Goal: Task Accomplishment & Management: Complete application form

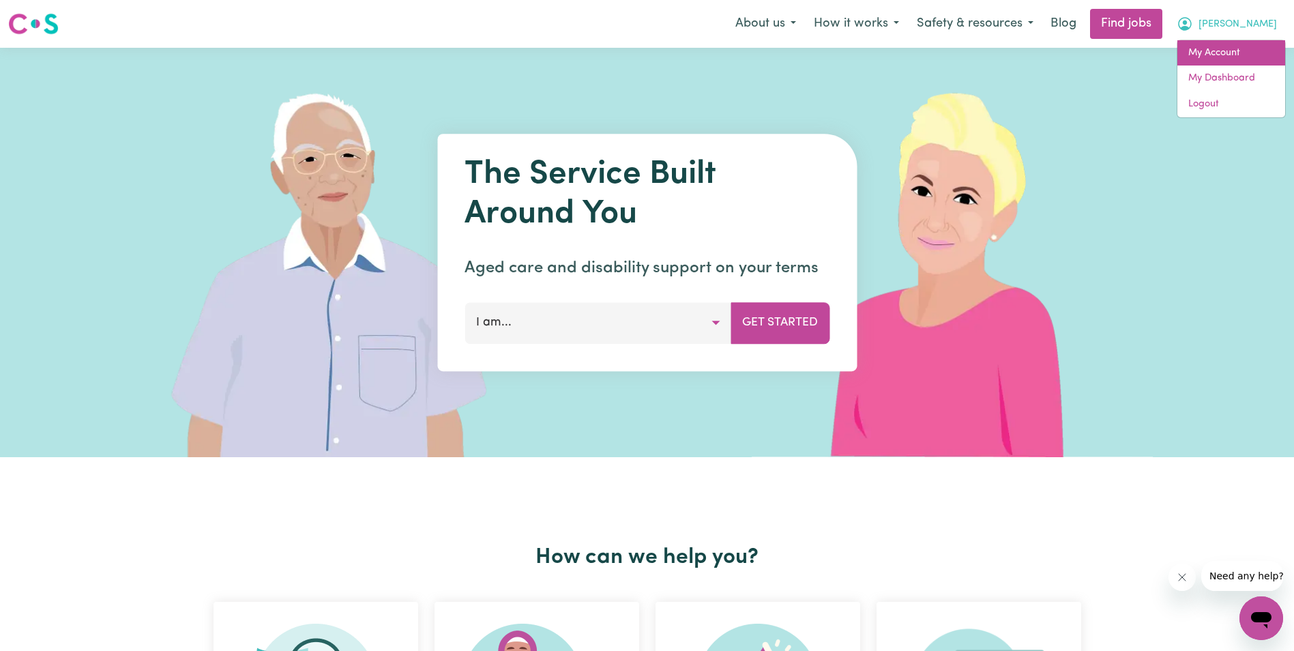
click at [1244, 56] on link "My Account" at bounding box center [1231, 53] width 108 height 26
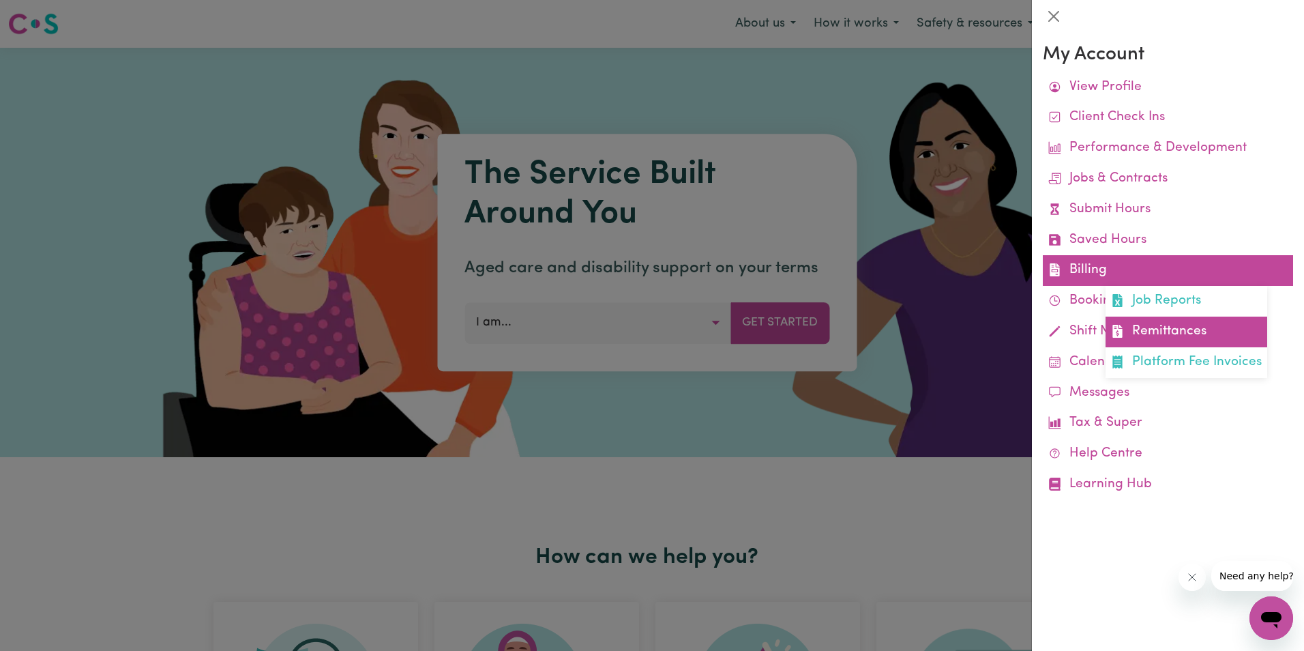
click at [1172, 332] on link "Remittances" at bounding box center [1187, 332] width 162 height 31
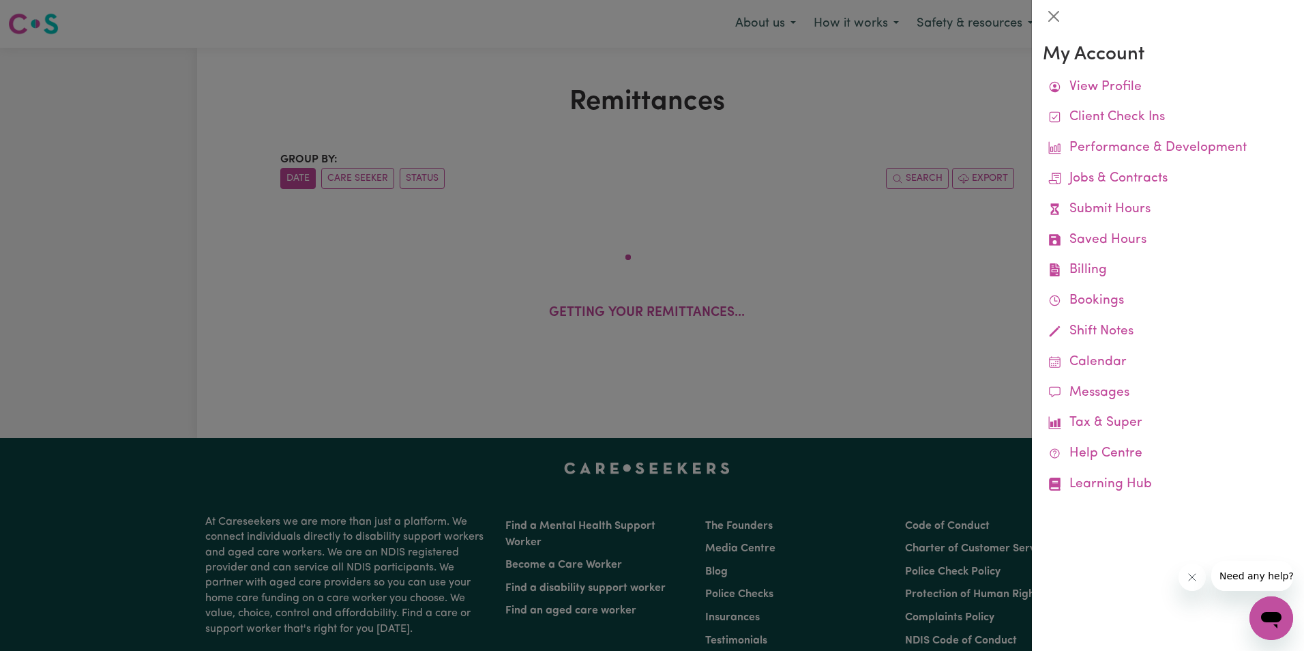
click at [426, 130] on div at bounding box center [652, 325] width 1304 height 651
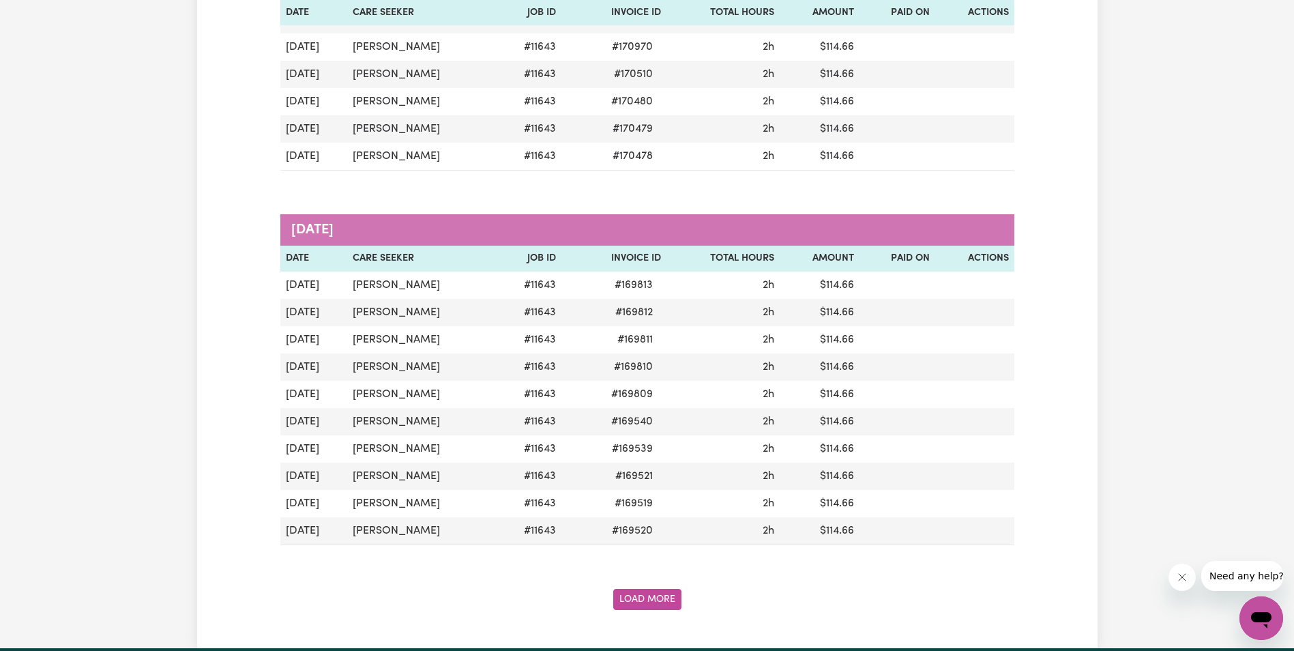
scroll to position [1501, 0]
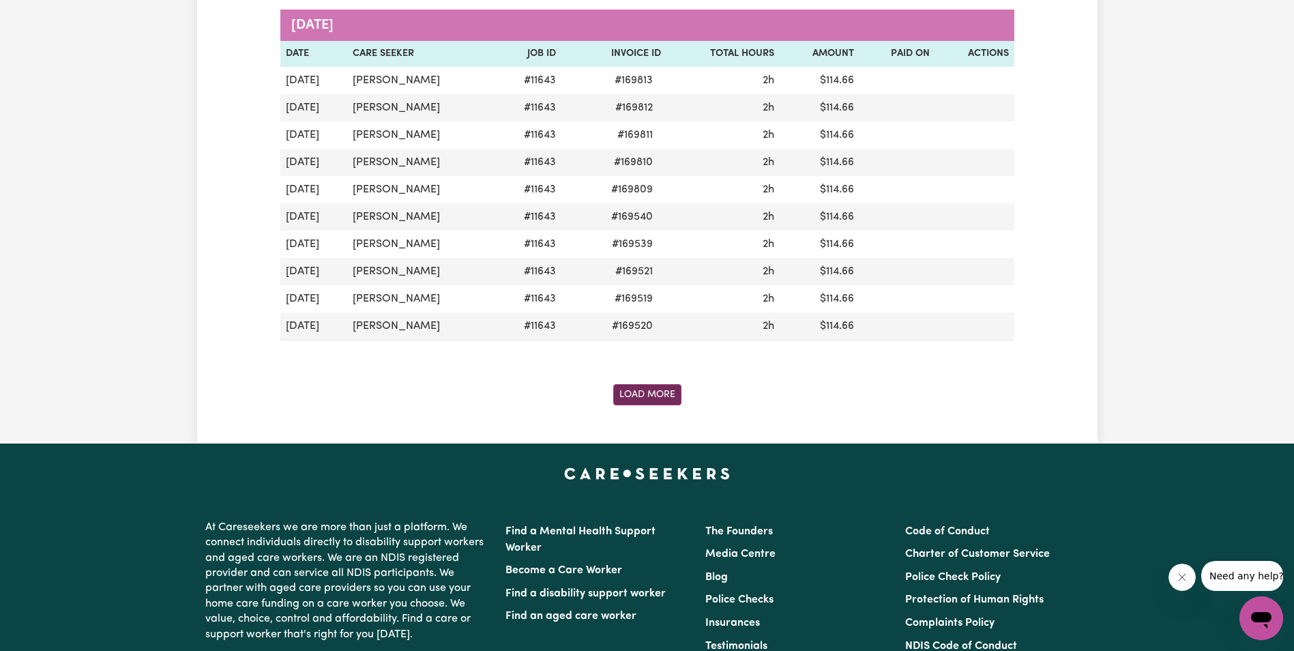
click at [660, 392] on button "Load More" at bounding box center [647, 394] width 68 height 21
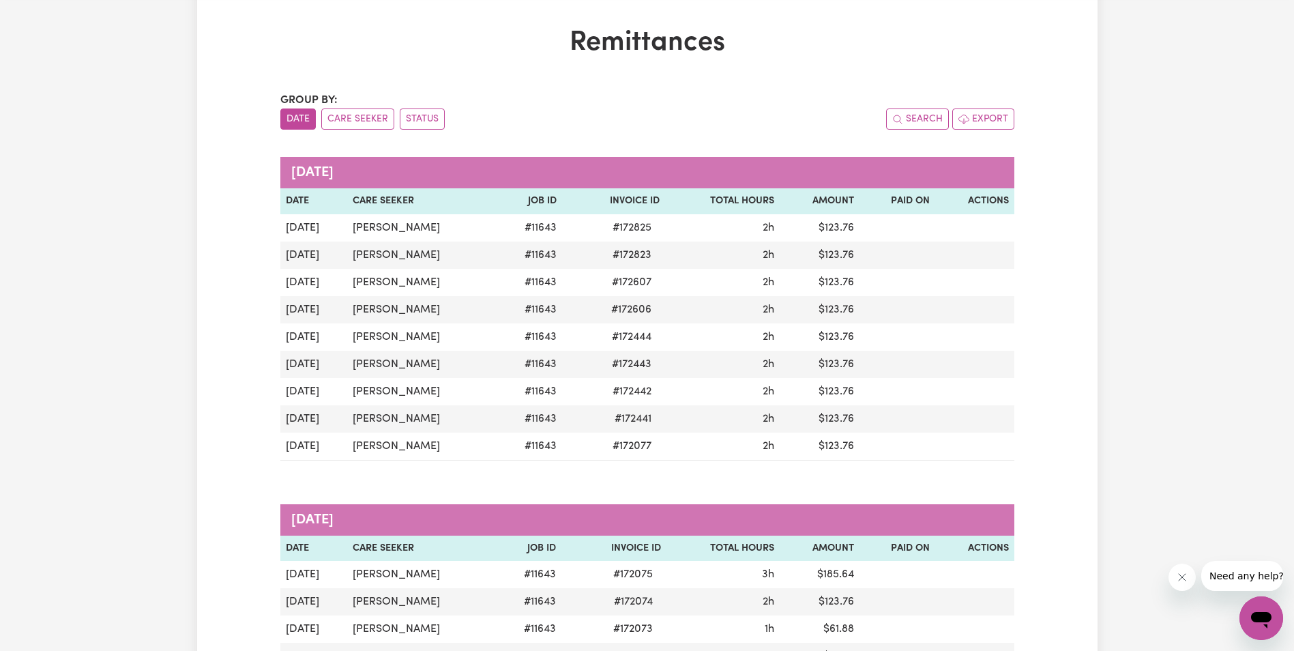
scroll to position [0, 0]
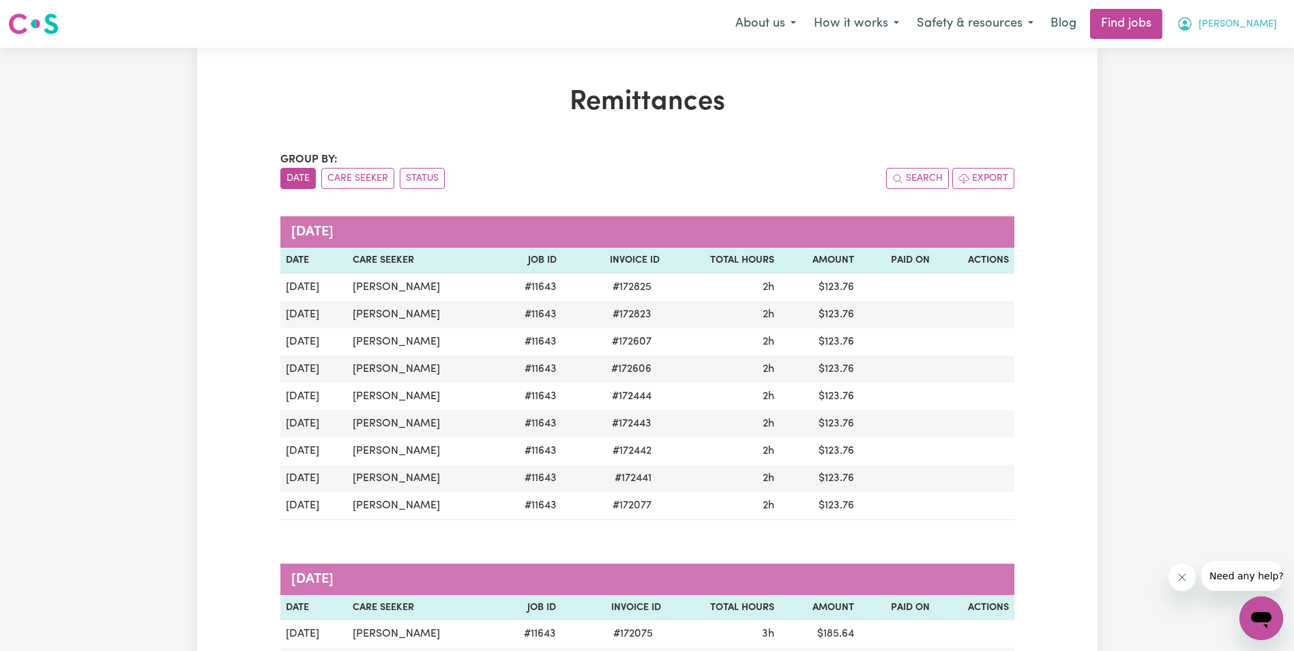
click at [1259, 25] on span "[PERSON_NAME]" at bounding box center [1238, 24] width 78 height 15
click at [1212, 53] on link "My Account" at bounding box center [1231, 53] width 108 height 26
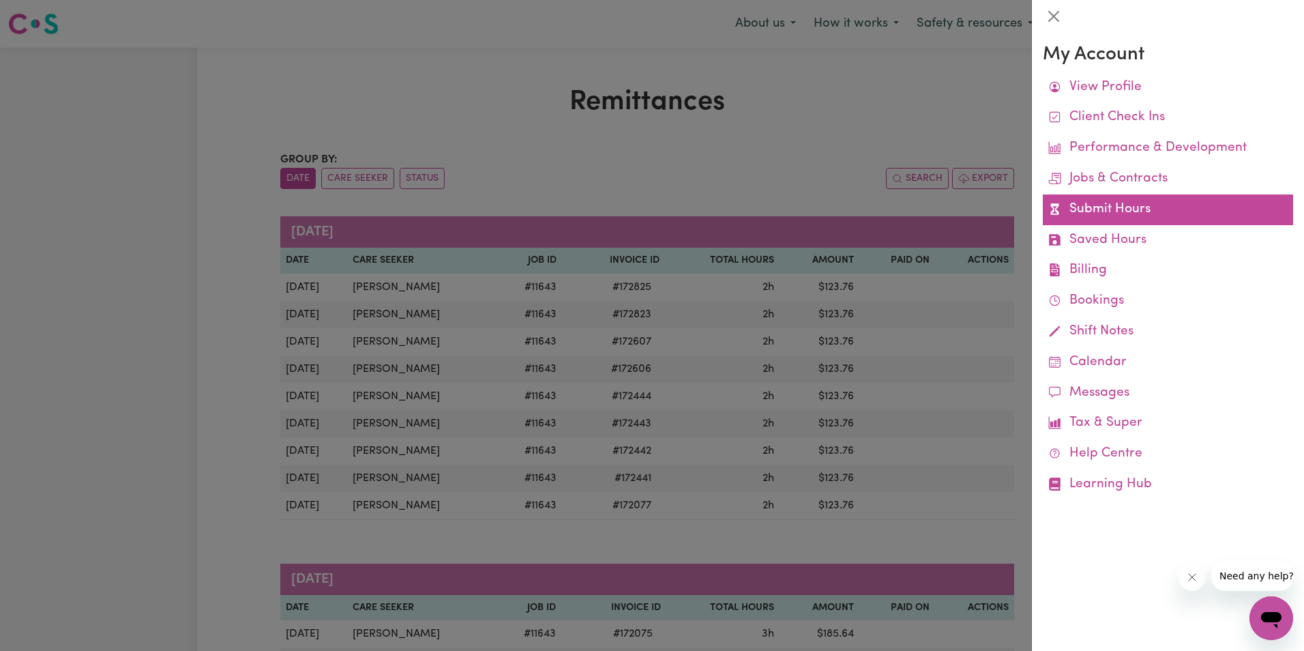
click at [1110, 207] on link "Submit Hours" at bounding box center [1168, 209] width 250 height 31
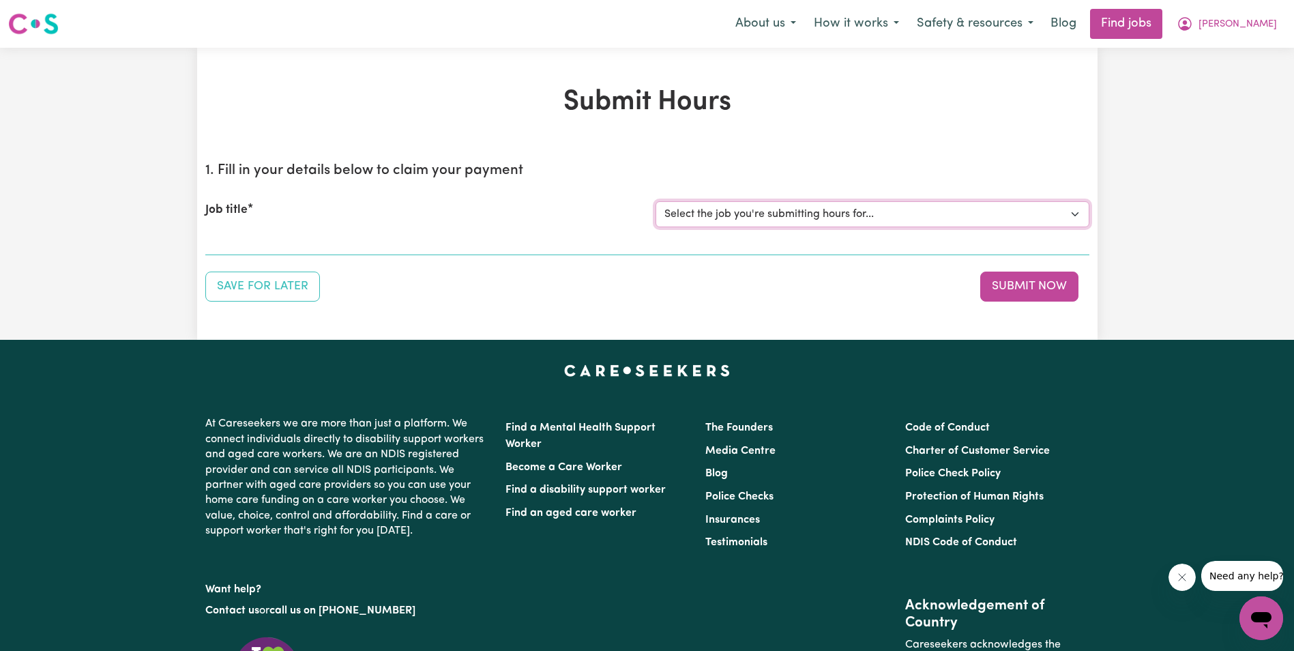
click at [752, 207] on select "Select the job you're submitting hours for... [[PERSON_NAME]] Support Worker in…" at bounding box center [873, 214] width 434 height 26
select select "11643"
click at [656, 201] on select "Select the job you're submitting hours for... [[PERSON_NAME]] Support Worker in…" at bounding box center [873, 214] width 434 height 26
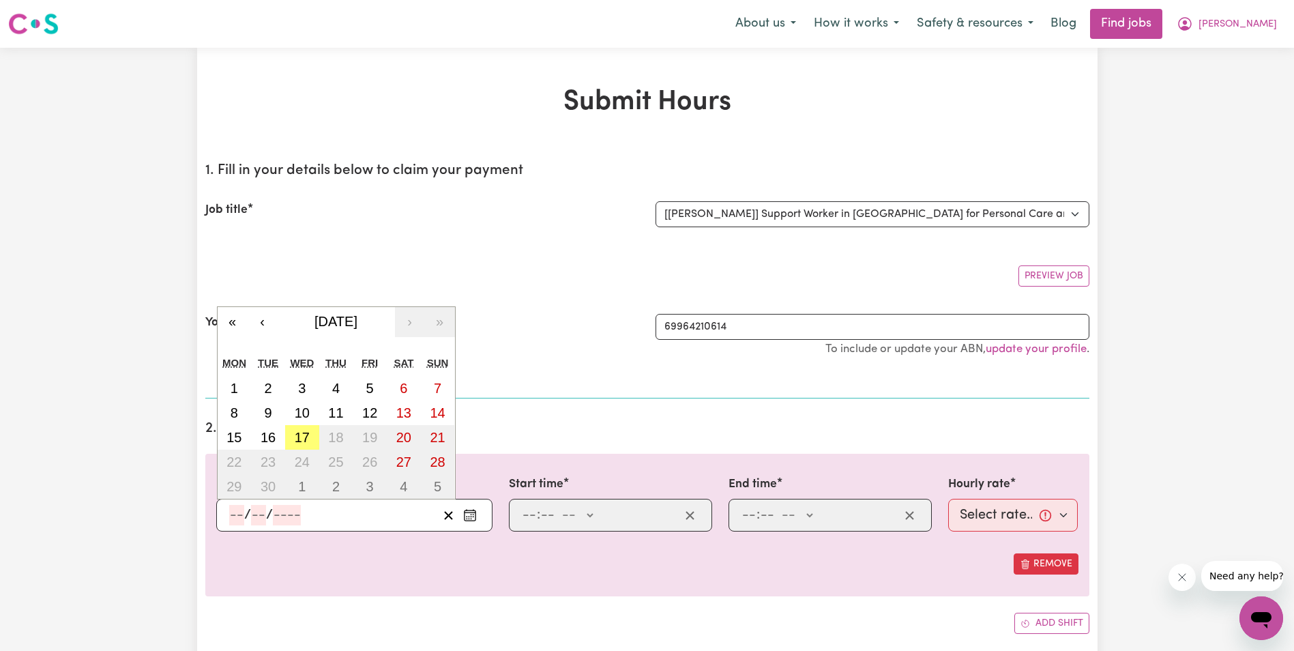
click at [233, 520] on input "number" at bounding box center [236, 515] width 15 height 20
click at [301, 407] on abbr "10" at bounding box center [302, 412] width 15 height 15
type input "[DATE]"
type input "10"
type input "9"
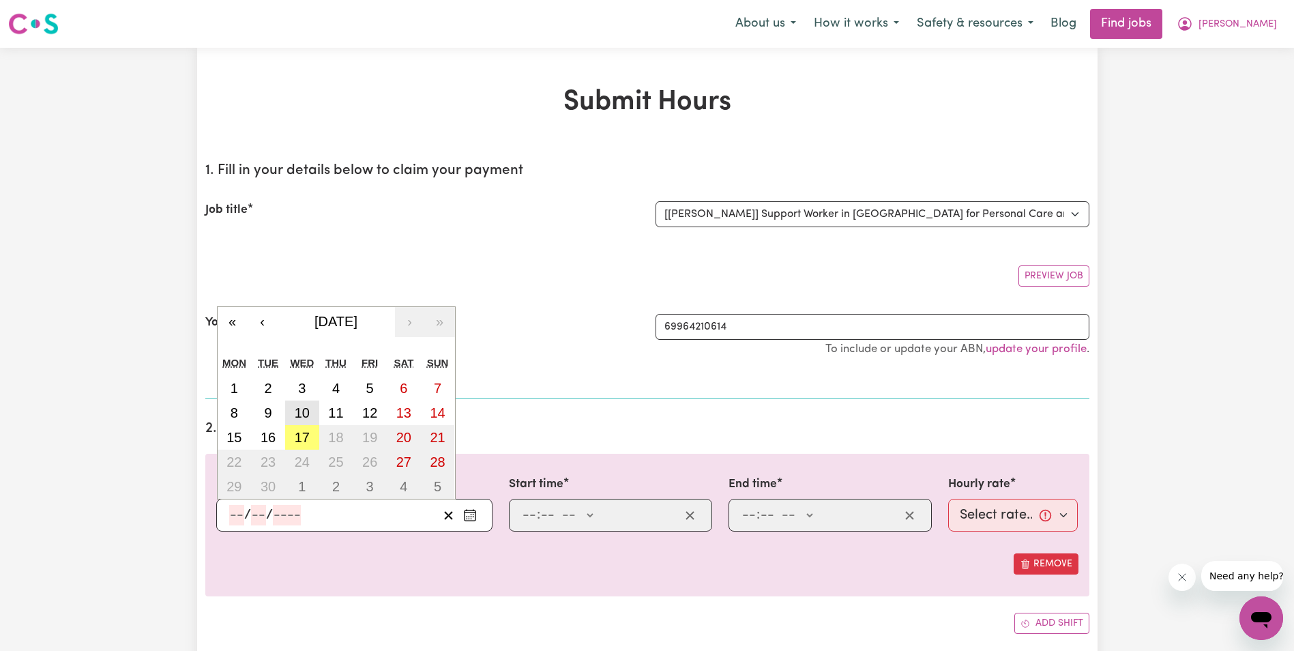
type input "2025"
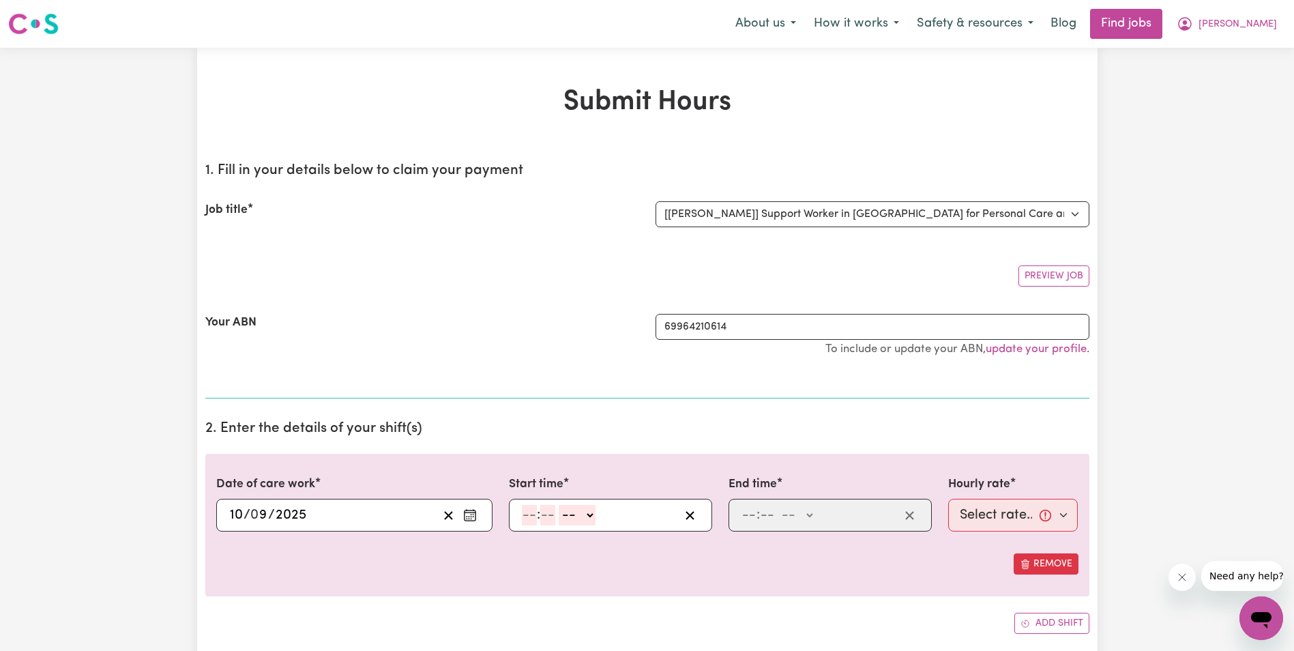
click at [527, 510] on input "number" at bounding box center [529, 515] width 15 height 20
type input "8"
type input "30"
click at [587, 517] on select "-- AM PM" at bounding box center [573, 515] width 37 height 20
select select "am"
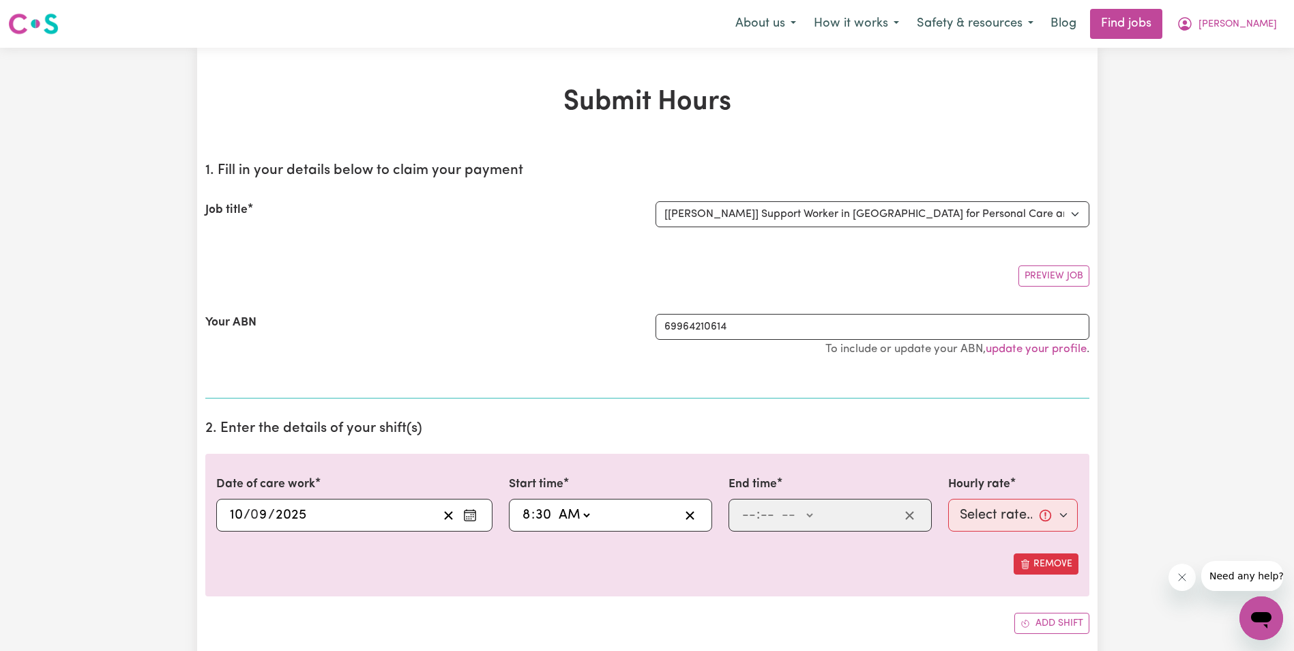
click at [555, 505] on select "-- AM PM" at bounding box center [573, 515] width 37 height 20
type input "08:30"
click at [750, 517] on input "number" at bounding box center [749, 515] width 15 height 20
type input "10"
type input "30"
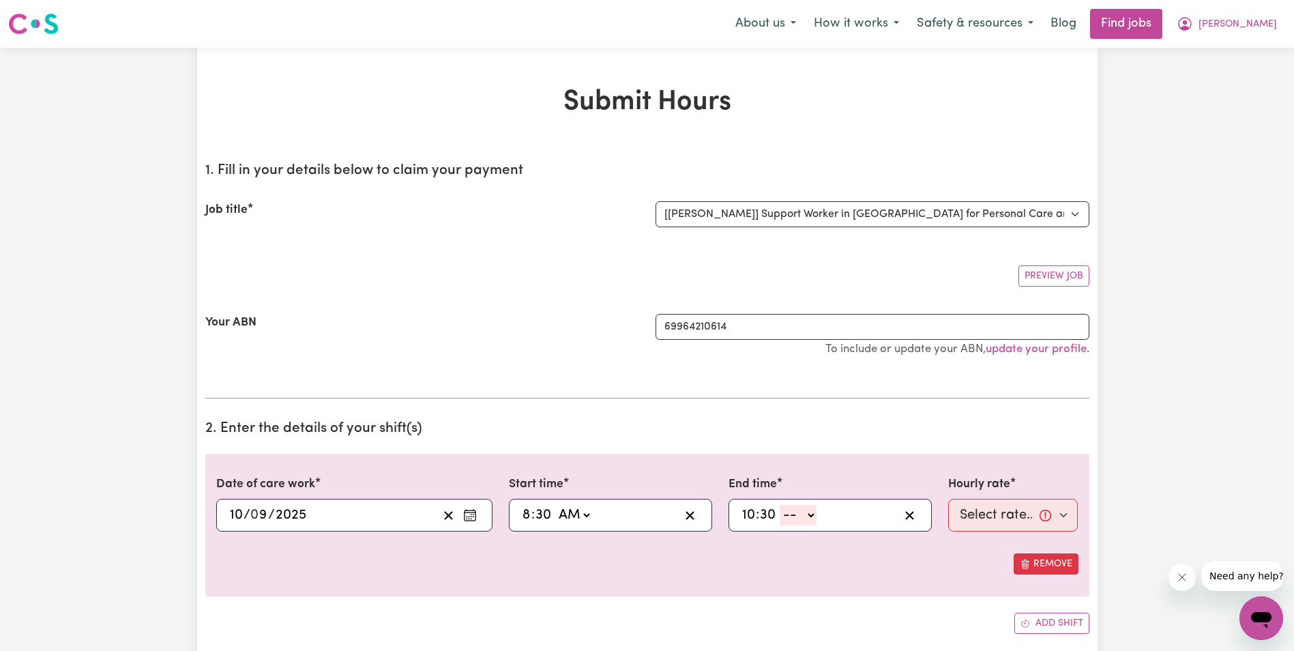
click at [810, 514] on select "-- AM PM" at bounding box center [798, 515] width 37 height 20
select select "am"
click at [780, 505] on select "-- AM PM" at bounding box center [798, 515] width 37 height 20
type input "10:30"
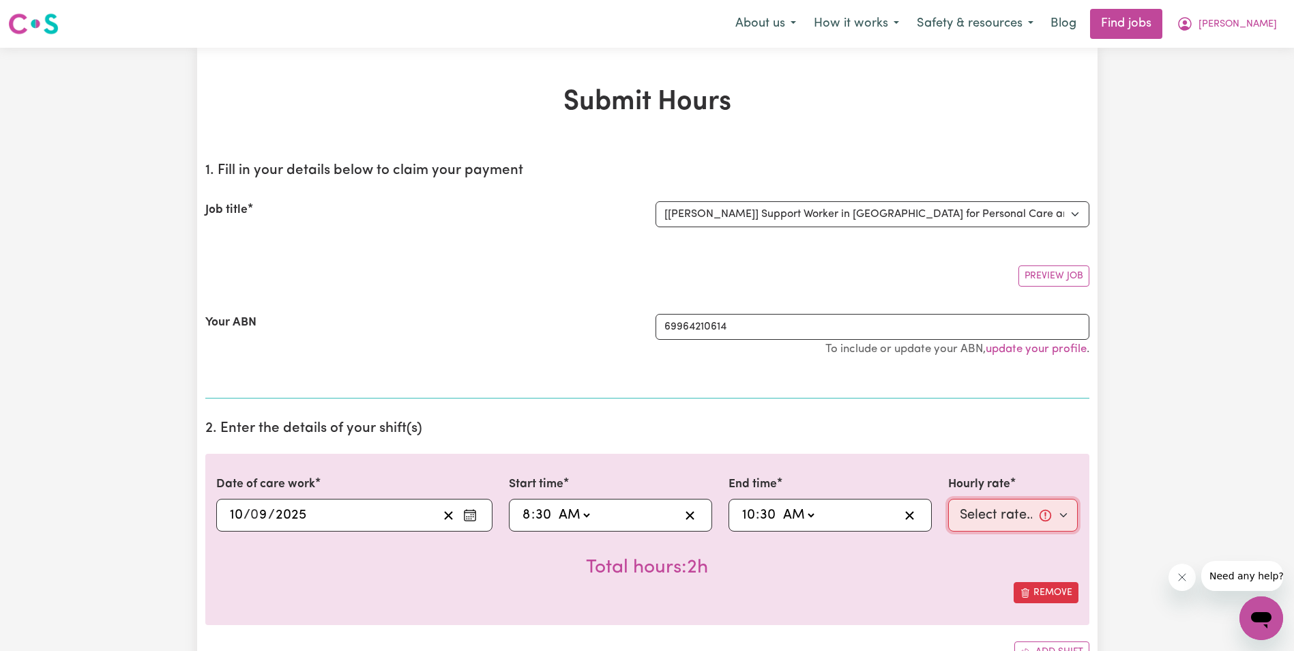
click at [995, 523] on select "Select rate... $68.00 (Weekday) $68.00 ([DATE]) $68.00 ([DATE])" at bounding box center [1013, 515] width 130 height 33
select select "68-Weekday"
click at [948, 499] on select "Select rate... $68.00 (Weekday) $68.00 ([DATE]) $68.00 ([DATE])" at bounding box center [1013, 515] width 130 height 33
click at [470, 512] on icon "Enter the date of care work" at bounding box center [470, 515] width 14 height 14
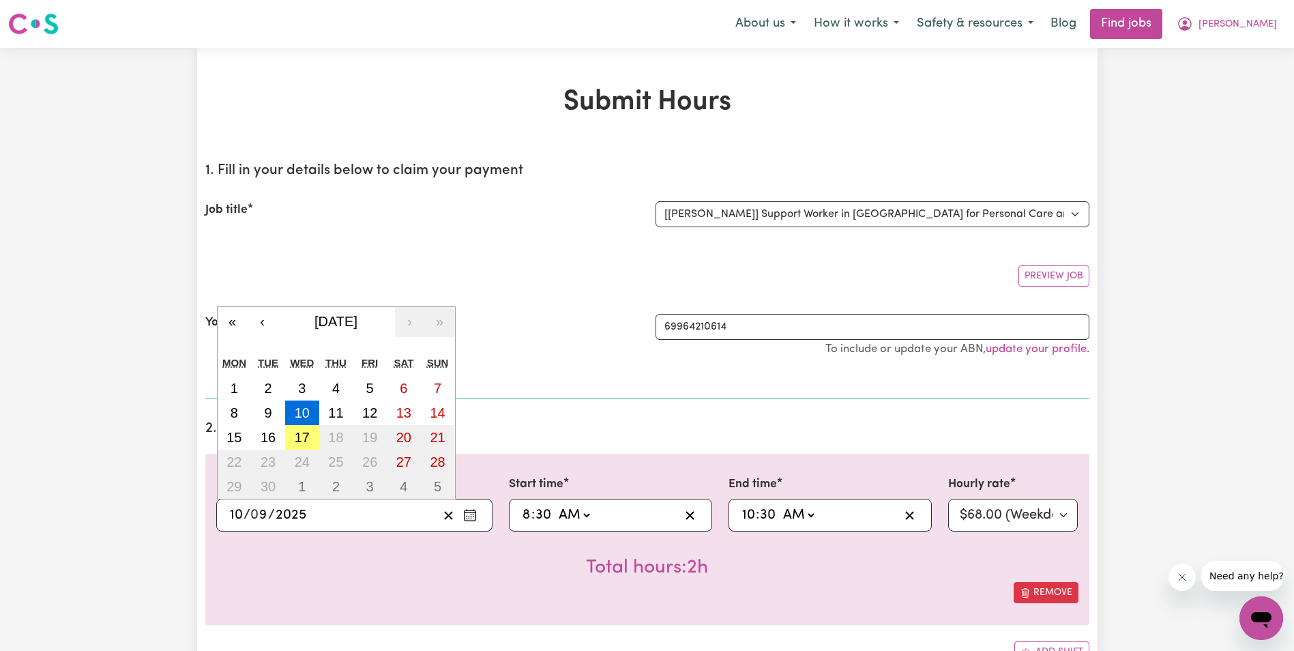
click at [395, 580] on div "Total hours: 2h" at bounding box center [647, 556] width 862 height 50
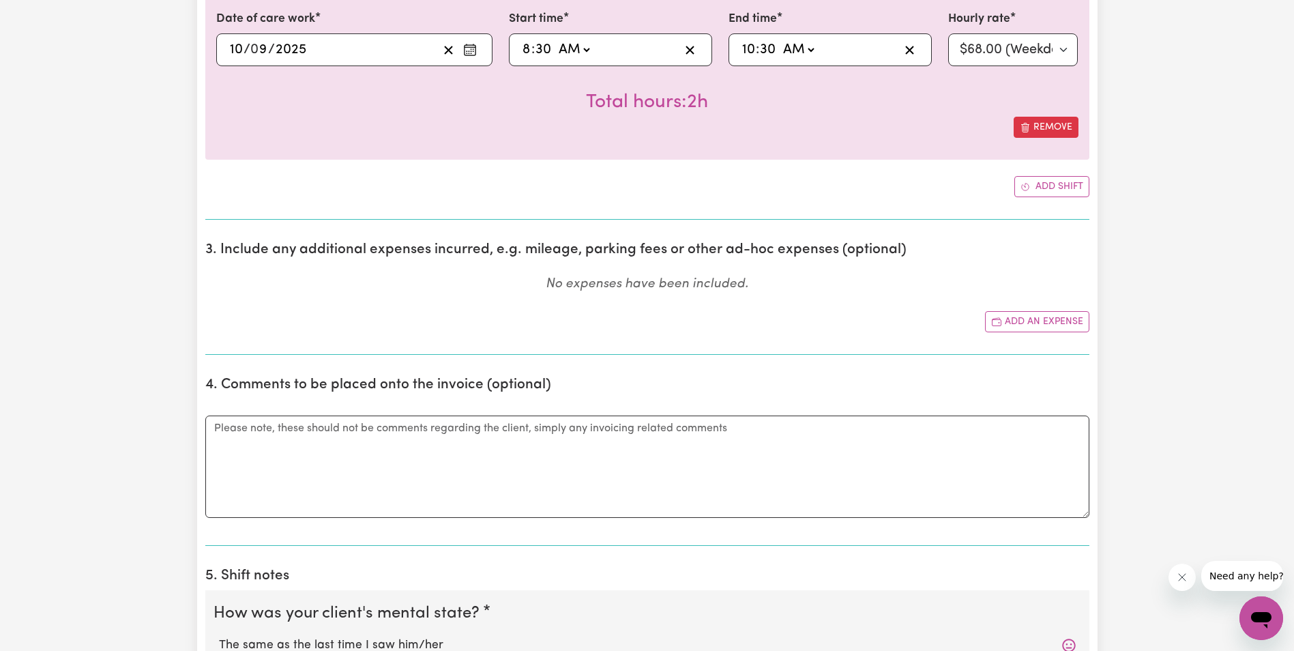
scroll to position [682, 0]
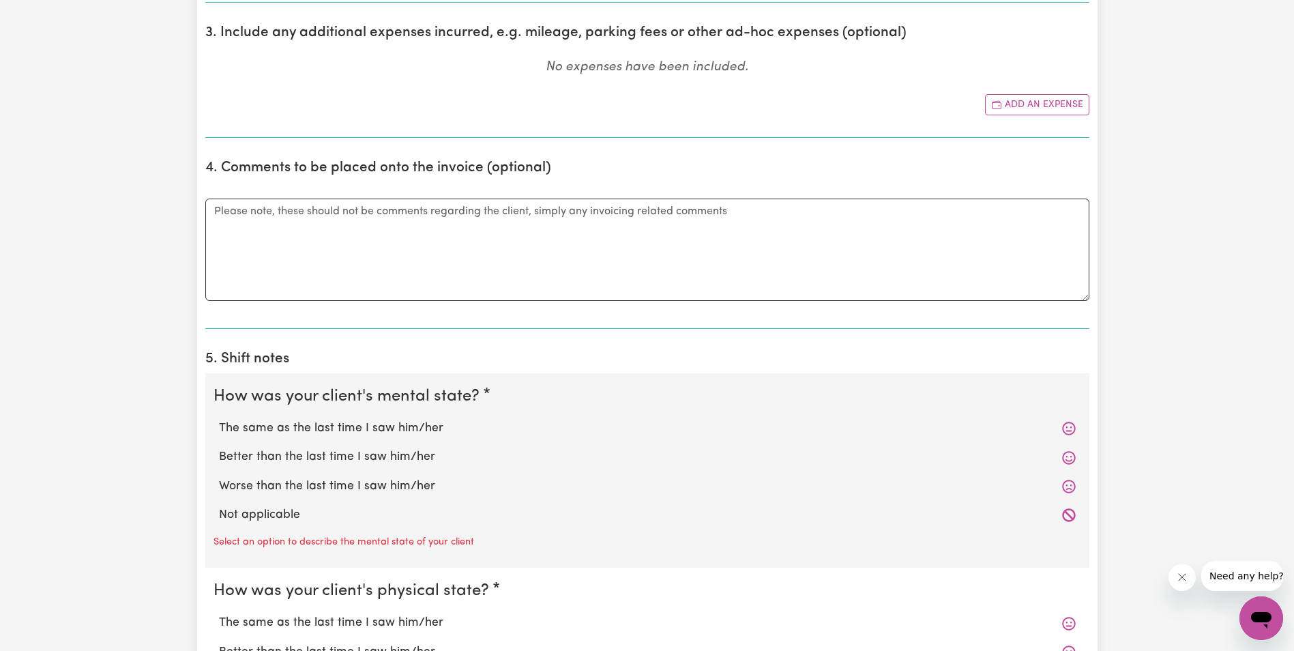
click at [295, 428] on label "The same as the last time I saw him/her" at bounding box center [647, 429] width 857 height 18
click at [219, 420] on input "The same as the last time I saw him/her" at bounding box center [218, 419] width 1 height 1
radio input "true"
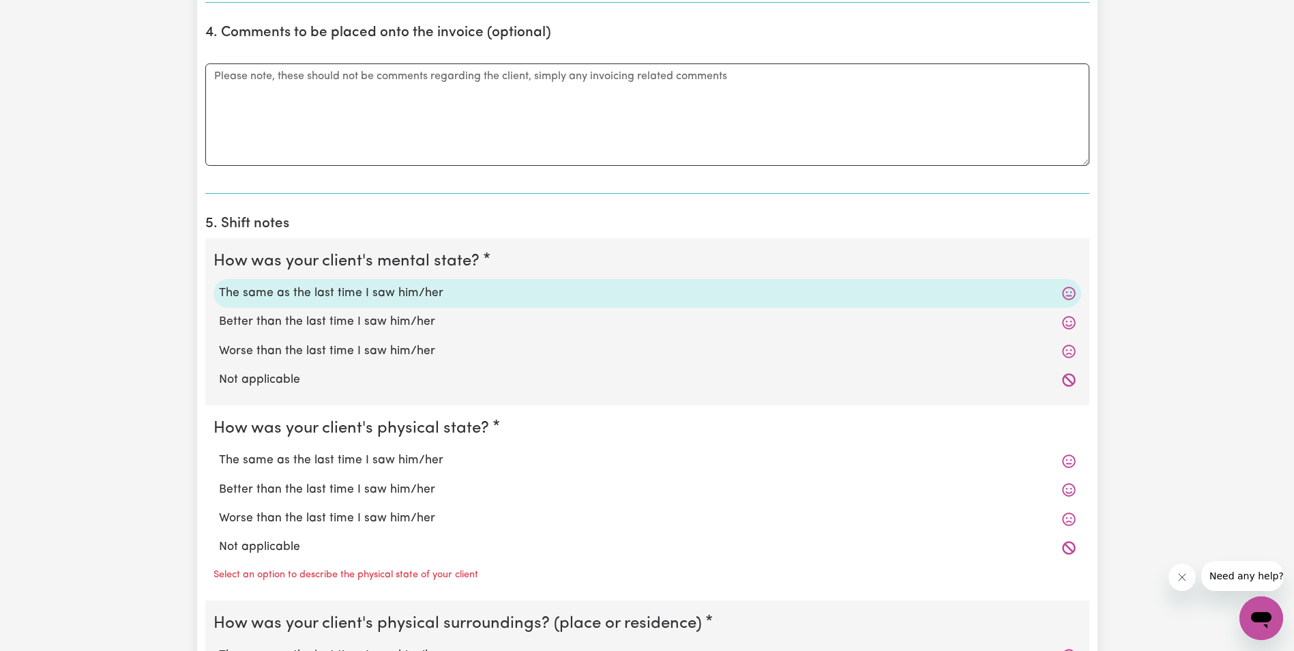
scroll to position [819, 0]
click at [323, 456] on label "The same as the last time I saw him/her" at bounding box center [647, 459] width 857 height 18
click at [219, 450] on input "The same as the last time I saw him/her" at bounding box center [218, 450] width 1 height 1
radio input "true"
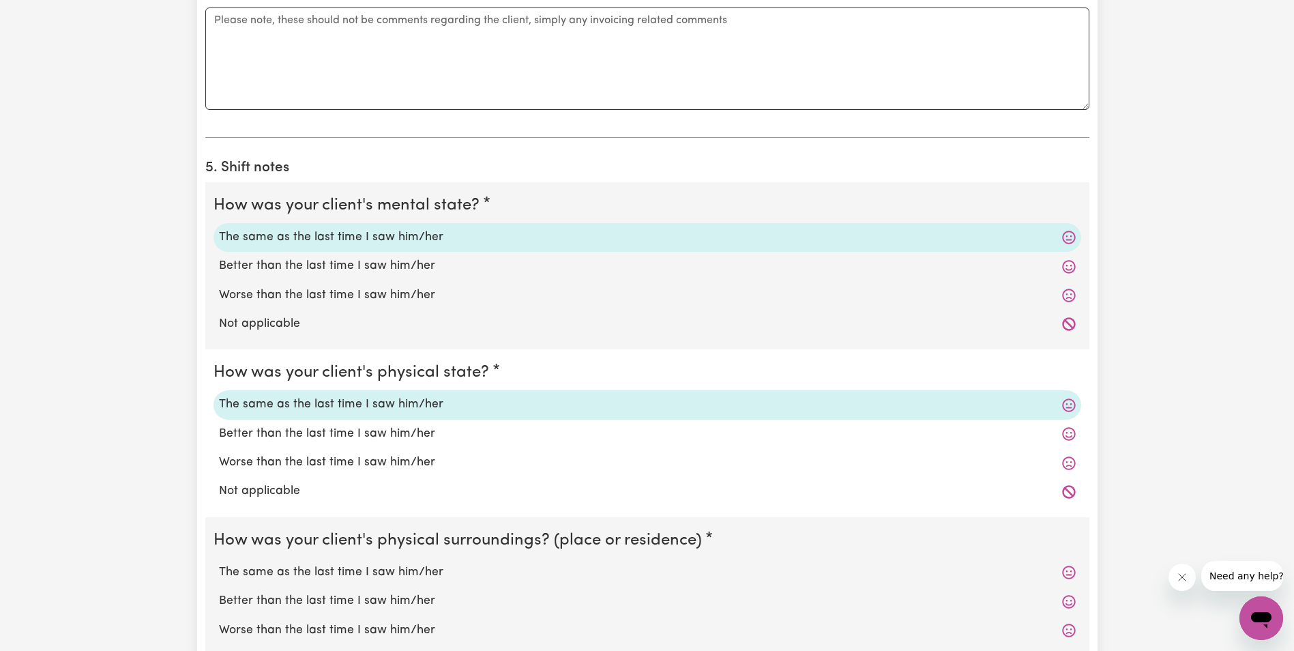
scroll to position [1092, 0]
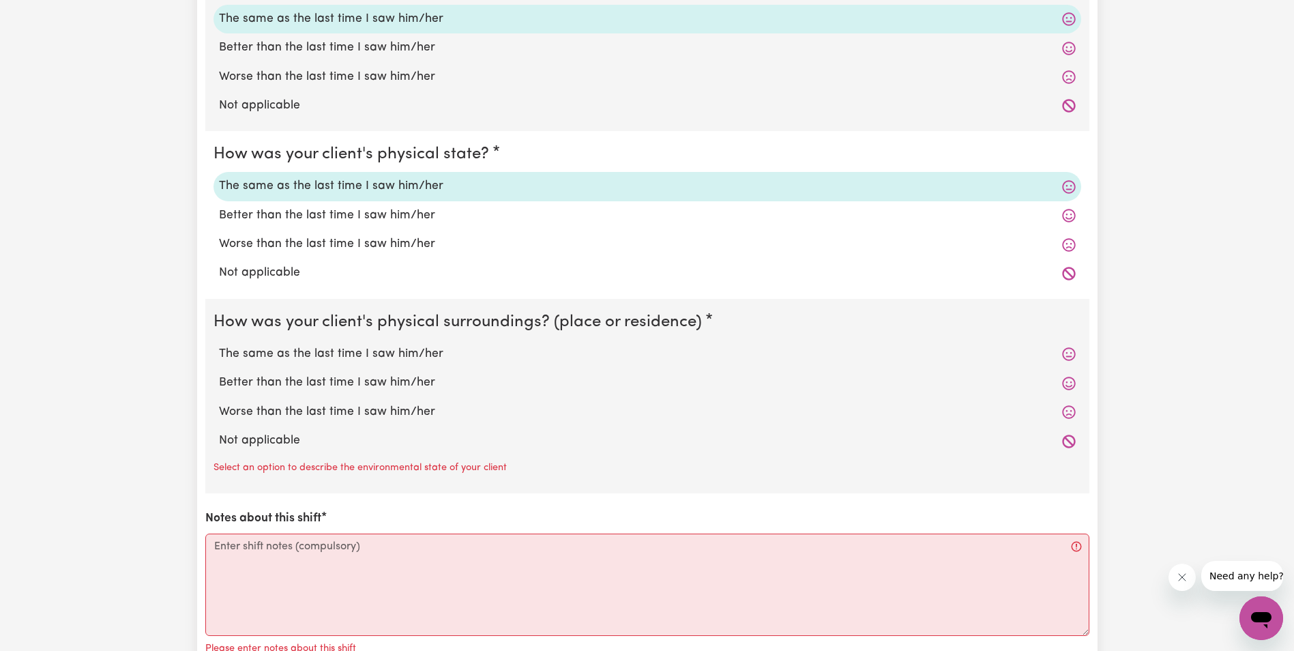
click at [323, 349] on label "The same as the last time I saw him/her" at bounding box center [647, 354] width 857 height 18
click at [219, 345] on input "The same as the last time I saw him/her" at bounding box center [218, 345] width 1 height 1
radio input "true"
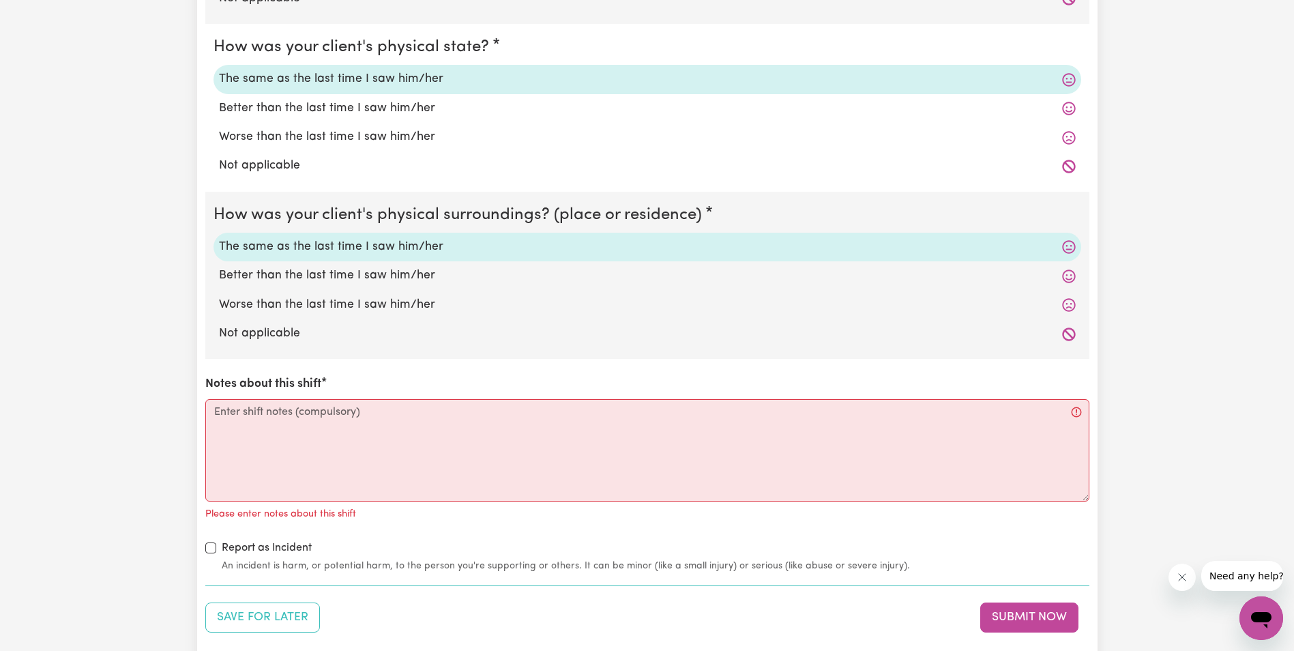
scroll to position [1228, 0]
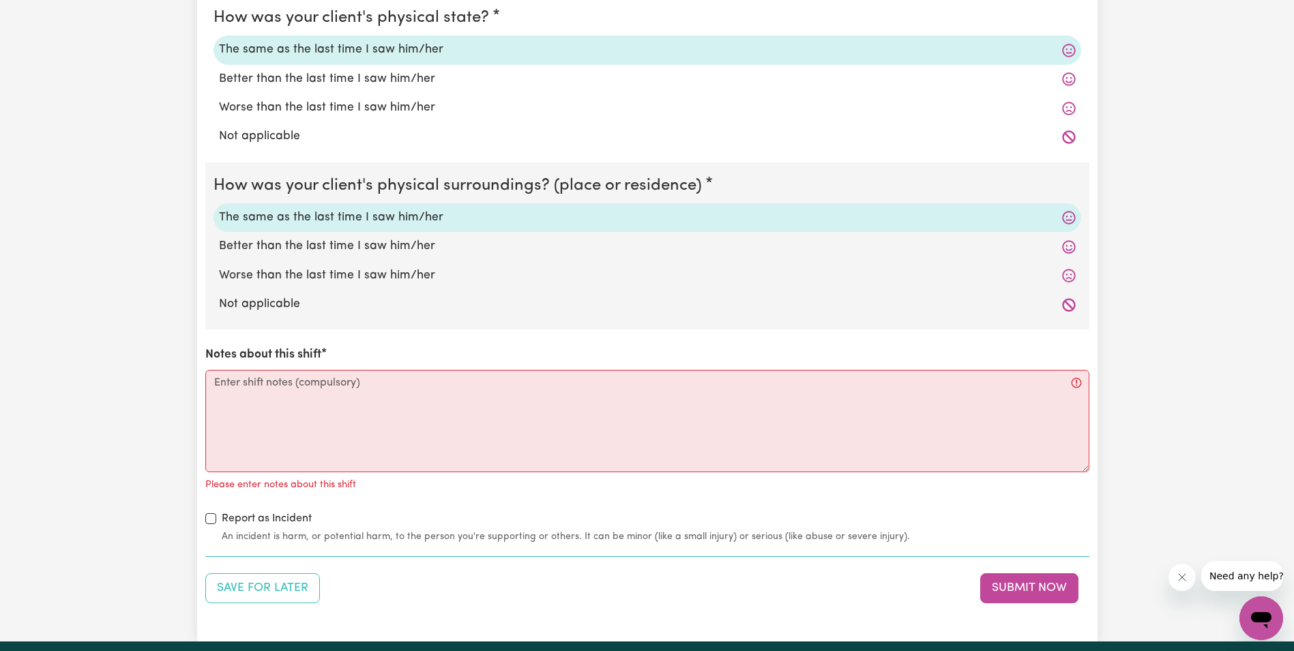
click at [426, 585] on div "Save for Later Submit Now" at bounding box center [647, 588] width 884 height 30
click at [299, 420] on textarea "Notes about this shift" at bounding box center [647, 421] width 884 height 102
paste textarea "Lorem ip do sit ametcon ad eli Seddoeiusm te inc utlab. Etdol magn aliq enimadm…"
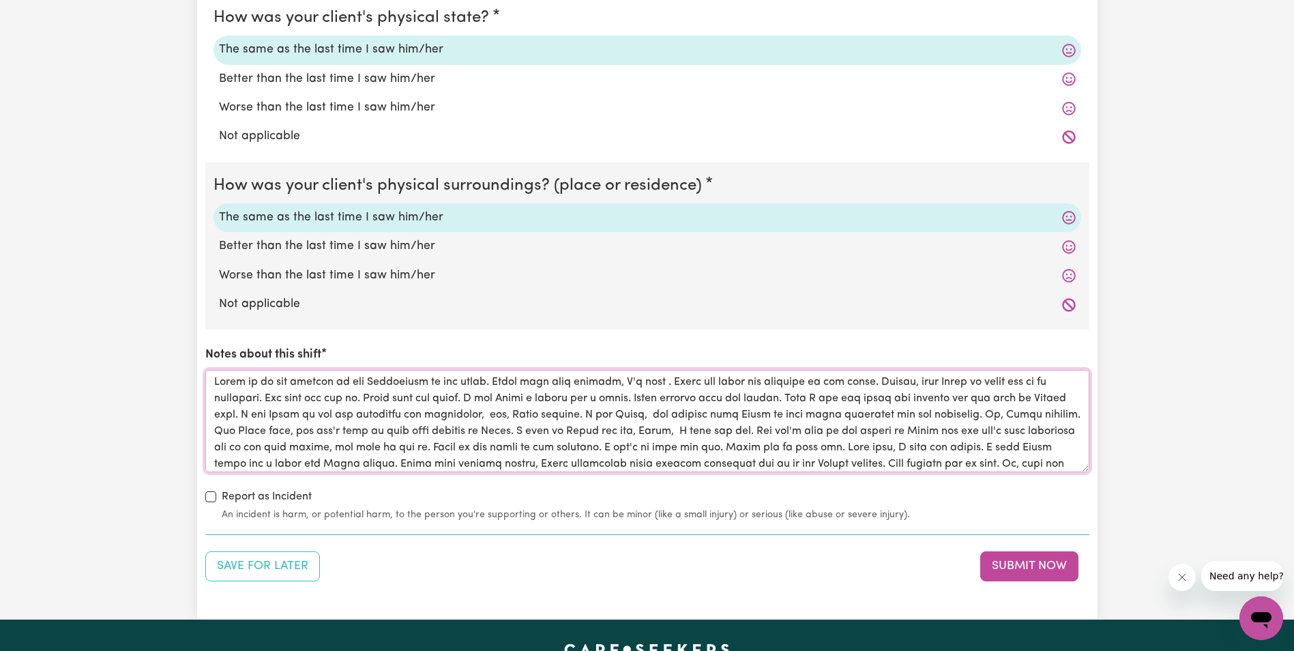
scroll to position [0, 0]
click at [894, 384] on textarea "Notes about this shift" at bounding box center [647, 421] width 884 height 102
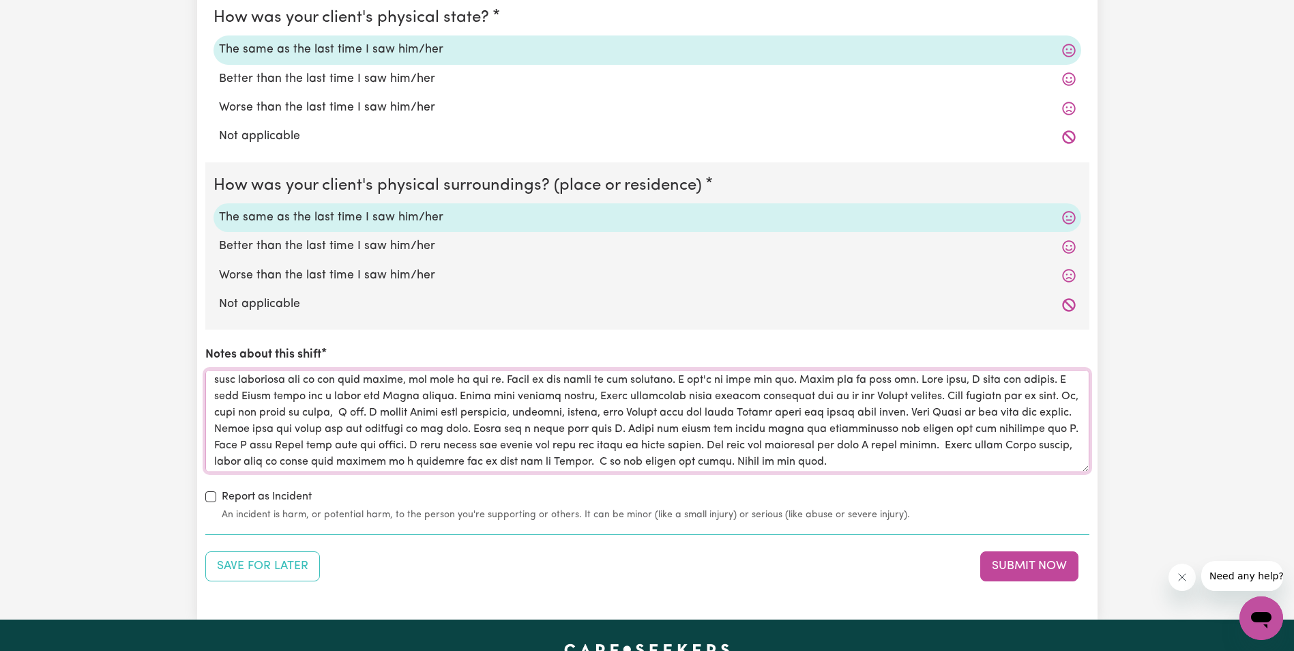
click at [908, 398] on textarea "Notes about this shift" at bounding box center [647, 421] width 884 height 102
click at [911, 394] on textarea "Notes about this shift" at bounding box center [647, 421] width 884 height 102
click at [1032, 399] on textarea "Notes about this shift" at bounding box center [647, 421] width 884 height 102
paste textarea """
click at [343, 413] on textarea "Notes about this shift" at bounding box center [647, 421] width 884 height 102
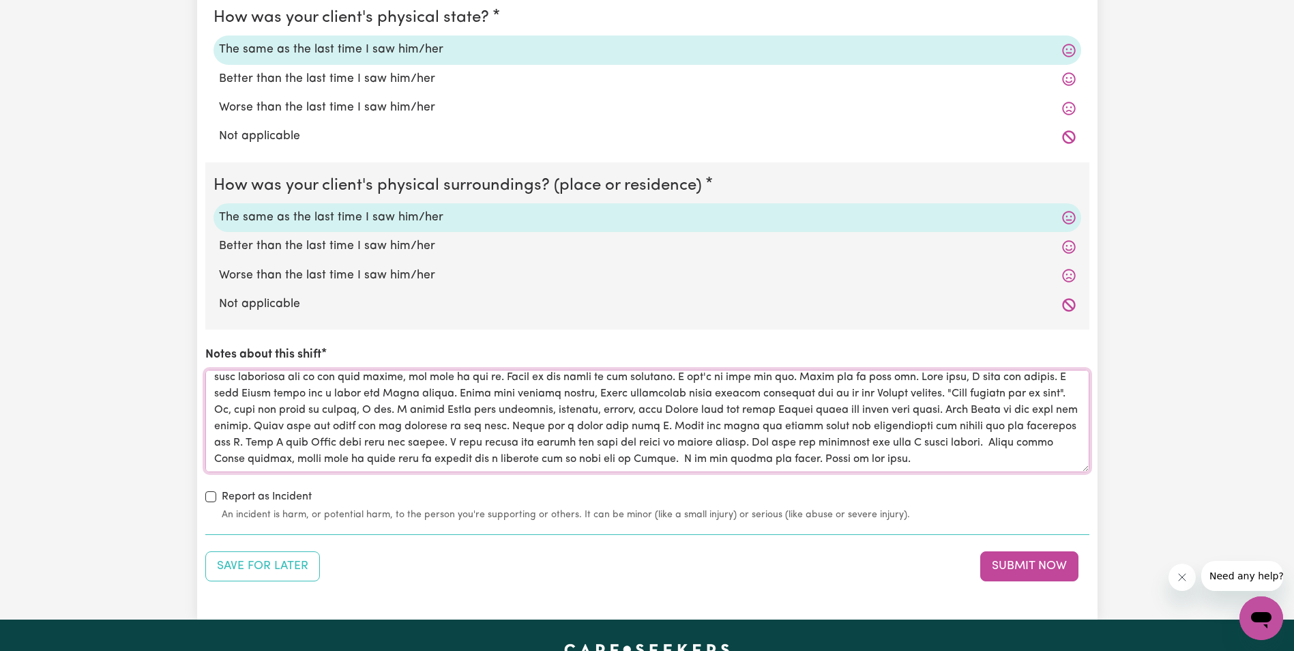
scroll to position [0, 0]
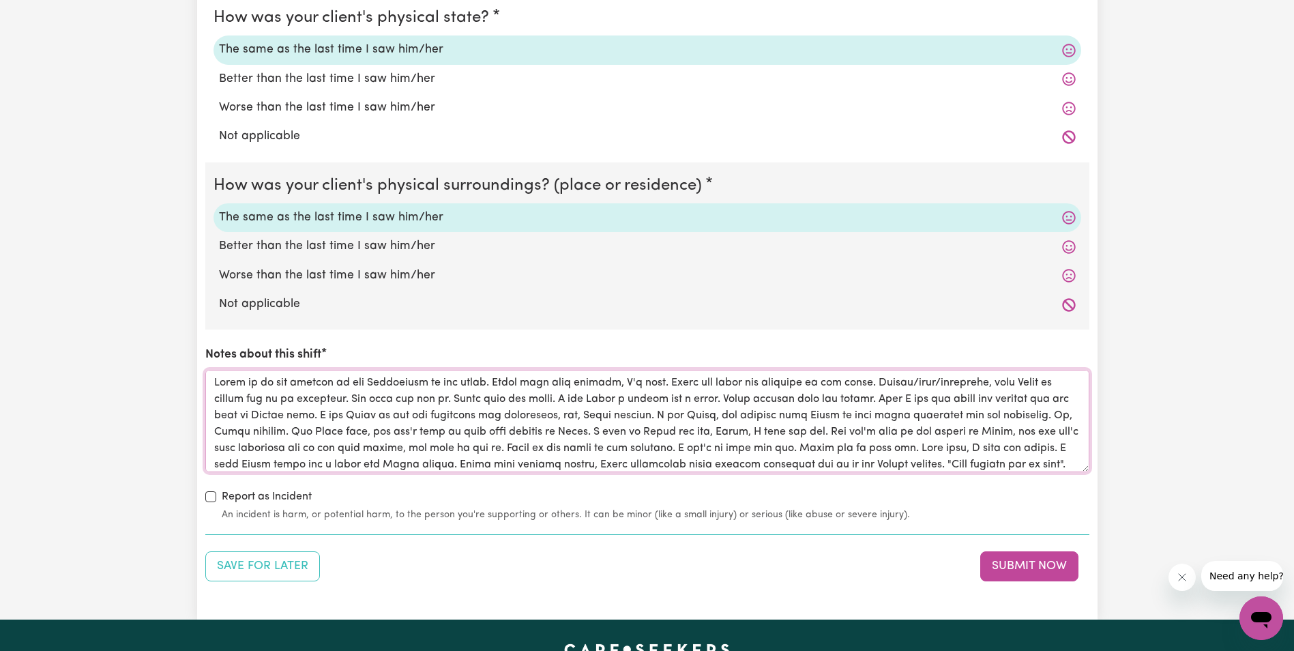
click at [215, 383] on textarea "Notes about this shift" at bounding box center [647, 421] width 884 height 102
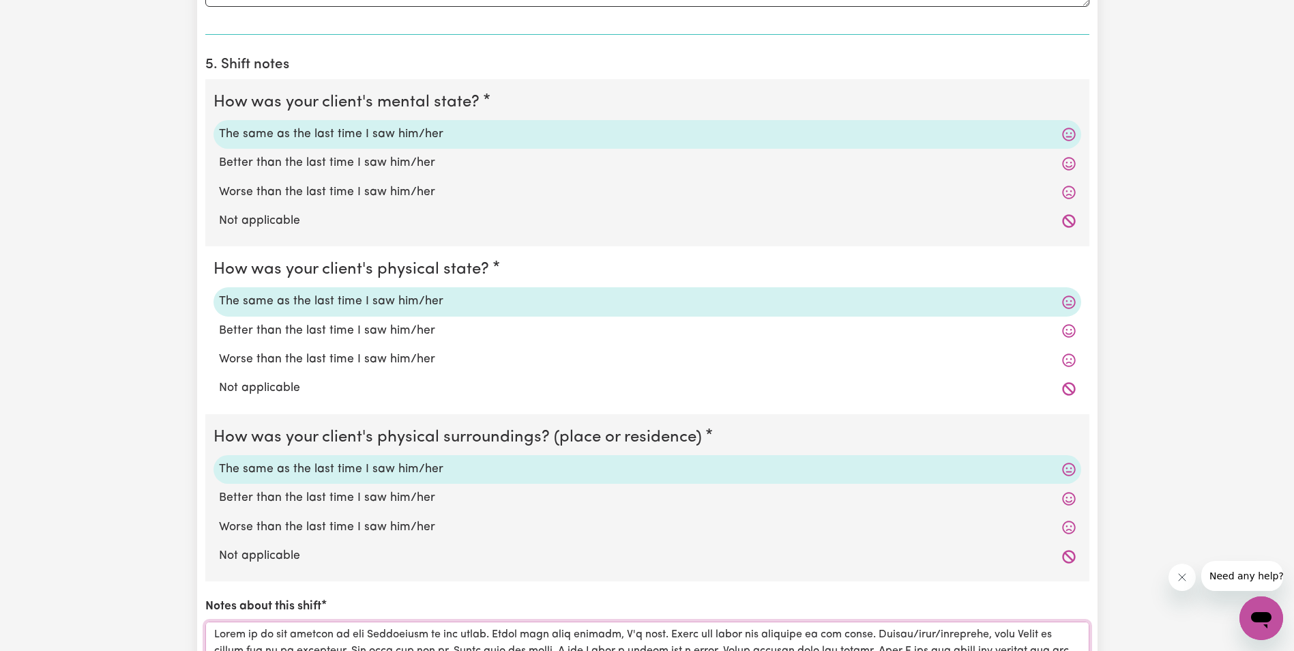
scroll to position [887, 0]
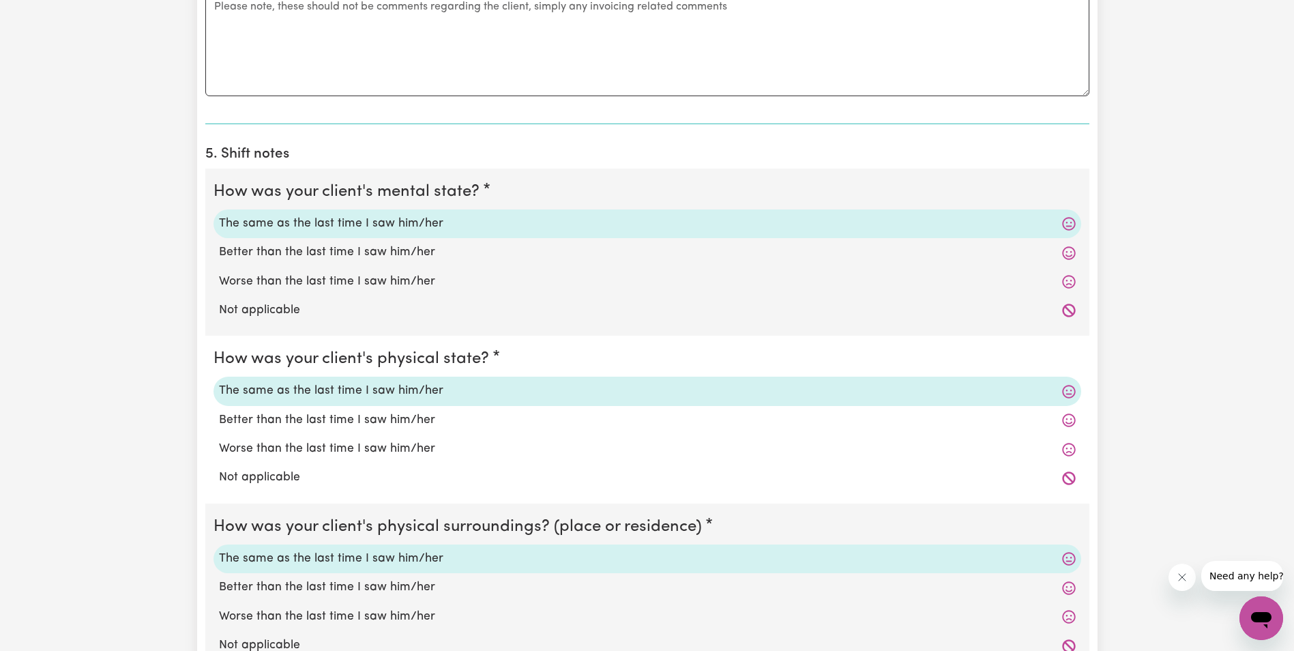
type textarea "[PERSON_NAME] is up and sitting in her Wheelchair at the table. [PERSON_NAME] s…"
click at [285, 286] on label "Worse than the last time I saw him/her" at bounding box center [647, 282] width 857 height 18
click at [219, 273] on input "Worse than the last time I saw him/her" at bounding box center [218, 272] width 1 height 1
radio input "true"
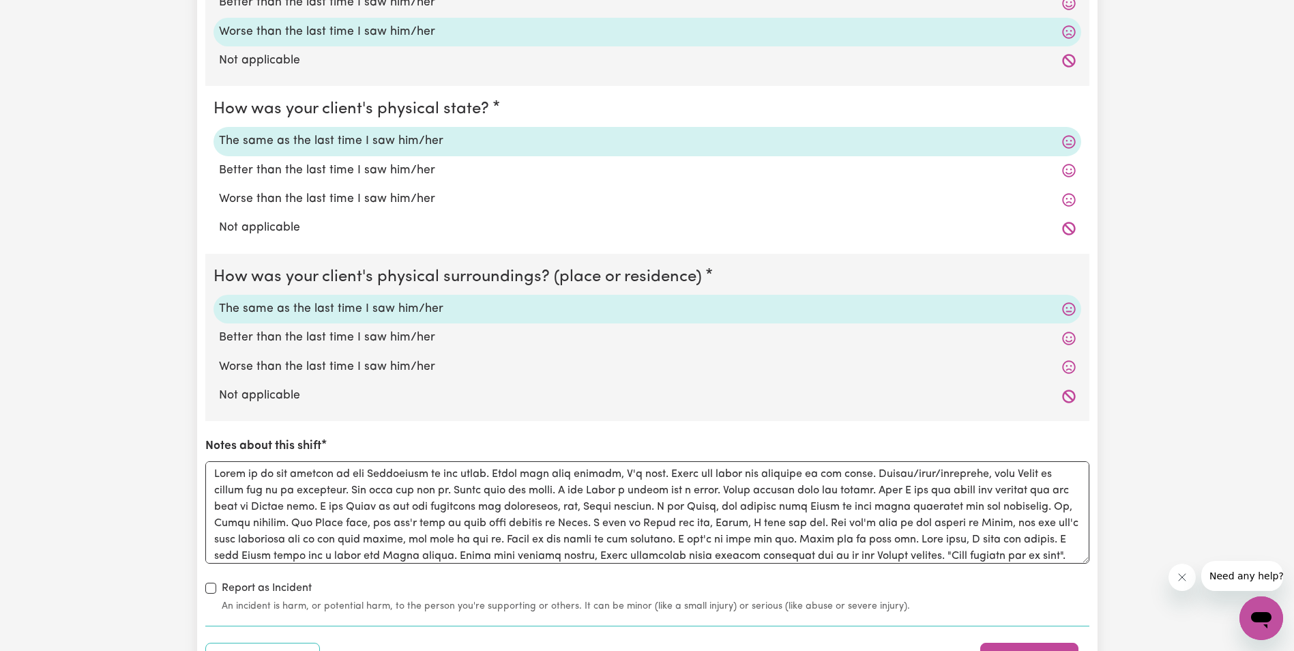
scroll to position [1160, 0]
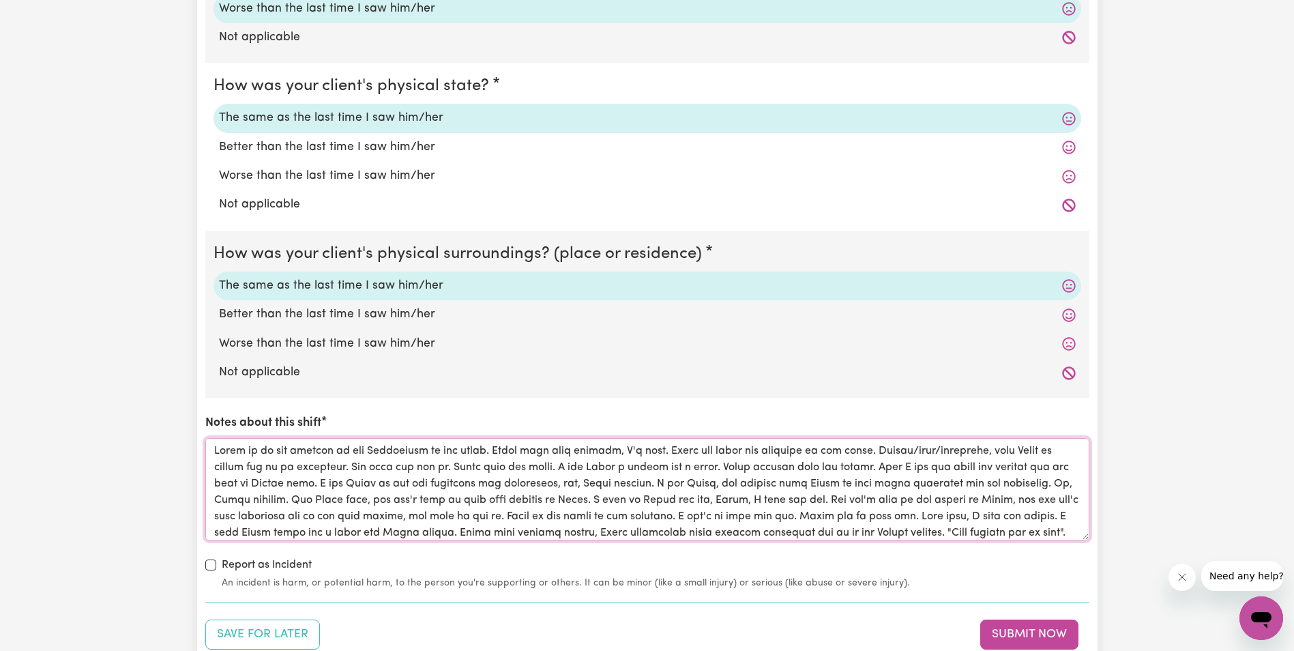
click at [213, 449] on textarea "Notes about this shift" at bounding box center [647, 489] width 884 height 102
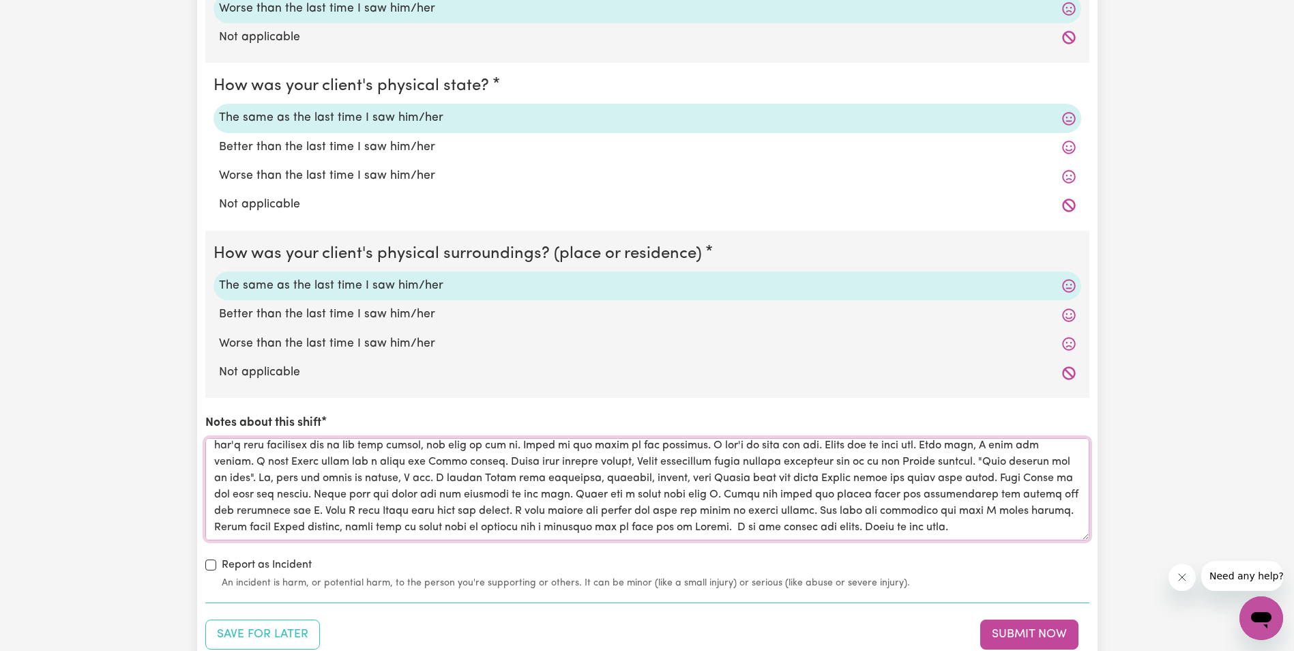
drag, startPoint x: 213, startPoint y: 446, endPoint x: 904, endPoint y: 540, distance: 697.4
click at [904, 540] on textarea "Notes about this shift" at bounding box center [647, 489] width 884 height 102
type textarea "[PERSON_NAME] scared of [PERSON_NAME] outburst/thread/yelling [PERSON_NAME] is …"
click at [926, 625] on div "Save for Later Submit Now" at bounding box center [647, 634] width 884 height 30
click at [1010, 634] on button "Submit Now" at bounding box center [1029, 634] width 98 height 30
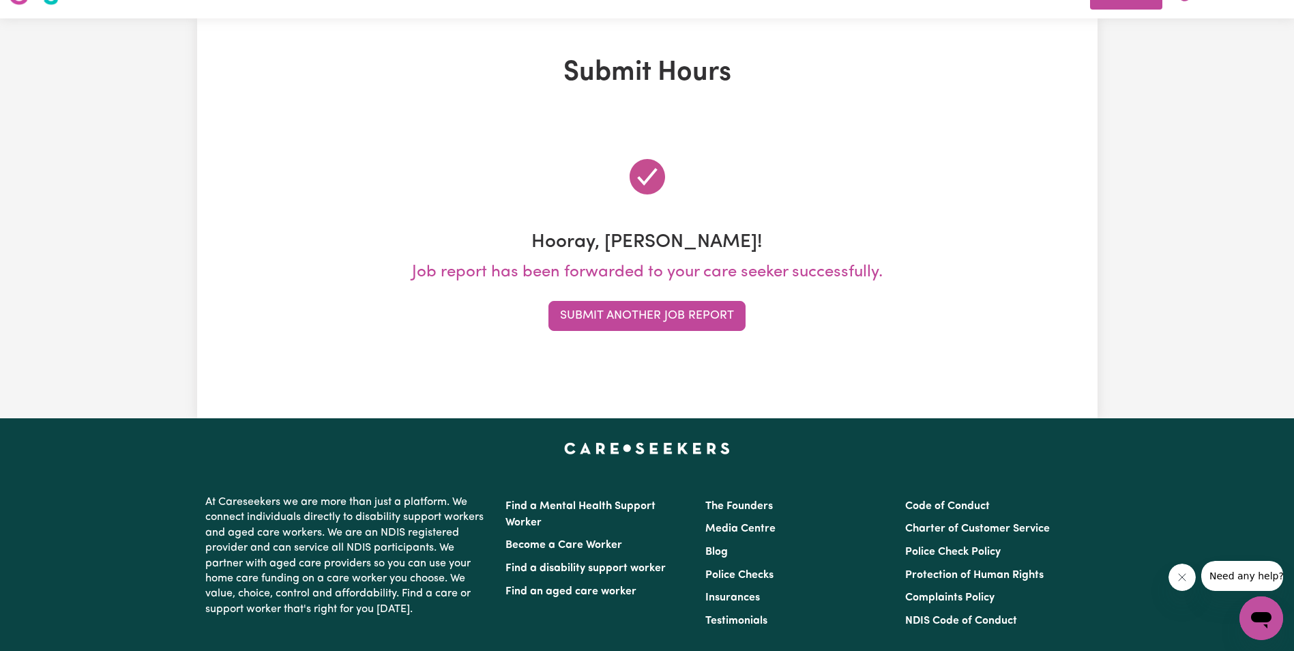
scroll to position [0, 0]
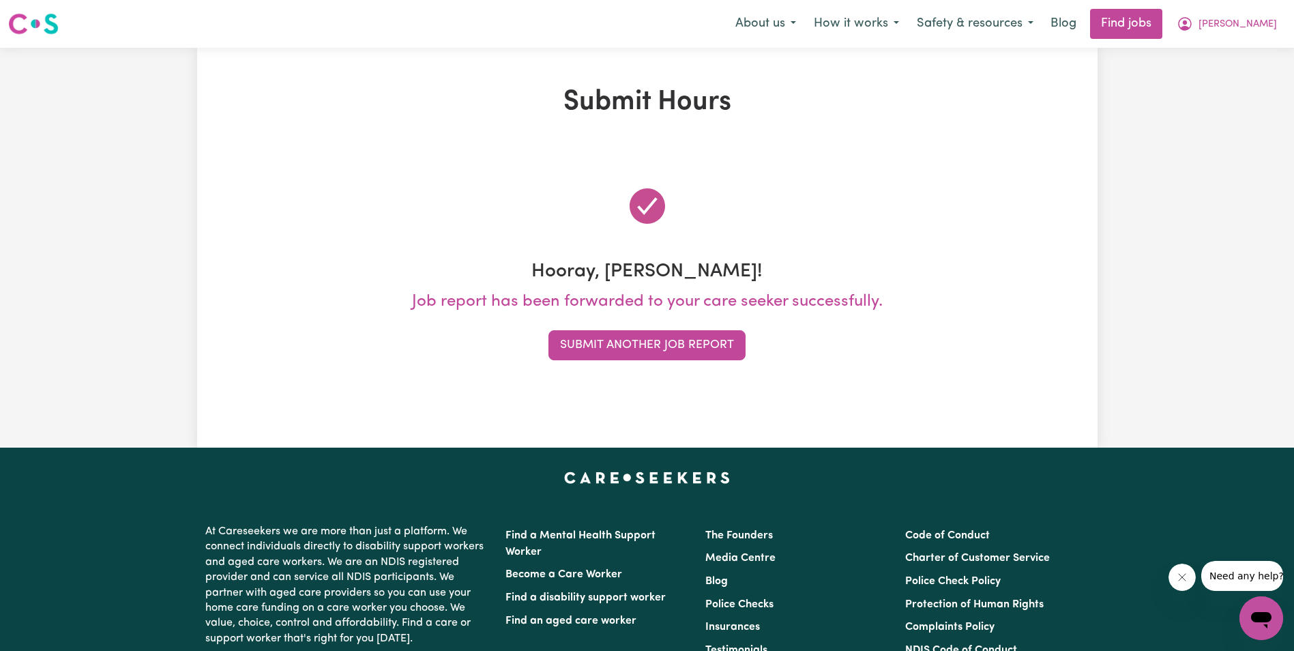
click at [83, 220] on div "Submit Hours Hooray, [PERSON_NAME]! Job report has been forwarded to your care …" at bounding box center [647, 248] width 1294 height 400
click at [671, 348] on button "Submit Another Job Report" at bounding box center [646, 345] width 197 height 30
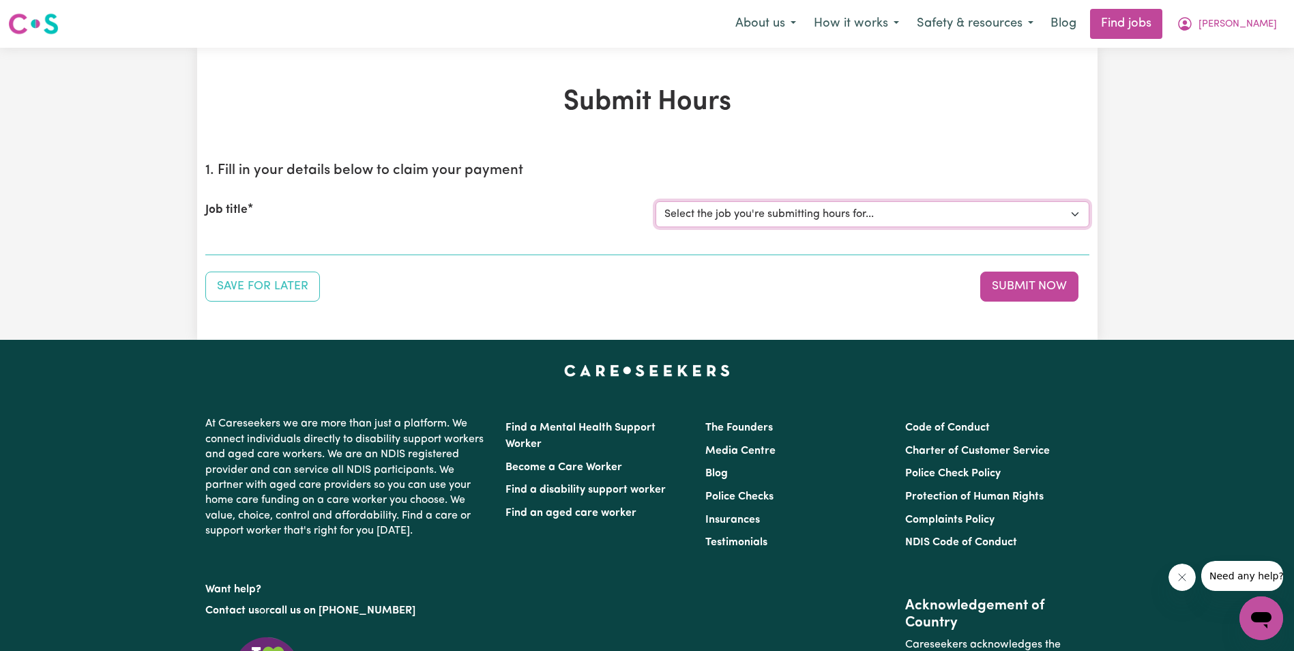
click at [794, 222] on select "Select the job you're submitting hours for... [[PERSON_NAME]] Support Worker in…" at bounding box center [873, 214] width 434 height 26
select select "11643"
click at [656, 201] on select "Select the job you're submitting hours for... [[PERSON_NAME]] Support Worker in…" at bounding box center [873, 214] width 434 height 26
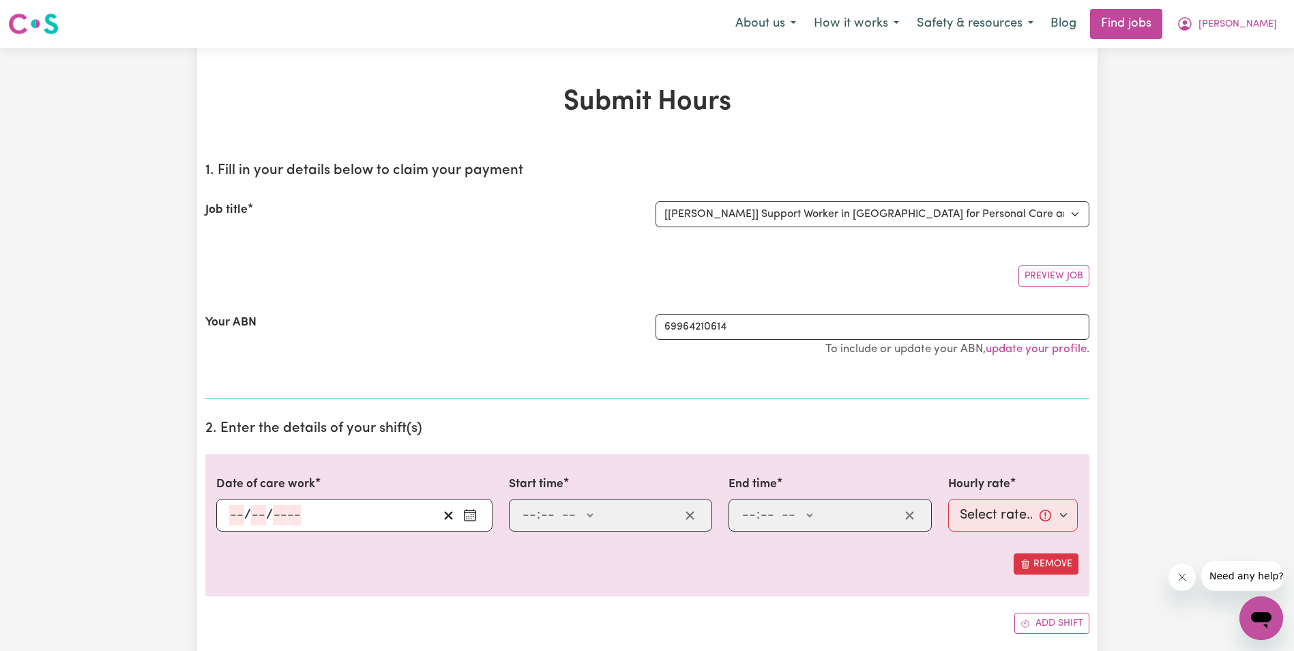
click at [232, 516] on input "number" at bounding box center [236, 515] width 15 height 20
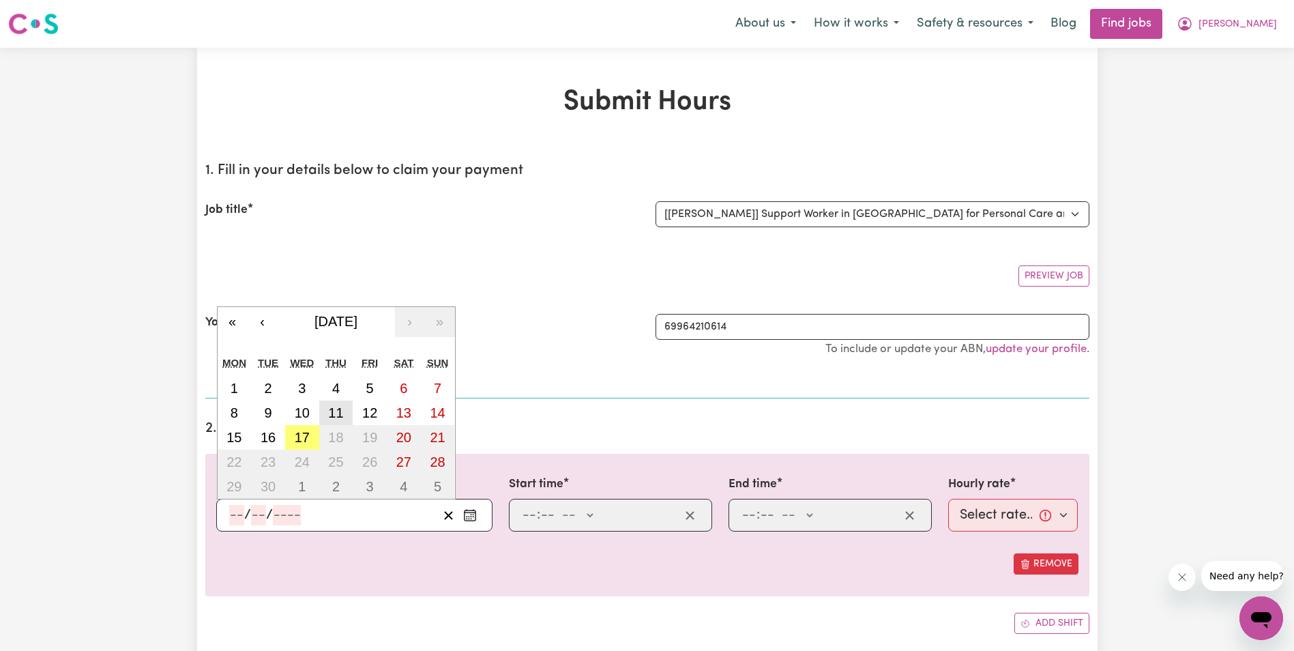
click at [342, 407] on abbr "11" at bounding box center [335, 412] width 15 height 15
type input "[DATE]"
type input "11"
type input "9"
type input "2025"
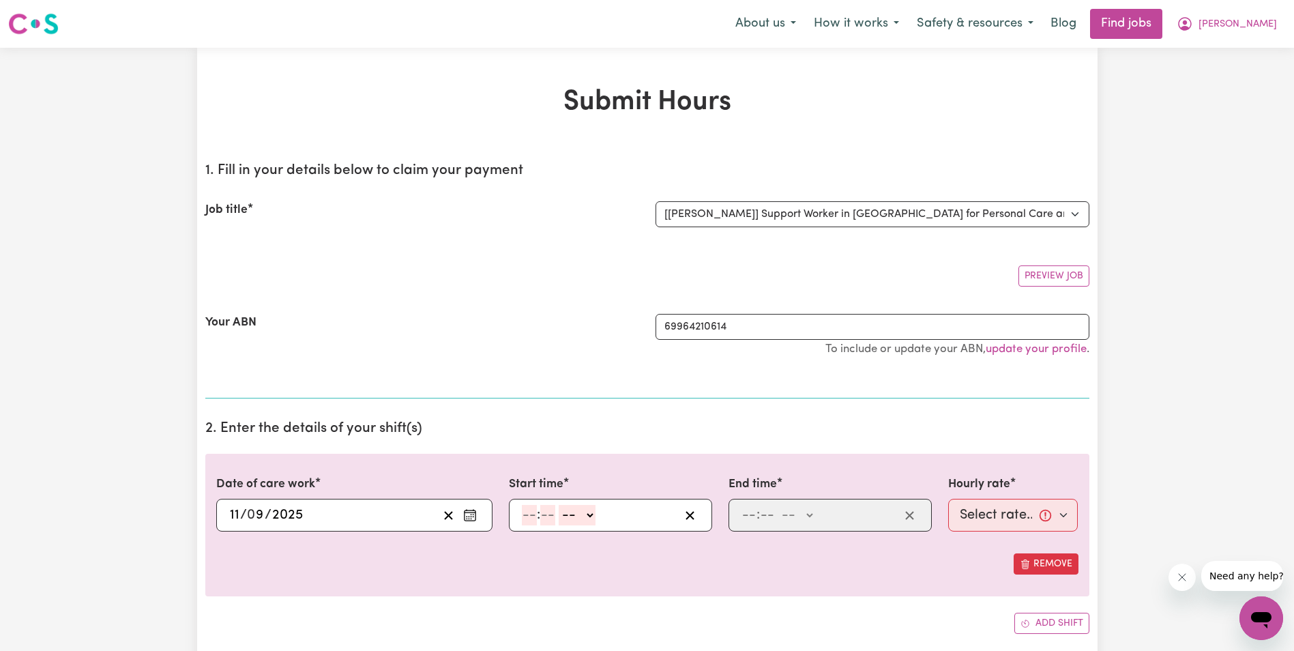
click at [522, 511] on input "number" at bounding box center [529, 515] width 15 height 20
type input "8"
type input "30"
click at [588, 512] on select "-- AM PM" at bounding box center [573, 515] width 37 height 20
select select "am"
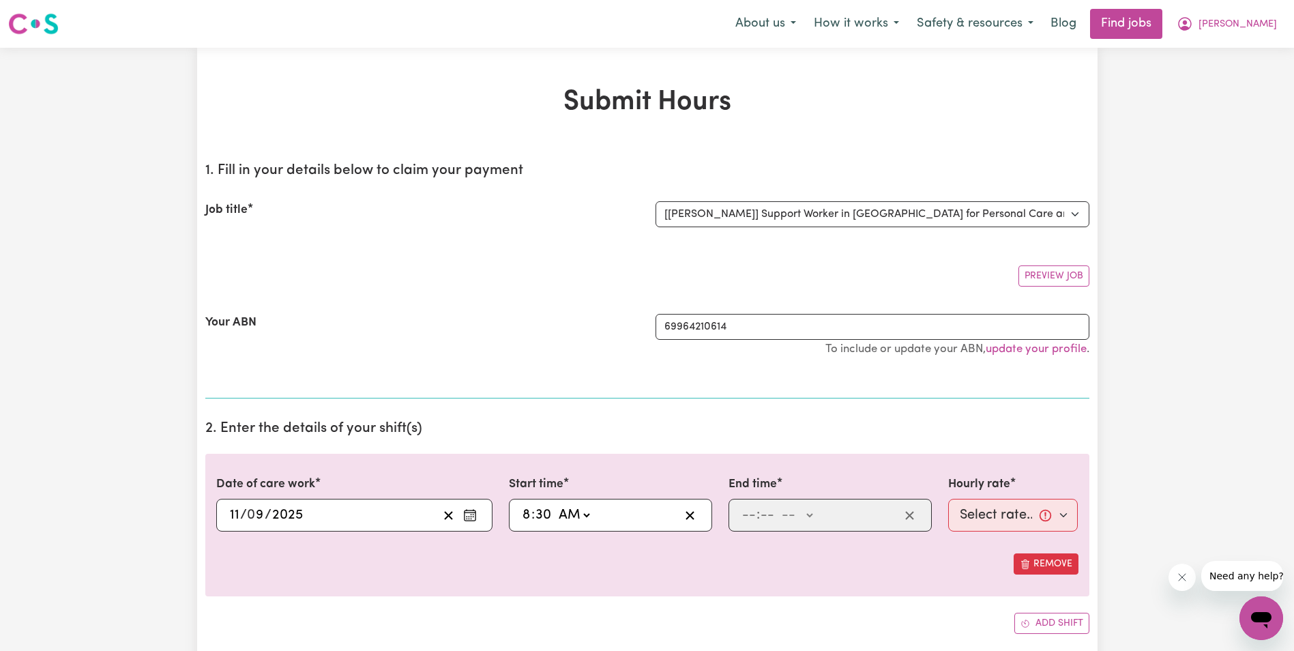
click at [555, 505] on select "-- AM PM" at bounding box center [573, 515] width 37 height 20
type input "08:30"
click at [750, 513] on input "number" at bounding box center [749, 515] width 15 height 20
type input "10"
type input "30"
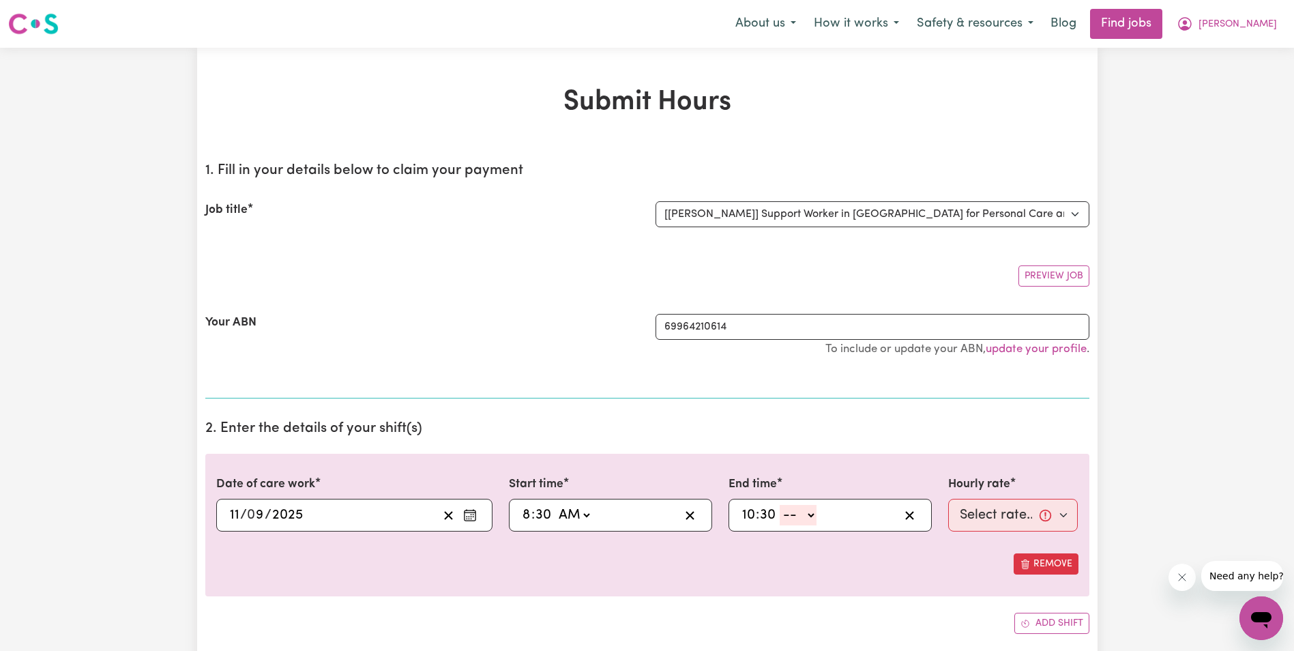
drag, startPoint x: 810, startPoint y: 514, endPoint x: 806, endPoint y: 525, distance: 11.7
click at [810, 514] on select "-- AM PM" at bounding box center [798, 515] width 37 height 20
select select "am"
click at [780, 505] on select "-- AM PM" at bounding box center [798, 515] width 37 height 20
type input "10:30"
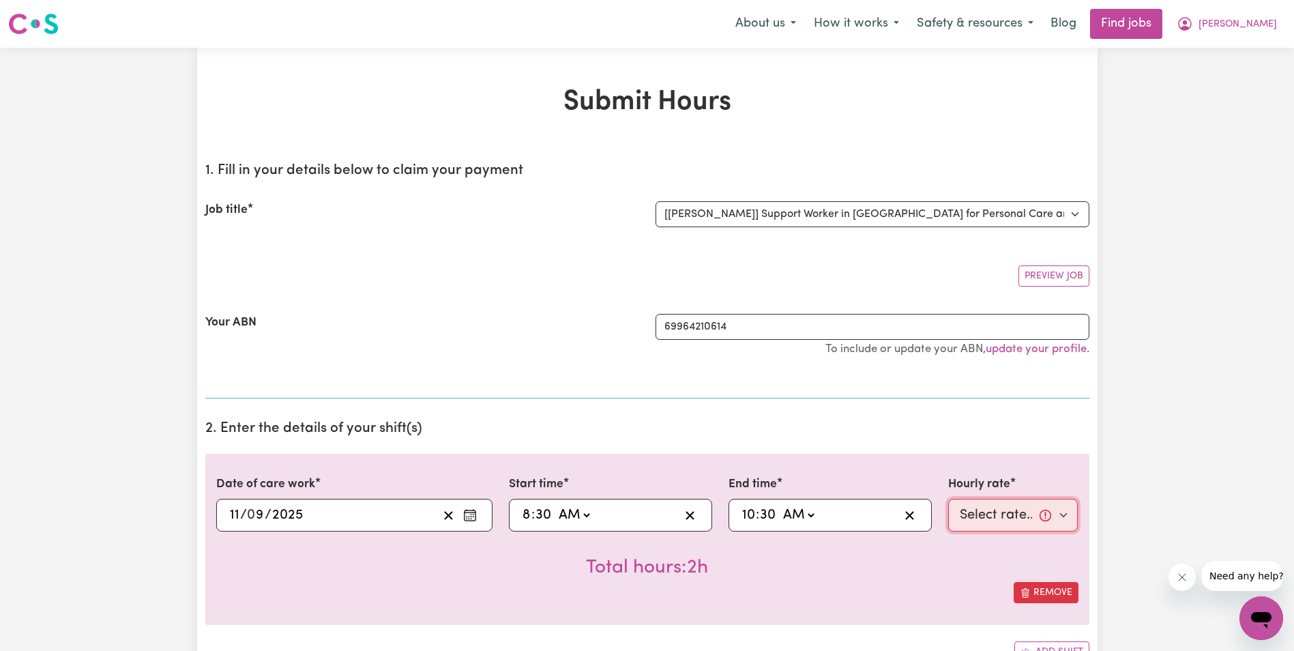
click at [983, 512] on select "Select rate... $68.00 (Weekday) $68.00 ([DATE]) $68.00 ([DATE])" at bounding box center [1013, 515] width 130 height 33
select select "68-Weekday"
click at [948, 499] on select "Select rate... $68.00 (Weekday) $68.00 ([DATE]) $68.00 ([DATE])" at bounding box center [1013, 515] width 130 height 33
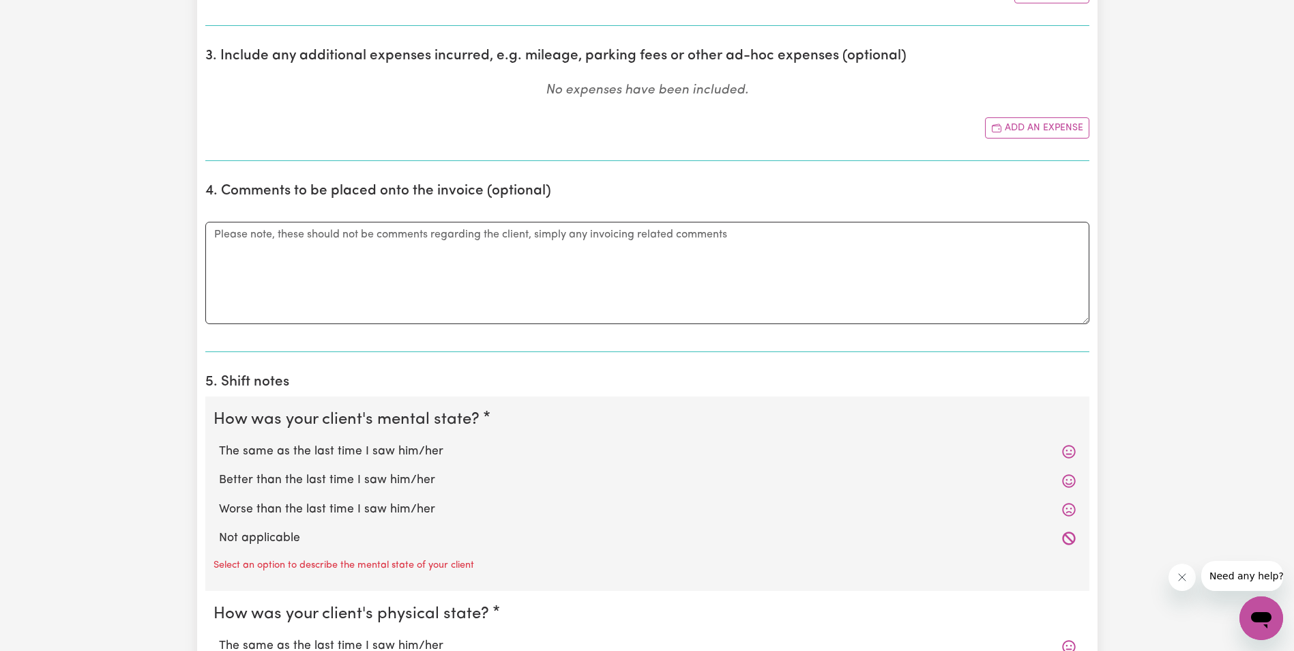
scroll to position [682, 0]
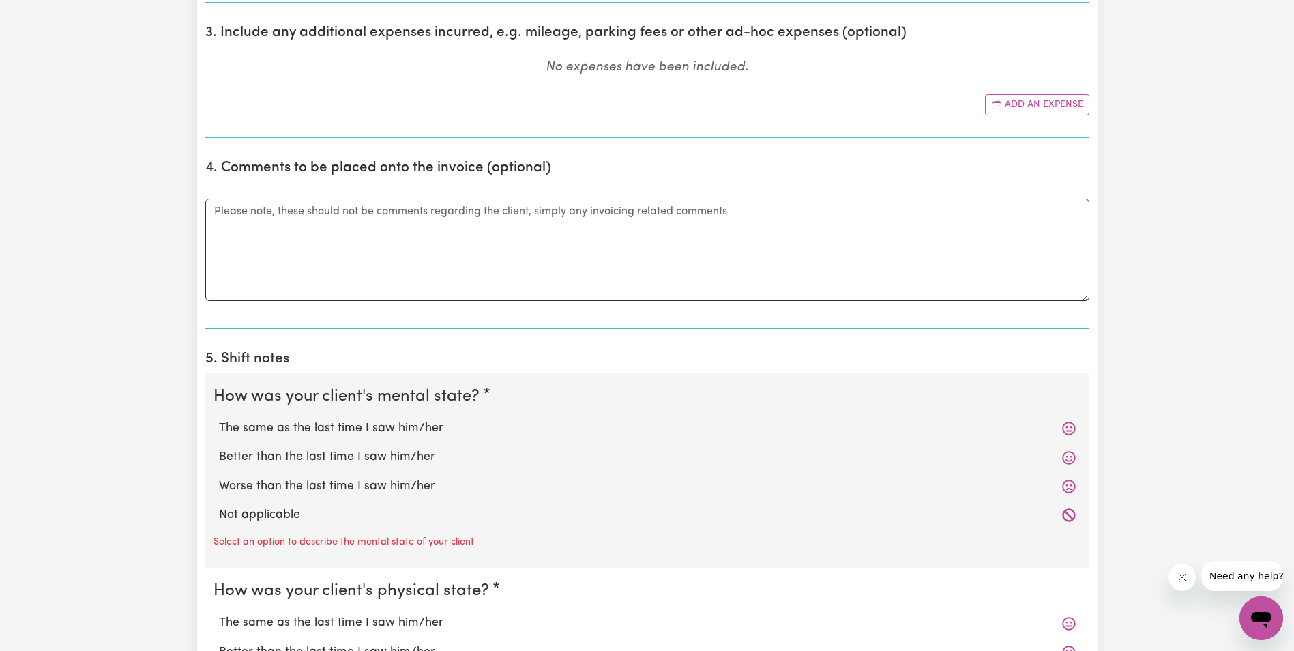
click at [248, 455] on label "Better than the last time I saw him/her" at bounding box center [647, 457] width 857 height 18
click at [219, 448] on input "Better than the last time I saw him/her" at bounding box center [218, 448] width 1 height 1
radio input "true"
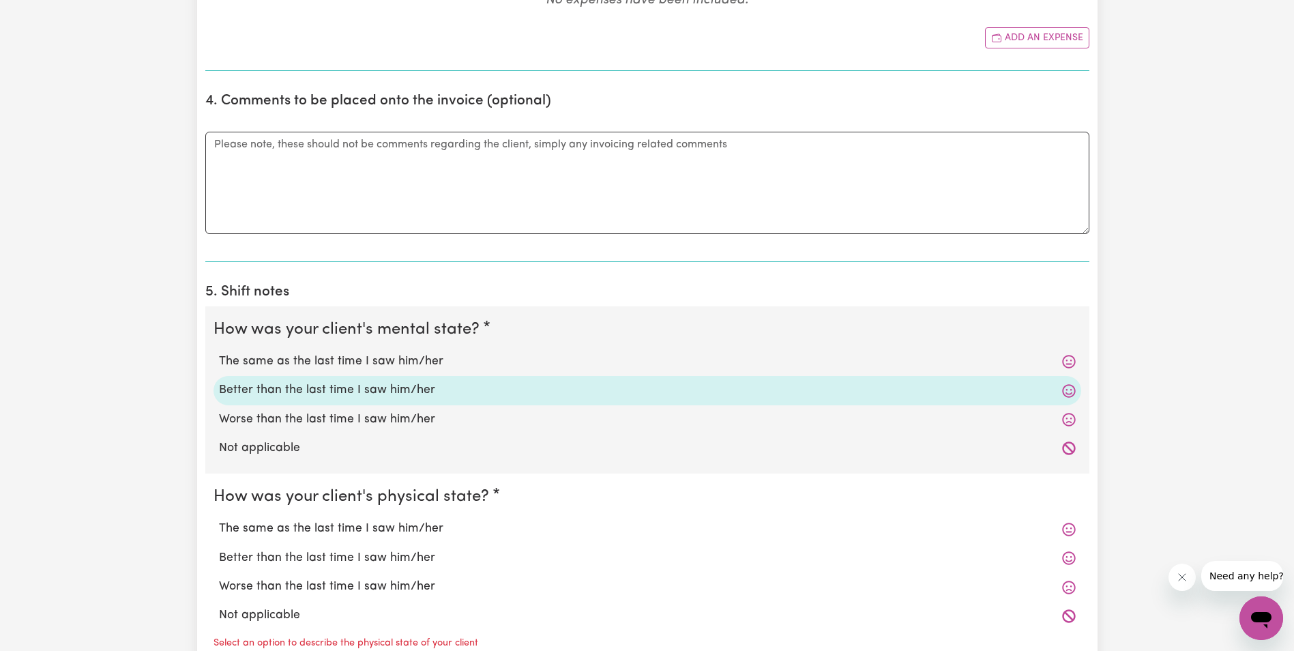
scroll to position [887, 0]
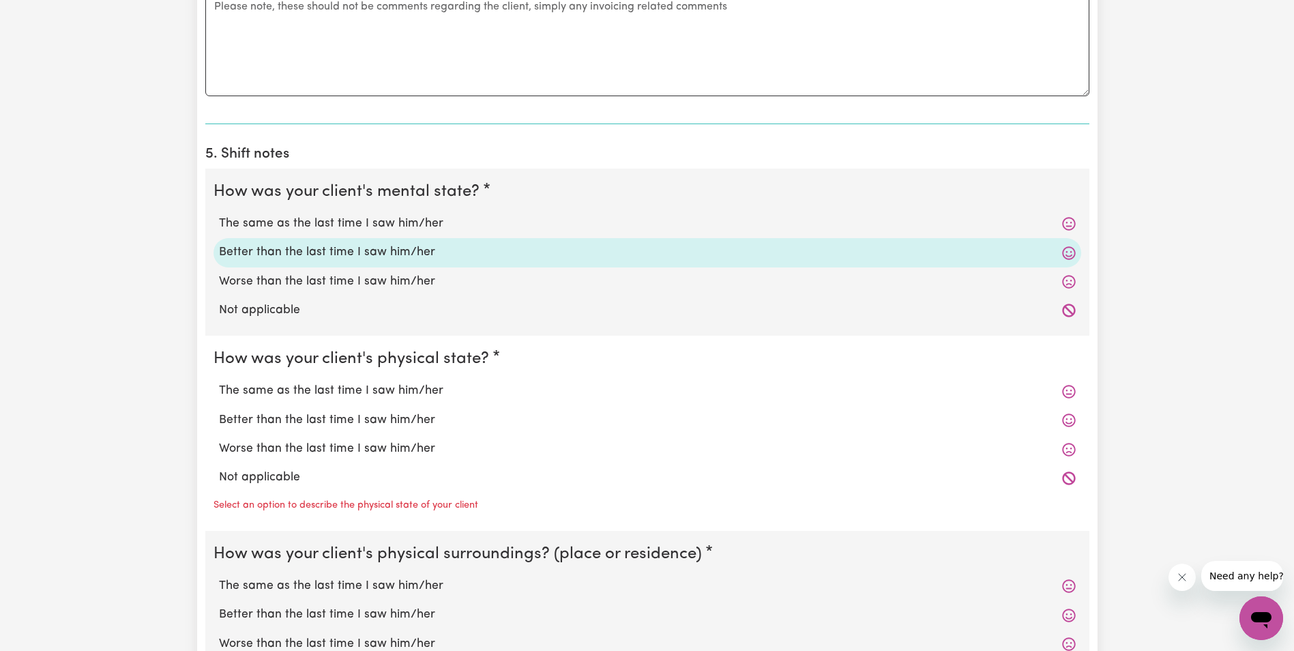
click at [247, 385] on label "The same as the last time I saw him/her" at bounding box center [647, 391] width 857 height 18
click at [219, 382] on input "The same as the last time I saw him/her" at bounding box center [218, 381] width 1 height 1
radio input "true"
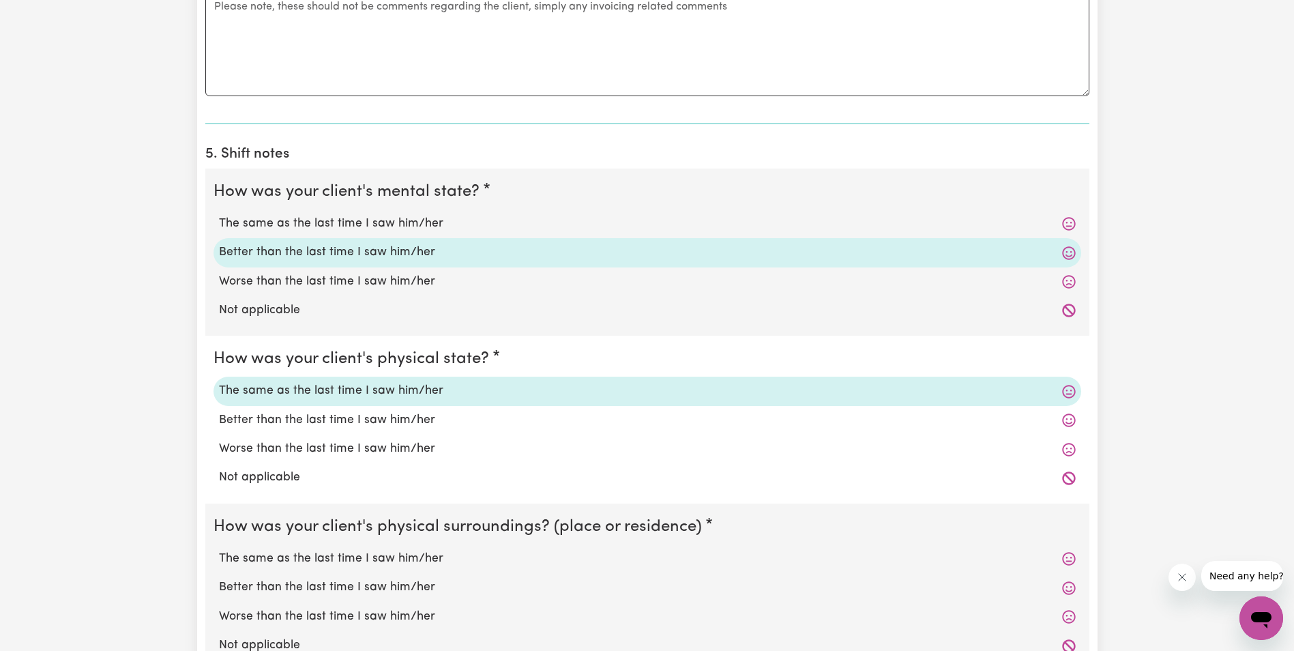
click at [250, 561] on label "The same as the last time I saw him/her" at bounding box center [647, 559] width 857 height 18
click at [219, 550] on input "The same as the last time I saw him/her" at bounding box center [218, 549] width 1 height 1
radio input "true"
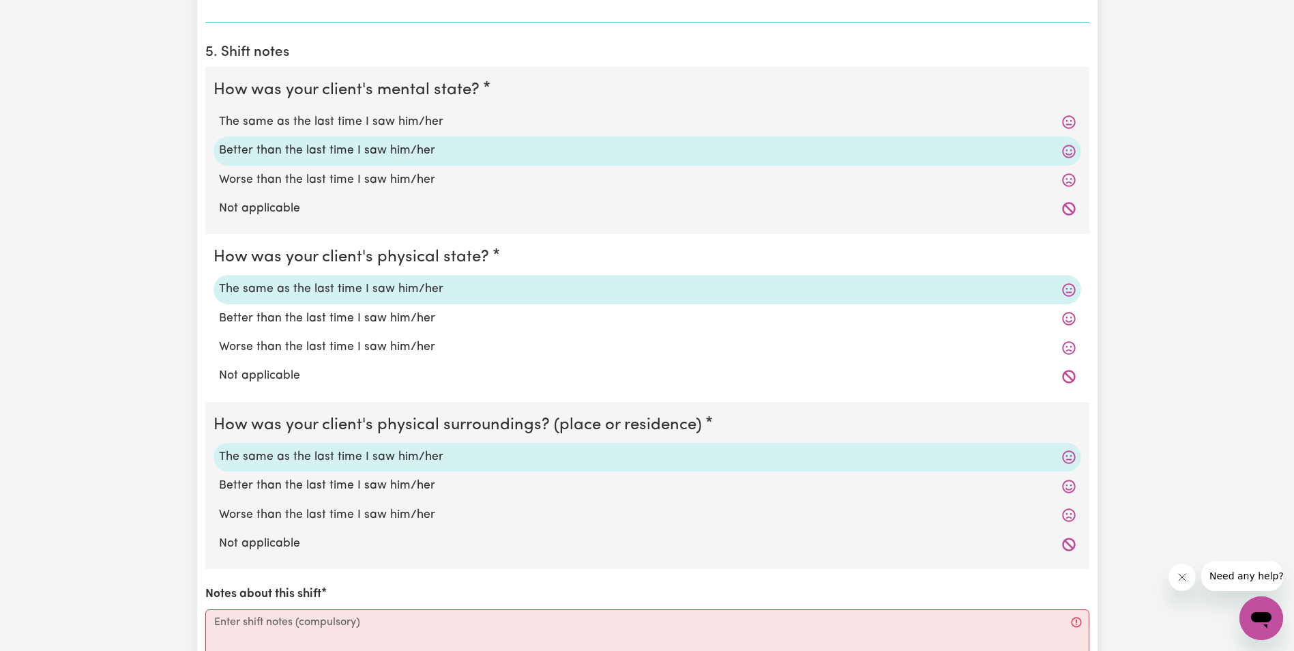
scroll to position [1092, 0]
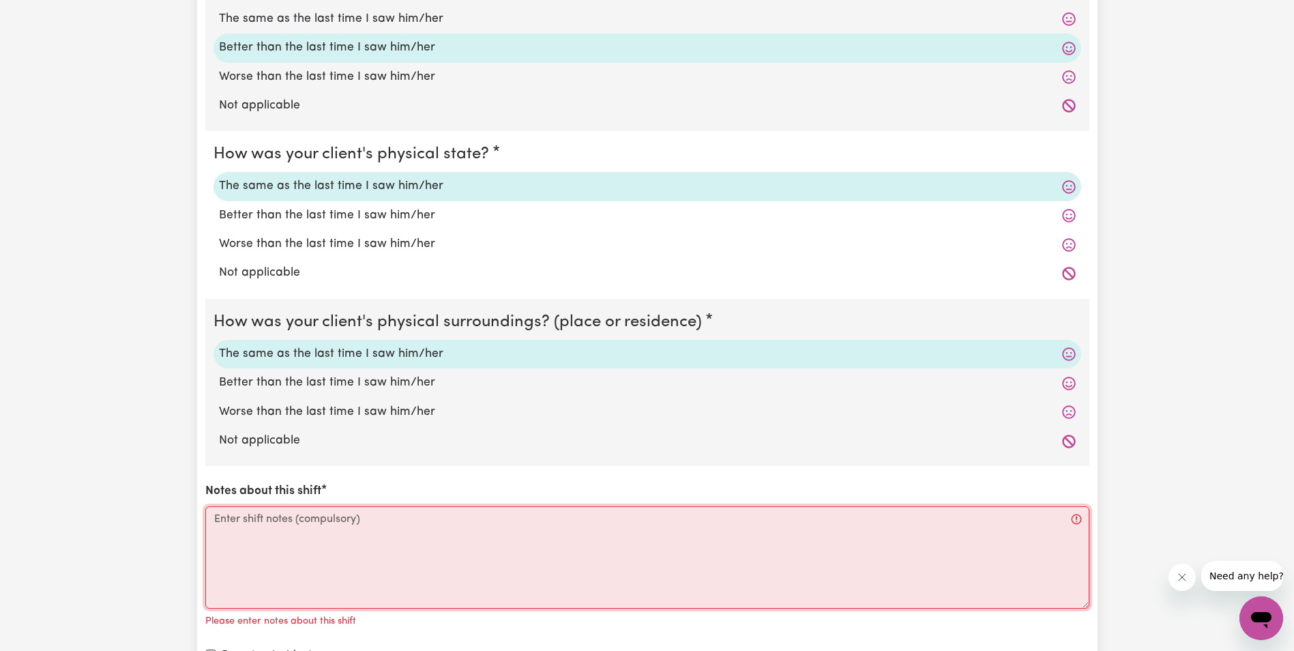
click at [268, 531] on textarea "Notes about this shift" at bounding box center [647, 557] width 884 height 102
paste textarea "[PERSON_NAME] was up and sitting outside in the sun with [PERSON_NAME]. [PERSON…"
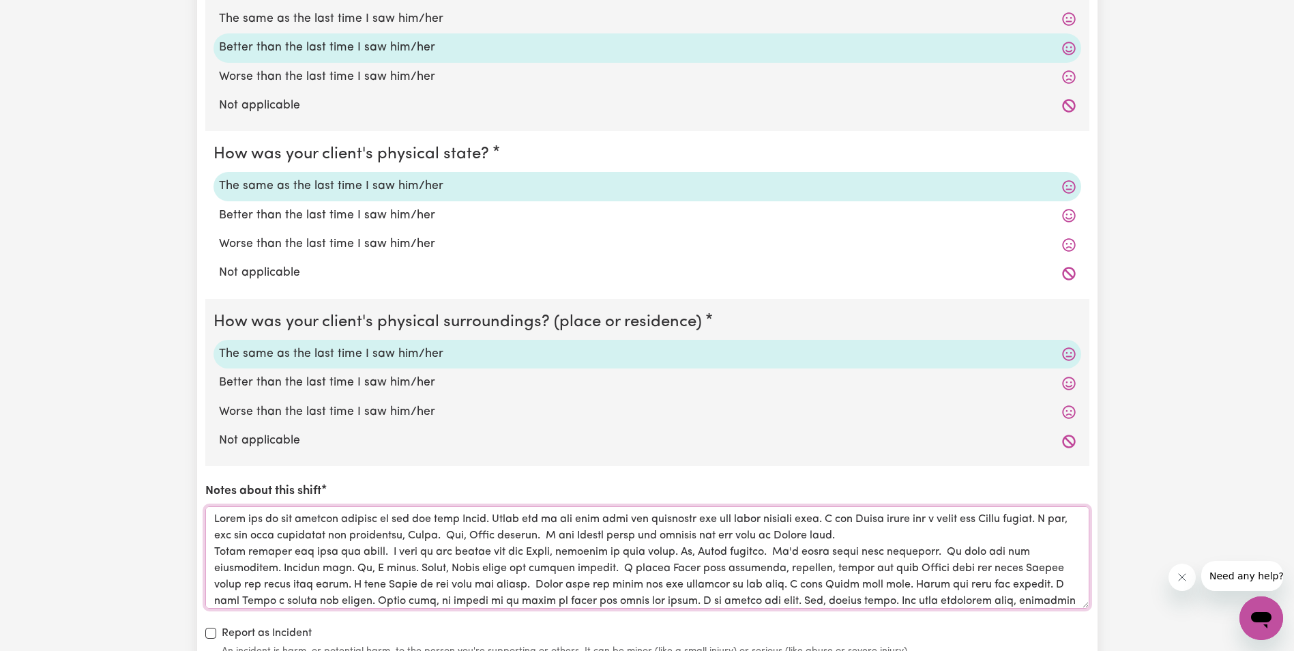
scroll to position [38, 0]
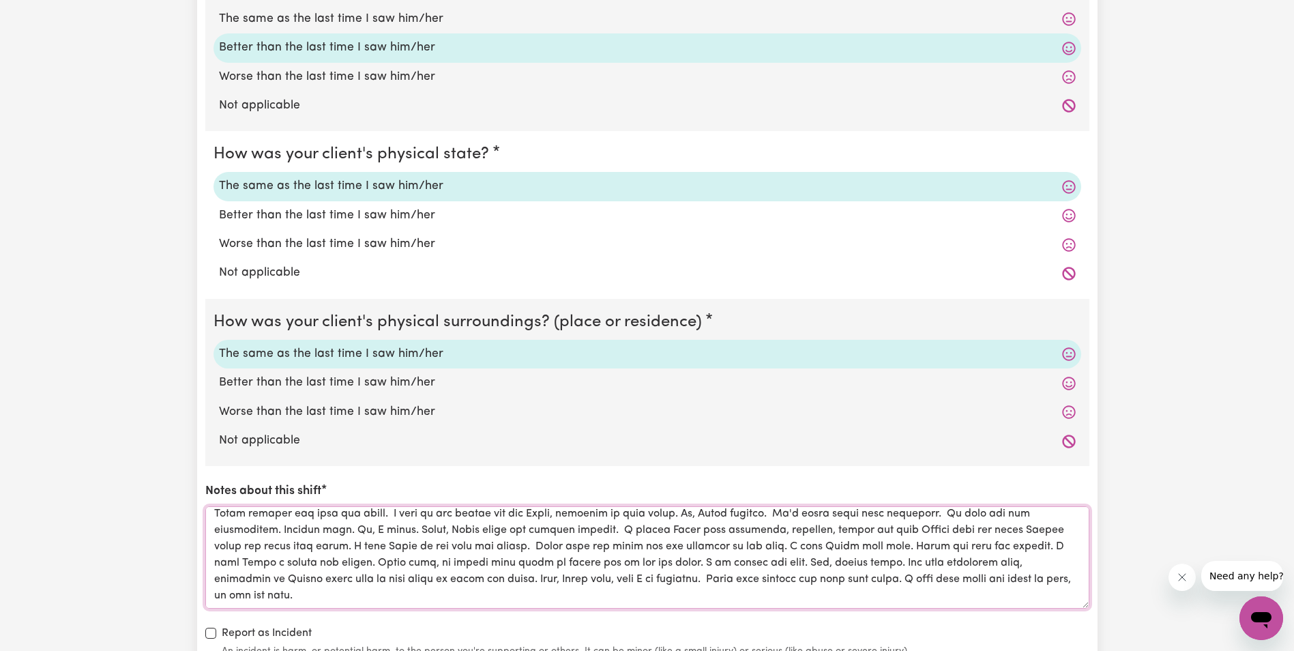
click at [987, 579] on textarea "Notes about this shift" at bounding box center [647, 557] width 884 height 102
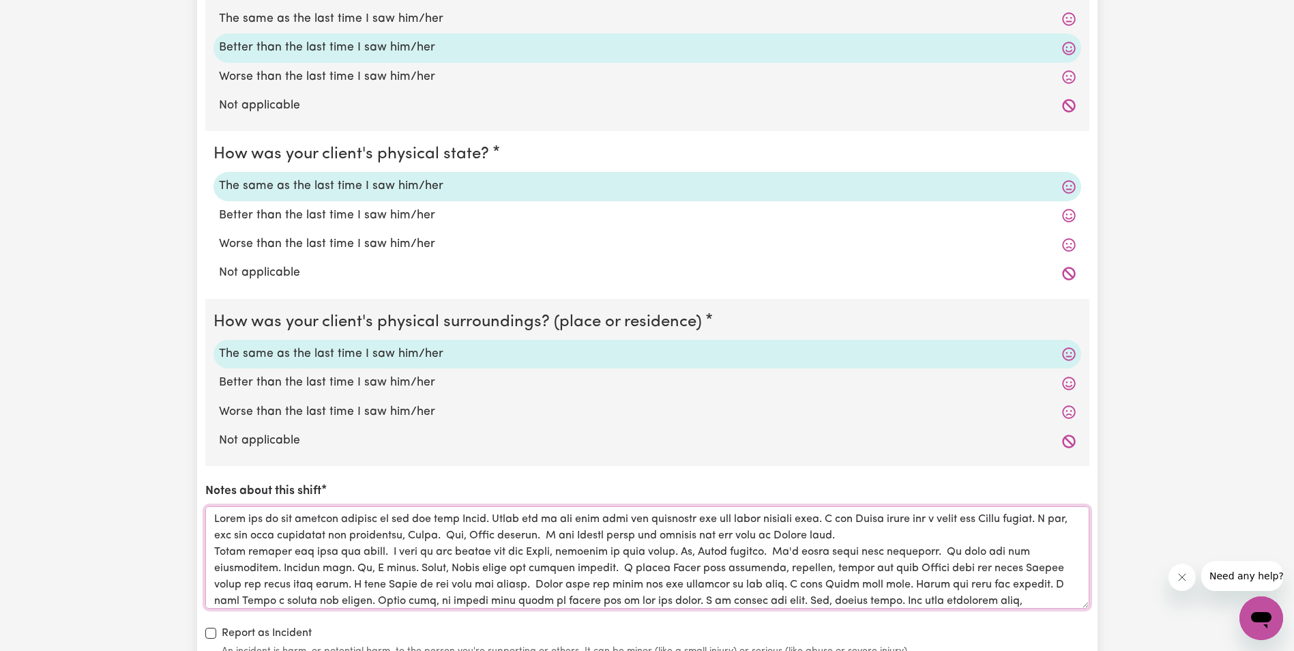
drag, startPoint x: 1068, startPoint y: 579, endPoint x: 210, endPoint y: 510, distance: 860.9
click at [210, 510] on textarea "Notes about this shift" at bounding box center [647, 557] width 884 height 102
type textarea "[PERSON_NAME] was up and sitting outside in the sun with [PERSON_NAME]. [PERSON…"
click at [521, 471] on div "How was your client's mental state? The same as the last time I saw him/her Bet…" at bounding box center [647, 311] width 884 height 694
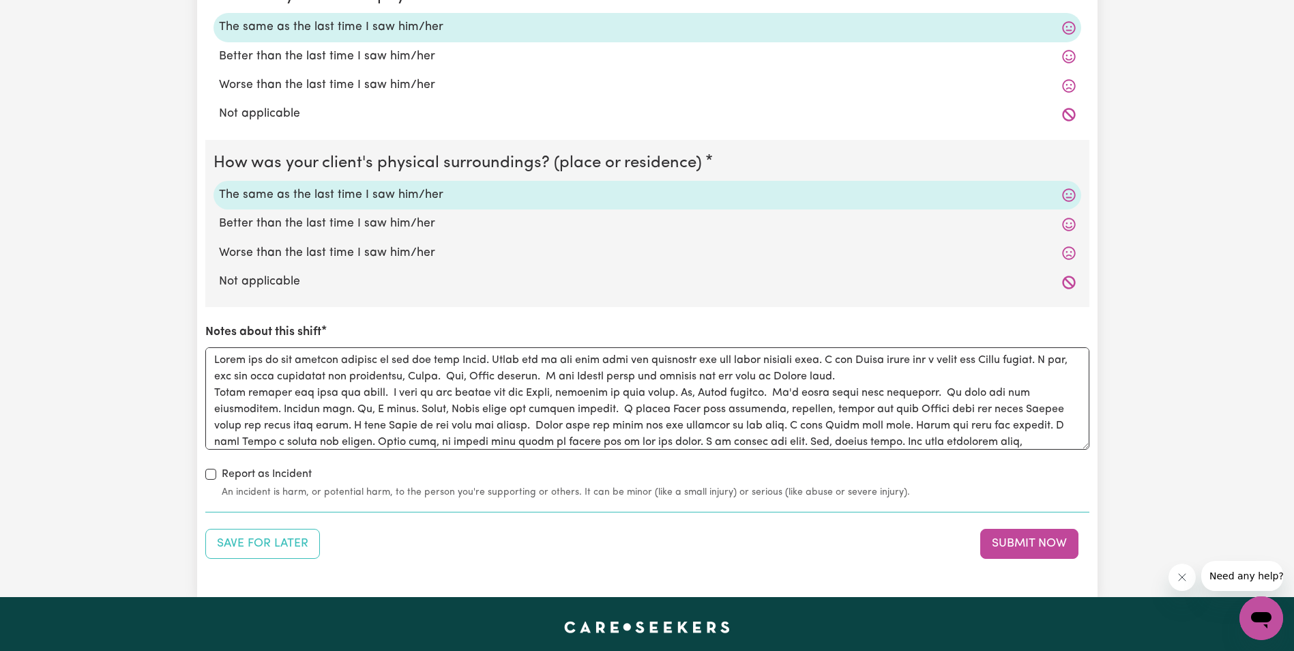
scroll to position [1296, 0]
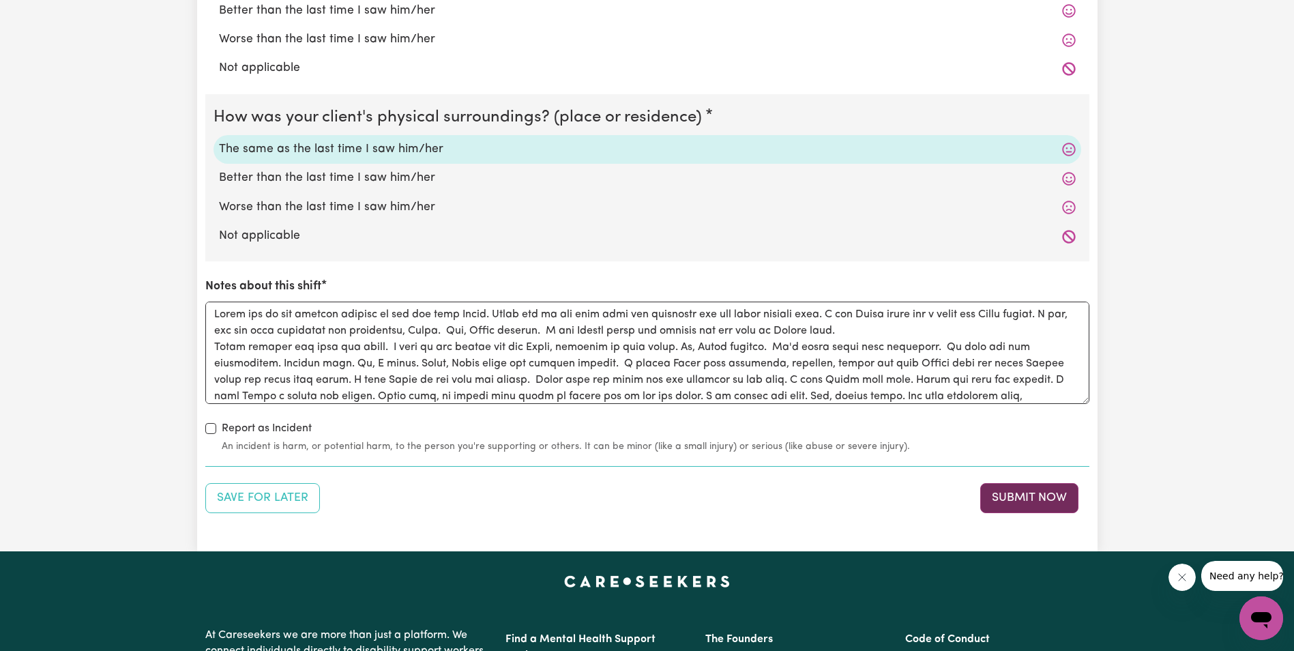
click at [1008, 497] on button "Submit Now" at bounding box center [1029, 498] width 98 height 30
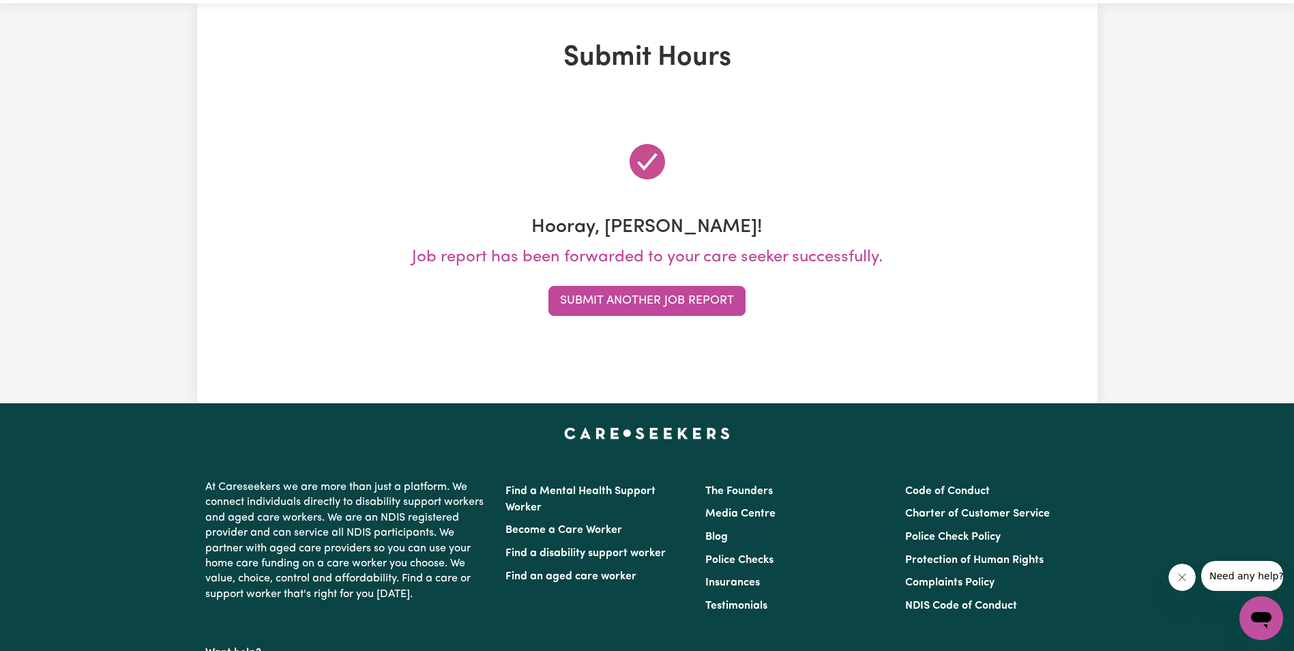
scroll to position [0, 0]
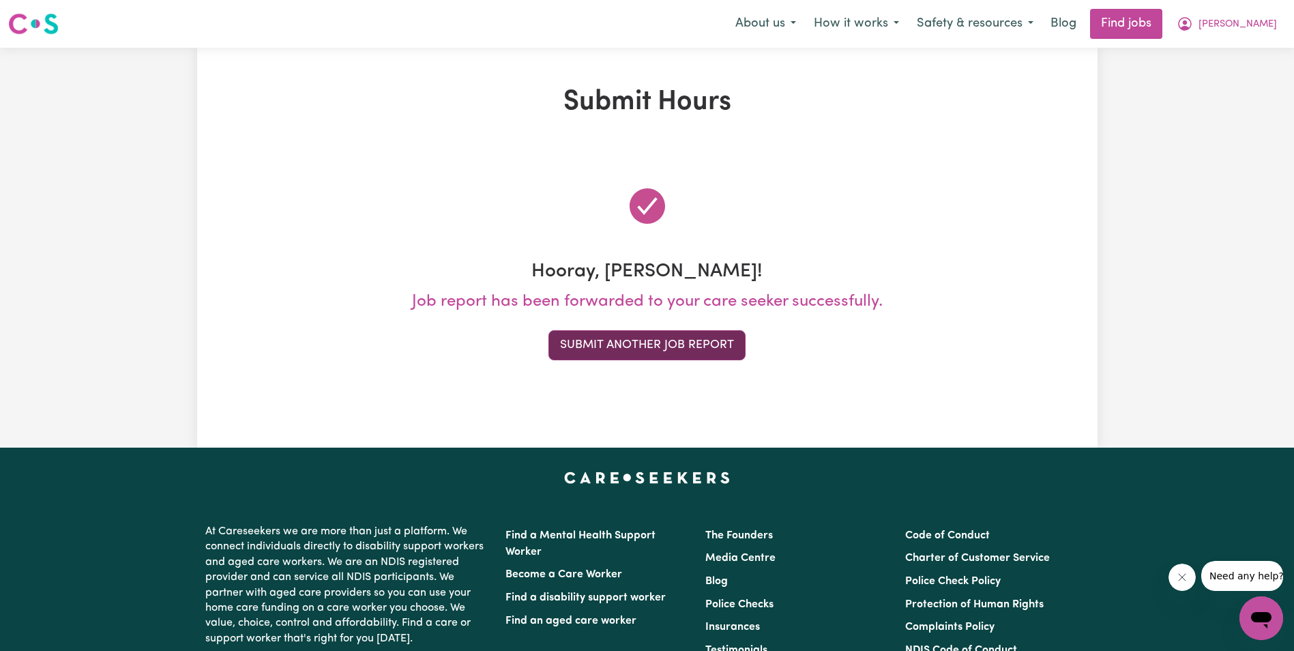
click at [645, 347] on button "Submit Another Job Report" at bounding box center [646, 345] width 197 height 30
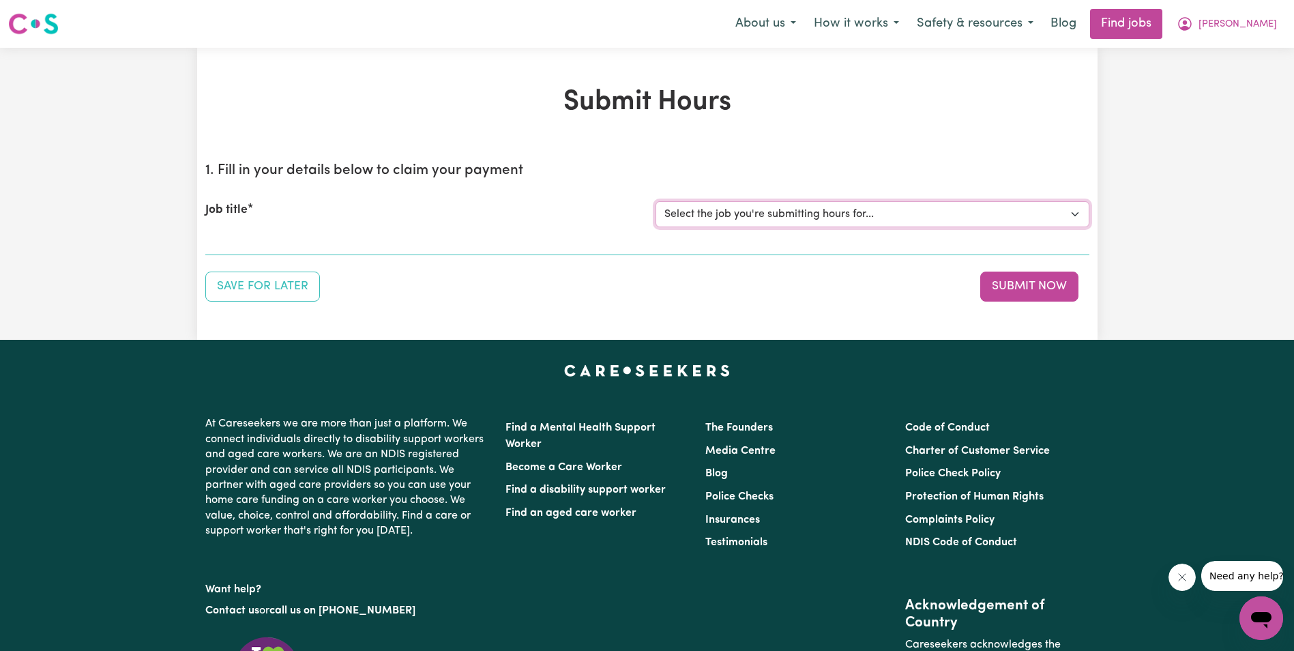
click at [833, 215] on select "Select the job you're submitting hours for... [[PERSON_NAME]] Support Worker in…" at bounding box center [873, 214] width 434 height 26
select select "11643"
click at [656, 201] on select "Select the job you're submitting hours for... [[PERSON_NAME]] Support Worker in…" at bounding box center [873, 214] width 434 height 26
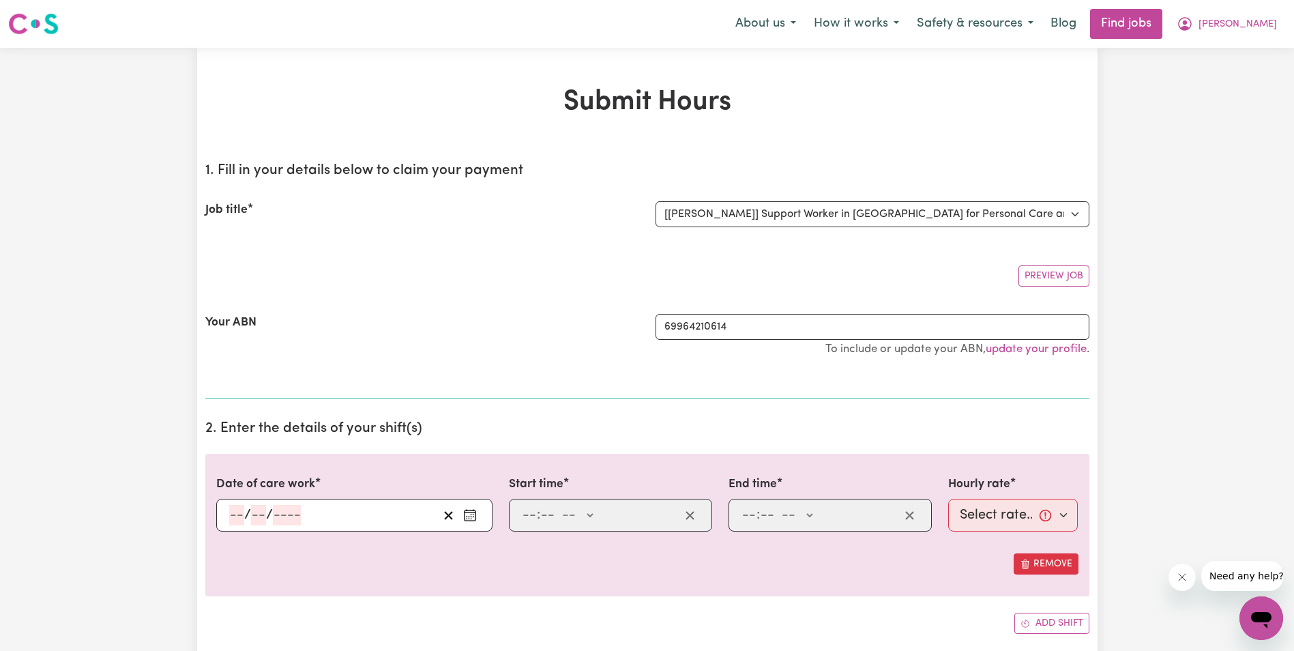
click at [545, 553] on div "Date of care work / / Start time : -- AM PM End time : -- AM PM Hourly rate Sel…" at bounding box center [647, 525] width 884 height 143
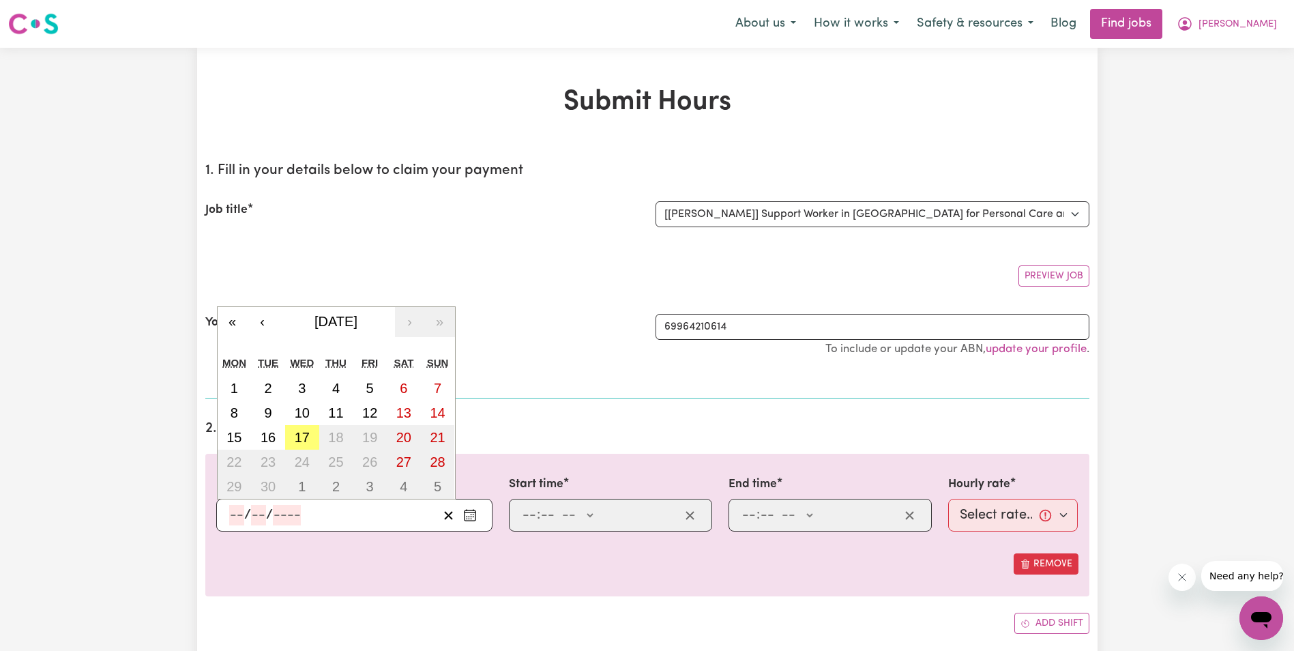
click at [234, 516] on input "number" at bounding box center [236, 515] width 15 height 20
click at [377, 411] on abbr "12" at bounding box center [369, 412] width 15 height 15
type input "[DATE]"
type input "12"
type input "9"
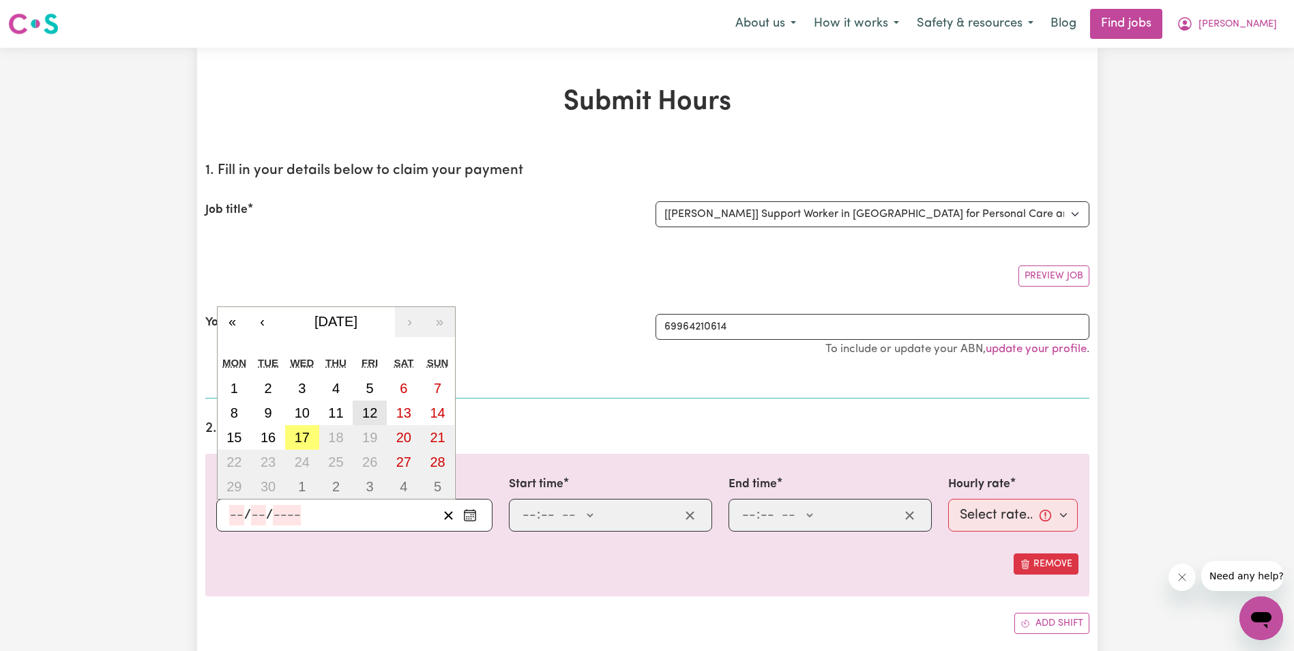
type input "2025"
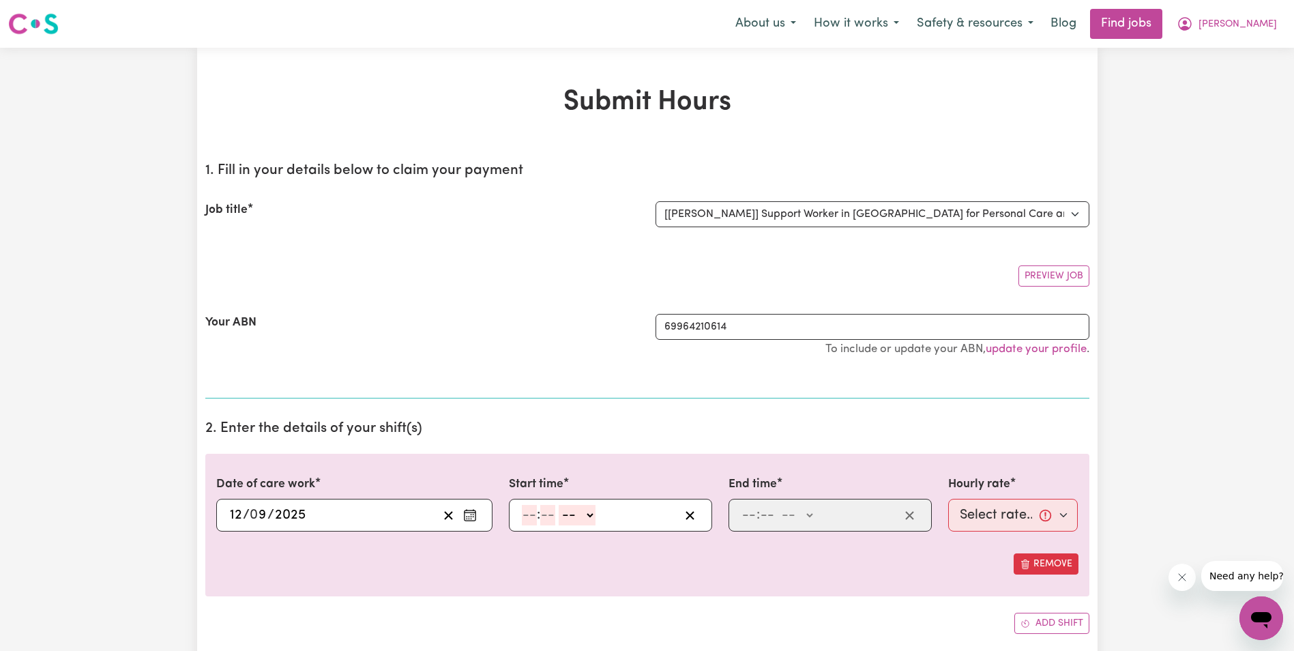
click at [531, 514] on input "number" at bounding box center [529, 515] width 15 height 20
type input "8"
type input "30"
click at [585, 512] on select "-- AM PM" at bounding box center [573, 515] width 37 height 20
select select "am"
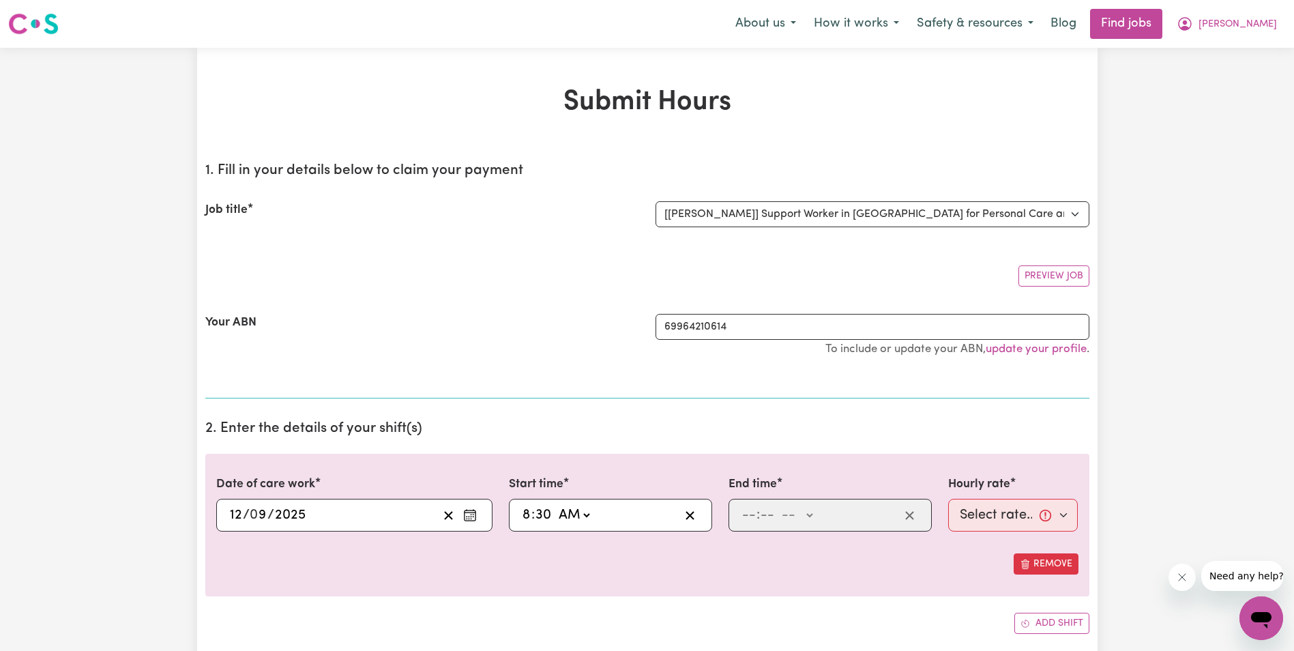
click at [555, 505] on select "-- AM PM" at bounding box center [573, 515] width 37 height 20
type input "08:30"
click at [743, 521] on input "number" at bounding box center [749, 515] width 15 height 20
type input "10"
type input "30"
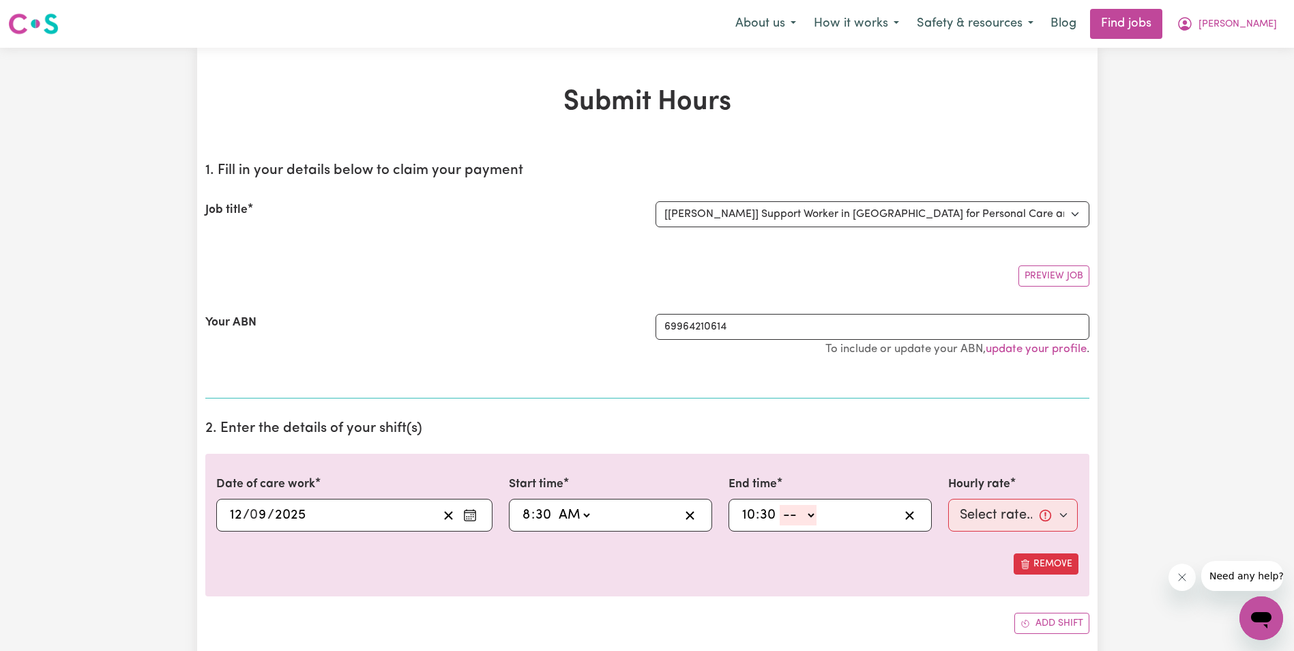
click at [810, 515] on select "-- AM PM" at bounding box center [798, 515] width 37 height 20
select select "am"
click at [780, 505] on select "-- AM PM" at bounding box center [798, 515] width 37 height 20
type input "10:30"
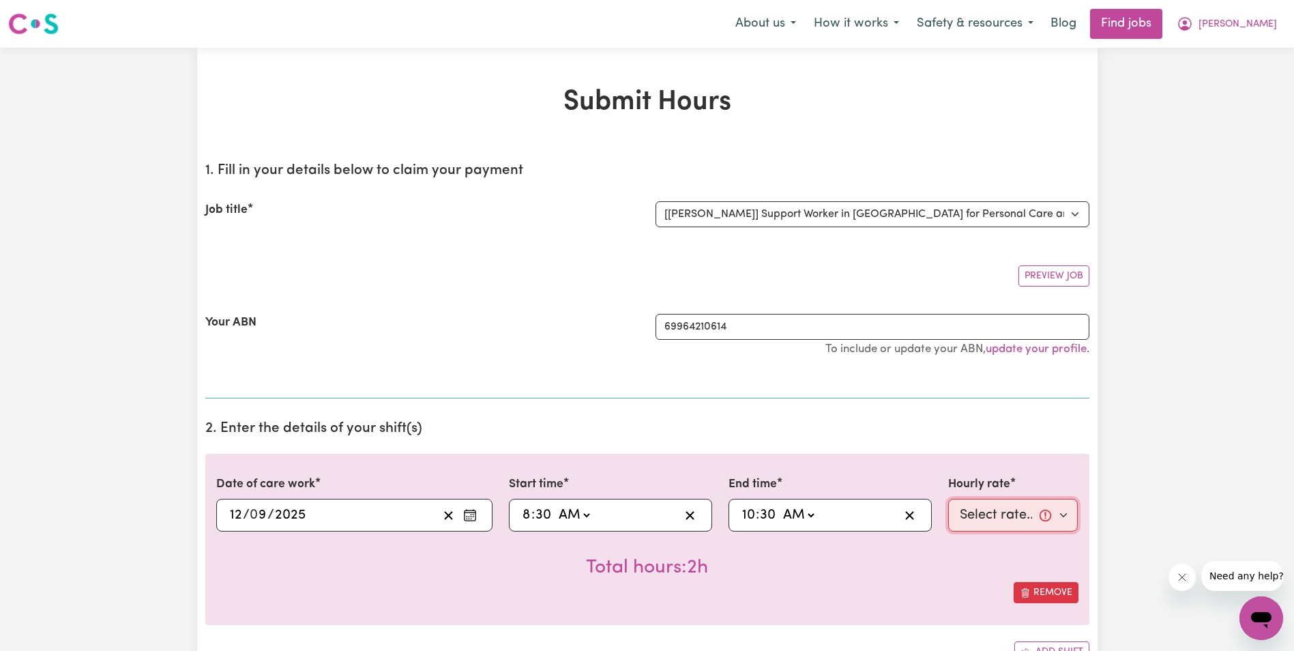
click at [989, 518] on select "Select rate... $68.00 (Weekday) $68.00 ([DATE]) $68.00 ([DATE])" at bounding box center [1013, 515] width 130 height 33
select select "68-Weekday"
click at [948, 499] on select "Select rate... $68.00 (Weekday) $68.00 ([DATE]) $68.00 ([DATE])" at bounding box center [1013, 515] width 130 height 33
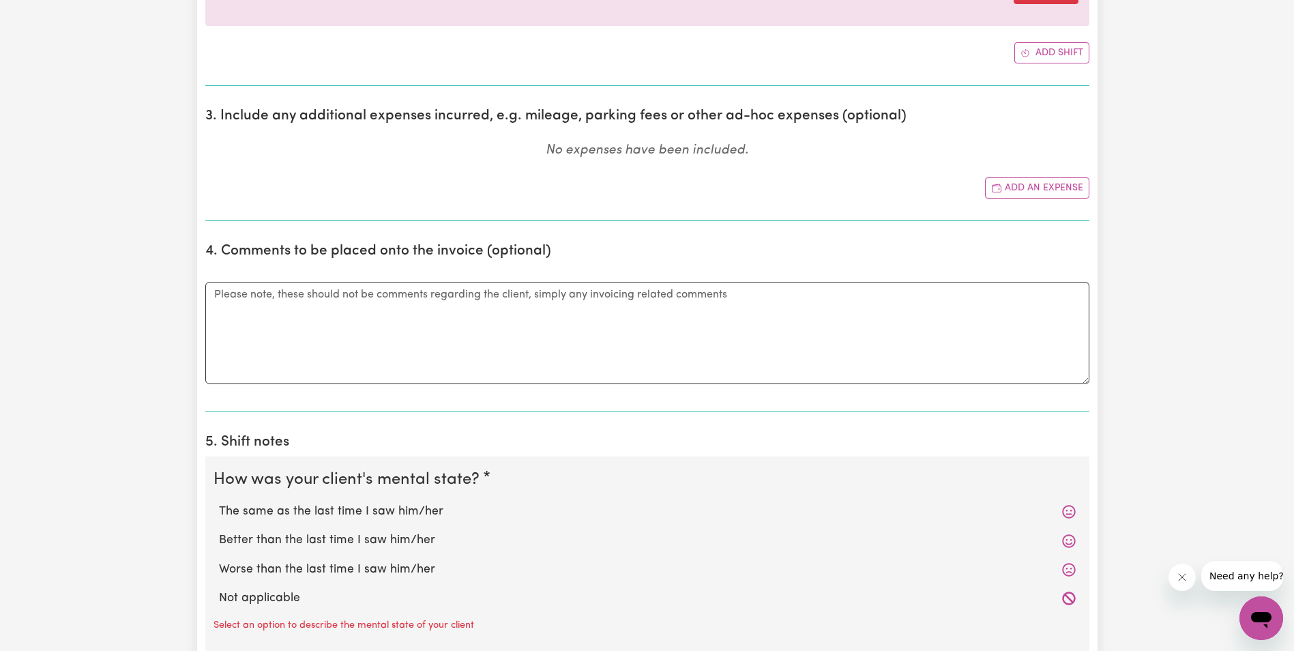
scroll to position [614, 0]
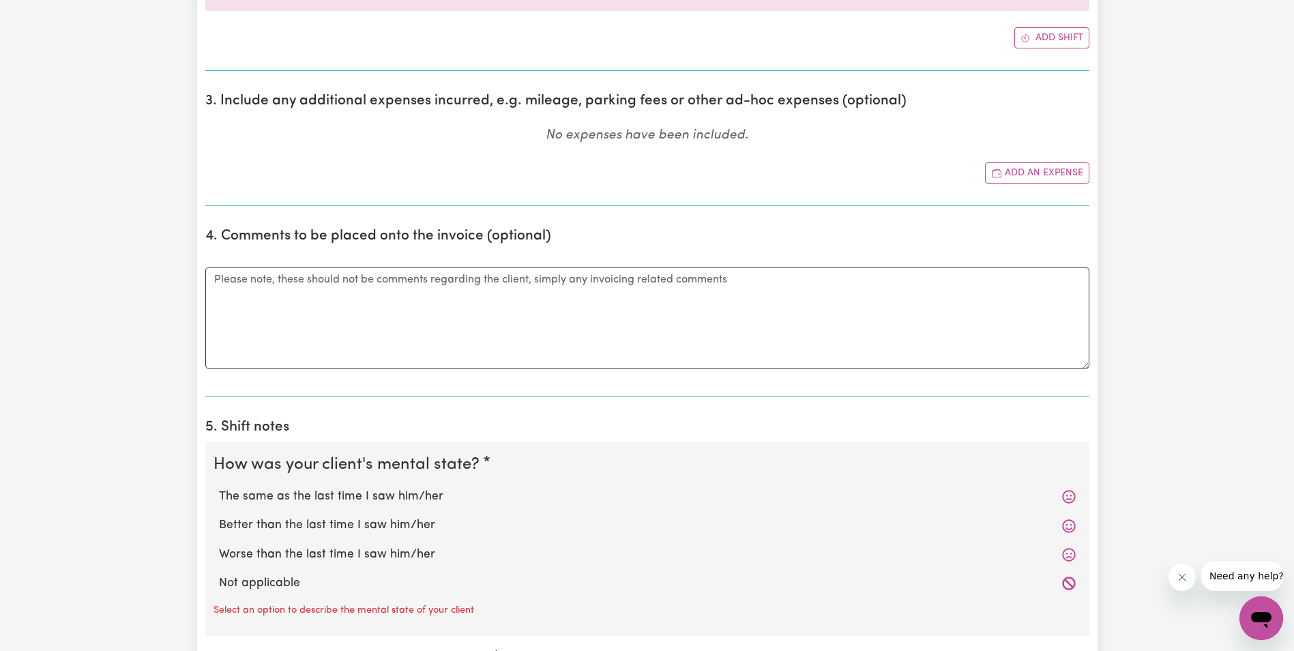
click at [397, 493] on label "The same as the last time I saw him/her" at bounding box center [647, 497] width 857 height 18
click at [219, 488] on input "The same as the last time I saw him/her" at bounding box center [218, 487] width 1 height 1
radio input "true"
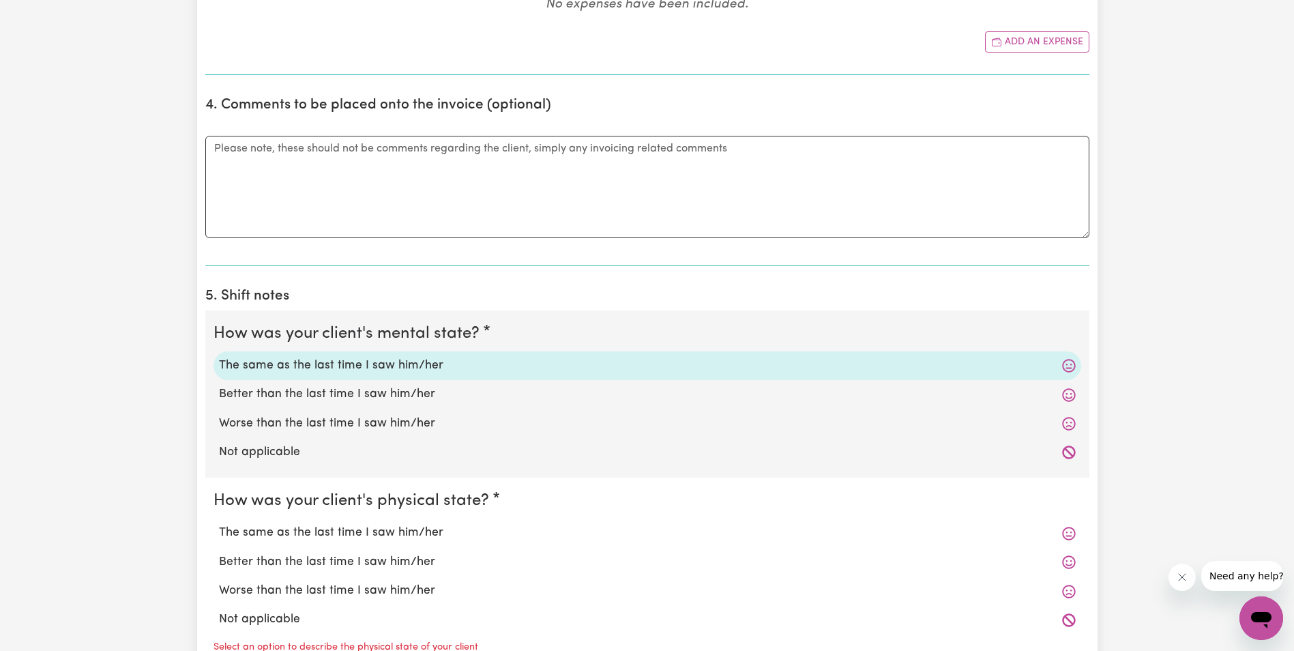
scroll to position [750, 0]
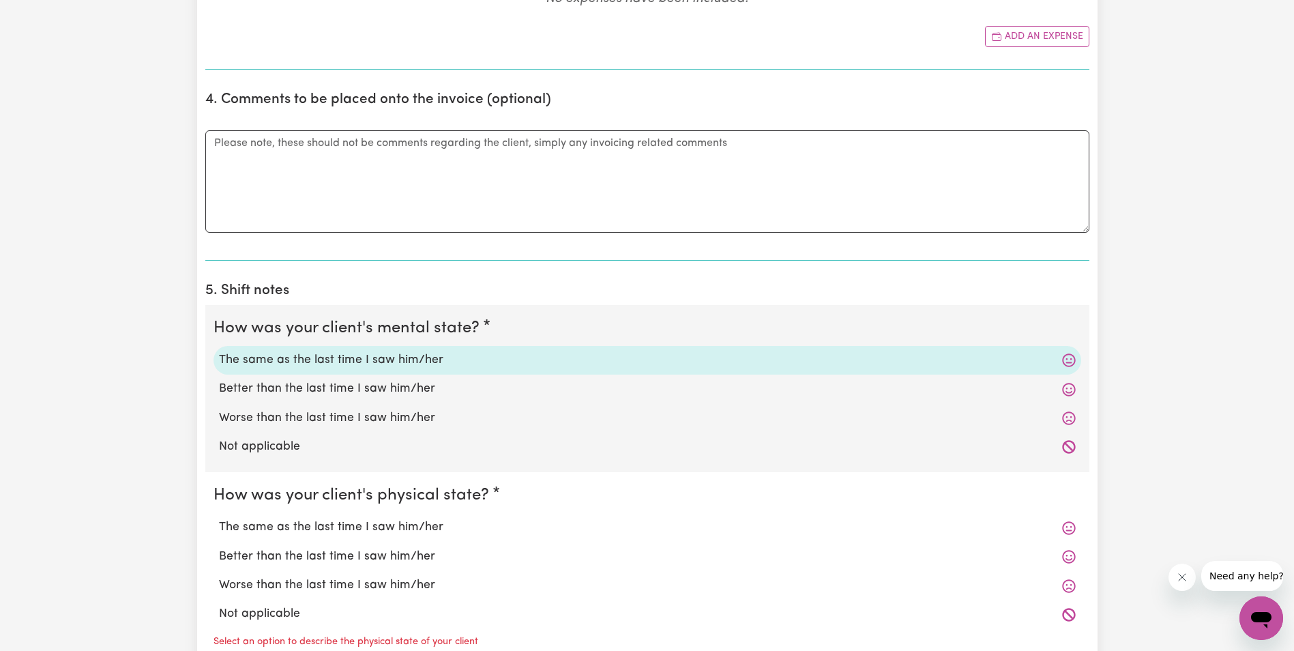
click at [390, 530] on label "The same as the last time I saw him/her" at bounding box center [647, 527] width 857 height 18
click at [219, 518] on input "The same as the last time I saw him/her" at bounding box center [218, 518] width 1 height 1
radio input "true"
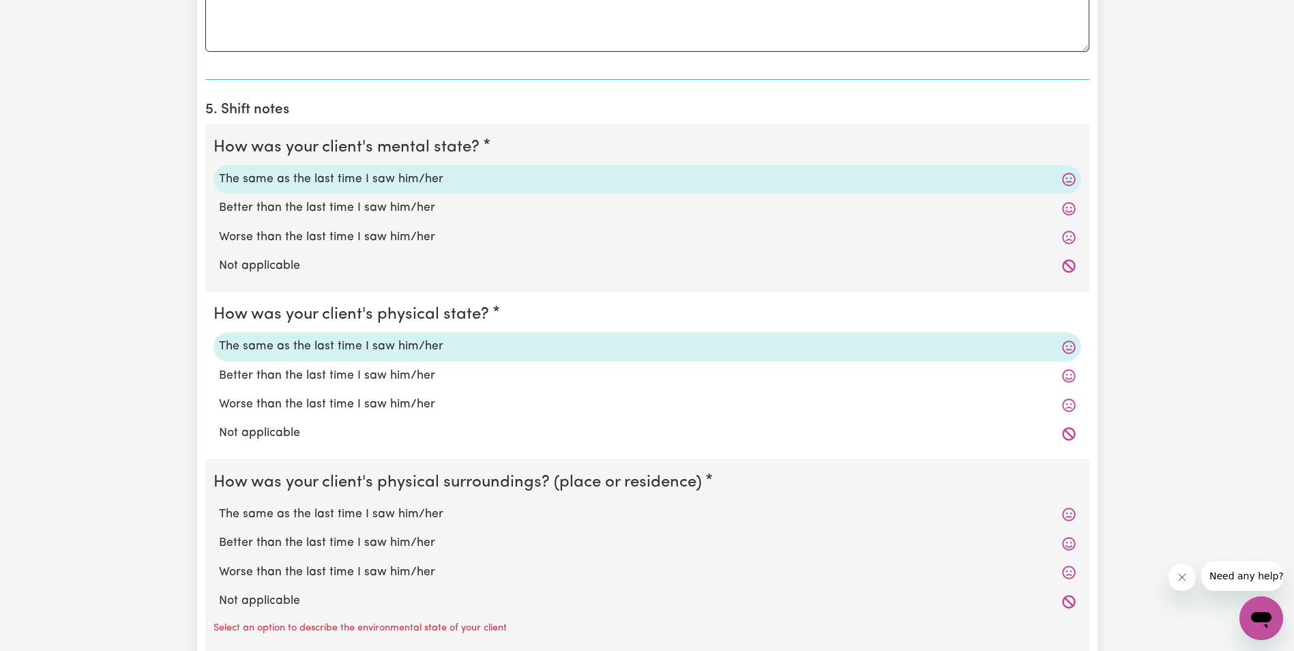
scroll to position [955, 0]
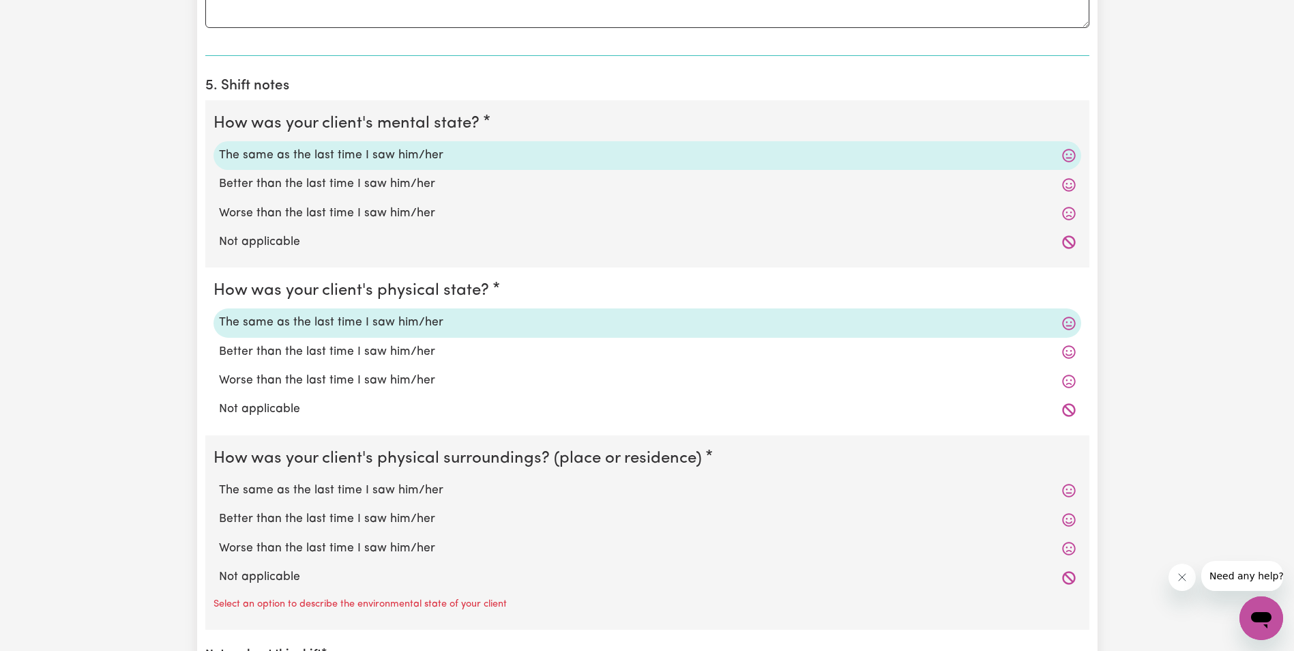
click at [371, 488] on label "The same as the last time I saw him/her" at bounding box center [647, 491] width 857 height 18
click at [219, 482] on input "The same as the last time I saw him/her" at bounding box center [218, 481] width 1 height 1
radio input "true"
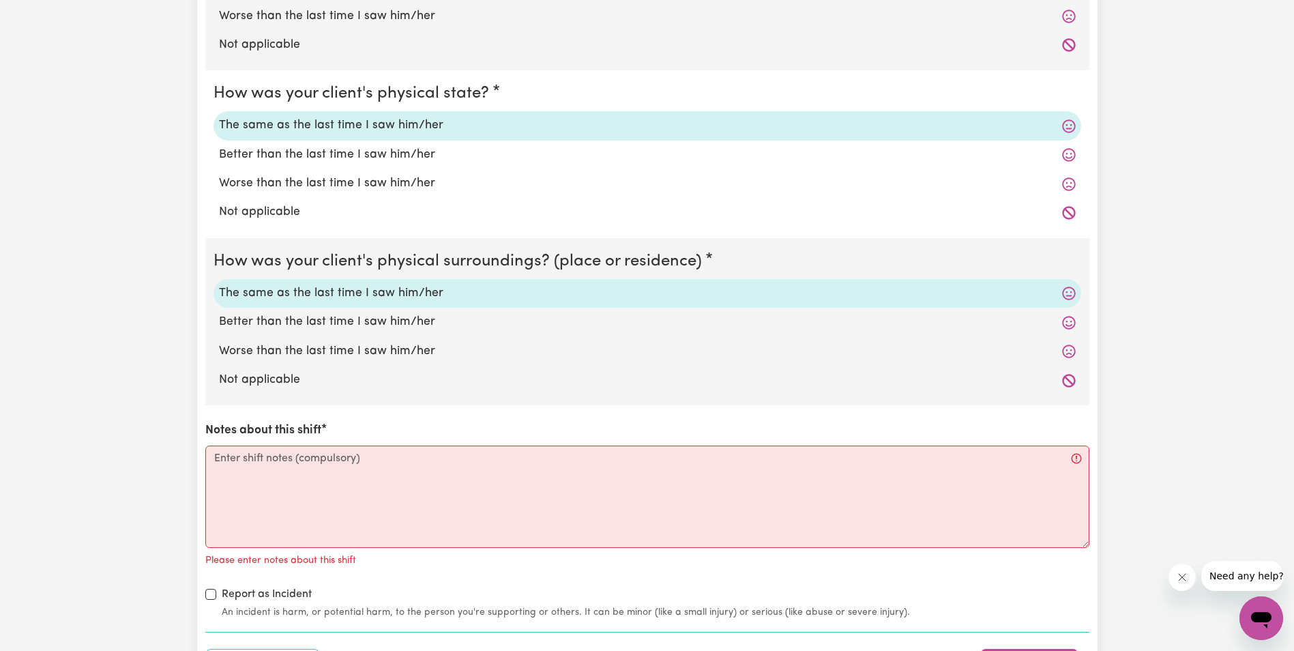
scroll to position [1160, 0]
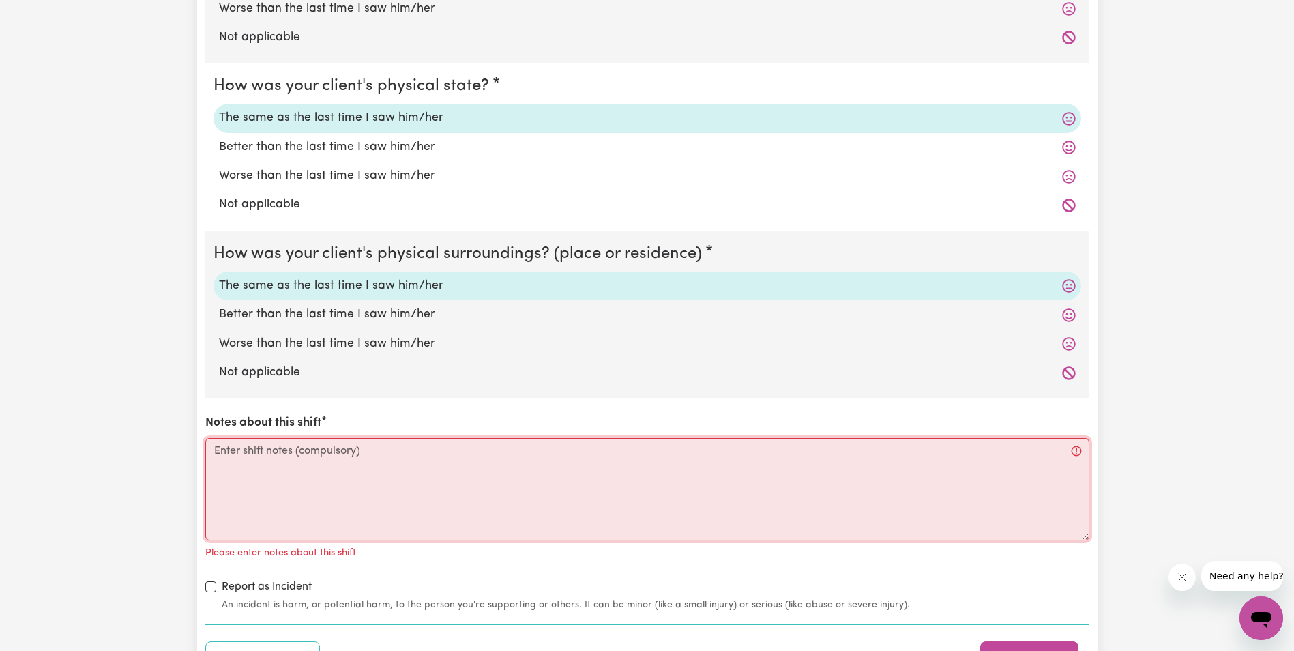
click at [248, 467] on textarea "Notes about this shift" at bounding box center [647, 489] width 884 height 102
paste textarea "[PERSON_NAME]/dying [PERSON_NAME] was worried about something. [PERSON_NAME] ta…"
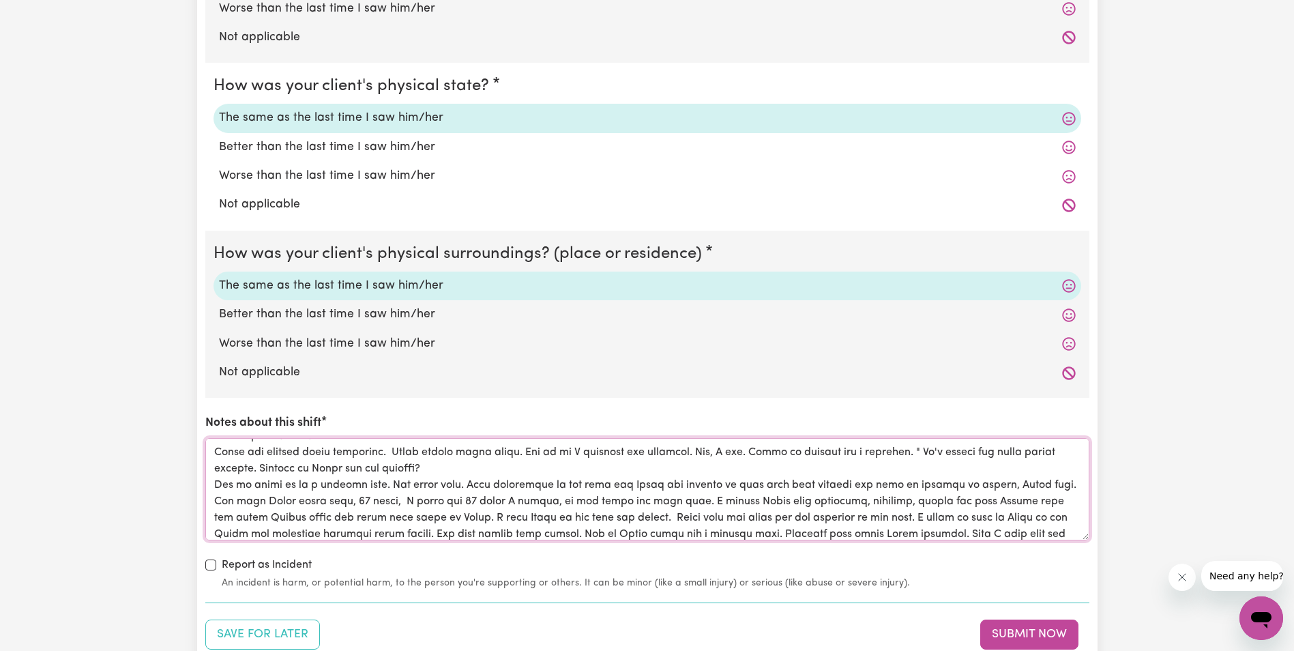
scroll to position [0, 0]
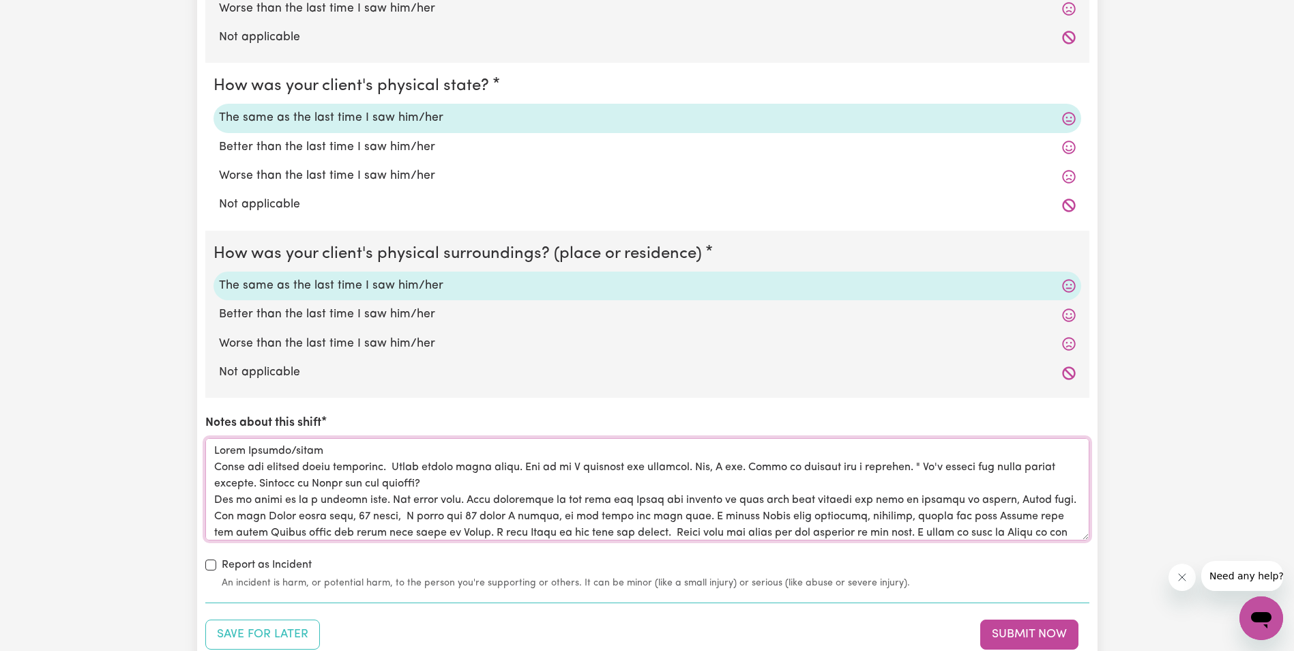
drag, startPoint x: 432, startPoint y: 484, endPoint x: 486, endPoint y: 484, distance: 54.6
click at [440, 484] on textarea "Notes about this shift" at bounding box center [647, 489] width 884 height 102
click at [390, 500] on textarea "Notes about this shift" at bounding box center [647, 489] width 884 height 102
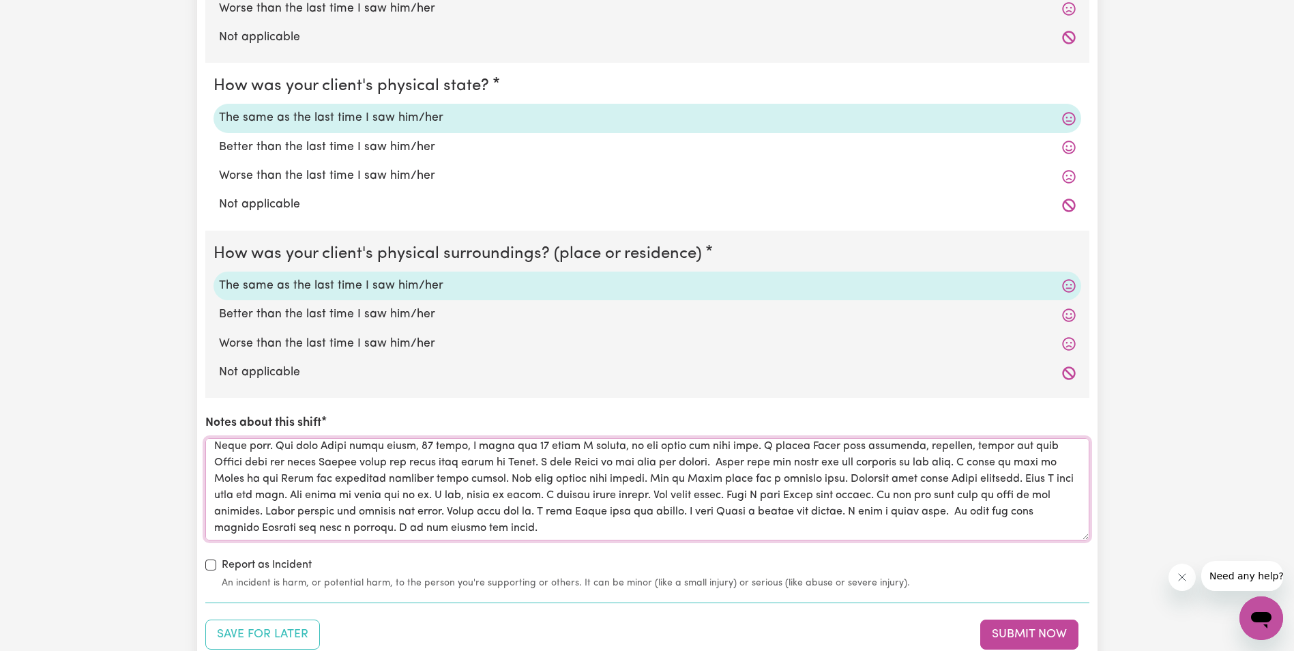
scroll to position [87, 0]
drag, startPoint x: 502, startPoint y: 514, endPoint x: 293, endPoint y: 503, distance: 209.7
click at [293, 503] on textarea "Notes about this shift" at bounding box center [647, 489] width 884 height 102
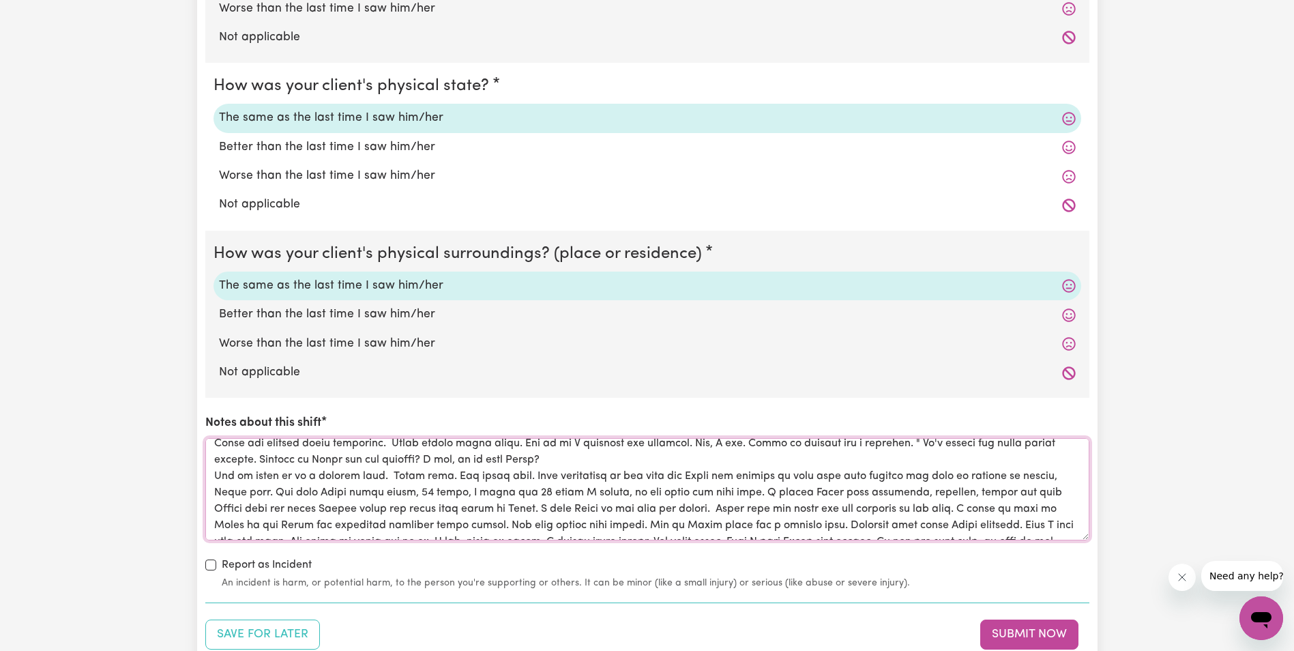
scroll to position [0, 0]
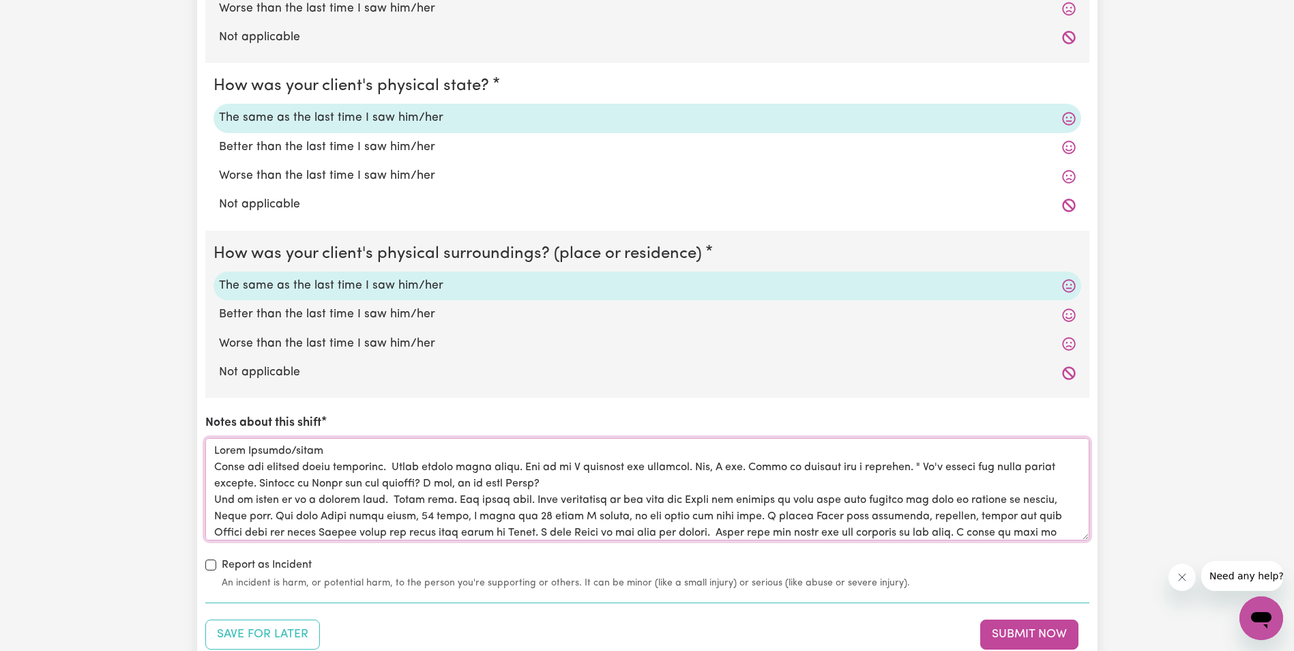
drag, startPoint x: 494, startPoint y: 510, endPoint x: 202, endPoint y: 450, distance: 298.1
type textarea "[PERSON_NAME]/dying [PERSON_NAME] was worried about something. [PERSON_NAME] ta…"
click at [615, 596] on section "5. Shift notes How was your client's mental state? The same as the last time I …" at bounding box center [647, 232] width 884 height 741
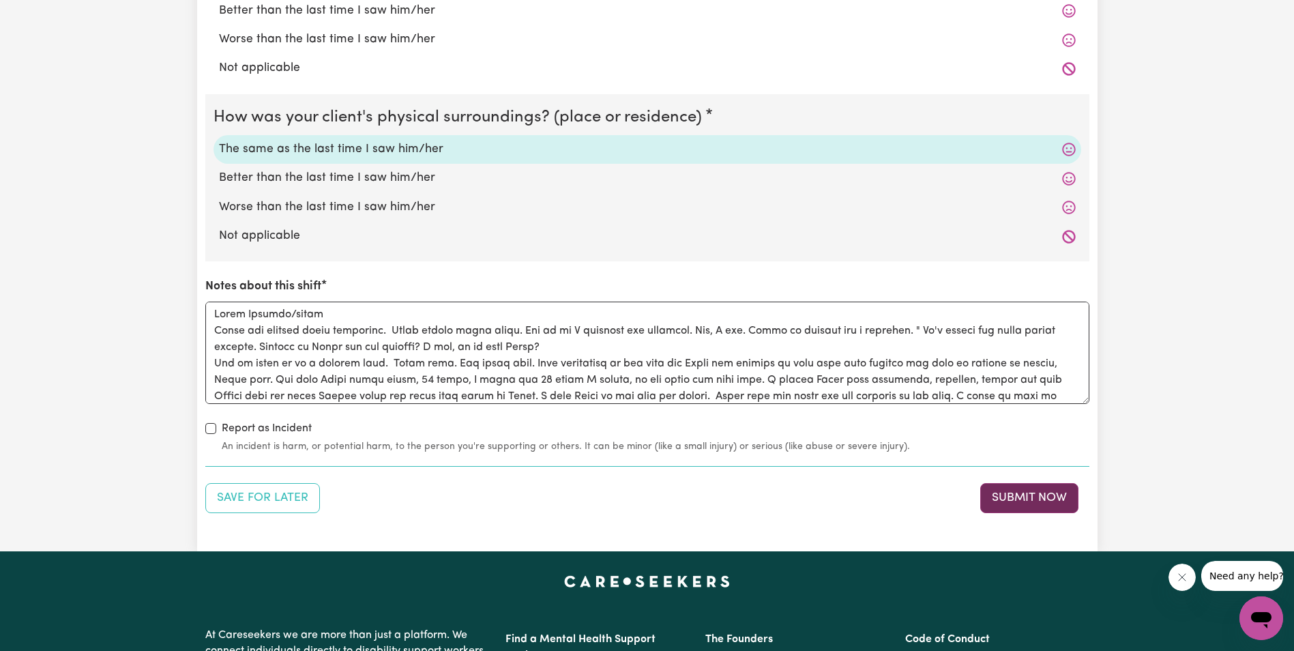
click at [1012, 495] on button "Submit Now" at bounding box center [1029, 498] width 98 height 30
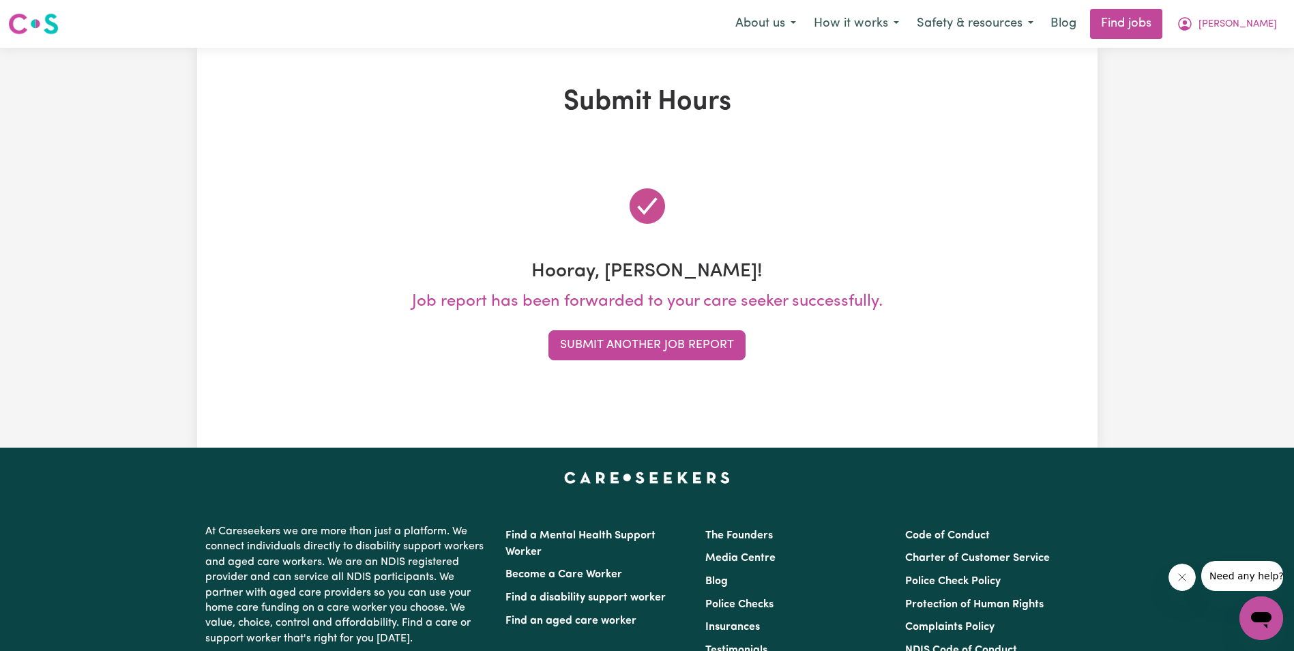
drag, startPoint x: 1159, startPoint y: 259, endPoint x: 995, endPoint y: 274, distance: 164.4
click at [1159, 259] on div "Submit Hours Hooray, [PERSON_NAME]! Job report has been forwarded to your care …" at bounding box center [647, 248] width 1294 height 400
click at [651, 349] on button "Submit Another Job Report" at bounding box center [646, 345] width 197 height 30
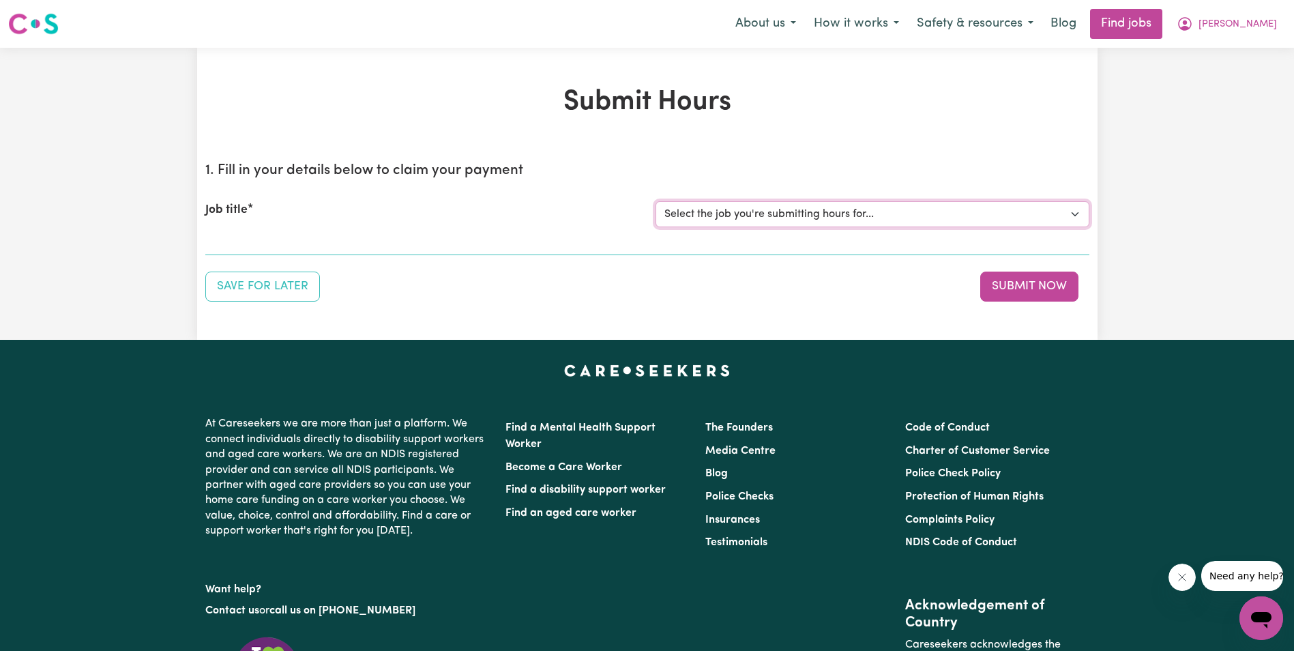
click at [752, 216] on select "Select the job you're submitting hours for... [[PERSON_NAME]] Support Worker in…" at bounding box center [873, 214] width 434 height 26
select select "11643"
click at [656, 201] on select "Select the job you're submitting hours for... [[PERSON_NAME]] Support Worker in…" at bounding box center [873, 214] width 434 height 26
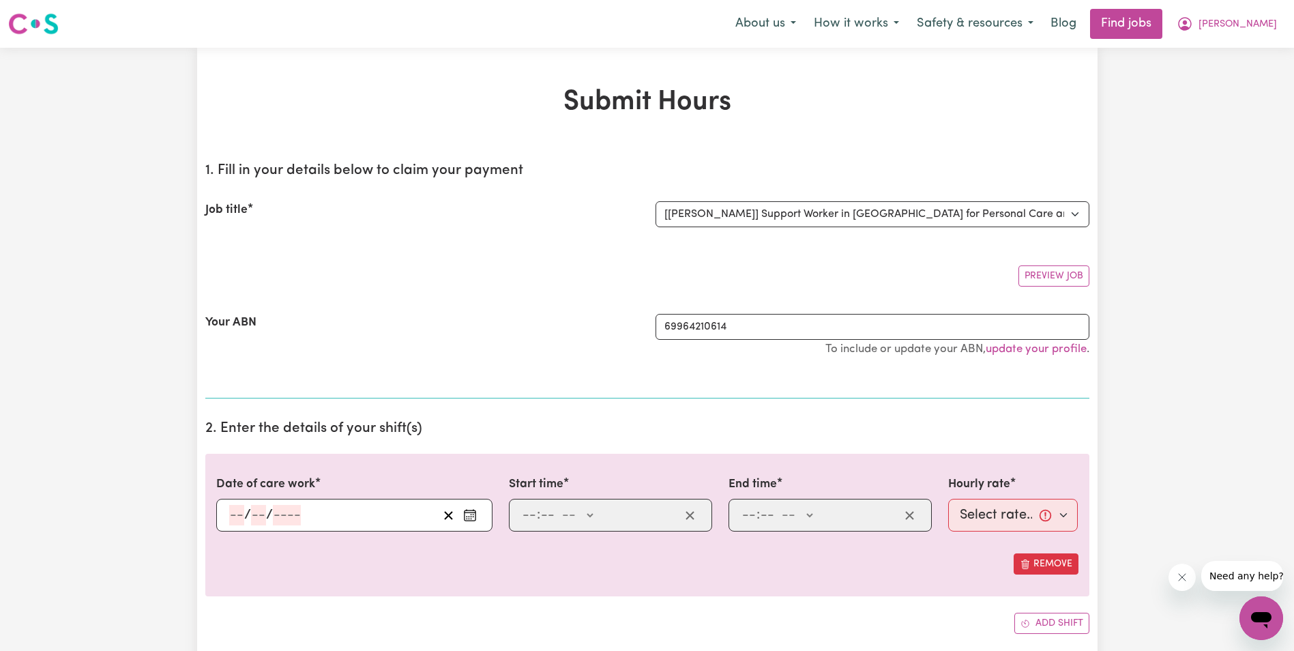
click at [232, 517] on input "number" at bounding box center [236, 515] width 15 height 20
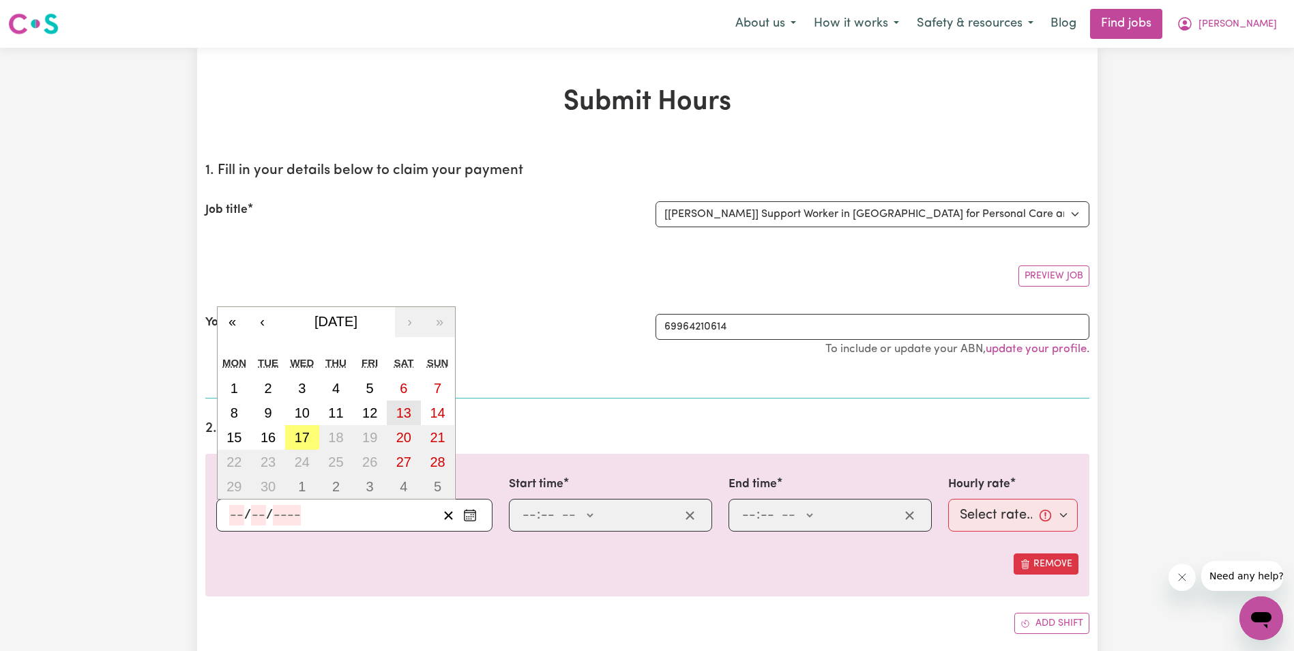
click at [403, 410] on abbr "13" at bounding box center [403, 412] width 15 height 15
type input "[DATE]"
type input "13"
type input "9"
type input "2025"
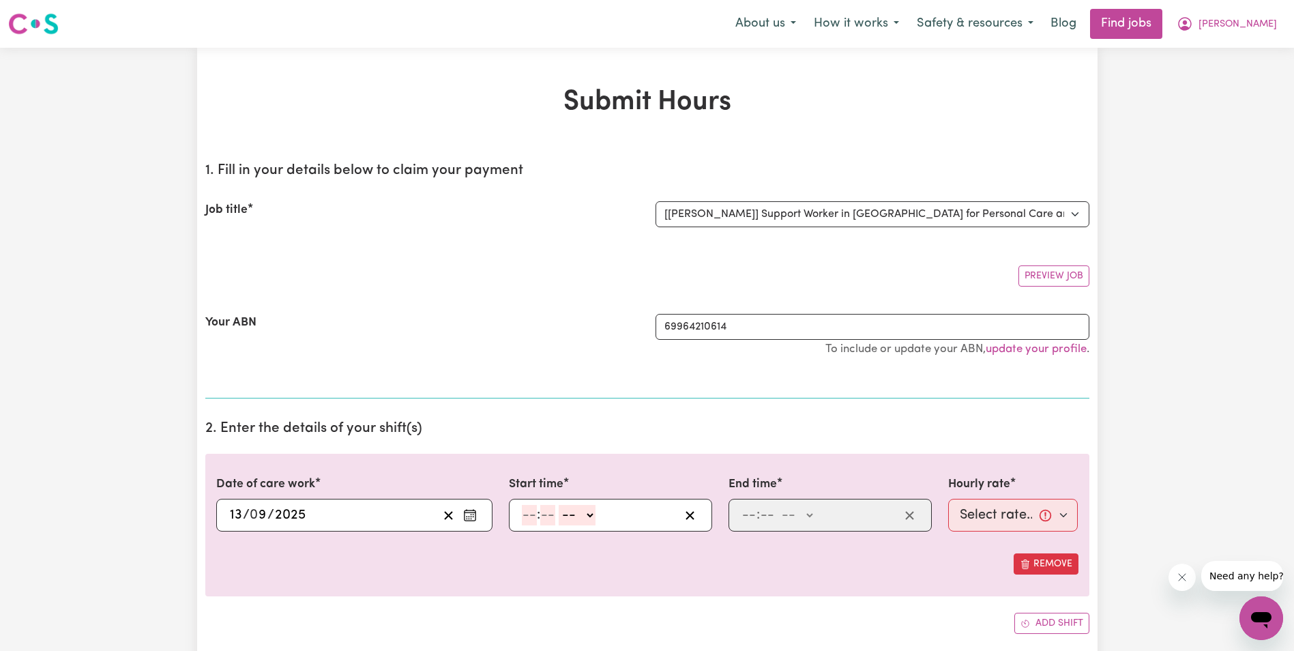
click at [529, 512] on input "number" at bounding box center [529, 515] width 15 height 20
type input "8"
type input "30"
click at [590, 515] on select "-- AM PM" at bounding box center [573, 515] width 37 height 20
select select "am"
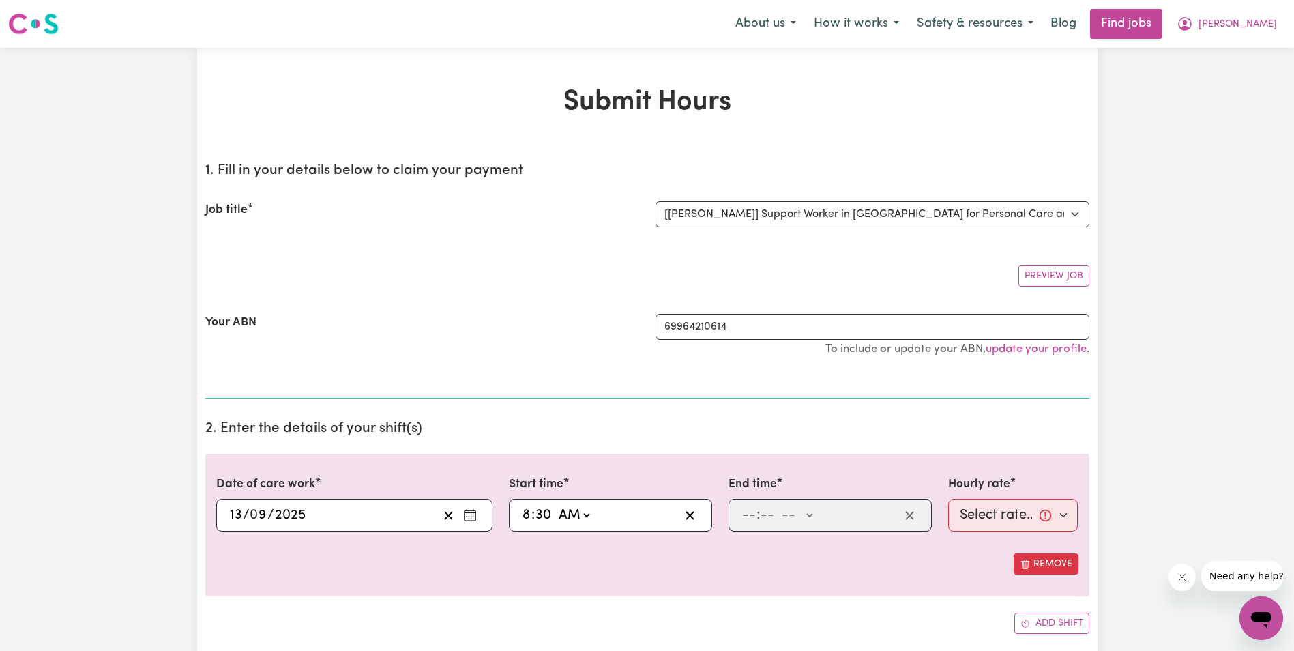
click at [555, 505] on select "-- AM PM" at bounding box center [573, 515] width 37 height 20
type input "08:30"
click at [748, 515] on input "number" at bounding box center [749, 515] width 15 height 20
type input "10"
type input "30"
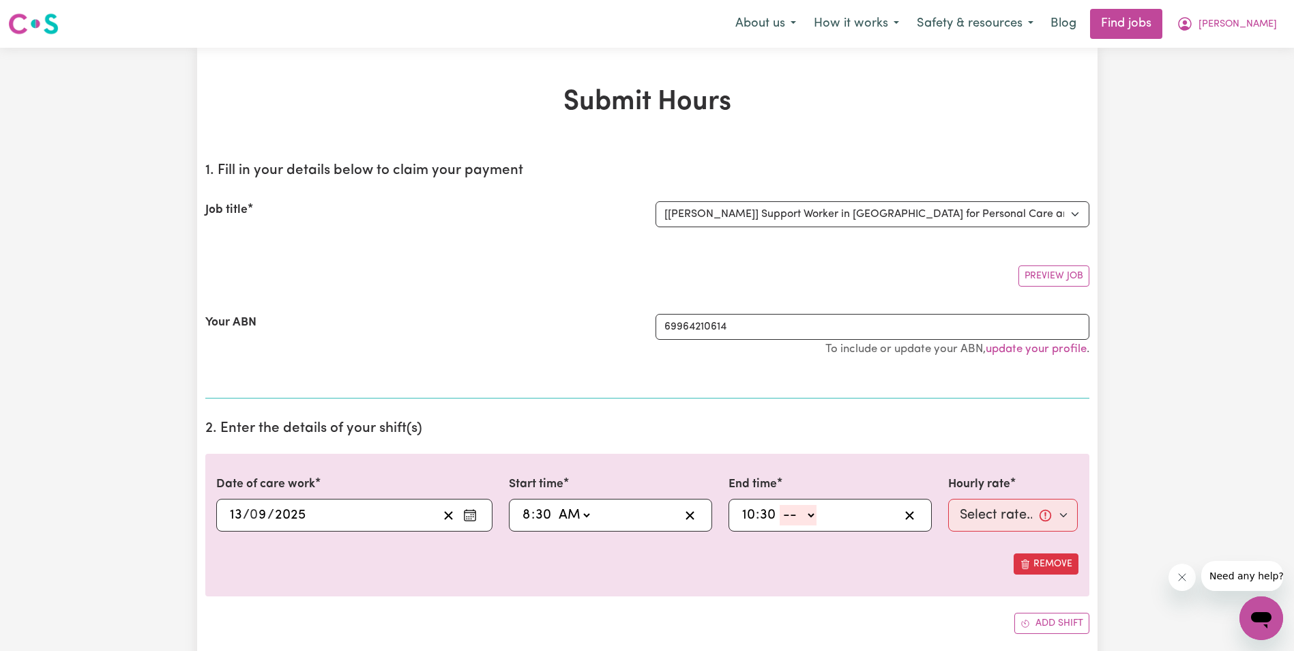
click at [816, 514] on select "-- AM PM" at bounding box center [798, 515] width 37 height 20
select select "am"
click at [780, 505] on select "-- AM PM" at bounding box center [798, 515] width 37 height 20
type input "10:30"
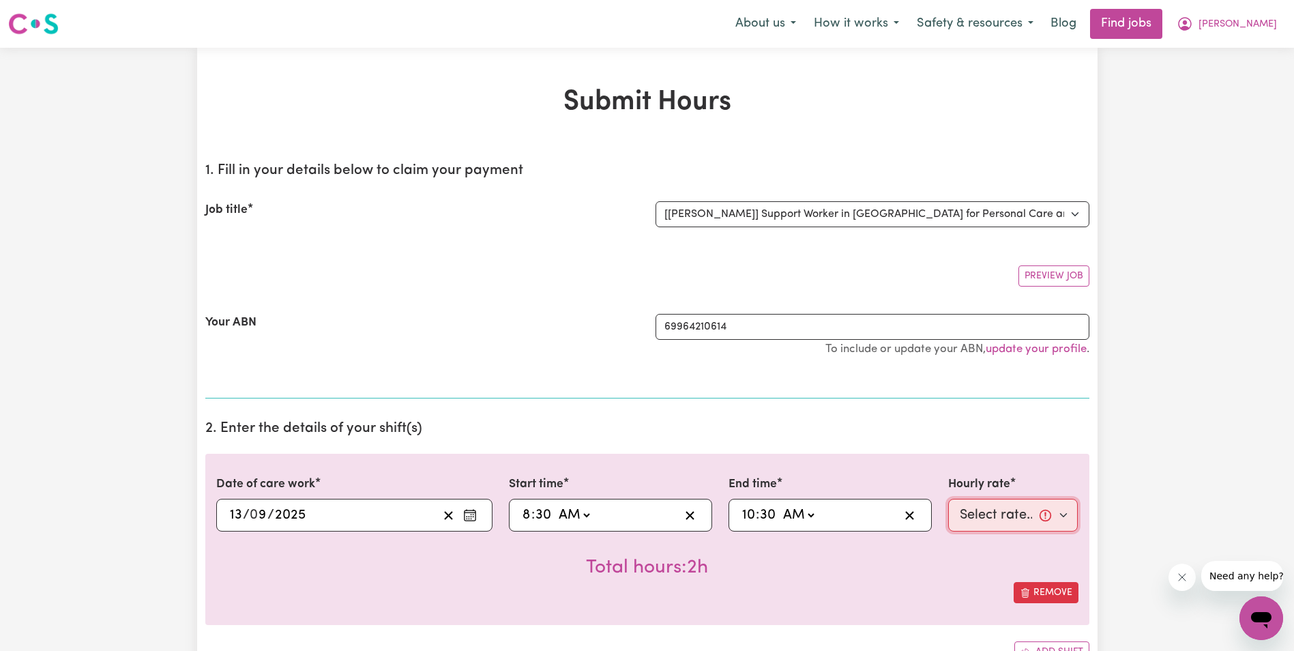
click at [989, 513] on select "Select rate... $68.00 (Weekday) $68.00 ([DATE]) $68.00 ([DATE])" at bounding box center [1013, 515] width 130 height 33
click at [948, 499] on select "Select rate... $68.00 (Weekday) $68.00 ([DATE]) $68.00 ([DATE])" at bounding box center [1013, 515] width 130 height 33
click at [467, 520] on icon "Enter the date of care work" at bounding box center [470, 515] width 14 height 14
click at [1009, 512] on select "Select rate... $68.00 (Weekday) $68.00 ([DATE]) $68.00 ([DATE])" at bounding box center [1013, 515] width 130 height 33
select select "68-[DATE]"
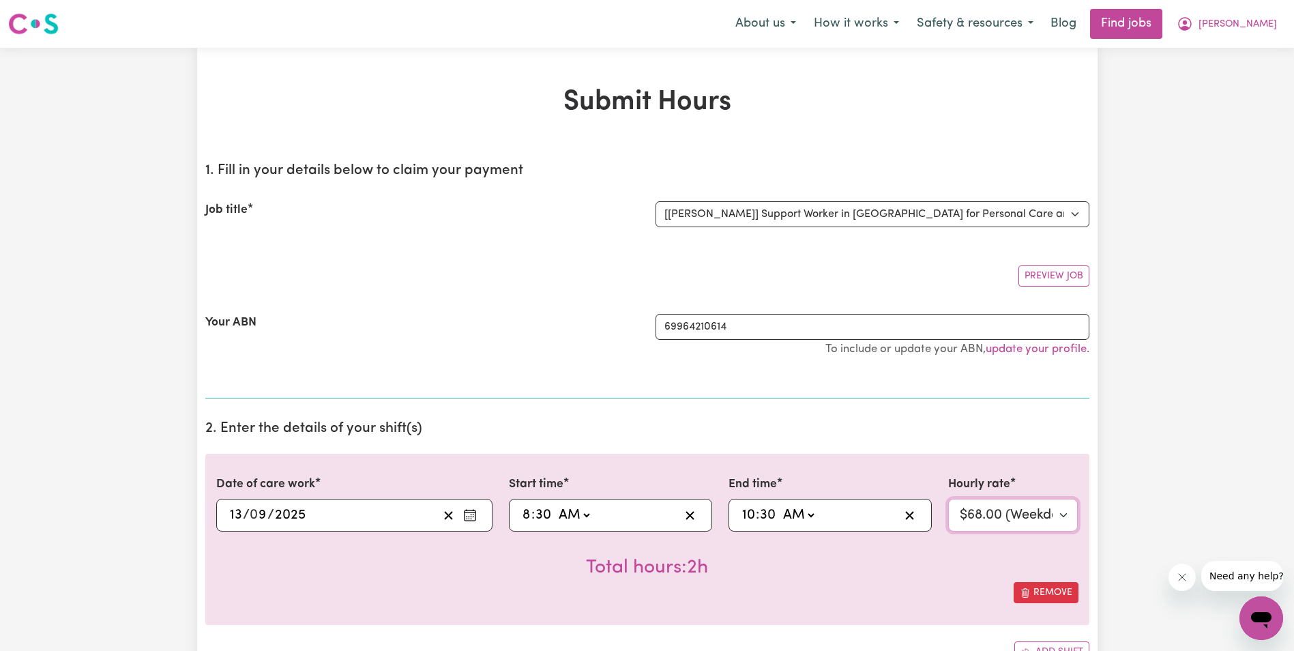
click at [948, 499] on select "Select rate... $68.00 (Weekday) $68.00 ([DATE]) $68.00 ([DATE])" at bounding box center [1013, 515] width 130 height 33
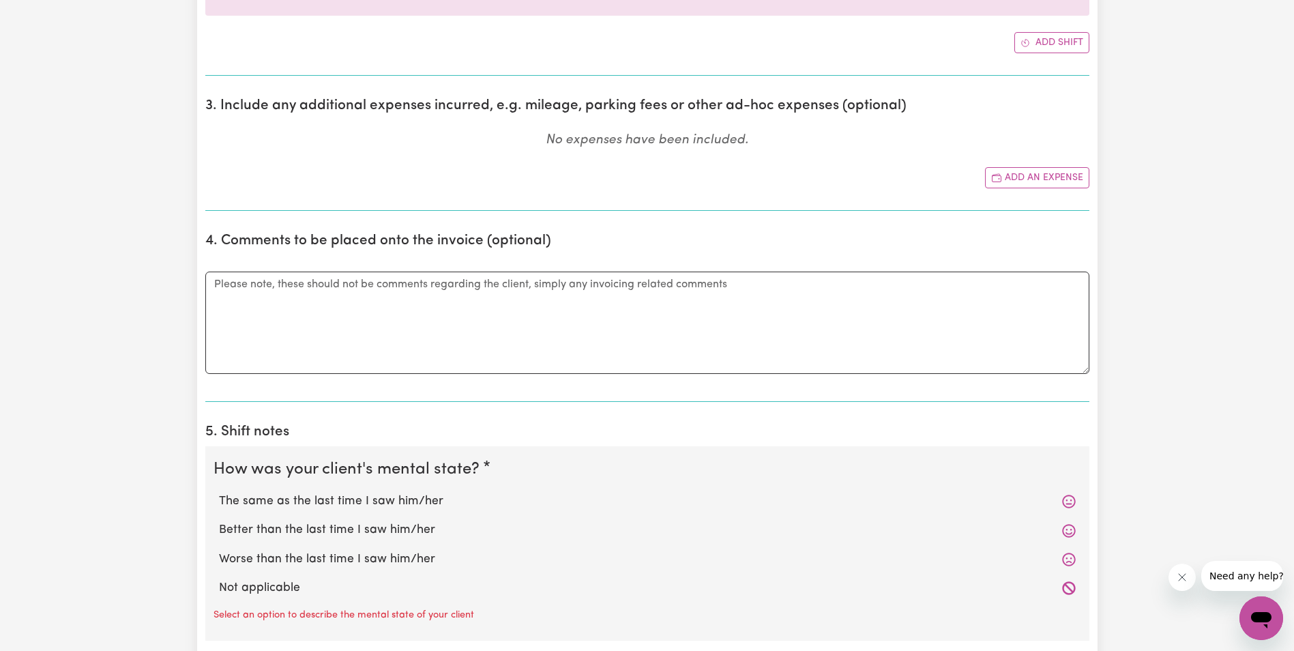
scroll to position [614, 0]
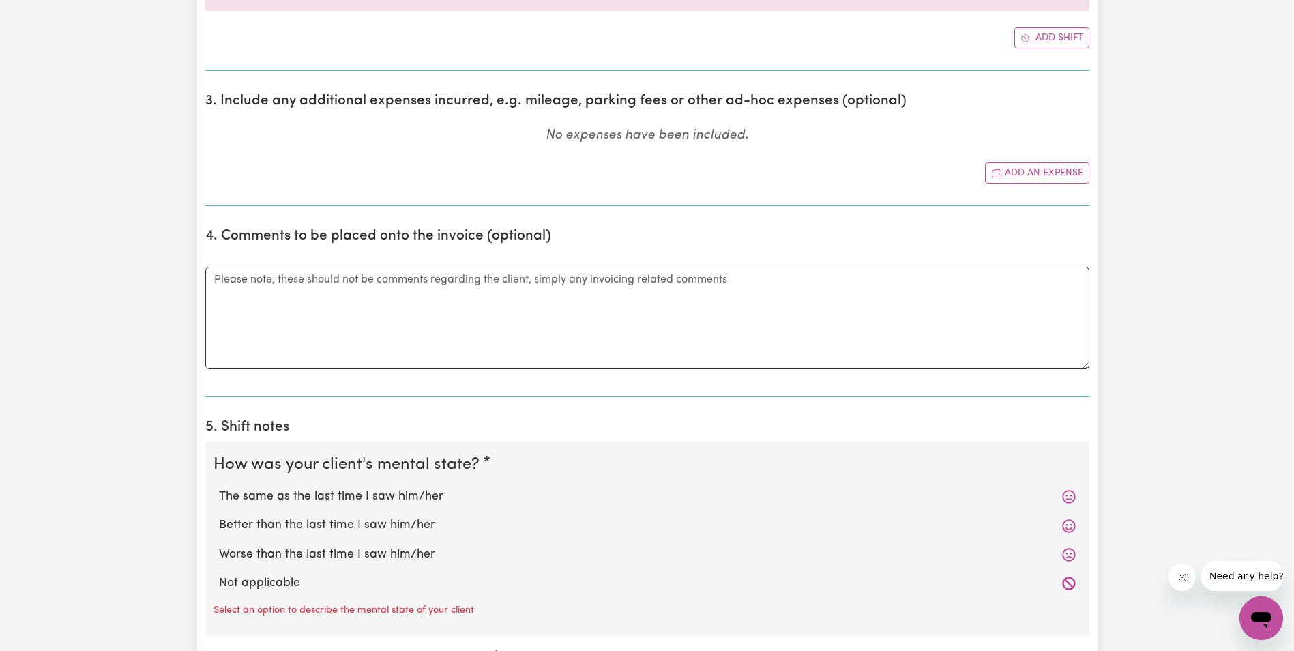
click at [313, 497] on label "The same as the last time I saw him/her" at bounding box center [647, 497] width 857 height 18
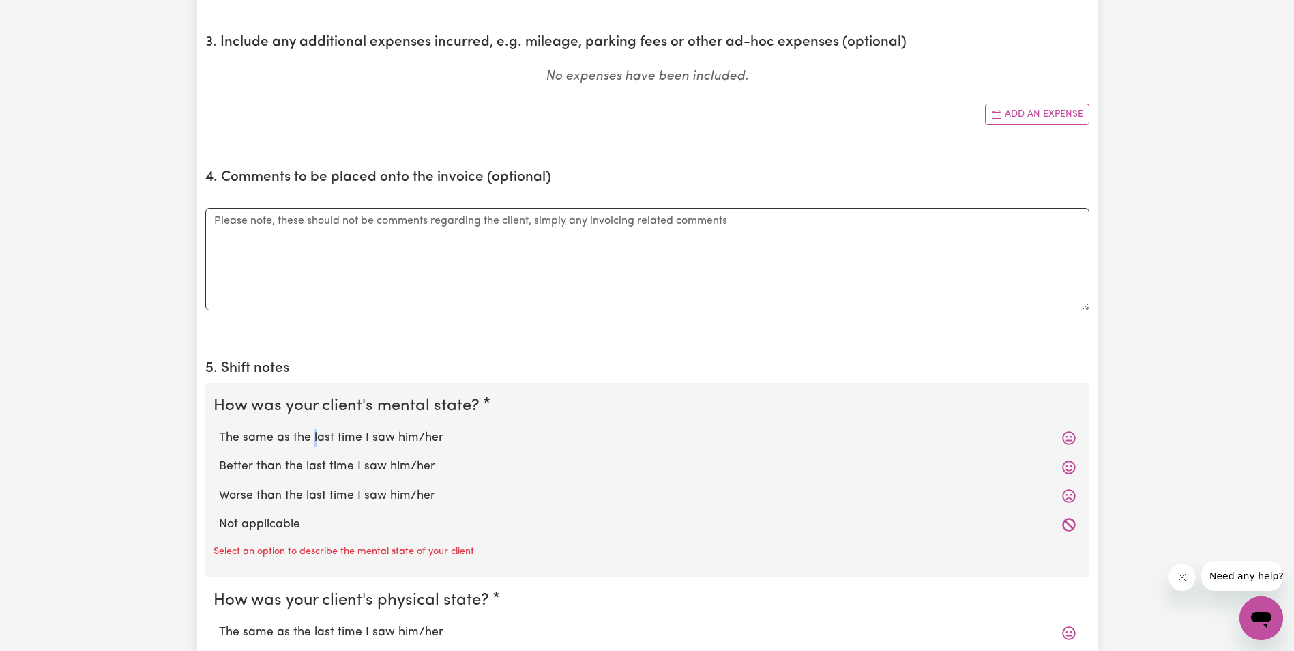
scroll to position [819, 0]
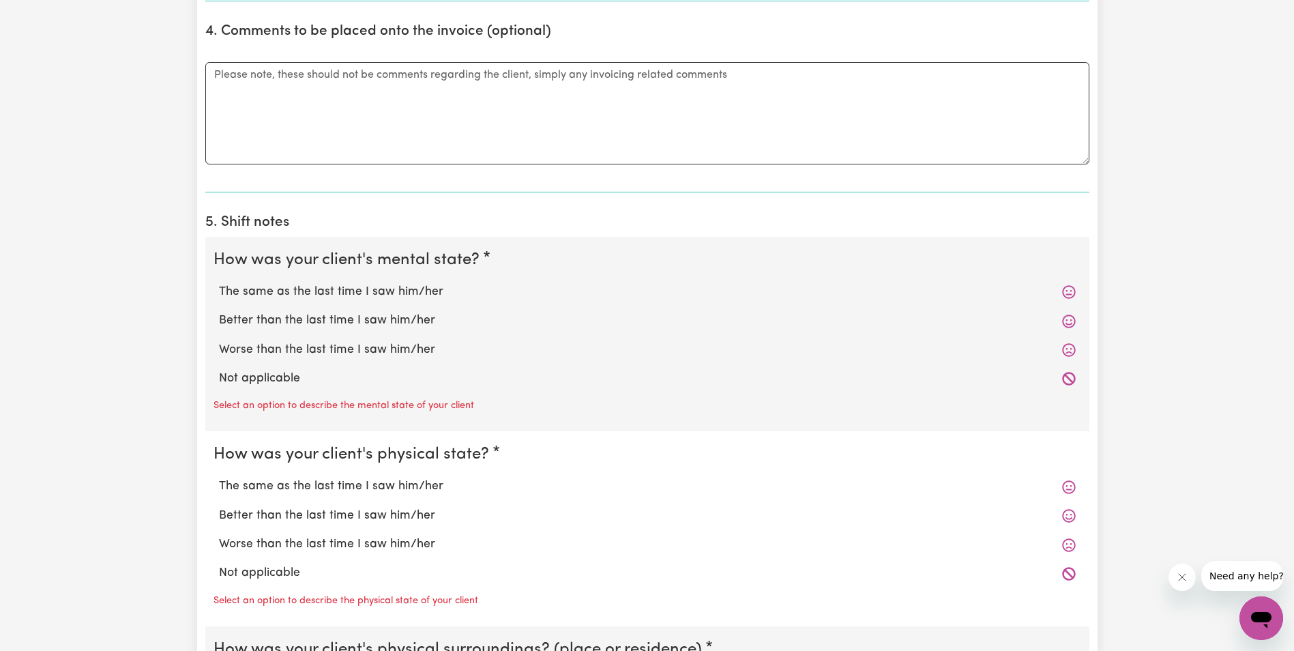
click at [225, 289] on label "The same as the last time I saw him/her" at bounding box center [647, 292] width 857 height 18
click at [219, 283] on input "The same as the last time I saw him/her" at bounding box center [218, 282] width 1 height 1
radio input "true"
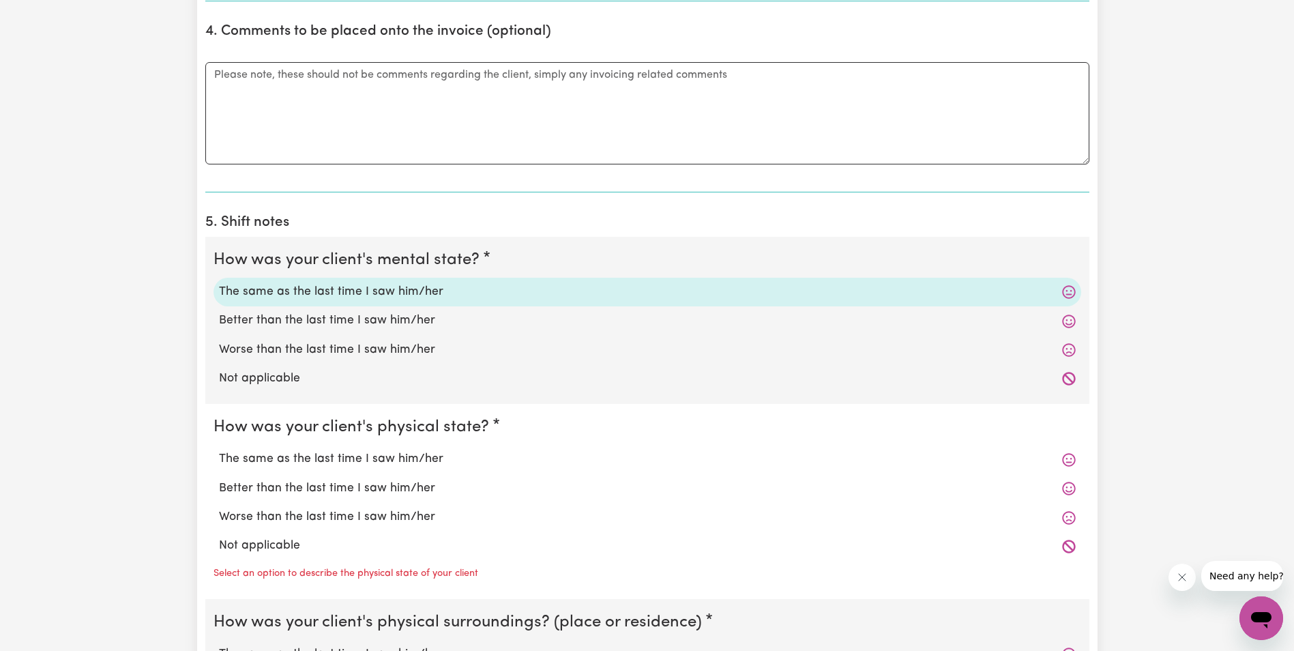
click at [276, 456] on label "The same as the last time I saw him/her" at bounding box center [647, 459] width 857 height 18
click at [219, 450] on input "The same as the last time I saw him/her" at bounding box center [218, 450] width 1 height 1
radio input "true"
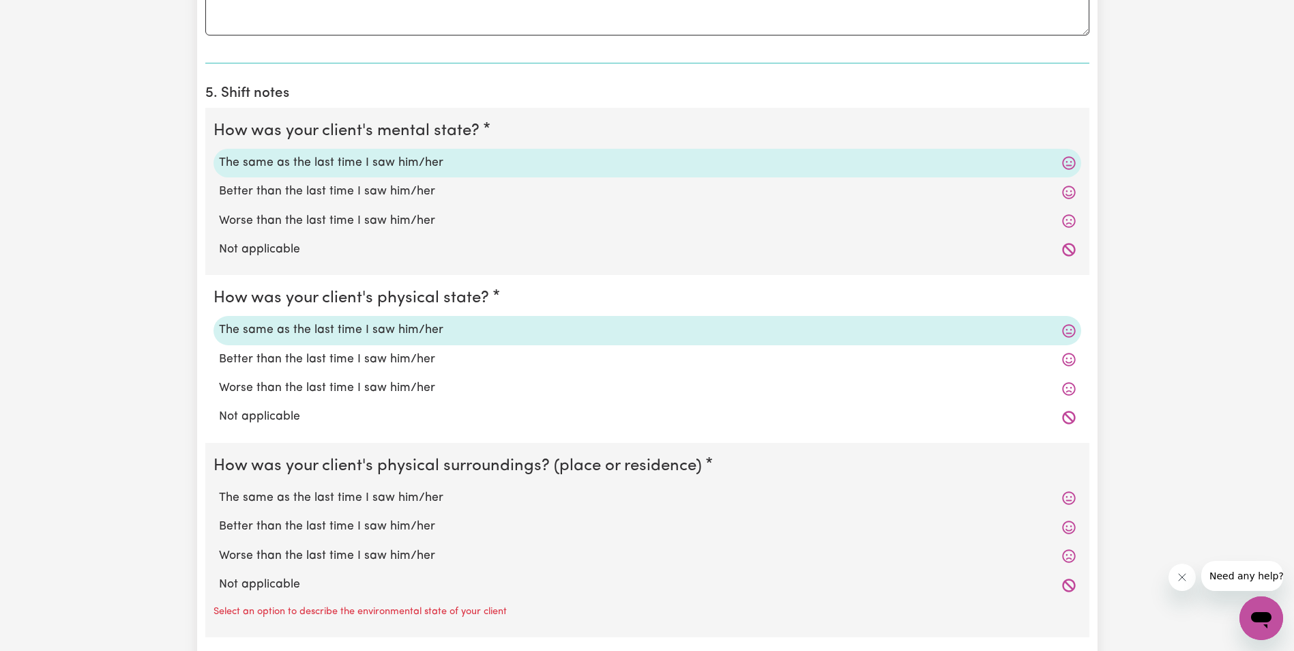
scroll to position [955, 0]
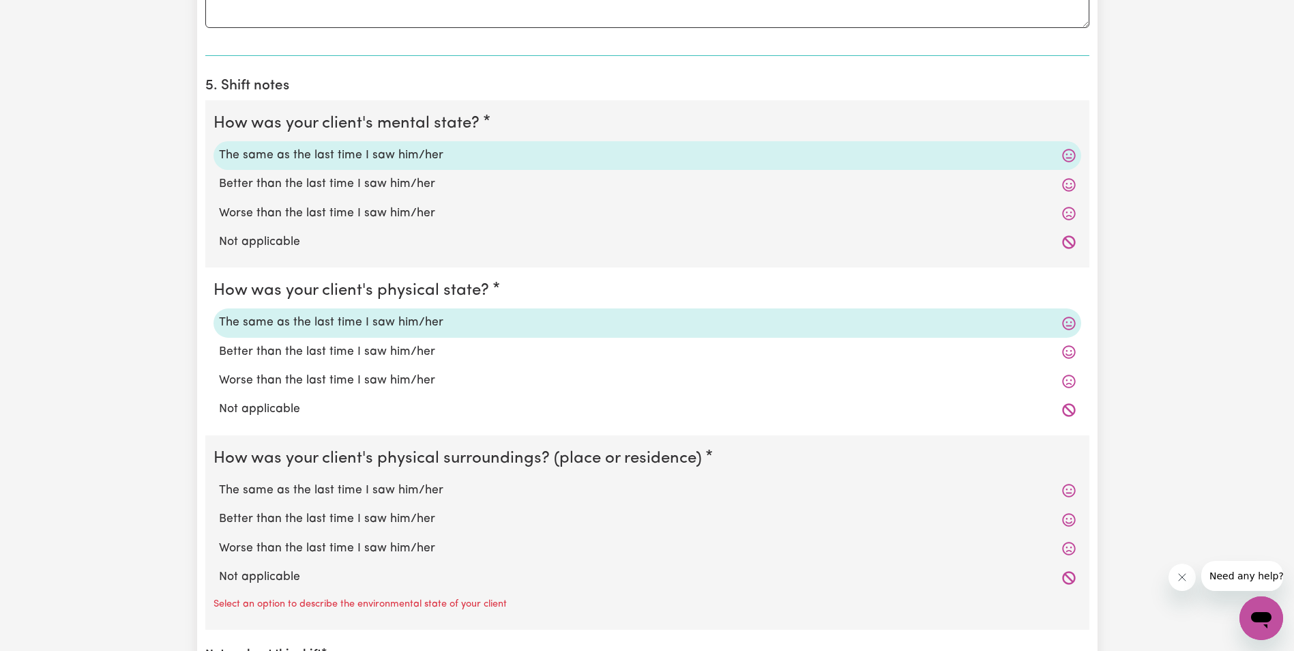
click at [277, 488] on label "The same as the last time I saw him/her" at bounding box center [647, 491] width 857 height 18
click at [219, 482] on input "The same as the last time I saw him/her" at bounding box center [218, 481] width 1 height 1
radio input "true"
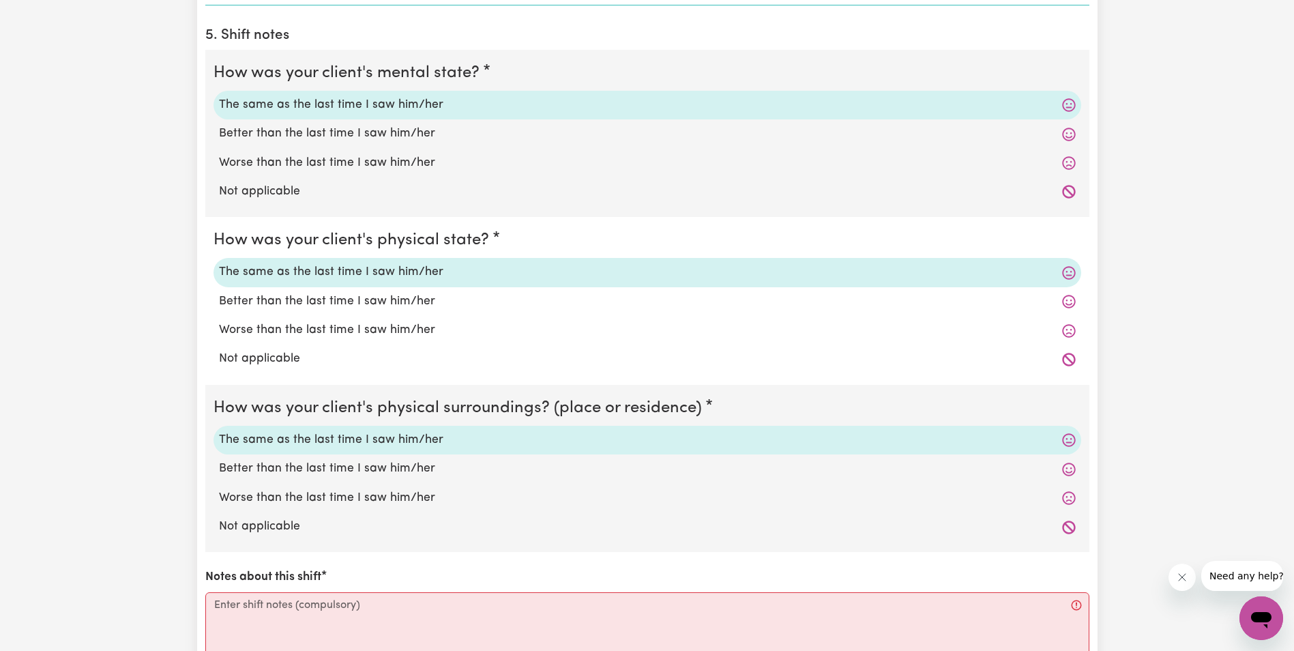
scroll to position [1160, 0]
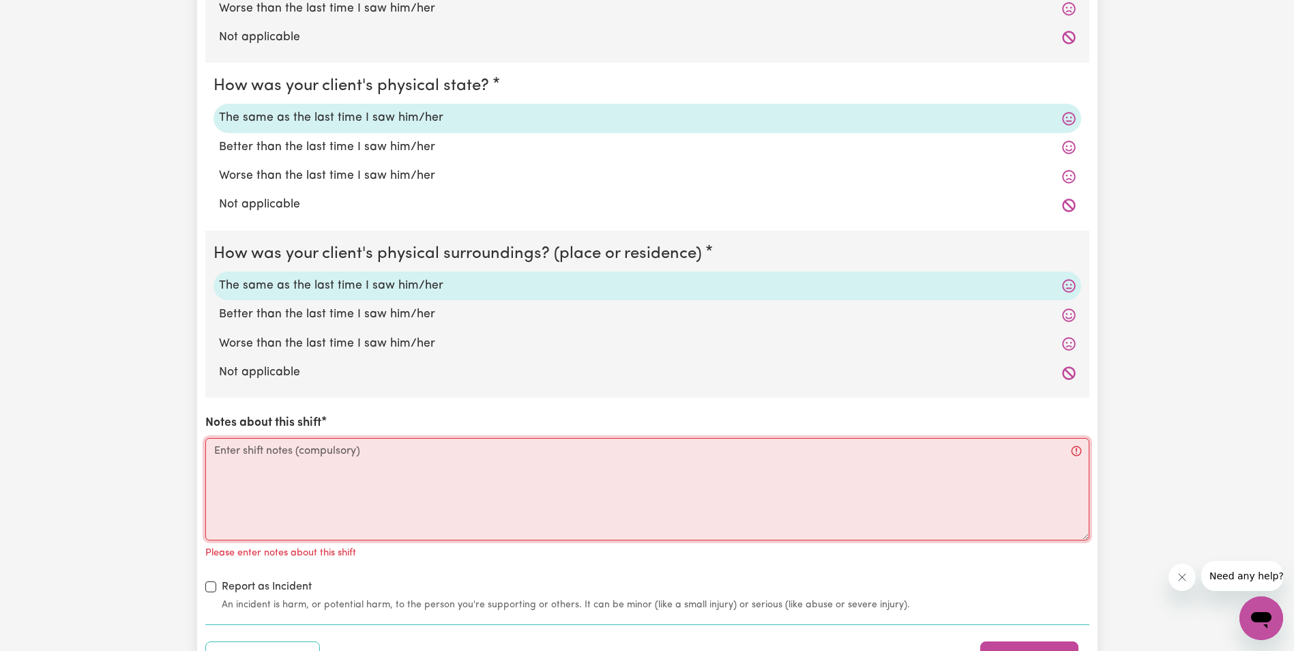
click at [281, 458] on textarea "Notes about this shift" at bounding box center [647, 489] width 884 height 102
paste textarea "[PERSON_NAME] mental state [PERSON_NAME] was up and sitting inside at the table…"
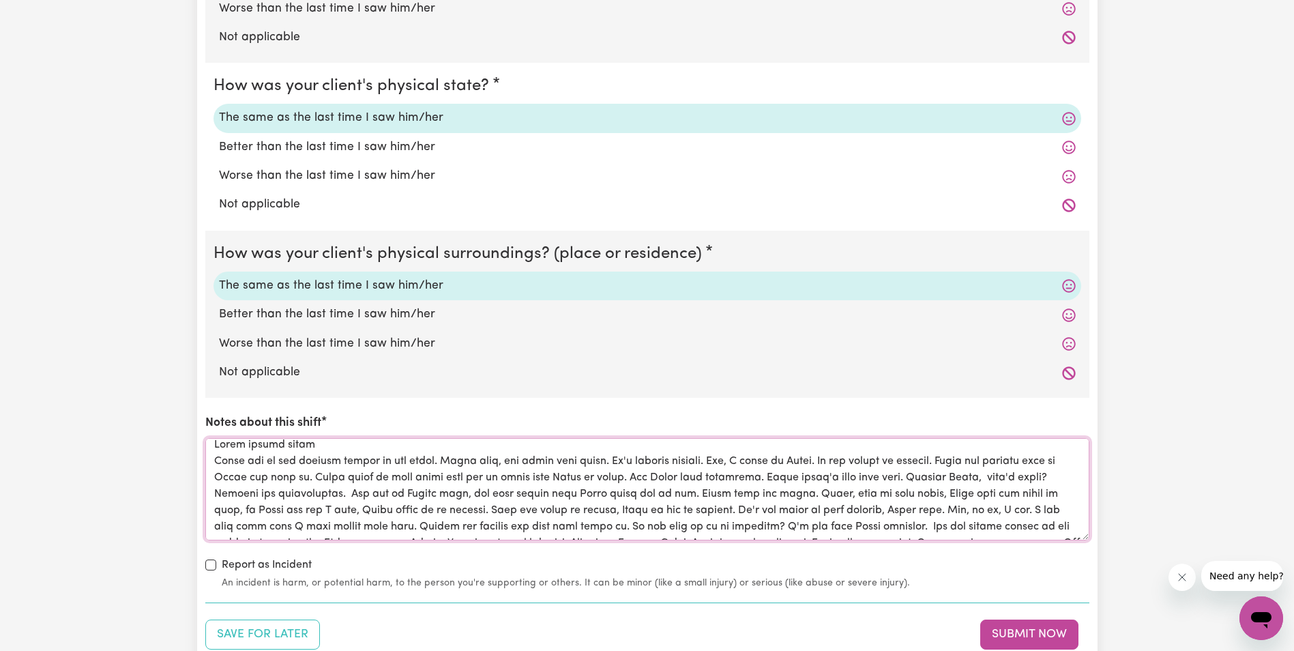
scroll to position [0, 0]
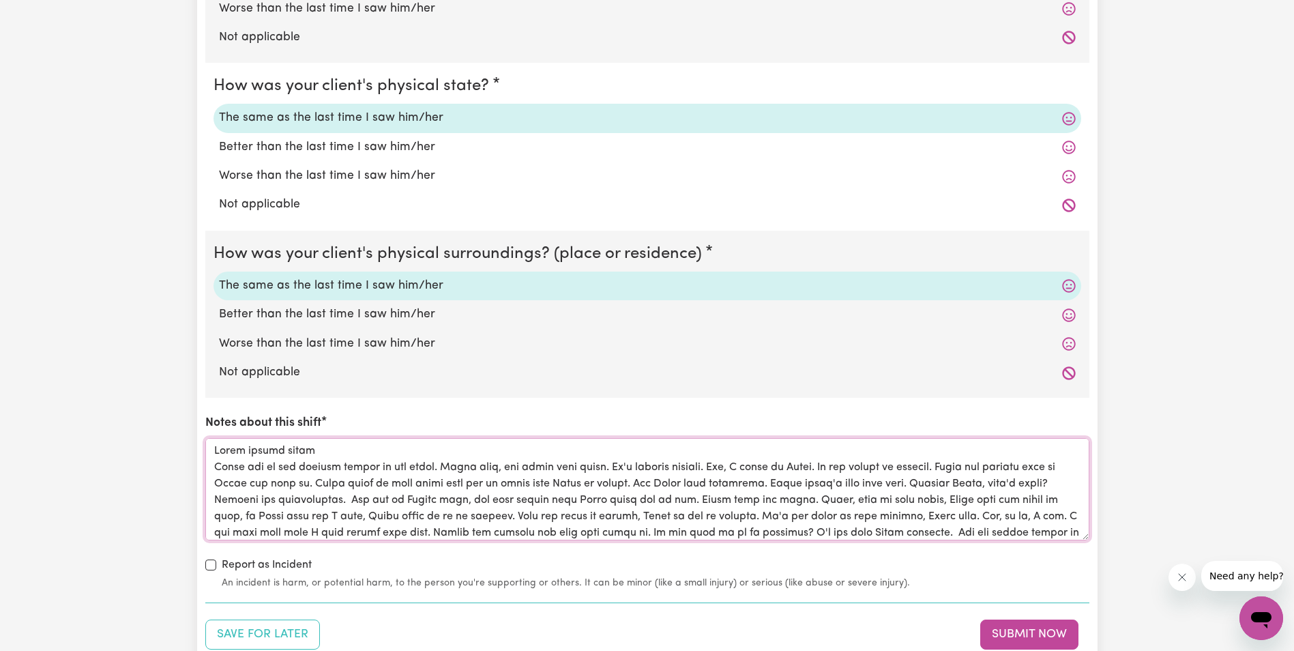
click at [308, 450] on textarea "Notes about this shift" at bounding box center [647, 489] width 884 height 102
drag, startPoint x: 465, startPoint y: 510, endPoint x: 211, endPoint y: 438, distance: 264.5
click at [211, 438] on textarea "Notes about this shift" at bounding box center [647, 489] width 884 height 102
click at [634, 490] on textarea "Notes about this shift" at bounding box center [647, 489] width 884 height 102
type textarea "[PERSON_NAME] mental state / not want to live anymore [PERSON_NAME] was up and …"
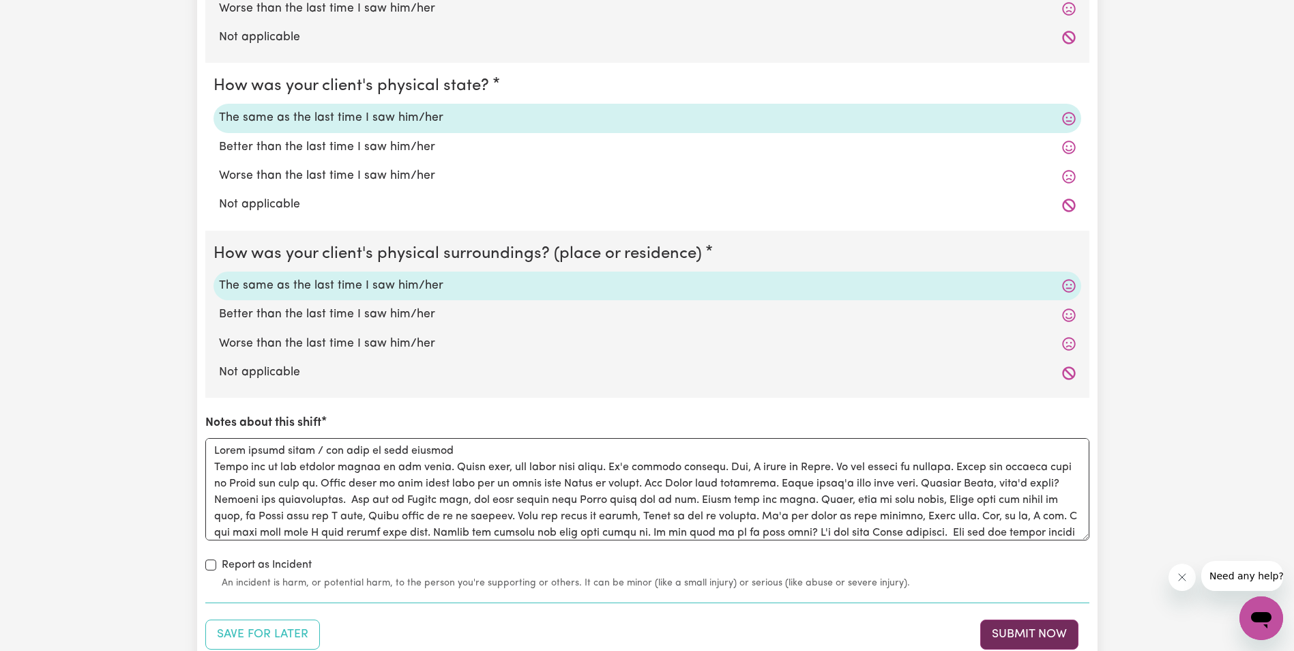
click at [1034, 634] on button "Submit Now" at bounding box center [1029, 634] width 98 height 30
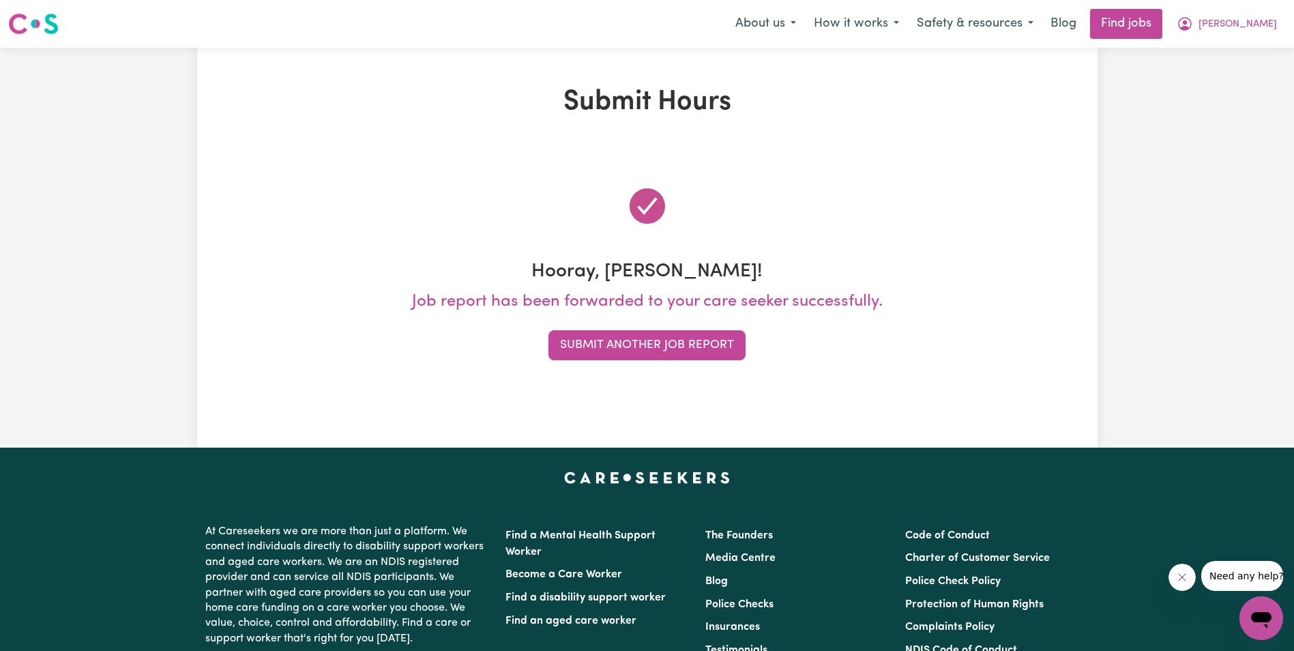
drag, startPoint x: 62, startPoint y: 229, endPoint x: 96, endPoint y: 229, distance: 34.1
click at [63, 229] on div "Submit Hours Hooray, [PERSON_NAME]! Job report has been forwarded to your care …" at bounding box center [647, 248] width 1294 height 400
click at [587, 335] on button "Submit Another Job Report" at bounding box center [646, 345] width 197 height 30
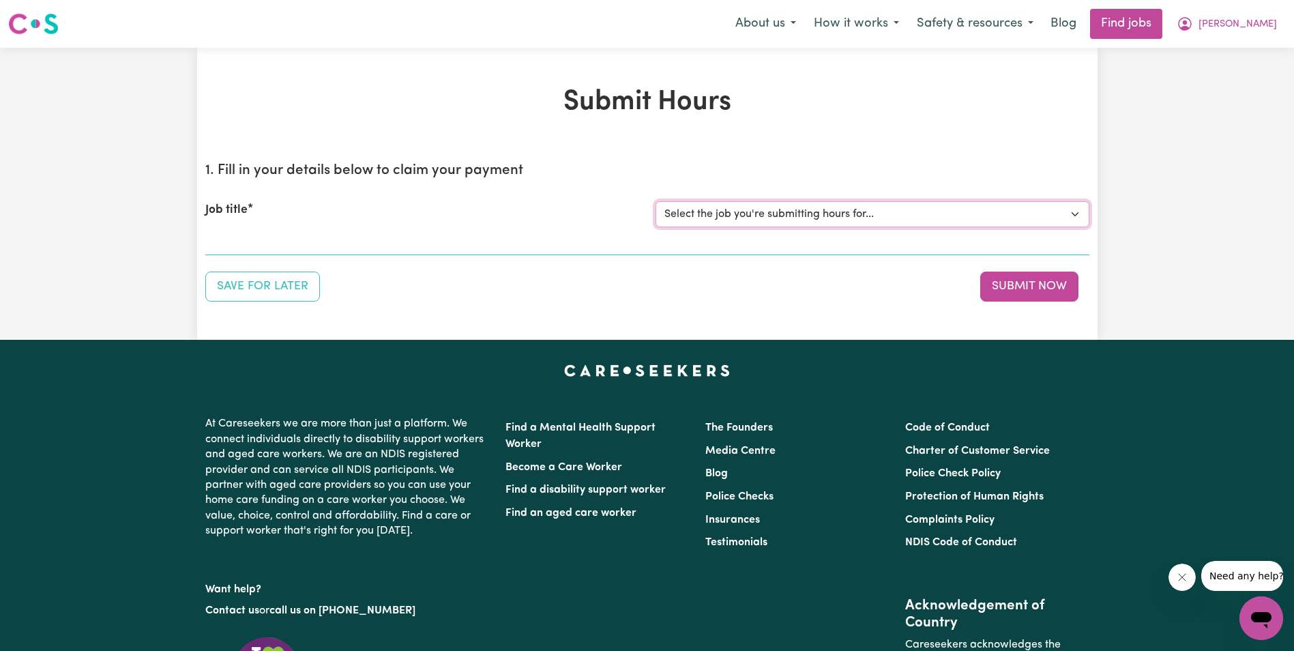
click at [860, 209] on select "Select the job you're submitting hours for... [[PERSON_NAME]] Support Worker in…" at bounding box center [873, 214] width 434 height 26
select select "11643"
click at [656, 201] on select "Select the job you're submitting hours for... [[PERSON_NAME]] Support Worker in…" at bounding box center [873, 214] width 434 height 26
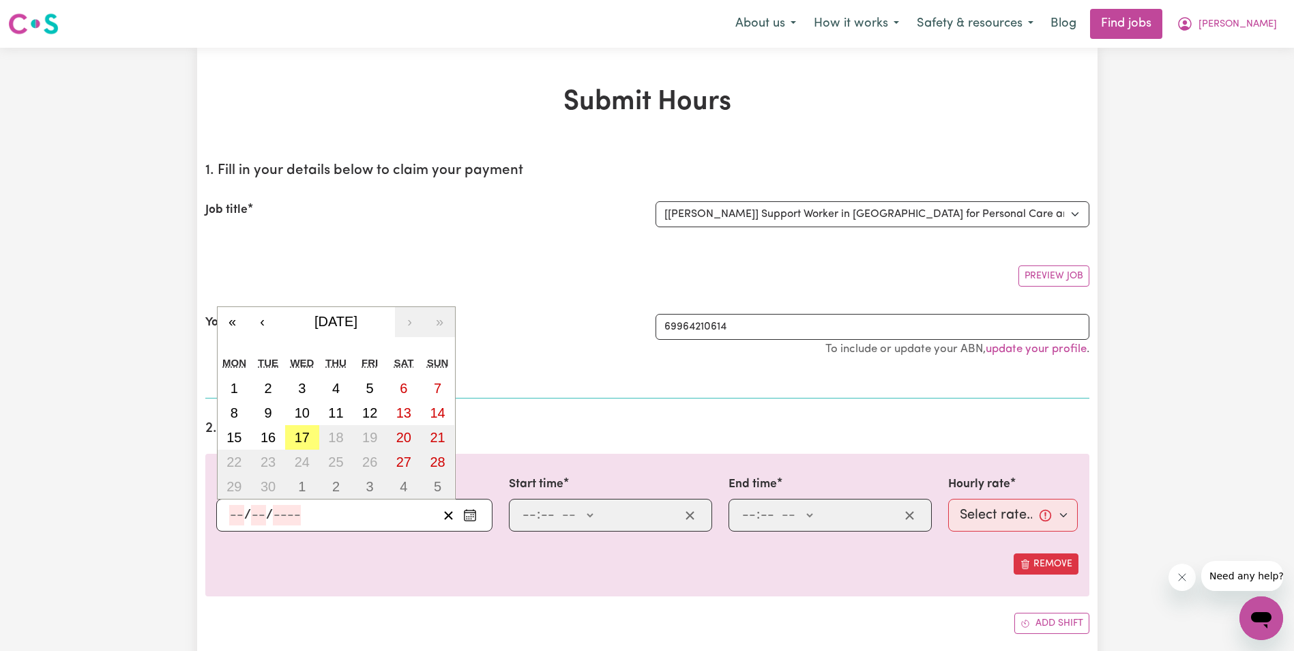
click at [235, 520] on input "number" at bounding box center [236, 515] width 15 height 20
click at [443, 411] on abbr "14" at bounding box center [437, 412] width 15 height 15
type input "[DATE]"
type input "14"
type input "9"
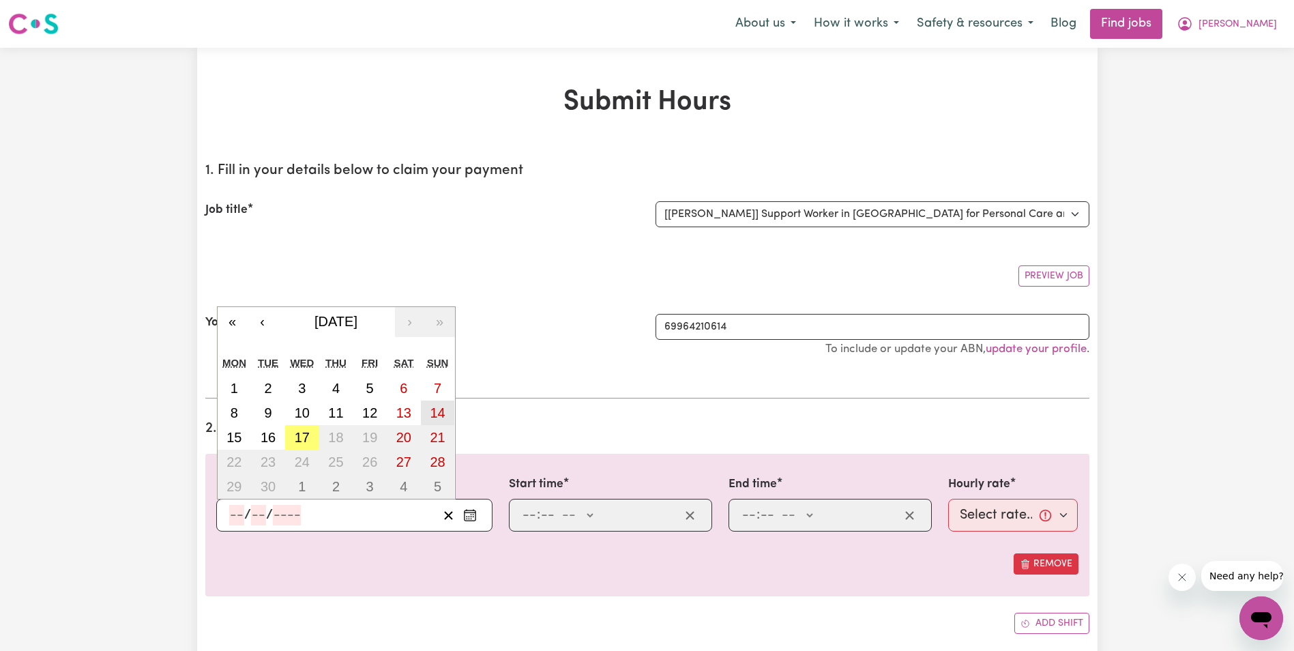
type input "2025"
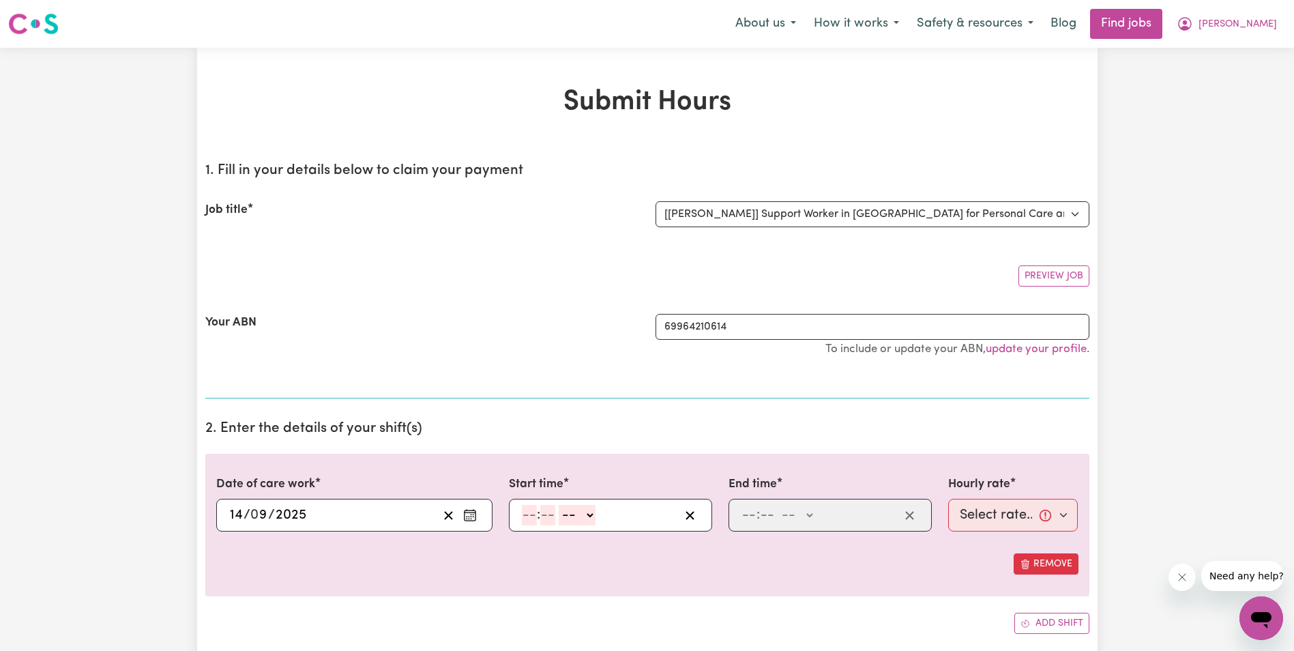
click at [527, 518] on input "number" at bounding box center [529, 515] width 15 height 20
type input "1"
click at [547, 520] on input "number" at bounding box center [541, 515] width 15 height 20
type input "00"
click at [586, 517] on select "-- AM PM" at bounding box center [574, 515] width 37 height 20
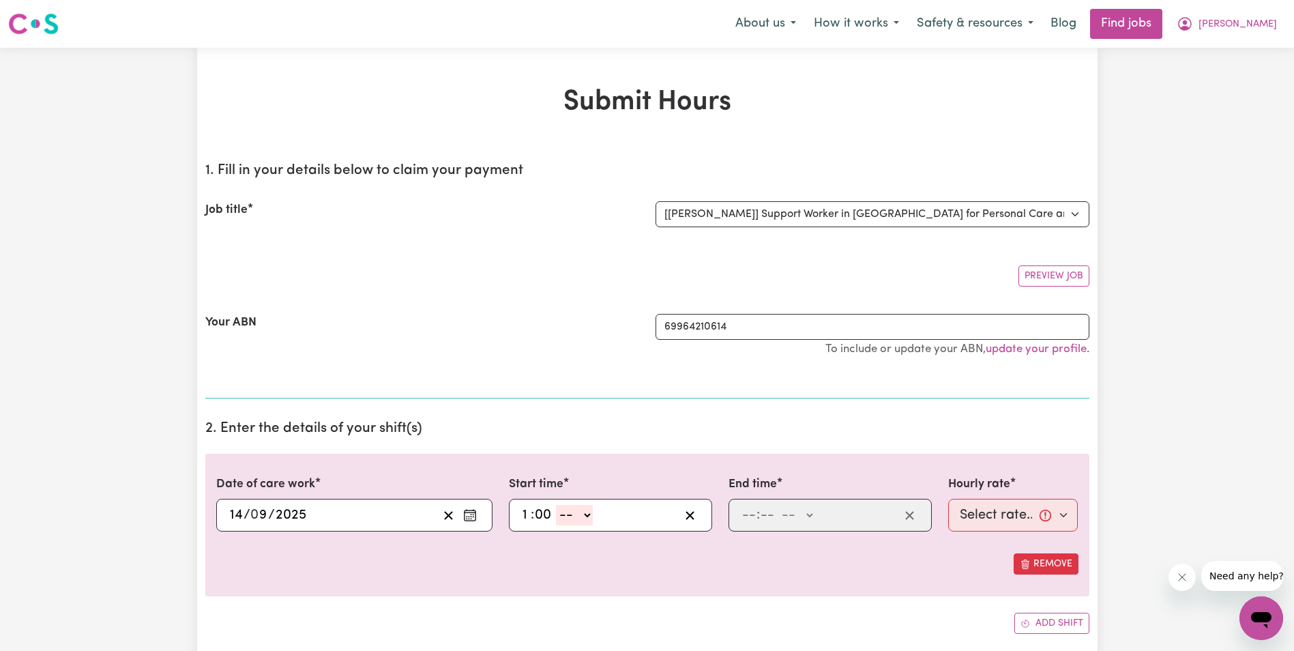
select select "pm"
click at [556, 505] on select "-- AM PM" at bounding box center [574, 515] width 37 height 20
type input "13:00"
type input "0"
click at [742, 518] on input "number" at bounding box center [749, 515] width 15 height 20
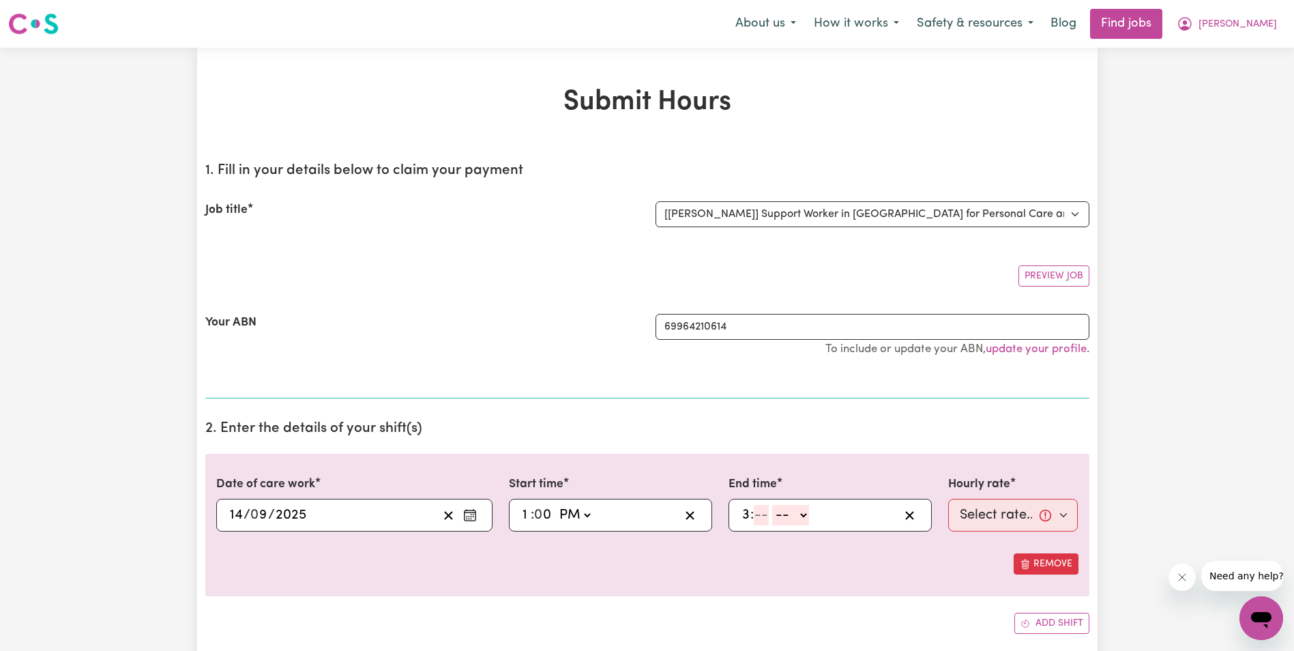
type input "3"
type input "00"
drag, startPoint x: 808, startPoint y: 514, endPoint x: 804, endPoint y: 527, distance: 13.2
click at [808, 515] on select "-- AM PM" at bounding box center [794, 515] width 37 height 20
select select "pm"
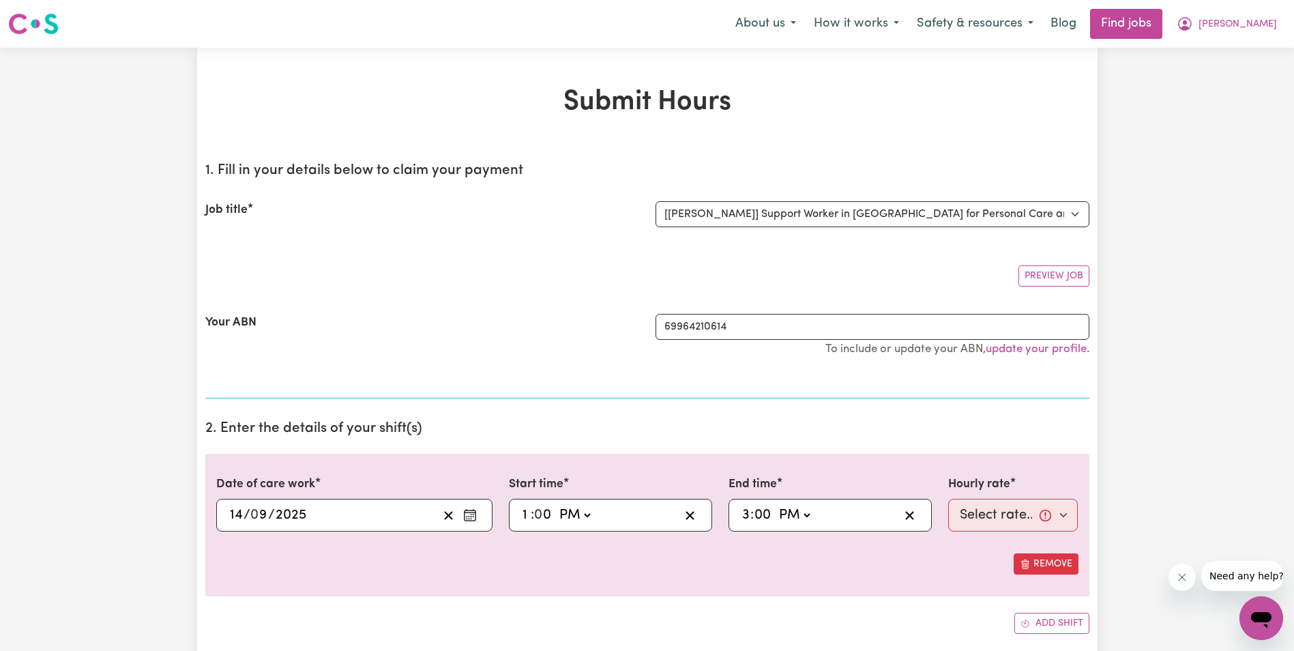
click at [776, 505] on select "-- AM PM" at bounding box center [794, 515] width 37 height 20
type input "15:00"
type input "0"
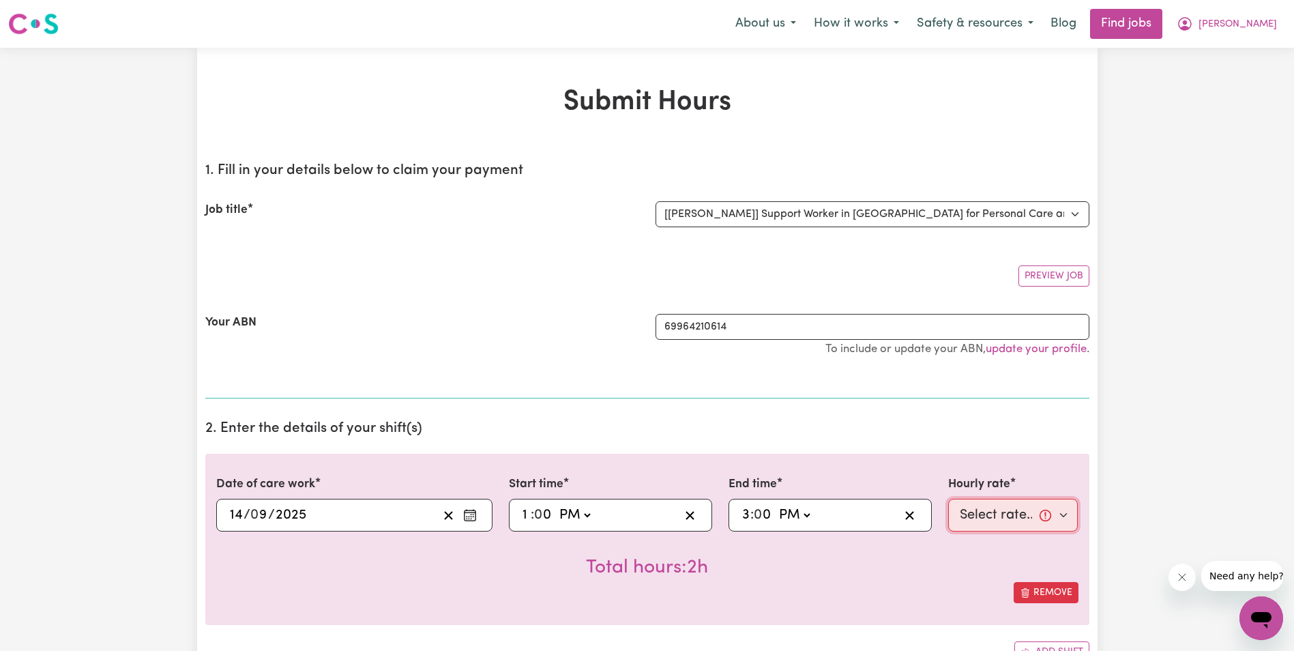
click at [955, 511] on select "Select rate... $68.00 (Weekday) $68.00 ([DATE]) $68.00 ([DATE])" at bounding box center [1013, 515] width 130 height 33
select select "68-[DATE]"
click at [948, 499] on select "Select rate... $68.00 (Weekday) $68.00 ([DATE]) $68.00 ([DATE])" at bounding box center [1013, 515] width 130 height 33
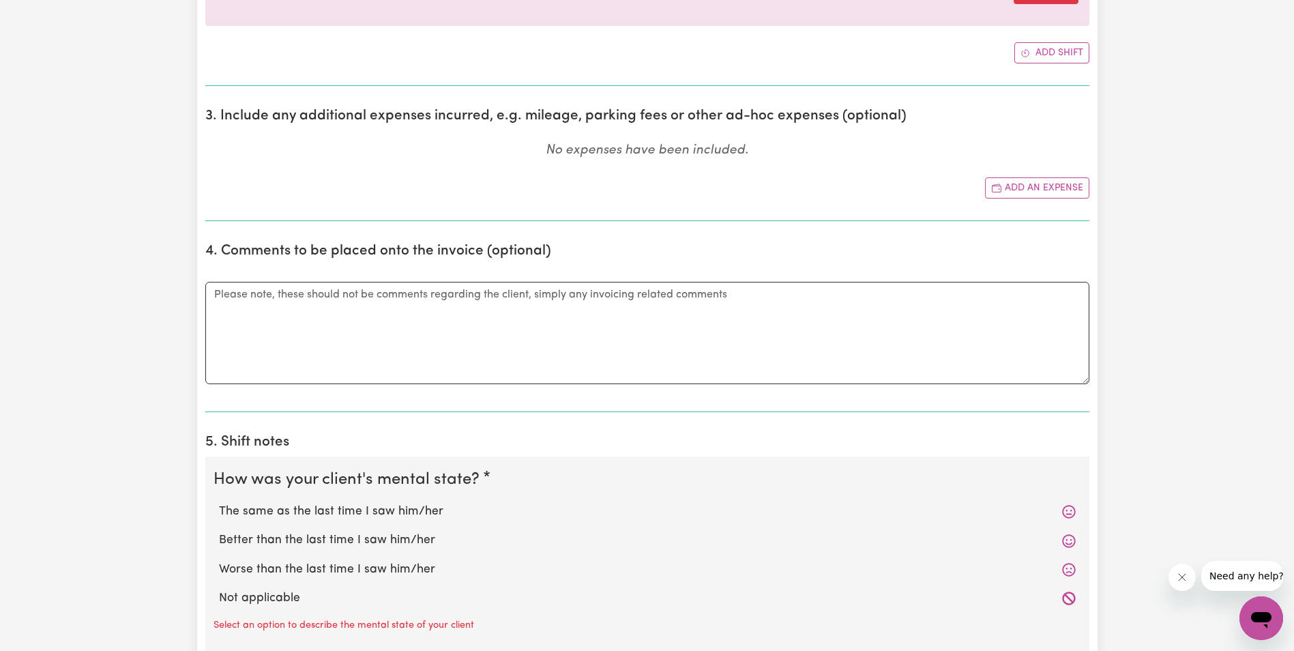
scroll to position [682, 0]
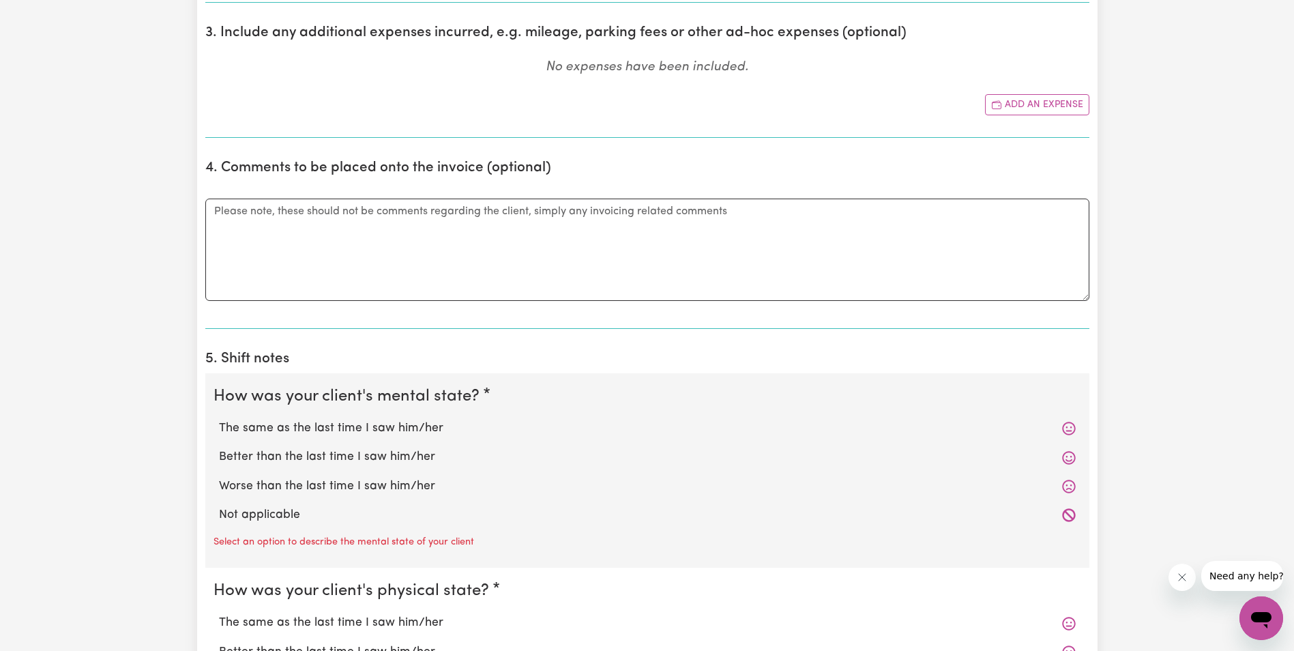
click at [332, 428] on label "The same as the last time I saw him/her" at bounding box center [647, 429] width 857 height 18
click at [219, 420] on input "The same as the last time I saw him/her" at bounding box center [218, 419] width 1 height 1
radio input "true"
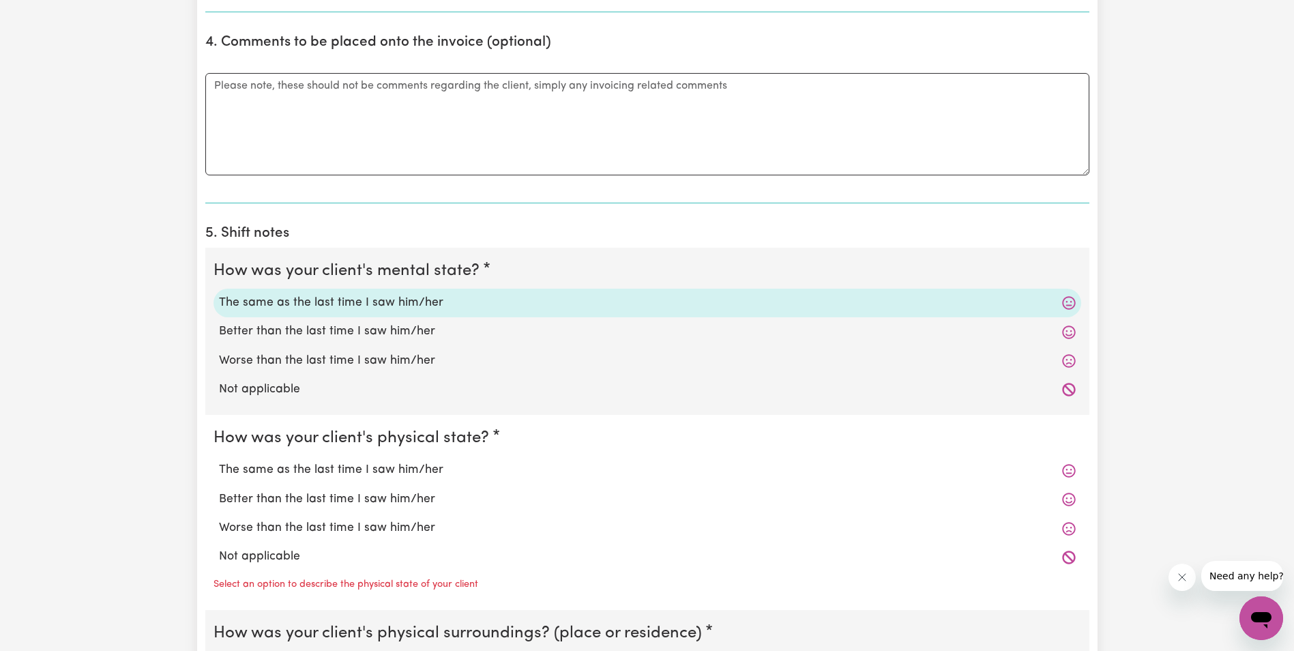
scroll to position [819, 0]
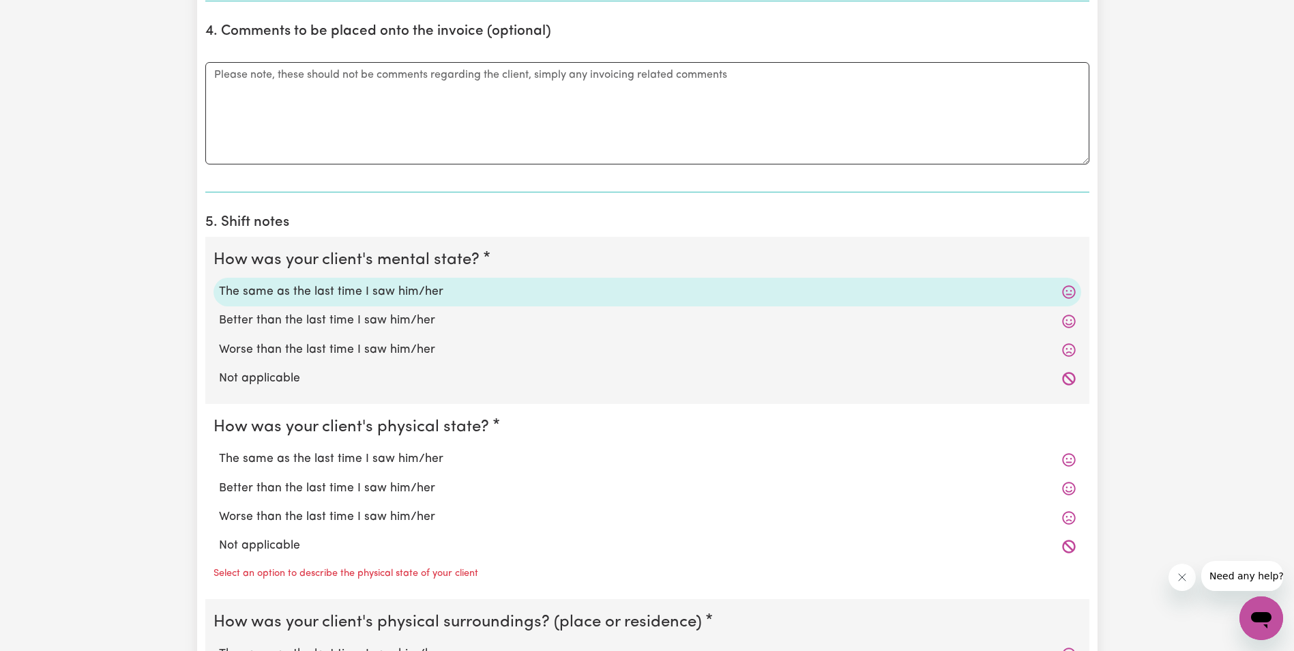
click at [297, 458] on label "The same as the last time I saw him/her" at bounding box center [647, 459] width 857 height 18
click at [219, 450] on input "The same as the last time I saw him/her" at bounding box center [218, 450] width 1 height 1
radio input "true"
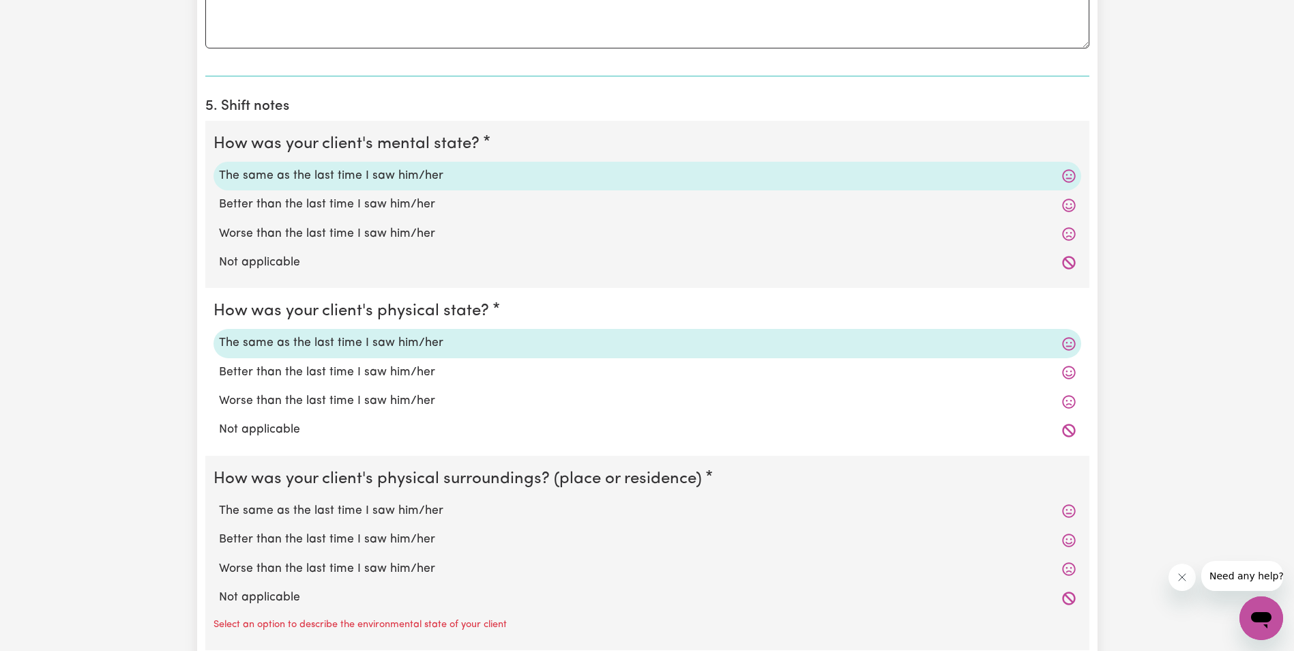
scroll to position [955, 0]
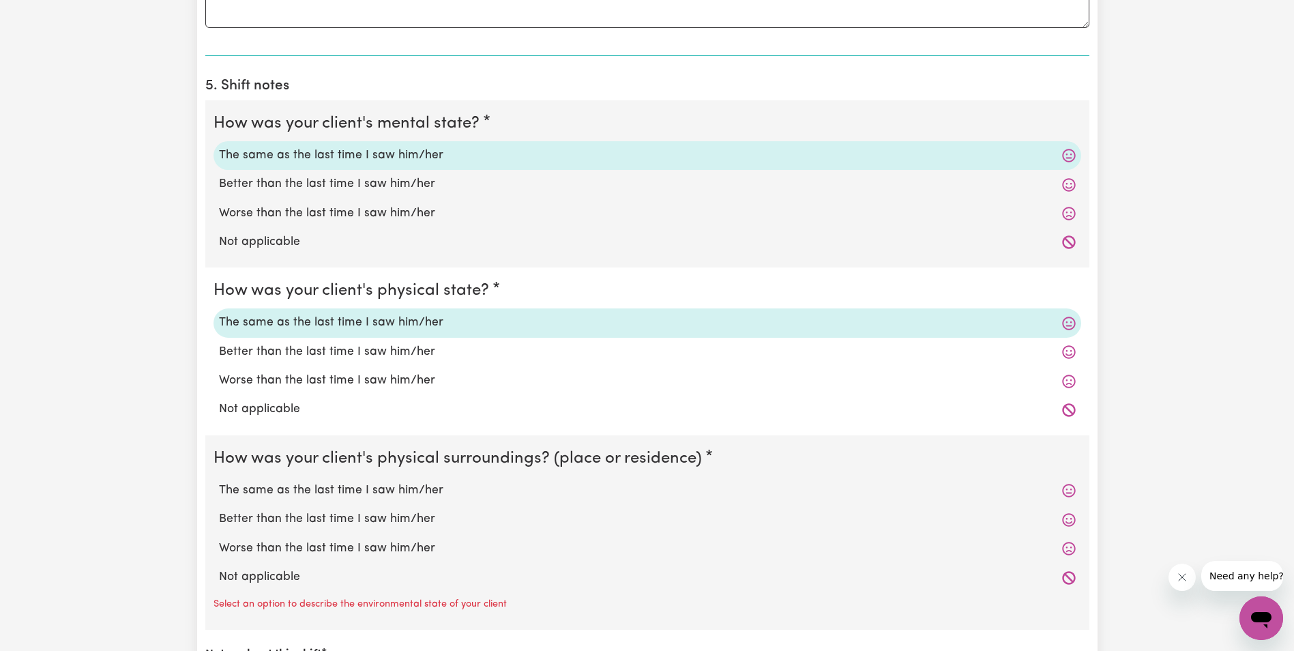
click at [345, 490] on label "The same as the last time I saw him/her" at bounding box center [647, 491] width 857 height 18
click at [219, 482] on input "The same as the last time I saw him/her" at bounding box center [218, 481] width 1 height 1
radio input "true"
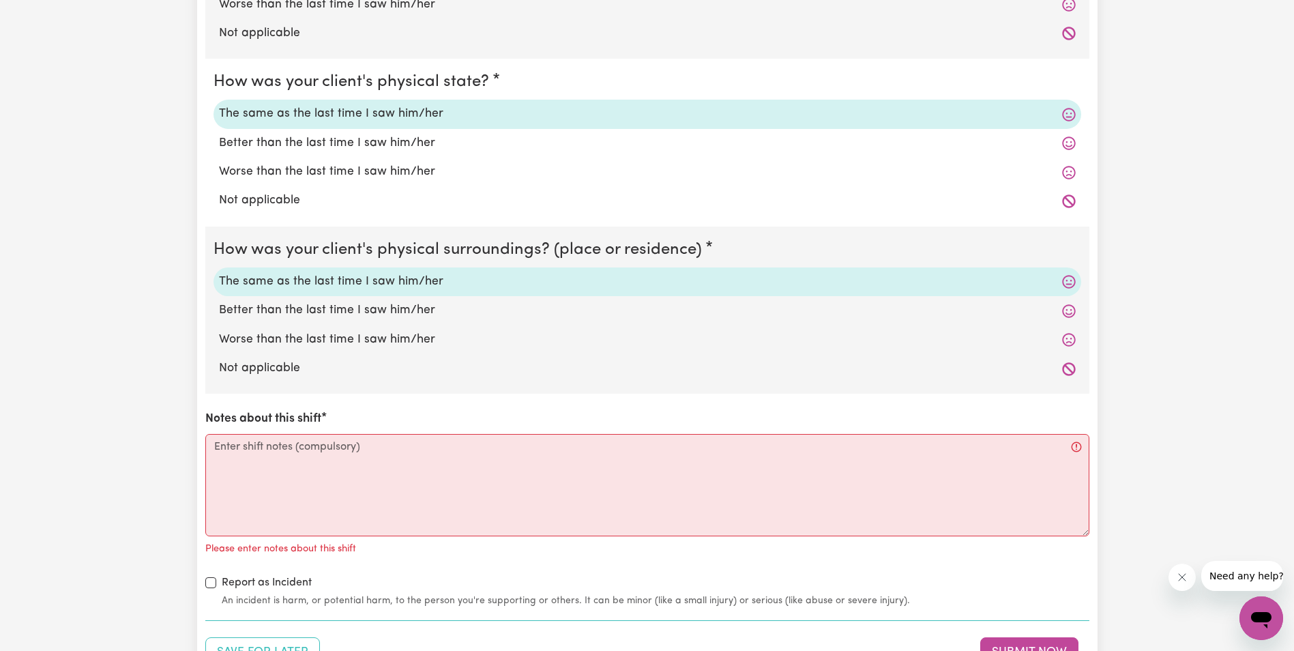
scroll to position [1228, 0]
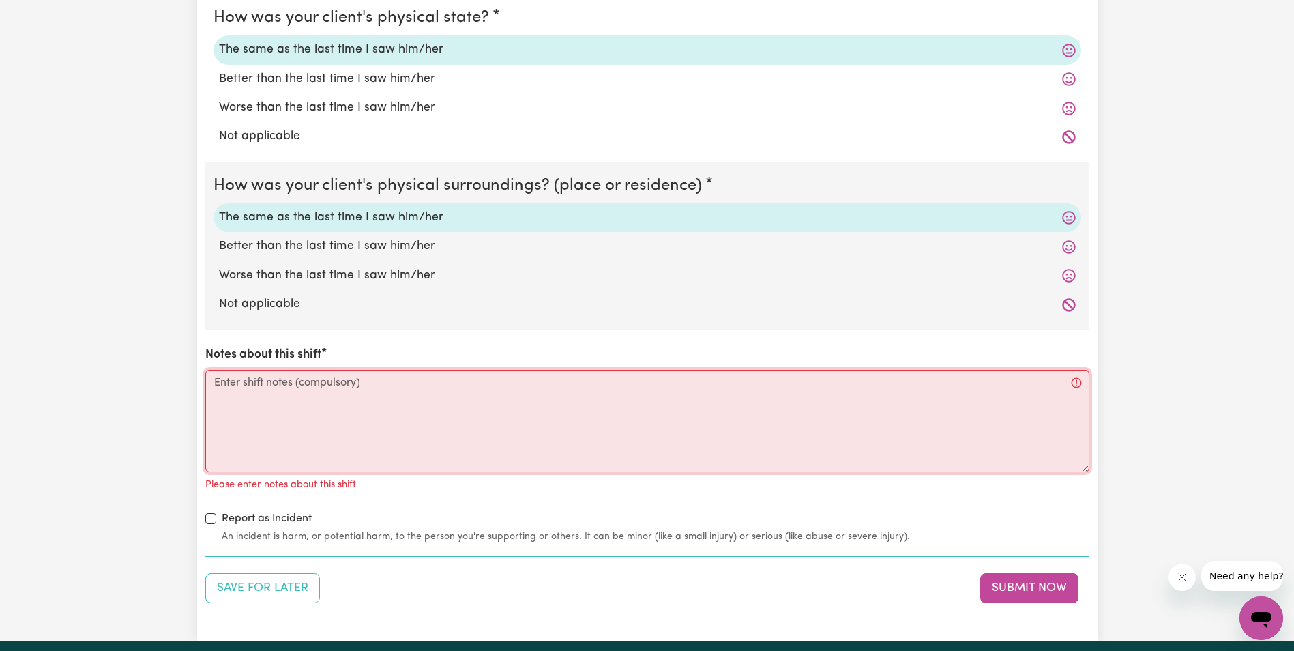
click at [276, 394] on textarea "Notes about this shift" at bounding box center [647, 421] width 884 height 102
paste textarea "When I arrived [PERSON_NAME] tried to get up from the Recliner chair. [PERSON_N…"
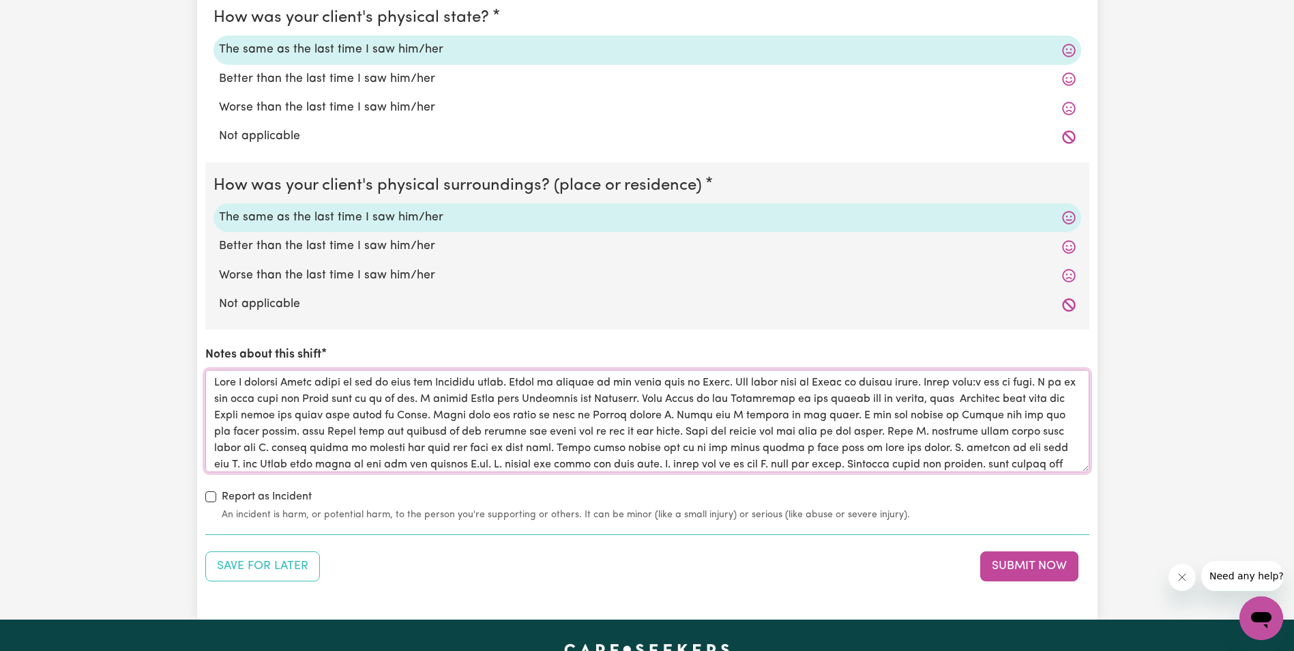
scroll to position [49, 0]
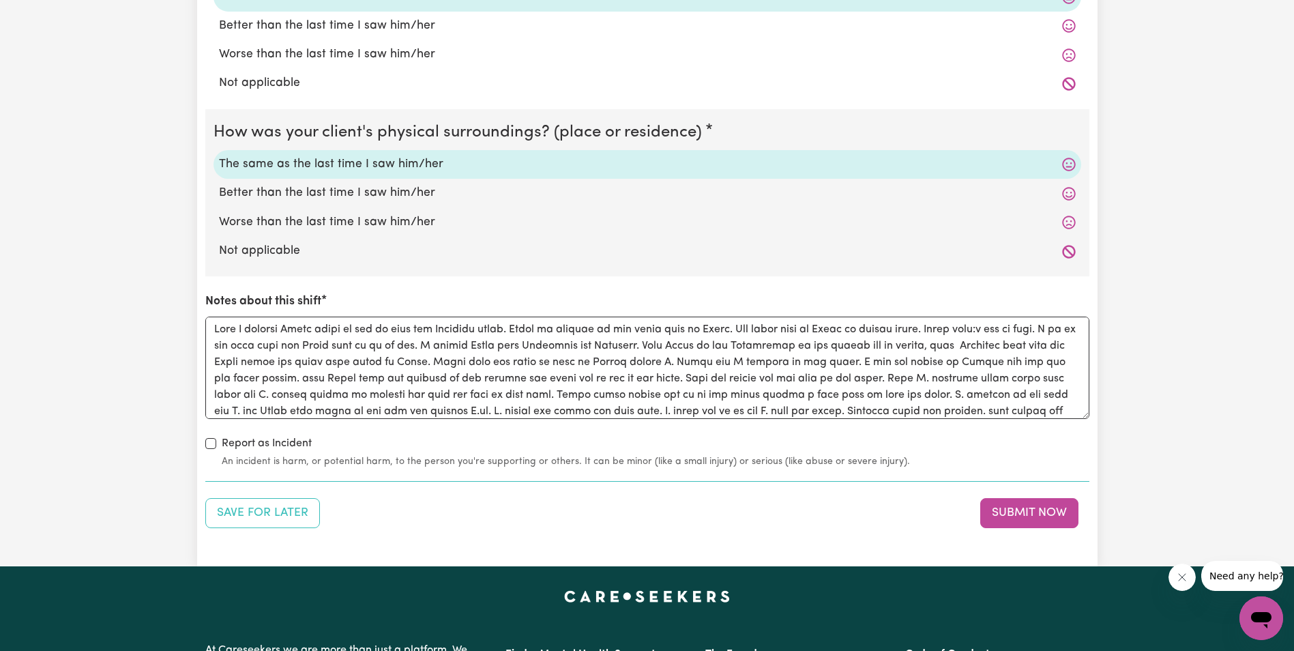
scroll to position [1296, 0]
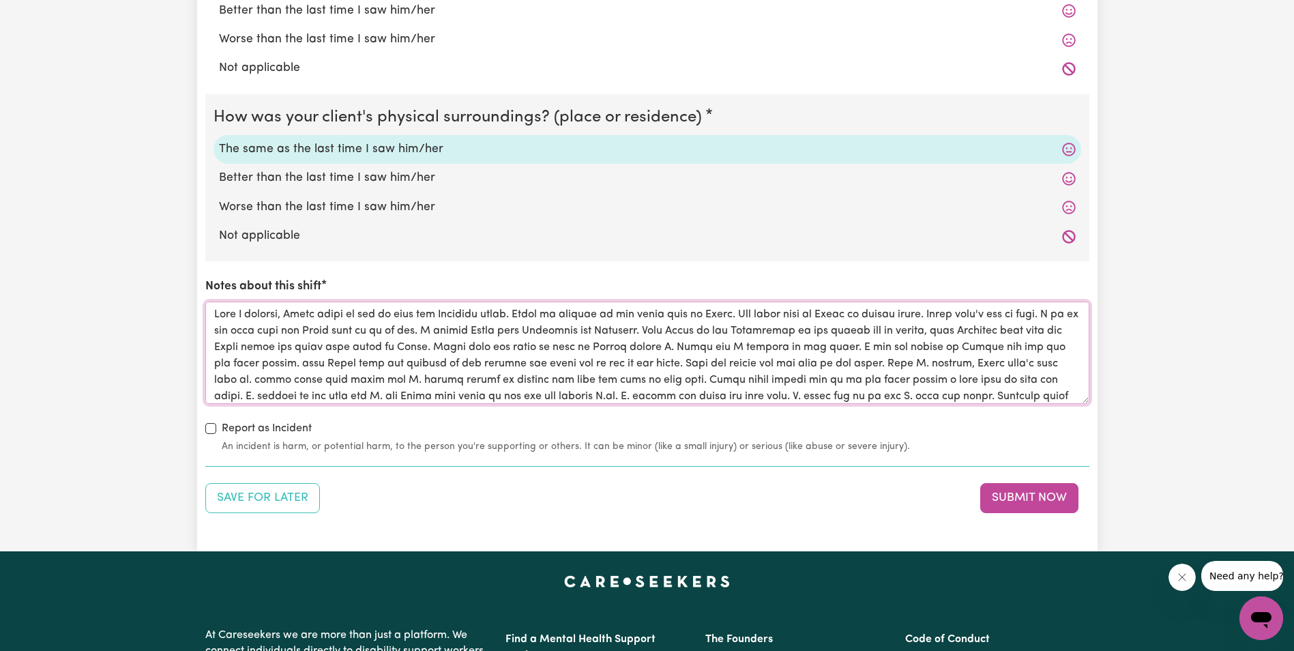
click at [213, 382] on textarea "Notes about this shift" at bounding box center [647, 353] width 884 height 102
drag, startPoint x: 274, startPoint y: 378, endPoint x: 248, endPoint y: 383, distance: 26.4
click at [248, 383] on textarea "Notes about this shift" at bounding box center [647, 353] width 884 height 102
click at [542, 378] on textarea "Notes about this shift" at bounding box center [647, 353] width 884 height 102
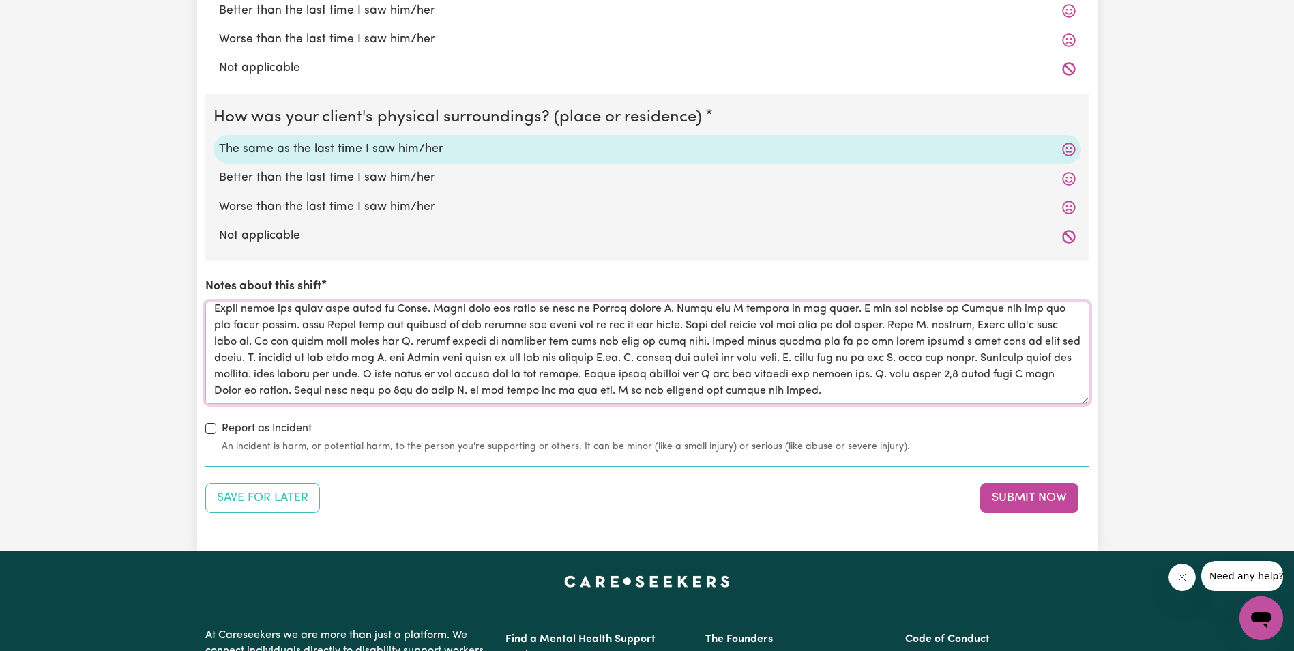
drag, startPoint x: 213, startPoint y: 311, endPoint x: 772, endPoint y: 369, distance: 562.4
click at [772, 369] on textarea "Notes about this shift" at bounding box center [647, 353] width 884 height 102
type textarea "When I arrived, [PERSON_NAME] tried to get up from the Recliner chair. [PERSON_…"
click at [812, 512] on div "Save for Later Submit Now" at bounding box center [647, 498] width 884 height 30
click at [1004, 499] on button "Submit Now" at bounding box center [1029, 498] width 98 height 30
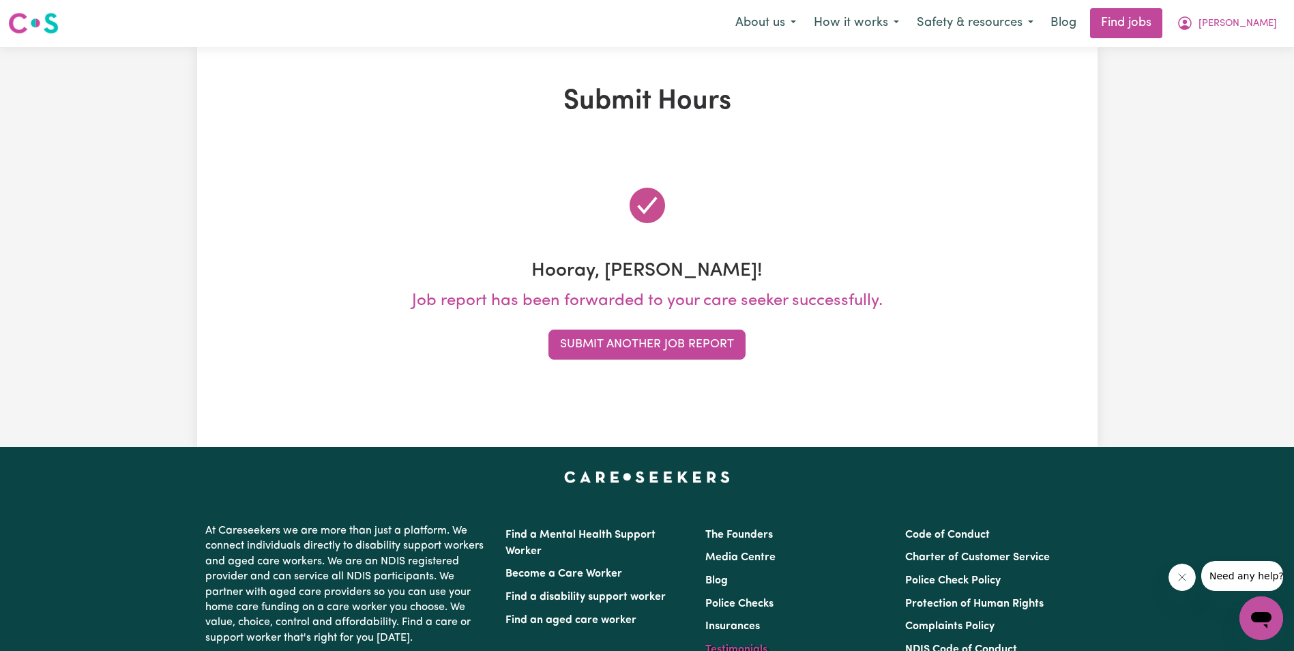
scroll to position [0, 0]
click at [1179, 307] on div "Submit Hours Hooray, [PERSON_NAME]! Job report has been forwarded to your care …" at bounding box center [647, 248] width 1294 height 400
click at [690, 342] on button "Submit Another Job Report" at bounding box center [646, 345] width 197 height 30
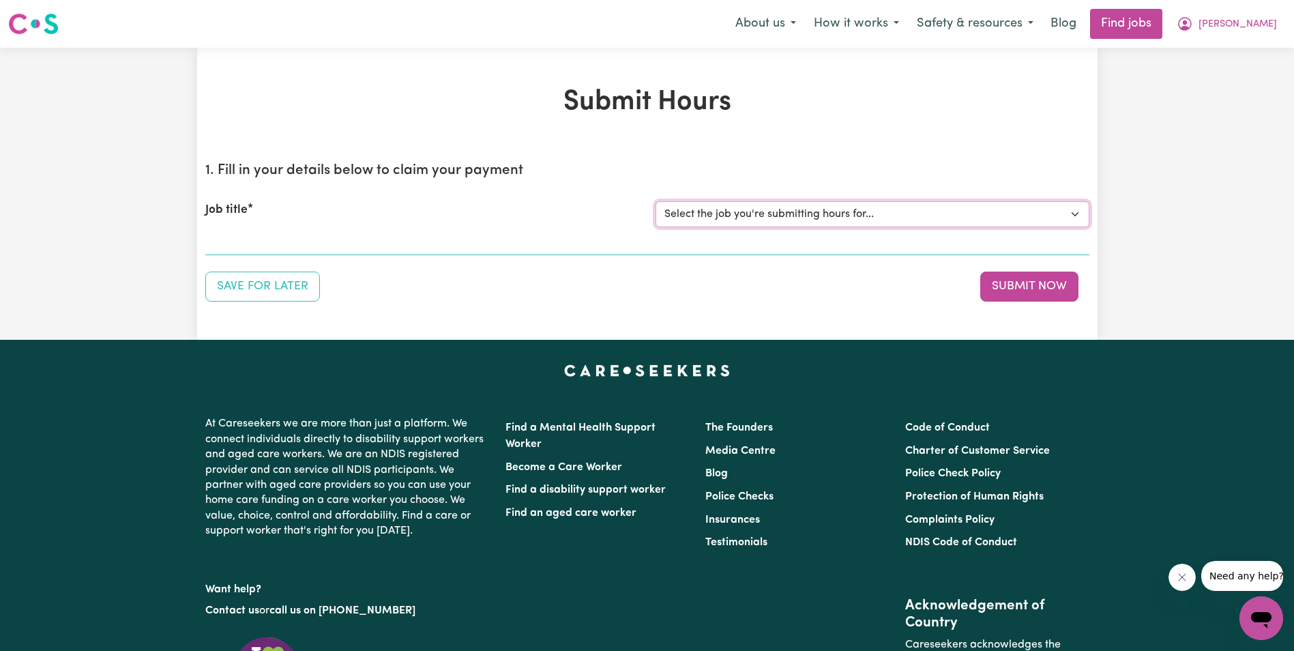
drag, startPoint x: 755, startPoint y: 211, endPoint x: 750, endPoint y: 221, distance: 11.0
click at [755, 214] on select "Select the job you're submitting hours for... [[PERSON_NAME]] Support Worker in…" at bounding box center [873, 214] width 434 height 26
select select "11643"
click at [656, 201] on select "Select the job you're submitting hours for... [[PERSON_NAME]] Support Worker in…" at bounding box center [873, 214] width 434 height 26
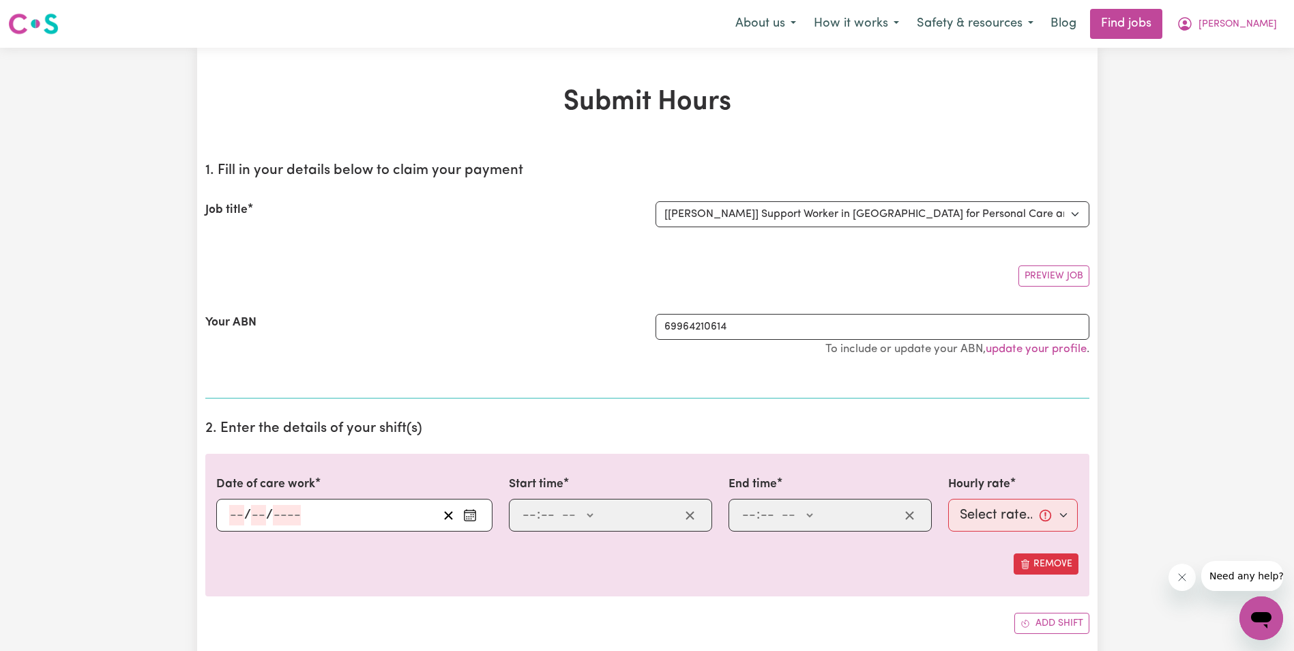
click at [236, 518] on input "number" at bounding box center [236, 515] width 15 height 20
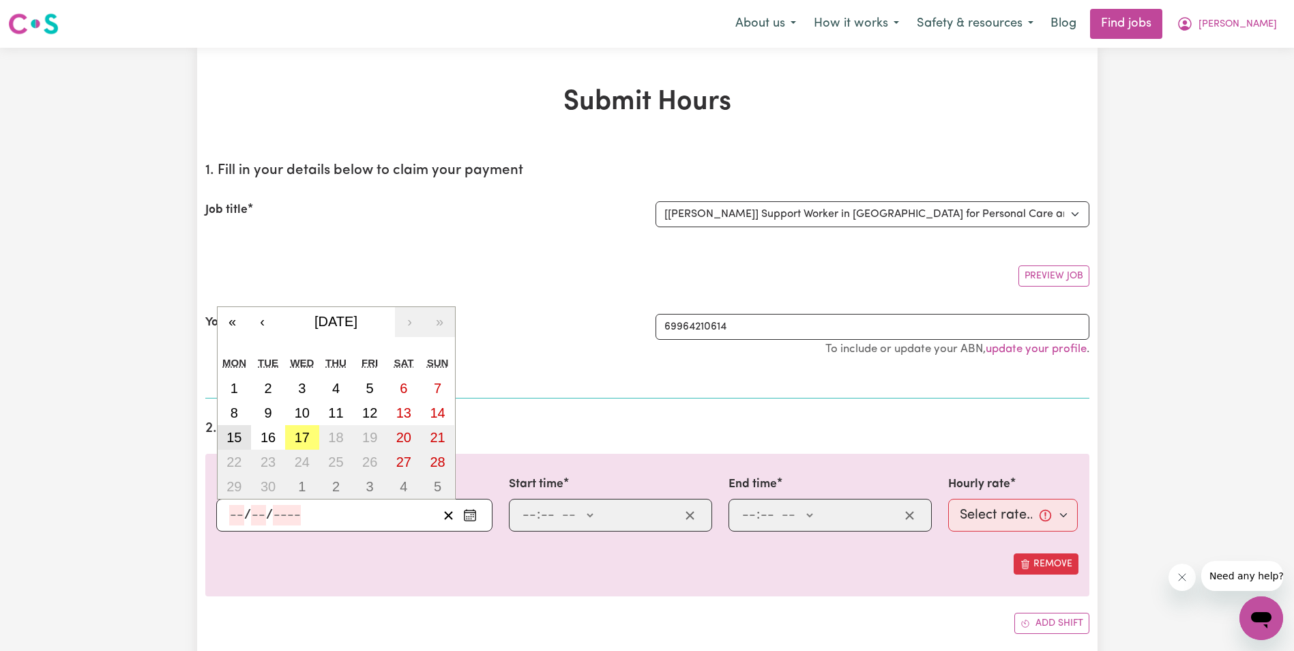
click at [241, 435] on abbr "15" at bounding box center [233, 437] width 15 height 15
type input "[DATE]"
type input "15"
type input "9"
type input "2025"
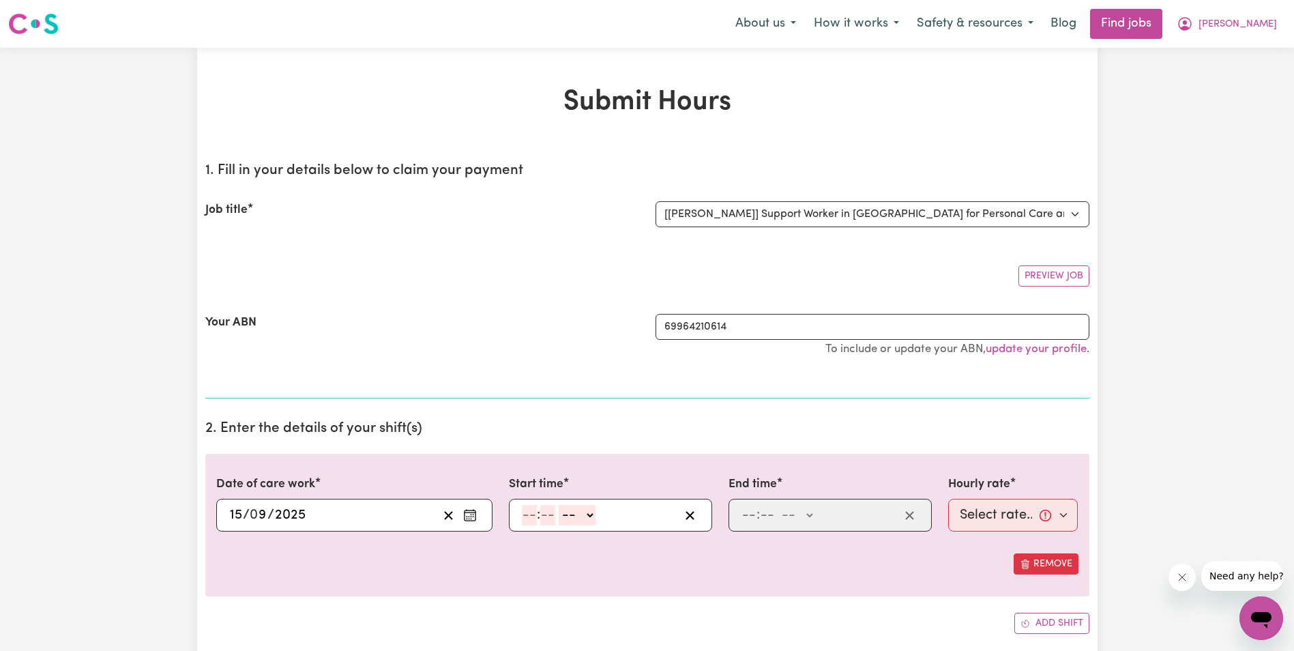
click at [524, 517] on input "number" at bounding box center [529, 515] width 15 height 20
type input "8"
type input "30"
drag, startPoint x: 586, startPoint y: 515, endPoint x: 586, endPoint y: 523, distance: 7.5
click at [586, 515] on select "-- AM PM" at bounding box center [573, 515] width 37 height 20
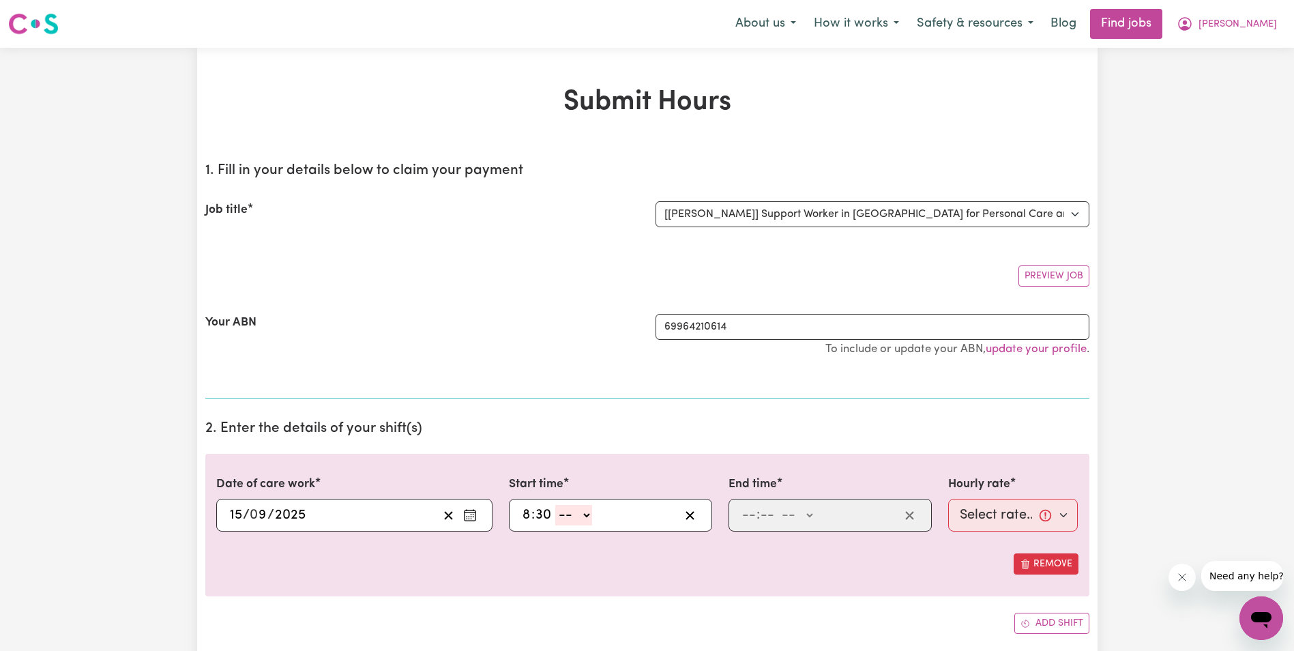
select select "am"
click at [555, 505] on select "-- AM PM" at bounding box center [573, 515] width 37 height 20
type input "08:30"
click at [749, 516] on input "number" at bounding box center [749, 515] width 15 height 20
type input "10"
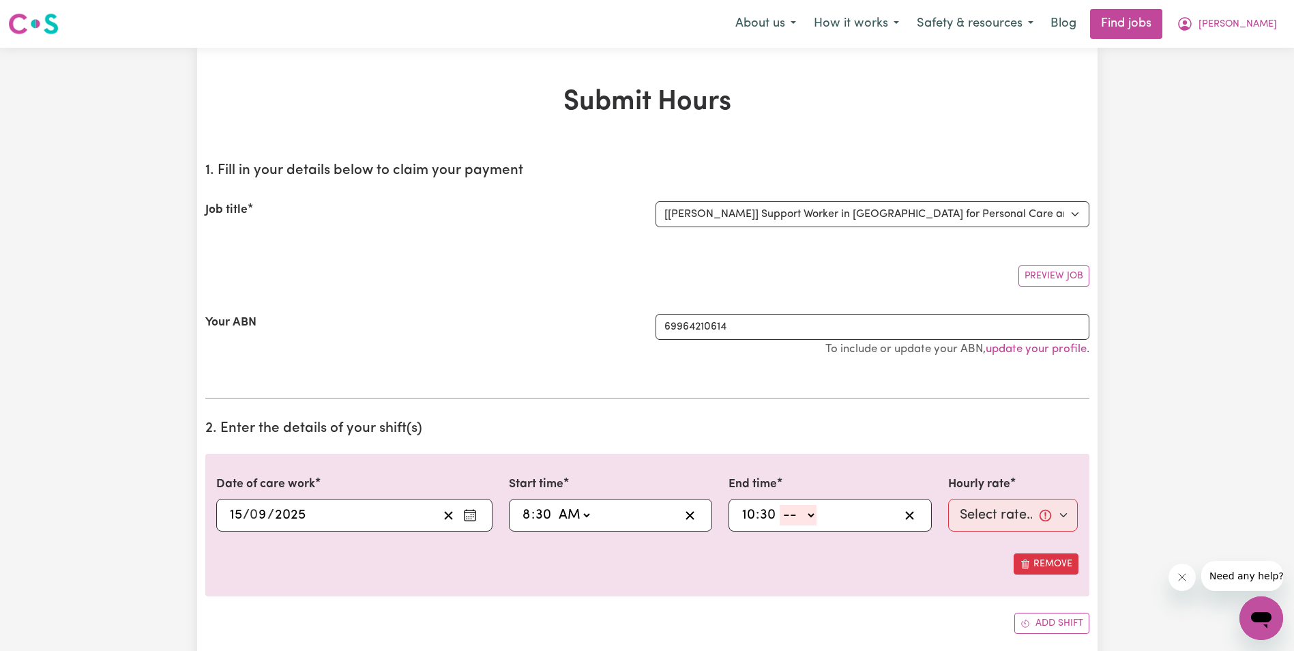
type input "30"
click at [806, 515] on select "-- AM PM" at bounding box center [798, 515] width 37 height 20
select select "am"
click at [780, 505] on select "-- AM PM" at bounding box center [798, 515] width 37 height 20
type input "10:30"
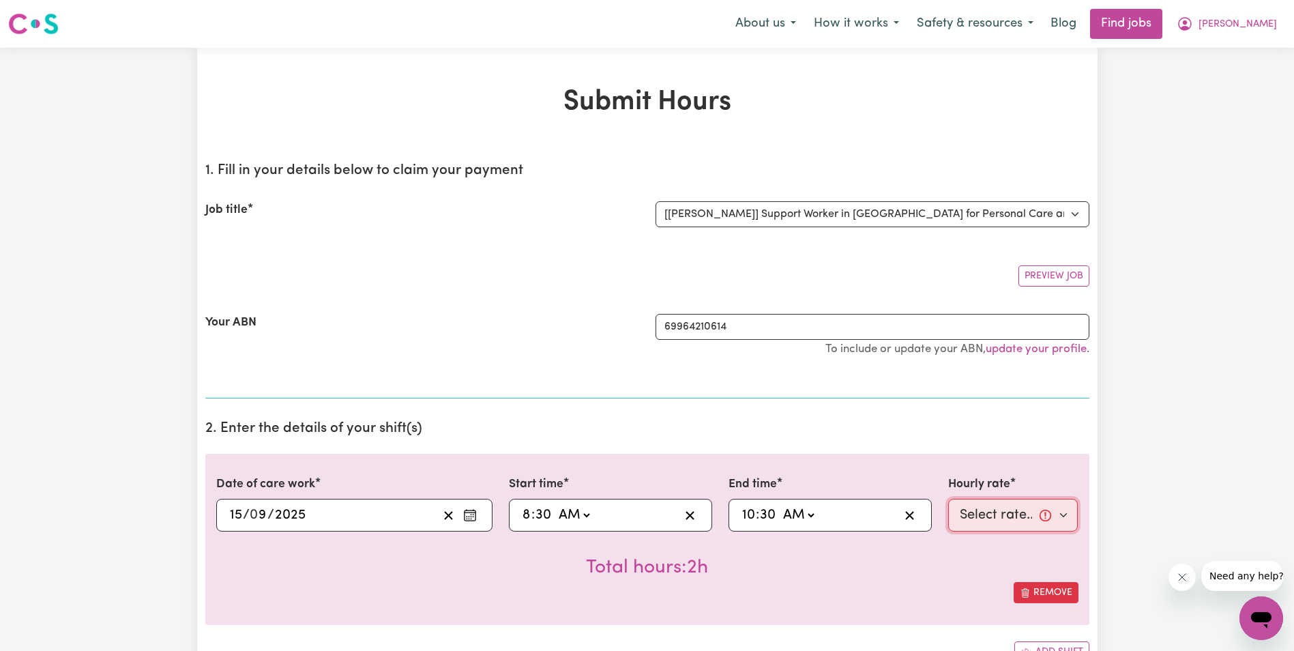
click at [996, 518] on select "Select rate... $68.00 (Weekday) $68.00 ([DATE]) $68.00 ([DATE])" at bounding box center [1013, 515] width 130 height 33
select select "68-Weekday"
click at [948, 499] on select "Select rate... $68.00 (Weekday) $68.00 ([DATE]) $68.00 ([DATE])" at bounding box center [1013, 515] width 130 height 33
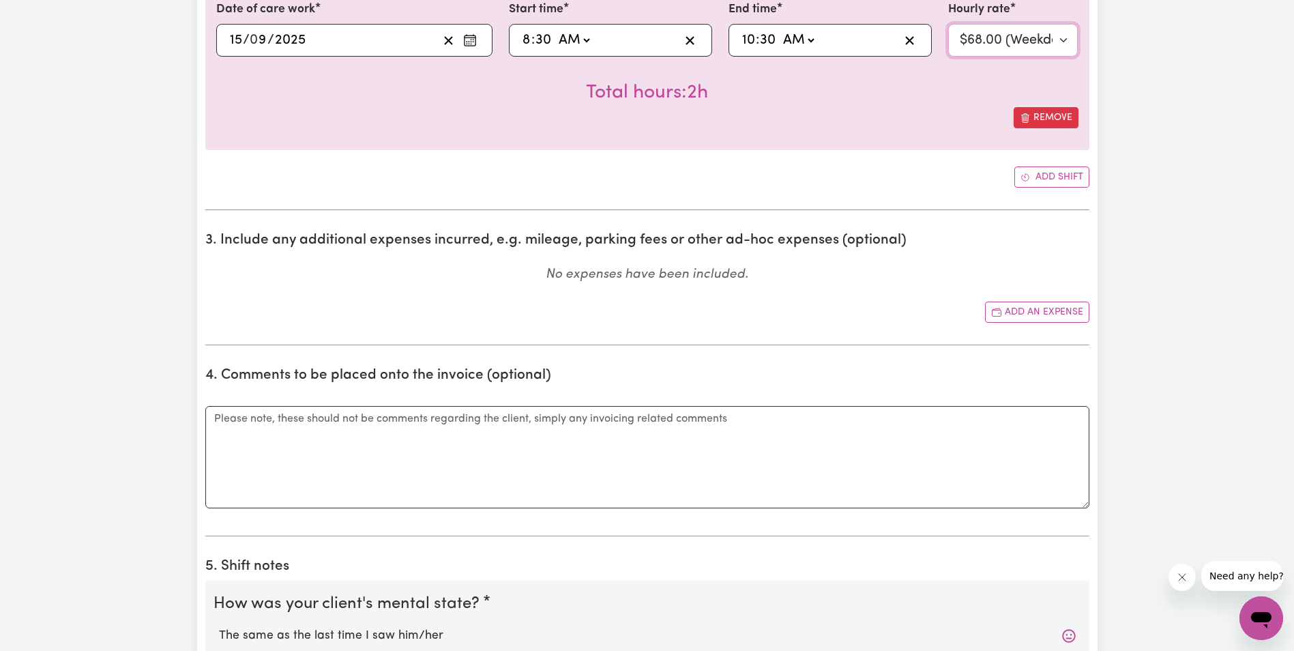
scroll to position [614, 0]
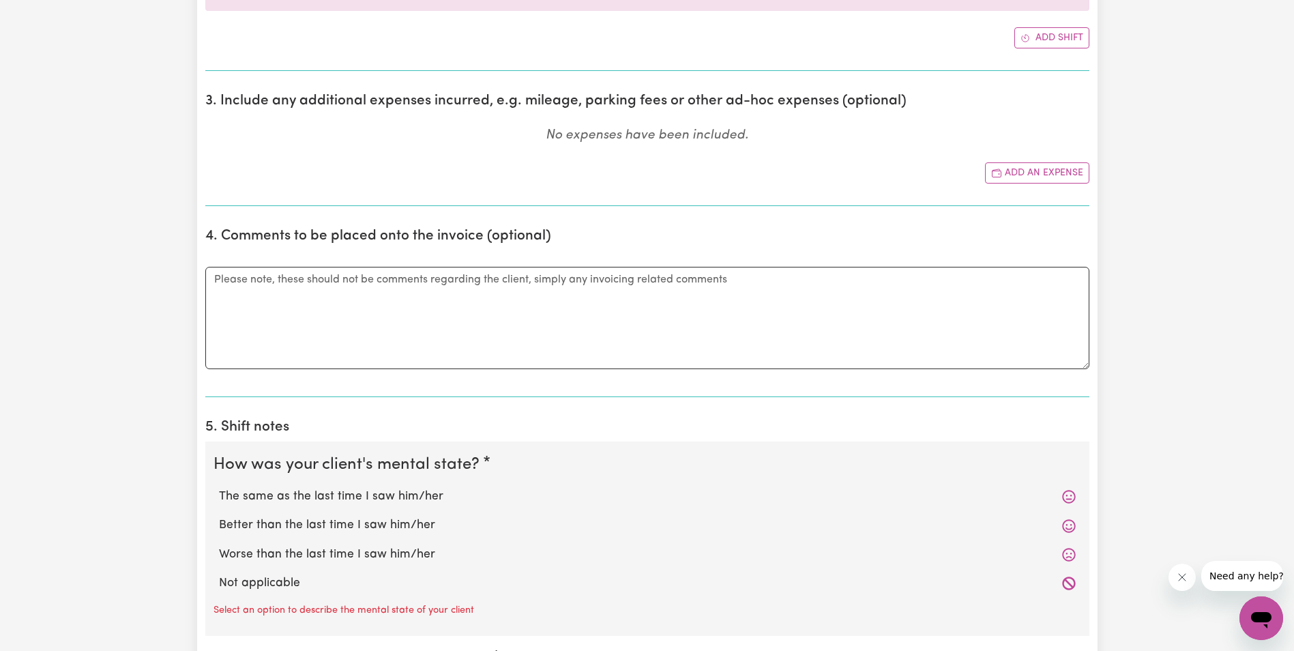
click at [239, 497] on label "The same as the last time I saw him/her" at bounding box center [647, 497] width 857 height 18
click at [219, 488] on input "The same as the last time I saw him/her" at bounding box center [218, 487] width 1 height 1
radio input "true"
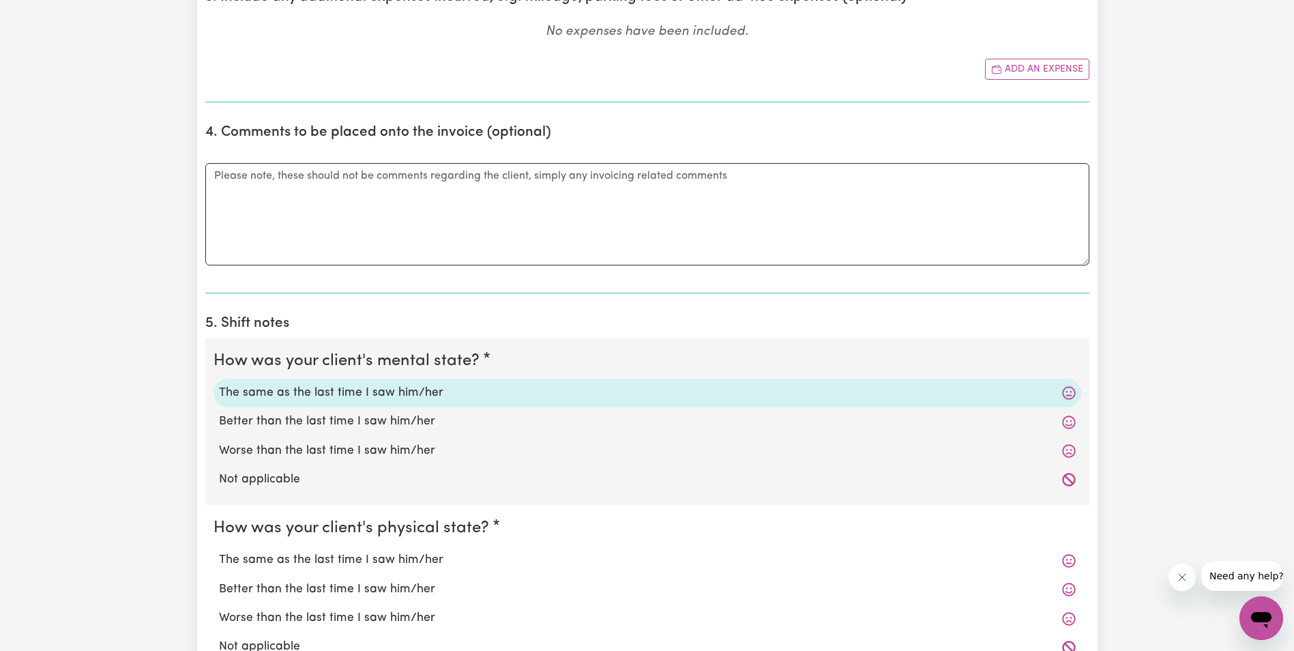
scroll to position [750, 0]
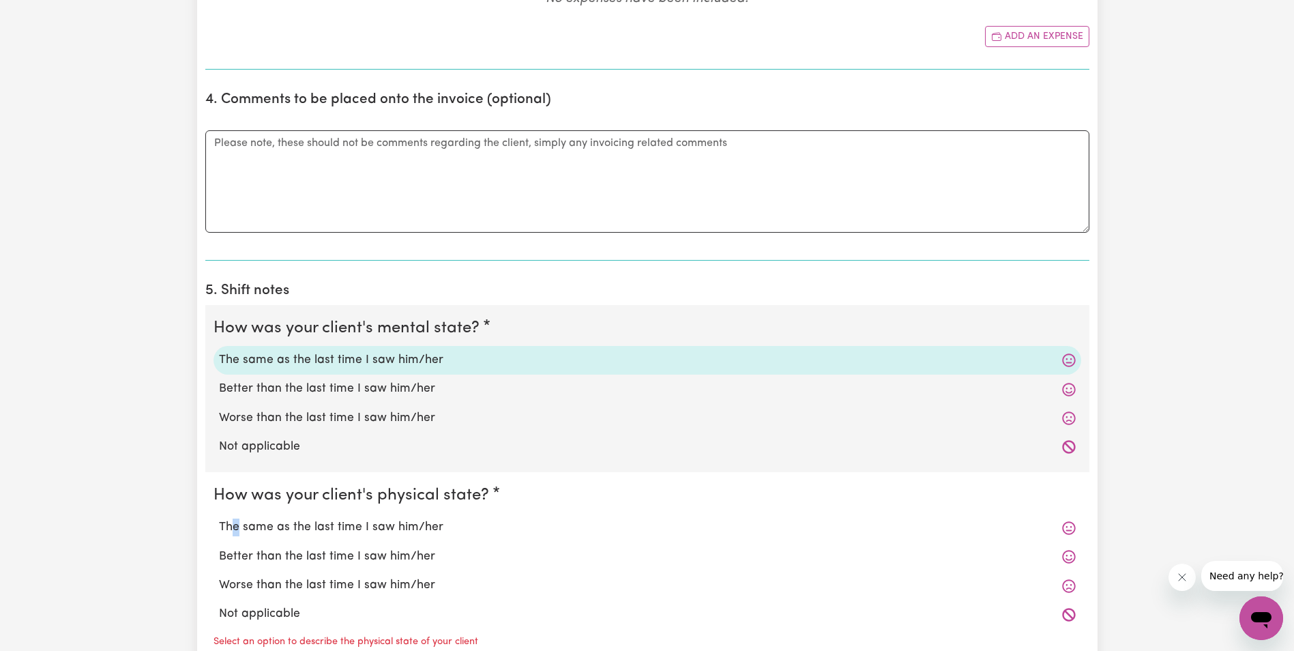
click at [236, 522] on label "The same as the last time I saw him/her" at bounding box center [647, 527] width 857 height 18
drag, startPoint x: 236, startPoint y: 522, endPoint x: 269, endPoint y: 525, distance: 32.9
click at [269, 525] on label "The same as the last time I saw him/her" at bounding box center [647, 527] width 857 height 18
click at [219, 518] on input "The same as the last time I saw him/her" at bounding box center [218, 518] width 1 height 1
radio input "true"
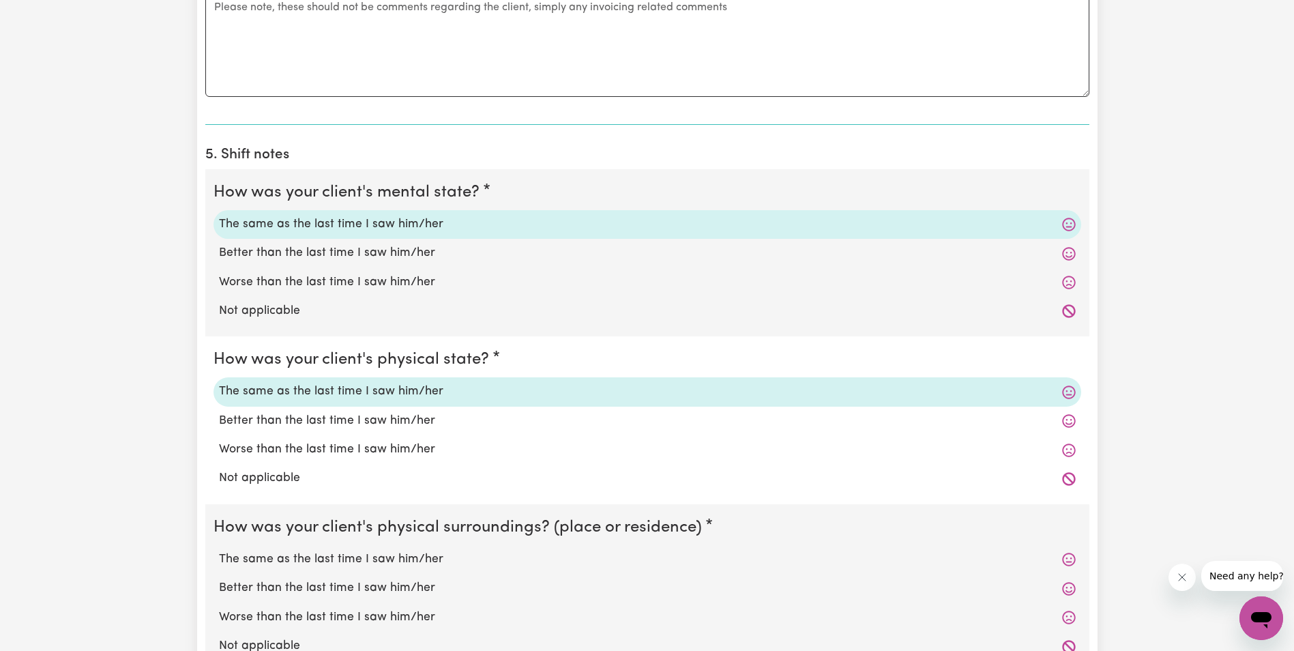
scroll to position [887, 0]
click at [260, 557] on label "The same as the last time I saw him/her" at bounding box center [647, 559] width 857 height 18
click at [219, 550] on input "The same as the last time I saw him/her" at bounding box center [218, 549] width 1 height 1
radio input "true"
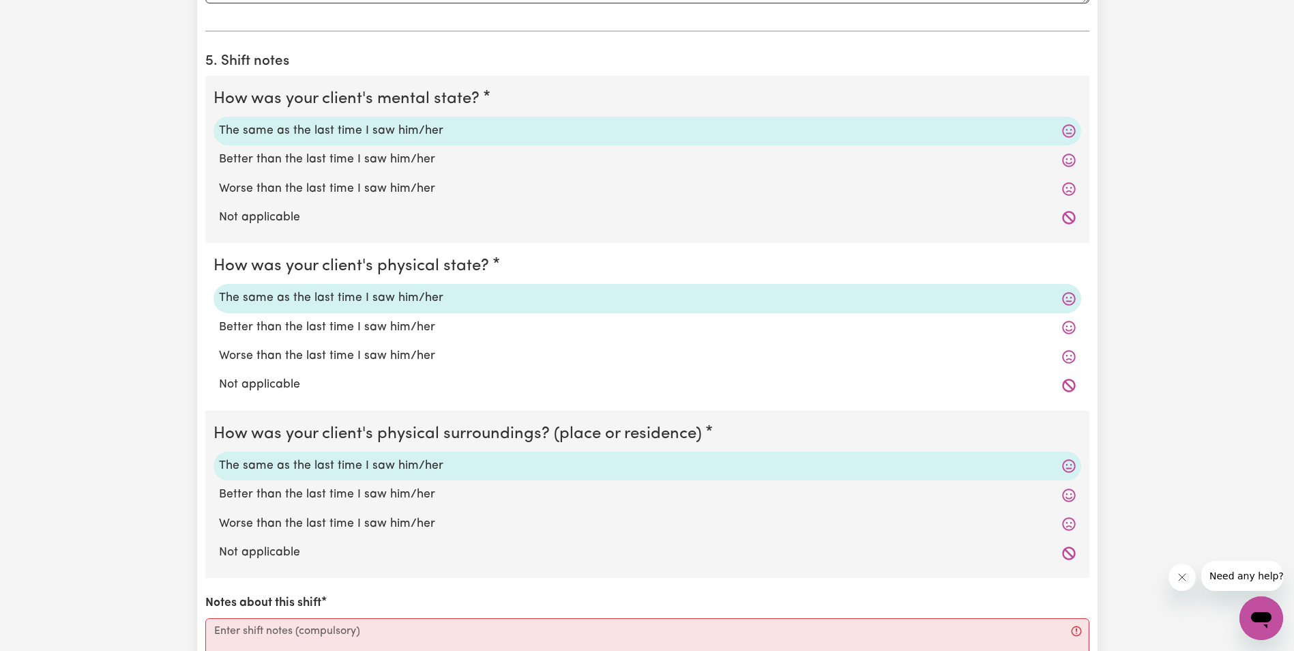
scroll to position [1092, 0]
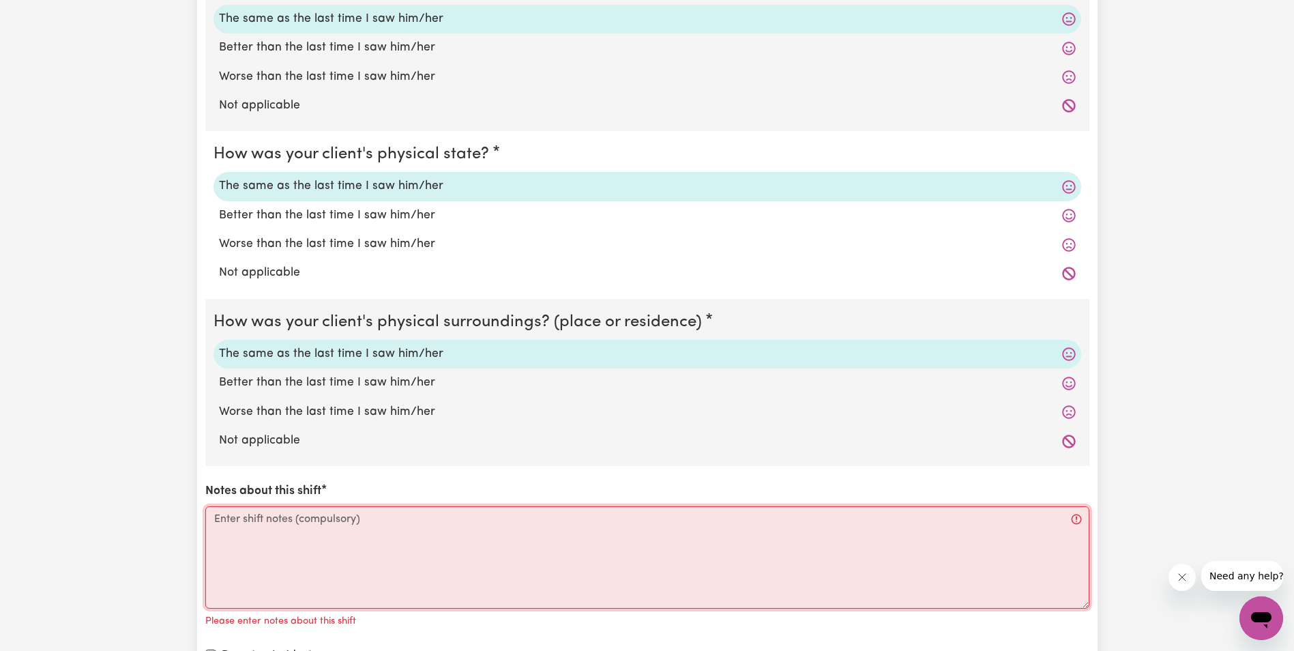
click at [262, 531] on textarea "Notes about this shift" at bounding box center [647, 557] width 884 height 102
paste textarea "Before I go inside, I wheel the bin out. [PERSON_NAME] left when I came inside …"
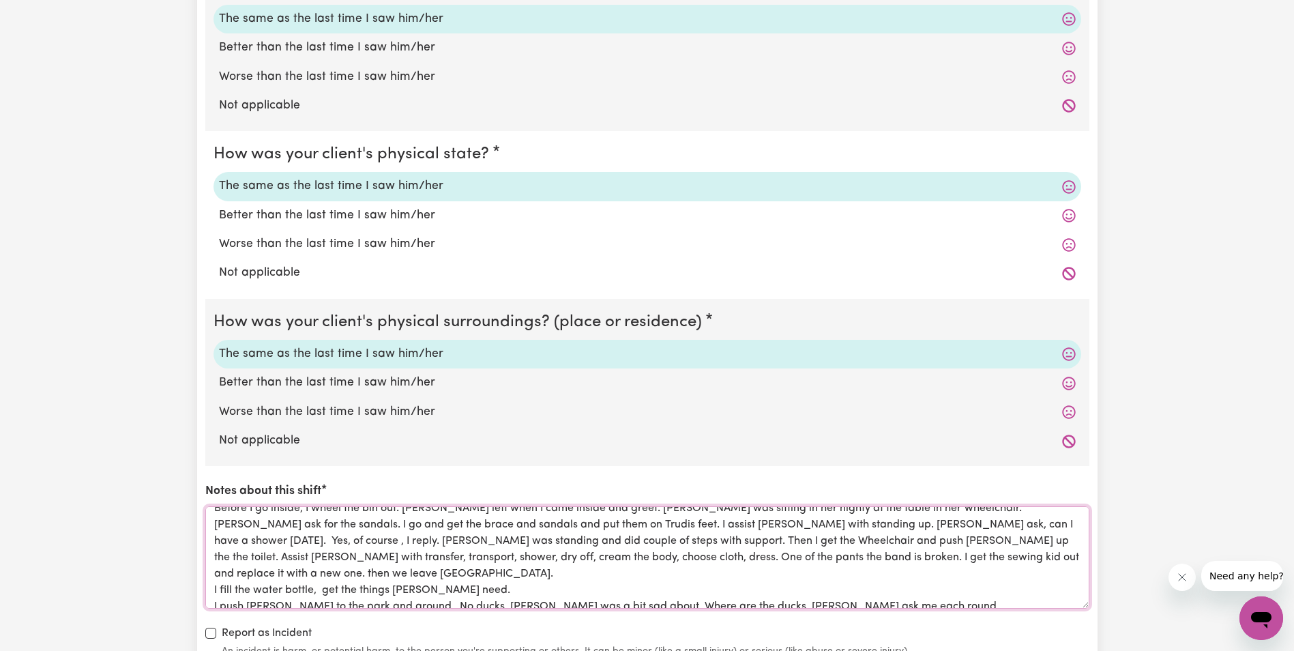
scroll to position [0, 0]
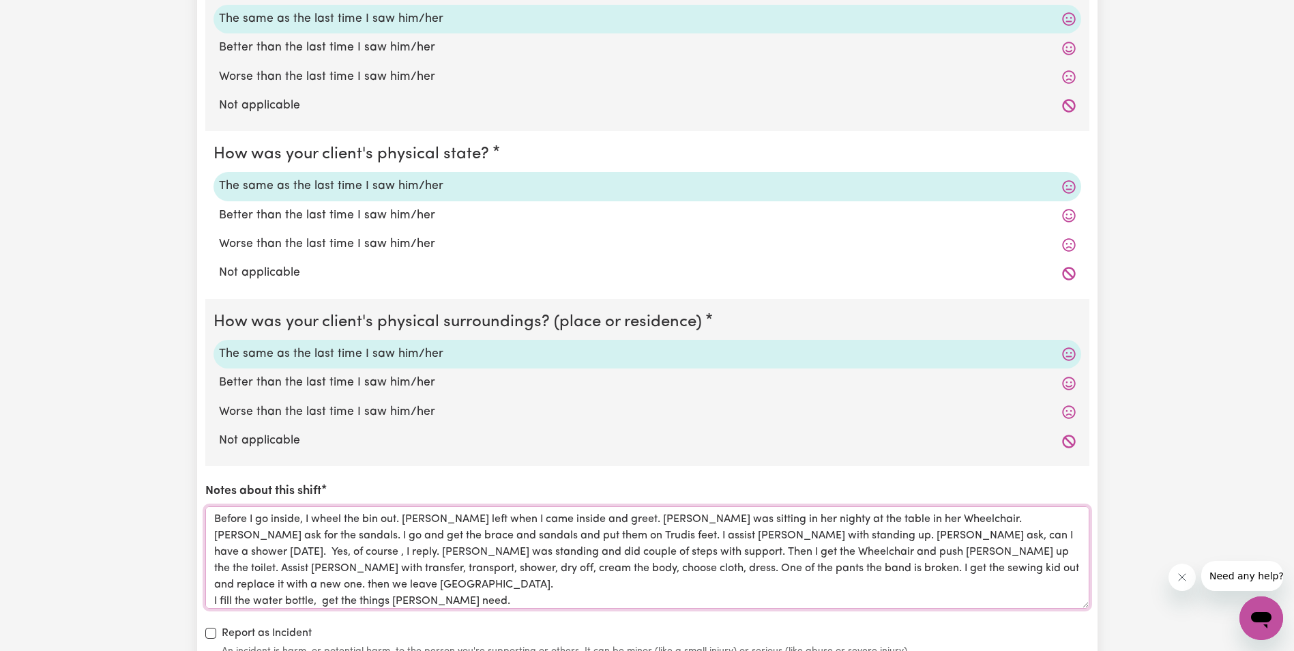
click at [928, 569] on textarea "Before I go inside, I wheel the bin out. [PERSON_NAME] left when I came inside …" at bounding box center [647, 557] width 884 height 102
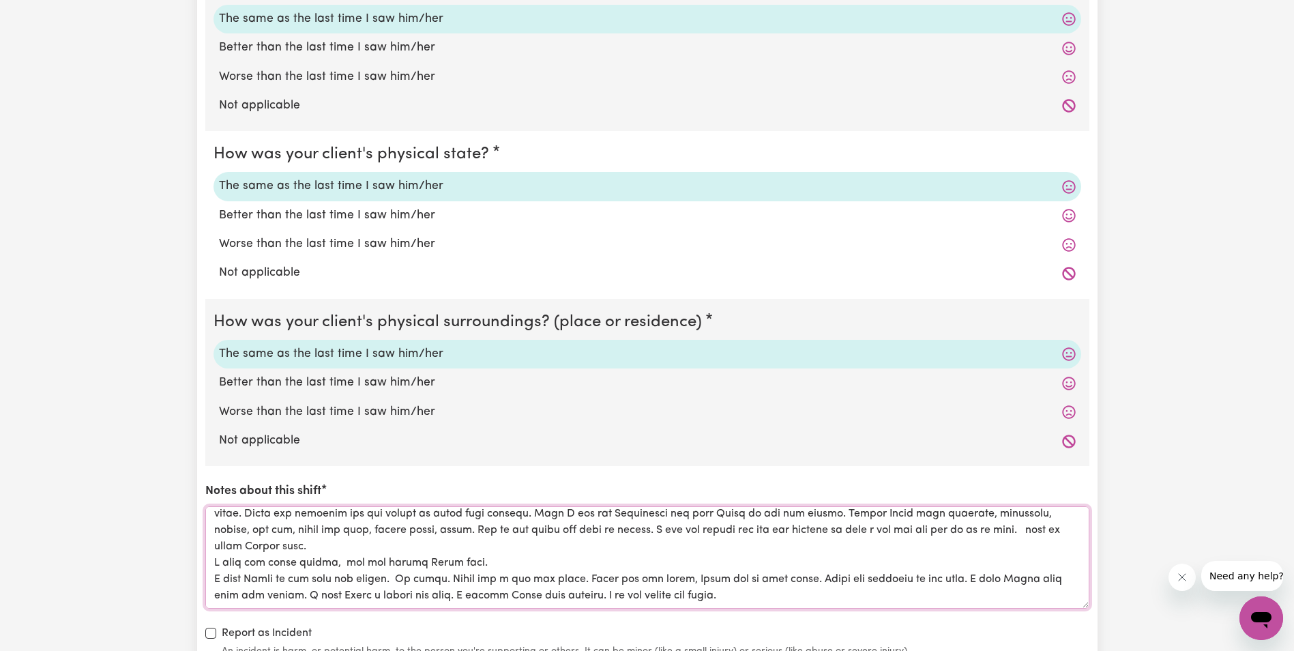
scroll to position [35, 0]
click at [211, 564] on textarea "Notes about this shift" at bounding box center [647, 557] width 884 height 102
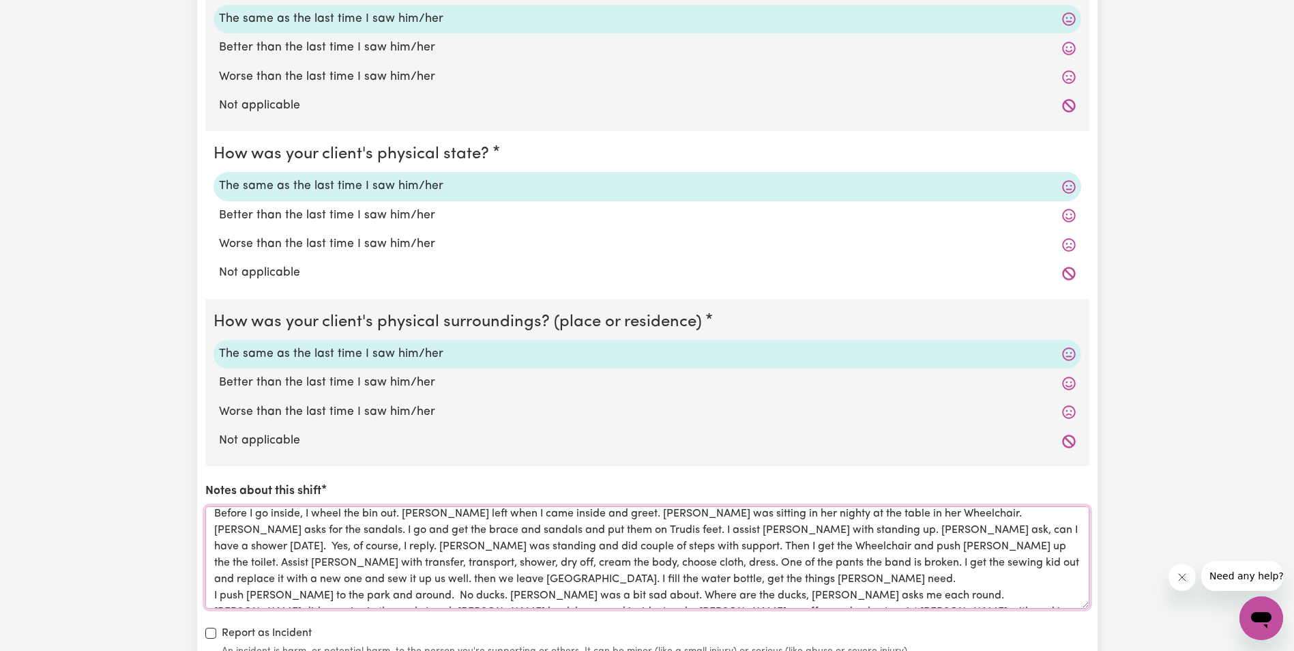
scroll to position [0, 0]
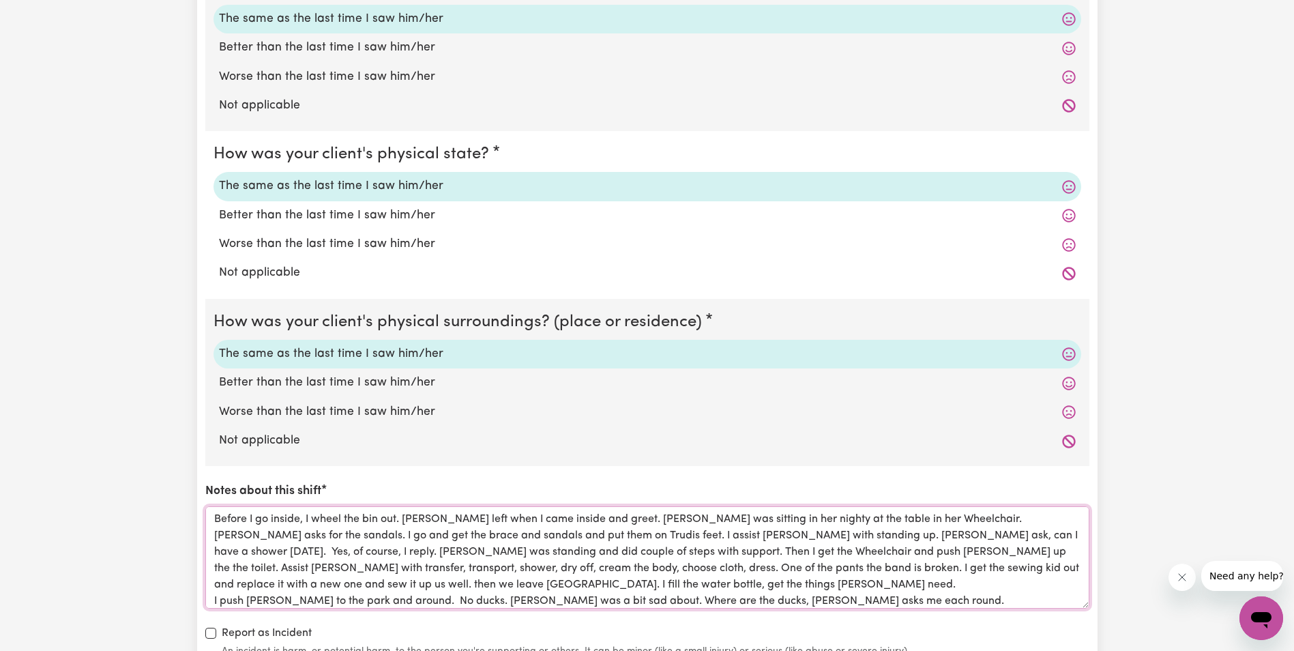
drag, startPoint x: 692, startPoint y: 580, endPoint x: 215, endPoint y: 521, distance: 481.1
click at [215, 521] on textarea "Before I go inside, I wheel the bin out. [PERSON_NAME] left when I came inside …" at bounding box center [647, 557] width 884 height 102
type textarea "Before I go inside, I wheel the bin out. [PERSON_NAME] left when I came inside …"
click at [711, 442] on label "Not applicable" at bounding box center [647, 441] width 857 height 18
click at [219, 432] on input "Not applicable" at bounding box center [218, 431] width 1 height 1
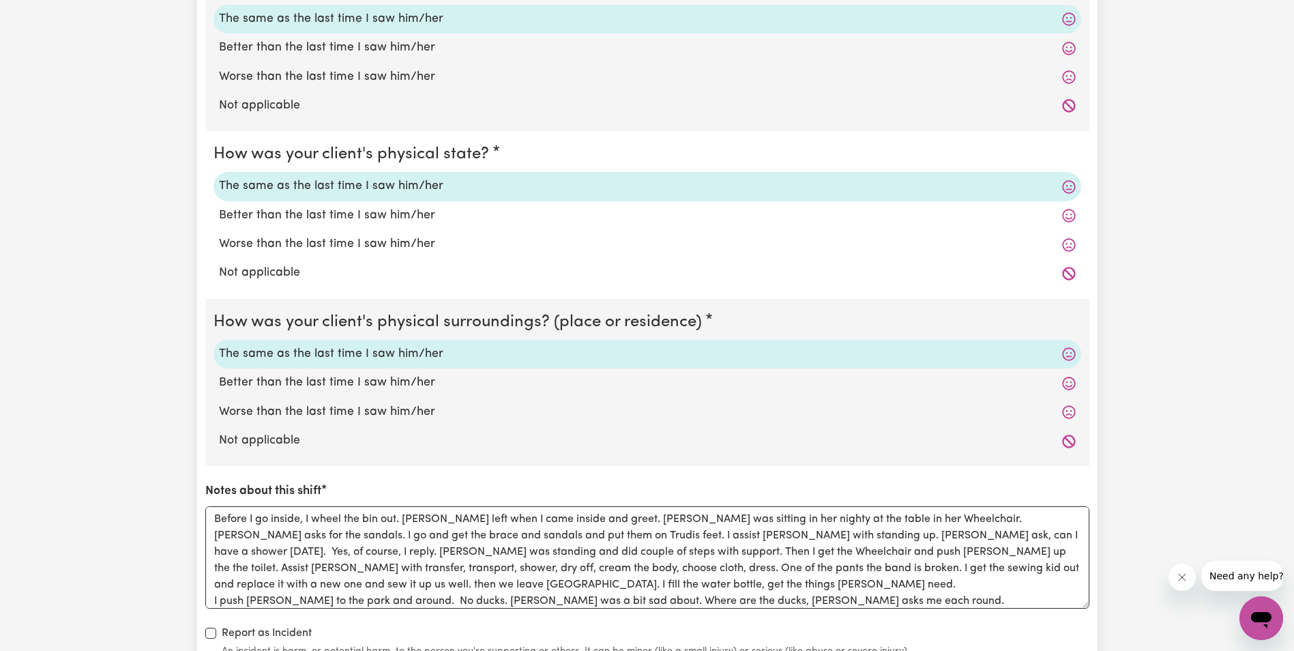
radio input "true"
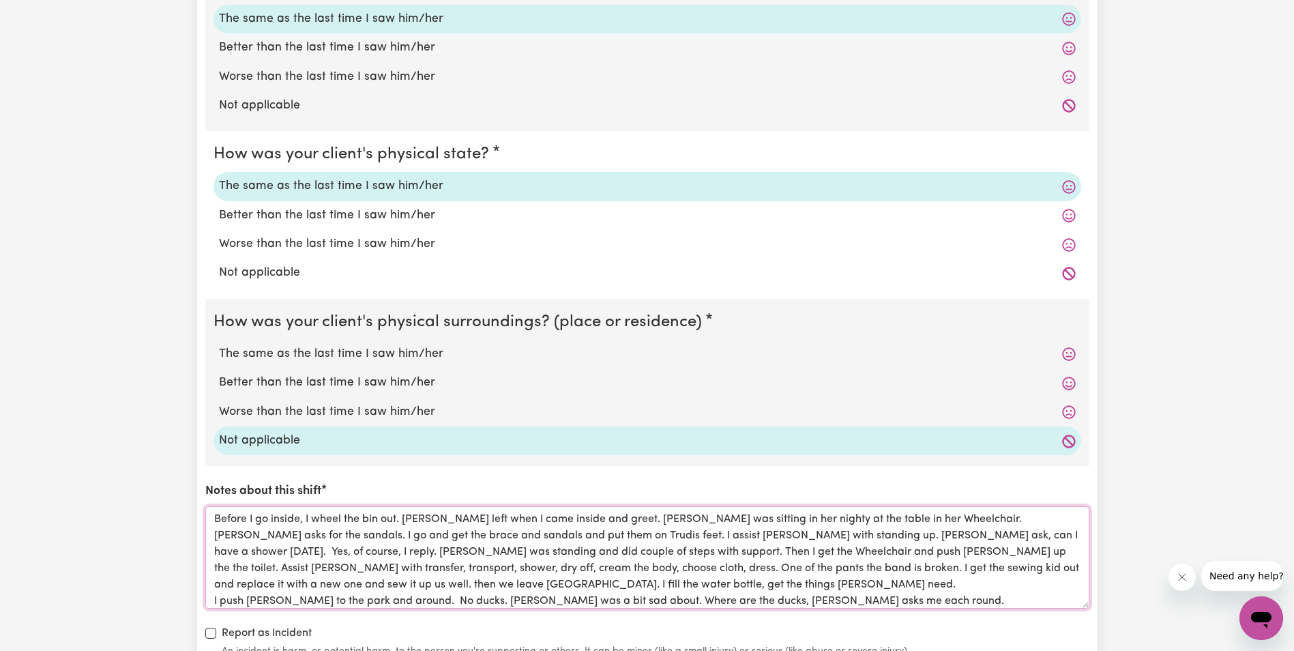
drag, startPoint x: 808, startPoint y: 514, endPoint x: 795, endPoint y: 518, distance: 13.6
click at [795, 518] on textarea "Before I go inside, I wheel the bin out. [PERSON_NAME] left when I came inside …" at bounding box center [647, 557] width 884 height 102
drag, startPoint x: 813, startPoint y: 556, endPoint x: 797, endPoint y: 556, distance: 16.4
click at [797, 556] on textarea "Before I go inside, I wheel the bin out. [PERSON_NAME] left when I came inside …" at bounding box center [647, 557] width 884 height 102
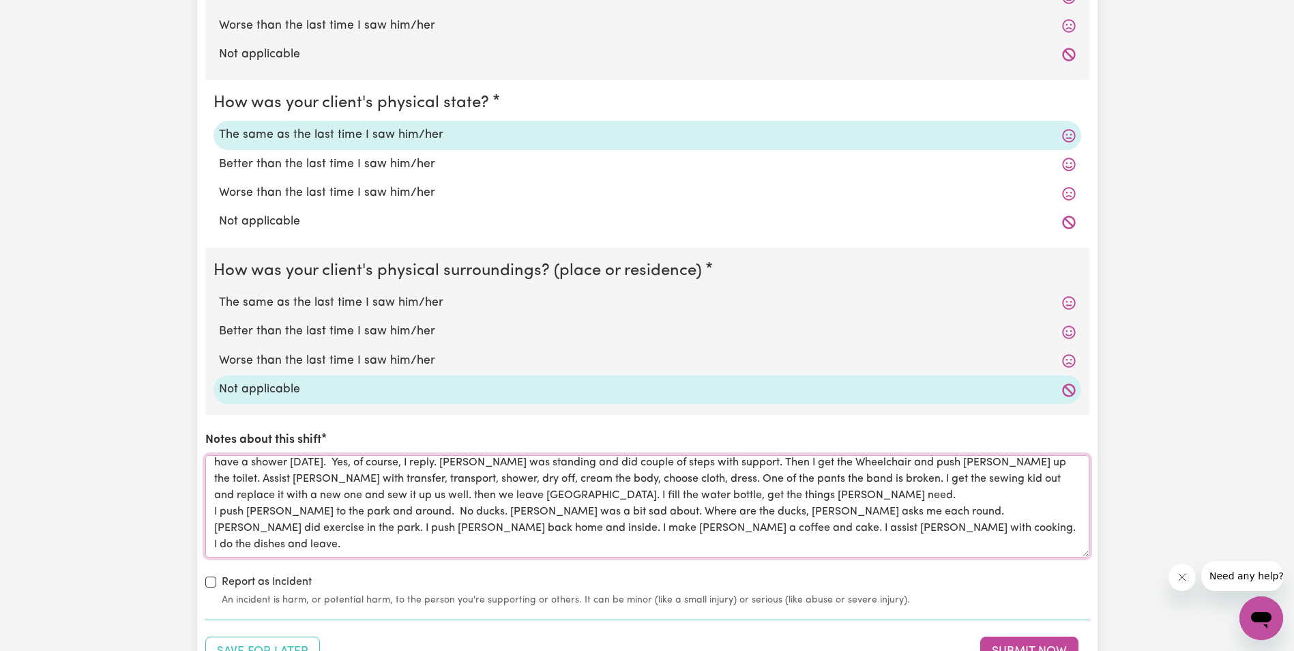
scroll to position [1228, 0]
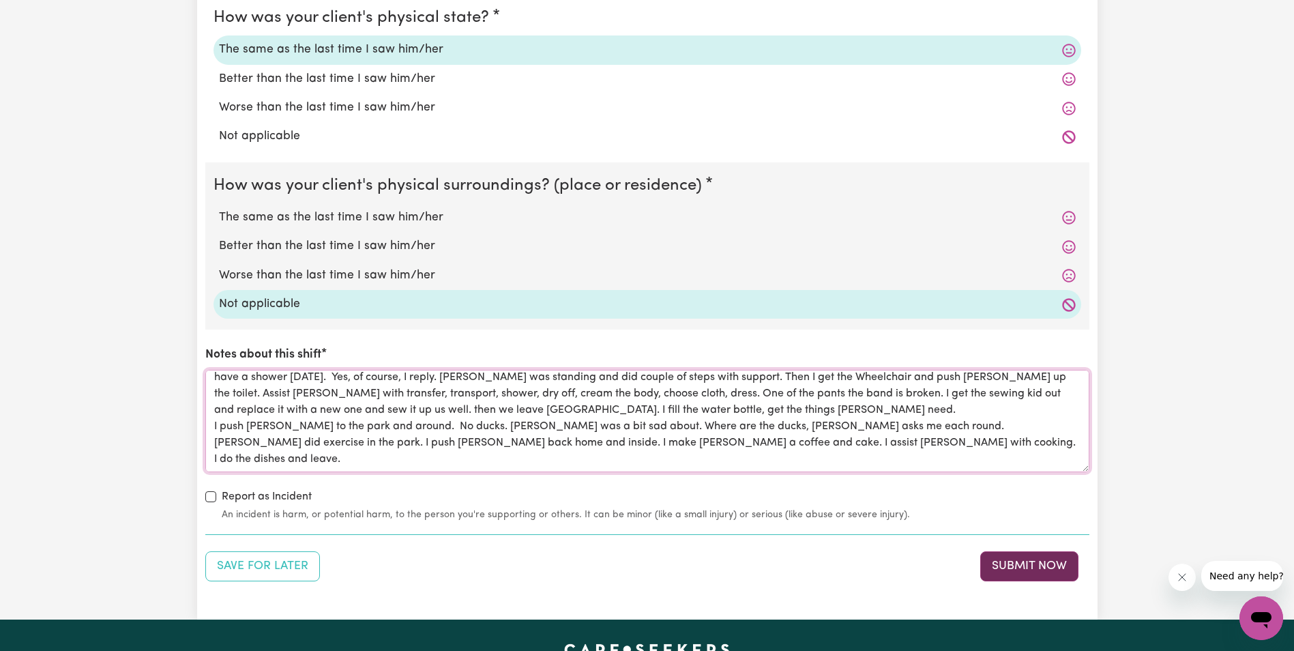
type textarea "Before I go inside, I wheel the bin out. [PERSON_NAME] left when I came inside …"
click at [1012, 567] on button "Submit Now" at bounding box center [1029, 566] width 98 height 30
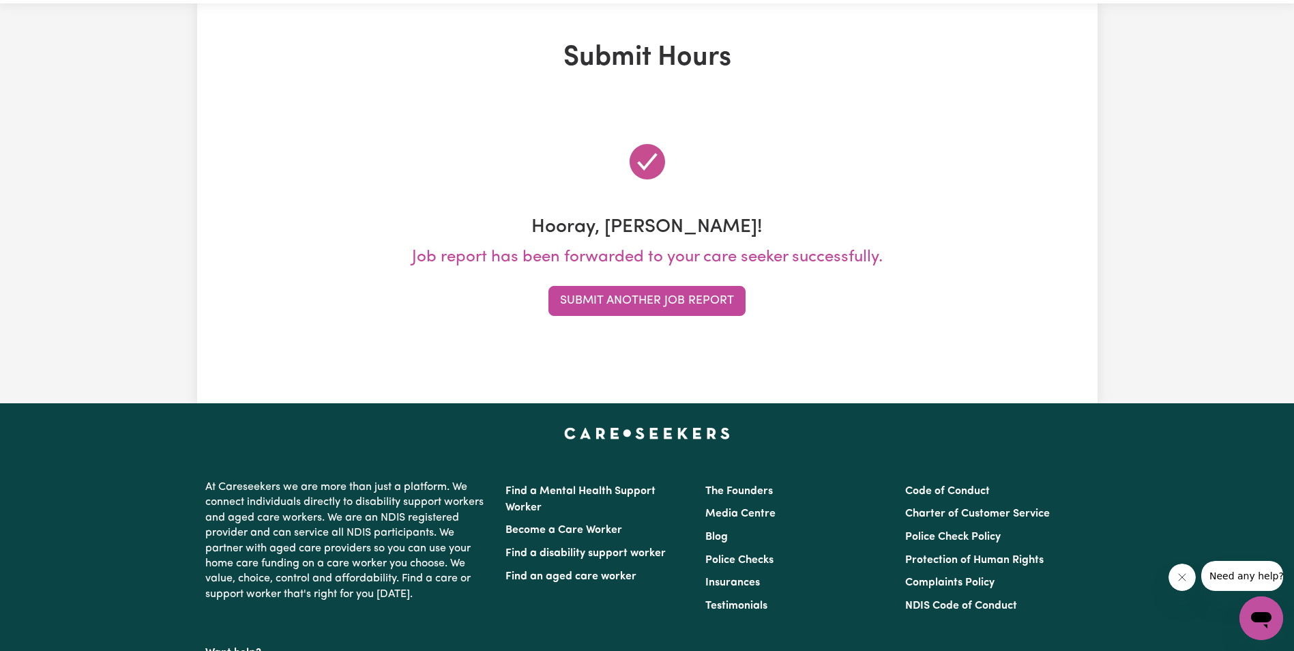
scroll to position [0, 0]
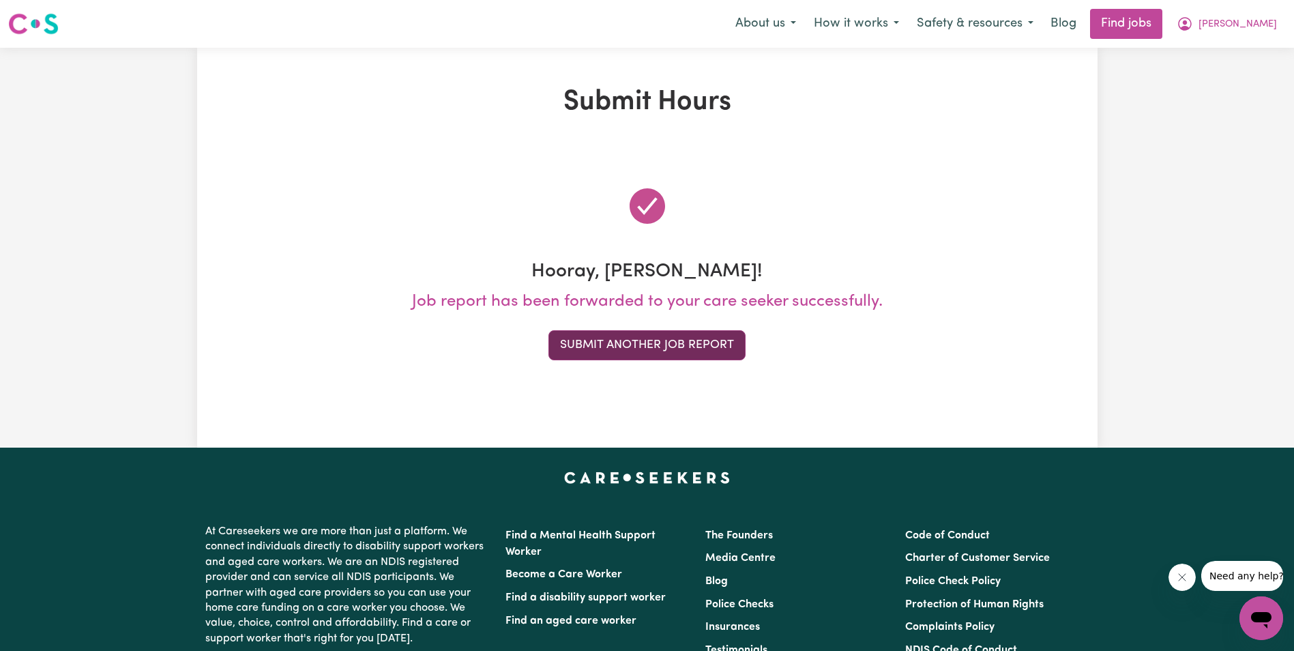
click at [651, 347] on button "Submit Another Job Report" at bounding box center [646, 345] width 197 height 30
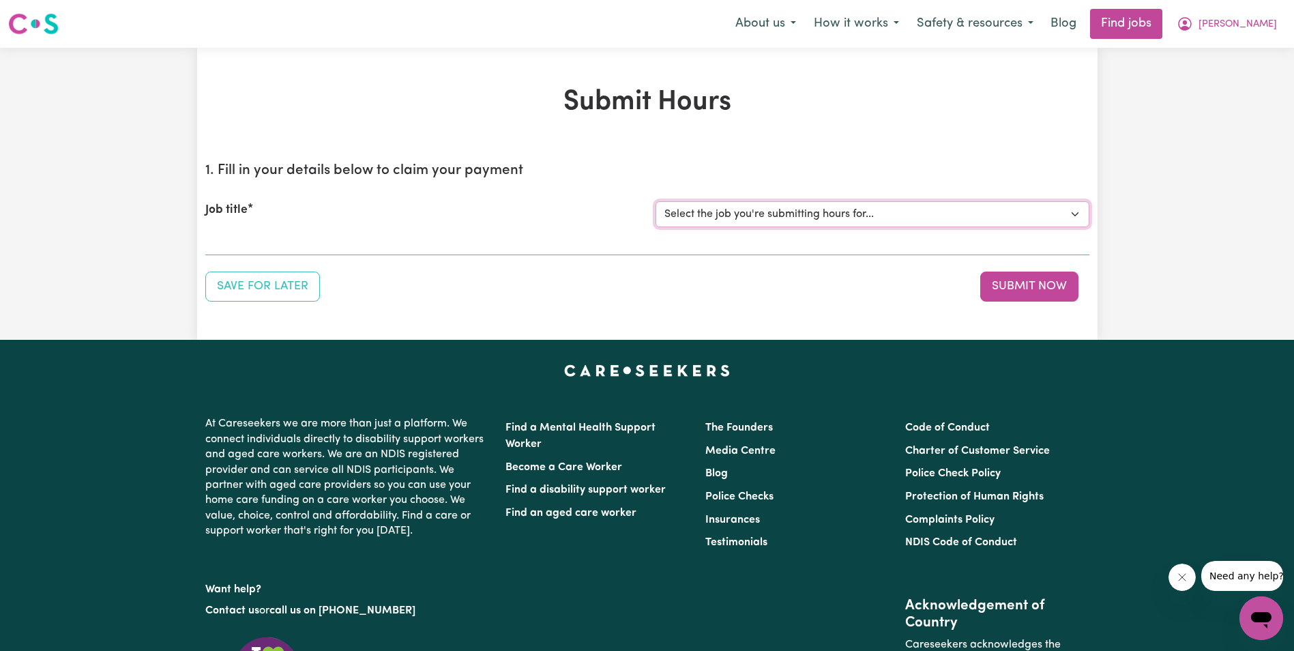
click at [844, 218] on select "Select the job you're submitting hours for... [[PERSON_NAME]] Support Worker in…" at bounding box center [873, 214] width 434 height 26
select select "11643"
click at [656, 201] on select "Select the job you're submitting hours for... [[PERSON_NAME]] Support Worker in…" at bounding box center [873, 214] width 434 height 26
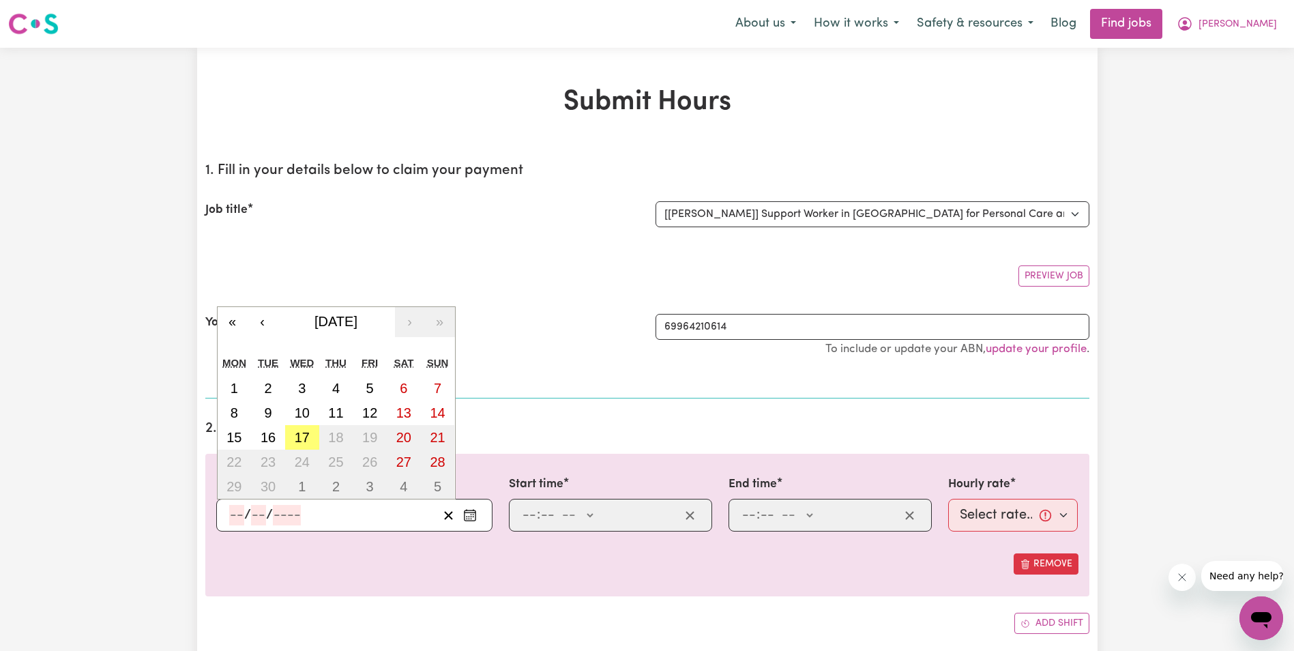
click at [239, 517] on input "number" at bounding box center [236, 515] width 15 height 20
click at [273, 439] on abbr "16" at bounding box center [268, 437] width 15 height 15
type input "[DATE]"
type input "16"
type input "9"
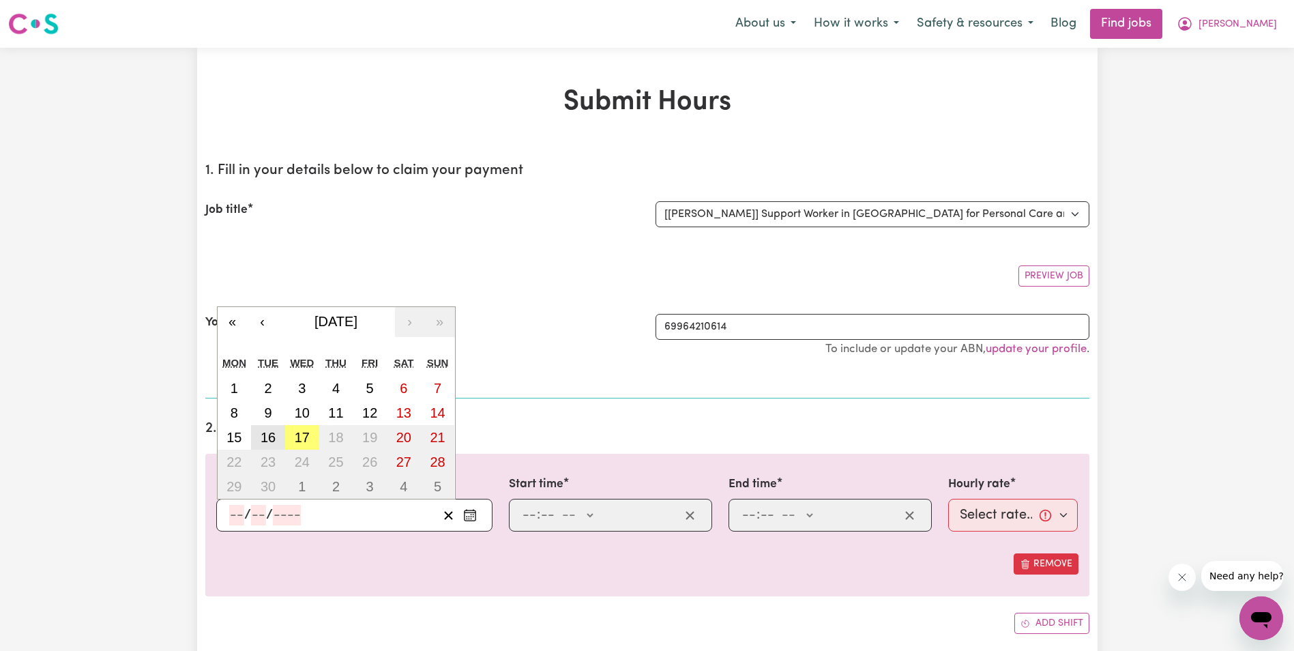
type input "2025"
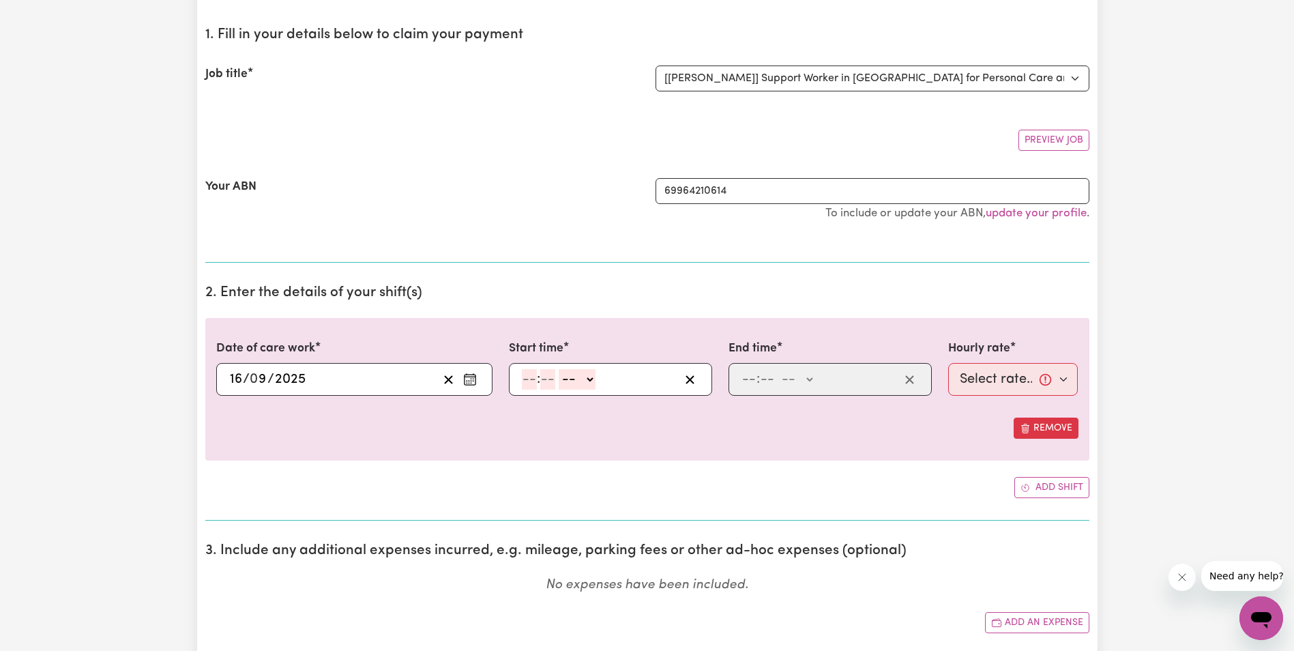
scroll to position [136, 0]
click at [433, 585] on p "No expenses have been included." at bounding box center [647, 585] width 884 height 20
click at [533, 382] on input "number" at bounding box center [529, 378] width 15 height 20
type input "8"
type input "30"
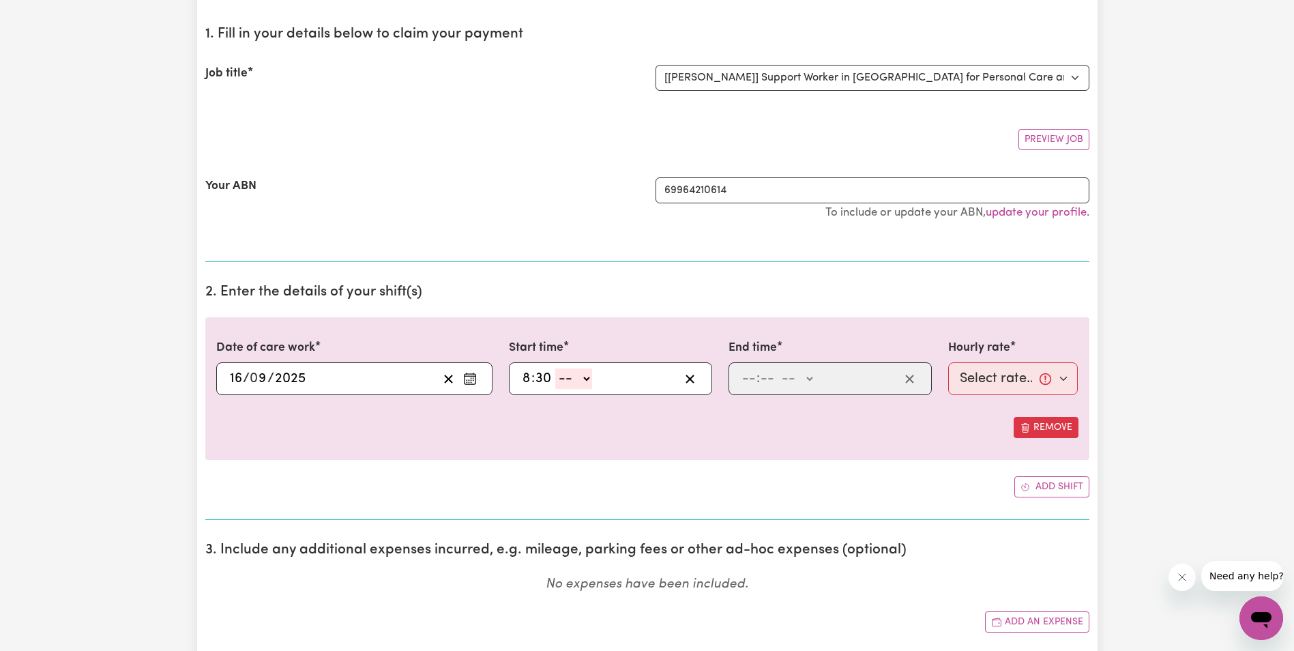
click at [587, 381] on select "-- AM PM" at bounding box center [573, 378] width 37 height 20
select select "am"
click at [555, 368] on select "-- AM PM" at bounding box center [573, 378] width 37 height 20
type input "08:30"
click at [745, 380] on input "number" at bounding box center [749, 378] width 15 height 20
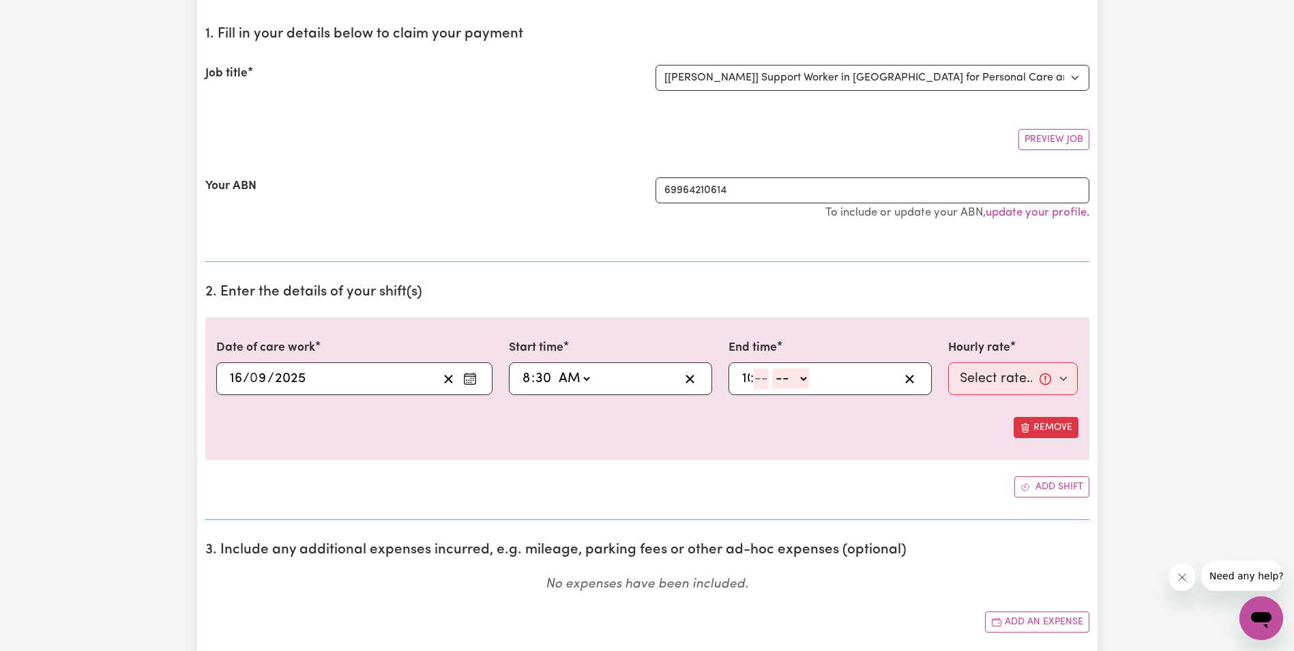
type input "10"
type input "30"
click at [808, 377] on select "-- AM PM" at bounding box center [798, 378] width 37 height 20
select select "am"
click at [780, 368] on select "-- AM PM" at bounding box center [798, 378] width 37 height 20
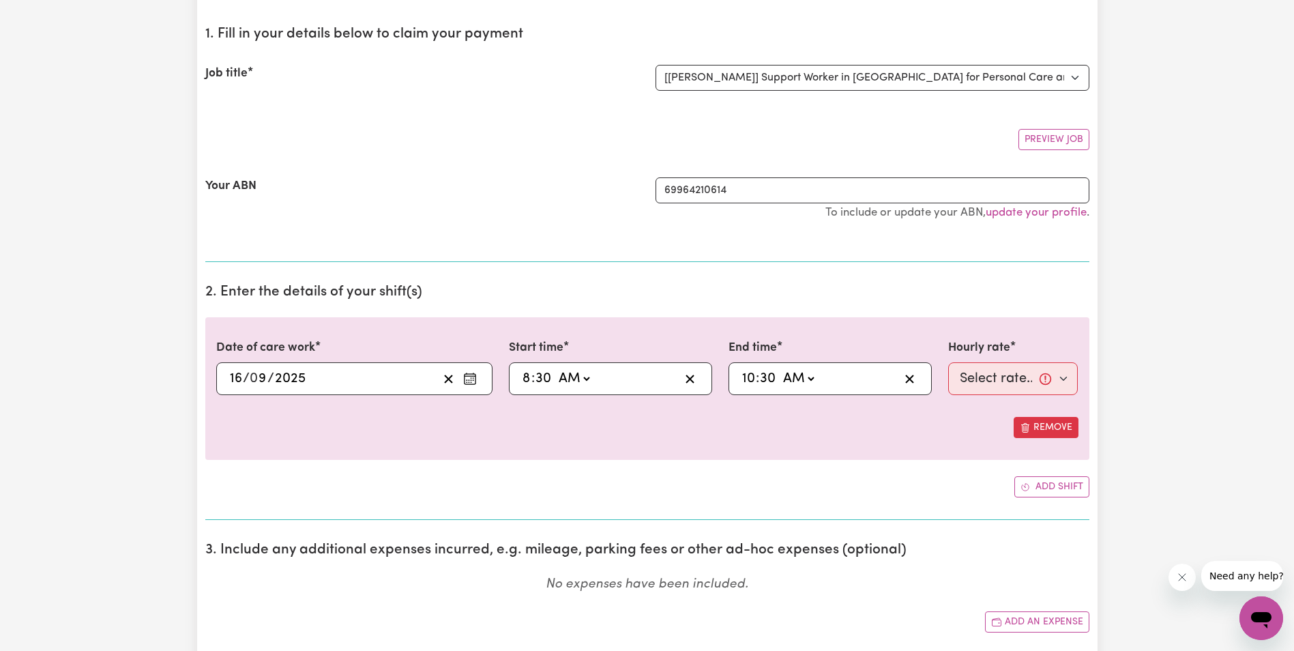
type input "10:30"
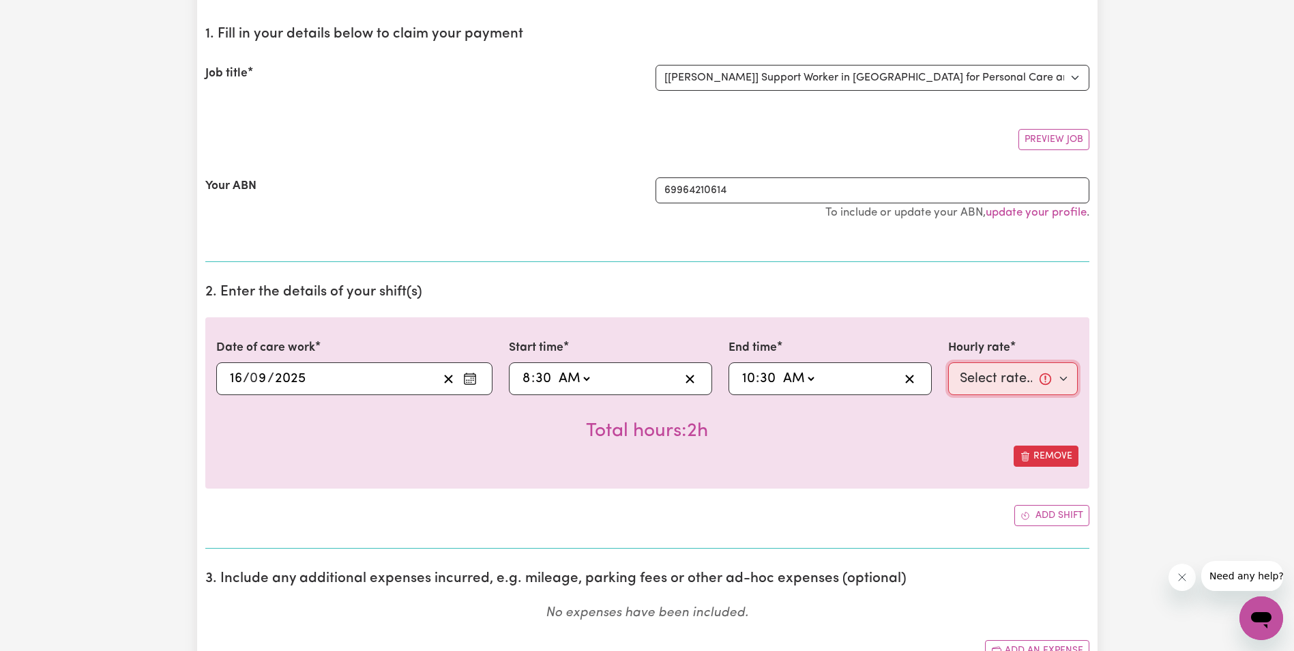
click at [966, 379] on select "Select rate... $68.00 (Weekday) $68.00 ([DATE]) $68.00 ([DATE])" at bounding box center [1013, 378] width 130 height 33
select select "68-Weekday"
click at [948, 362] on select "Select rate... $68.00 (Weekday) $68.00 ([DATE]) $68.00 ([DATE])" at bounding box center [1013, 378] width 130 height 33
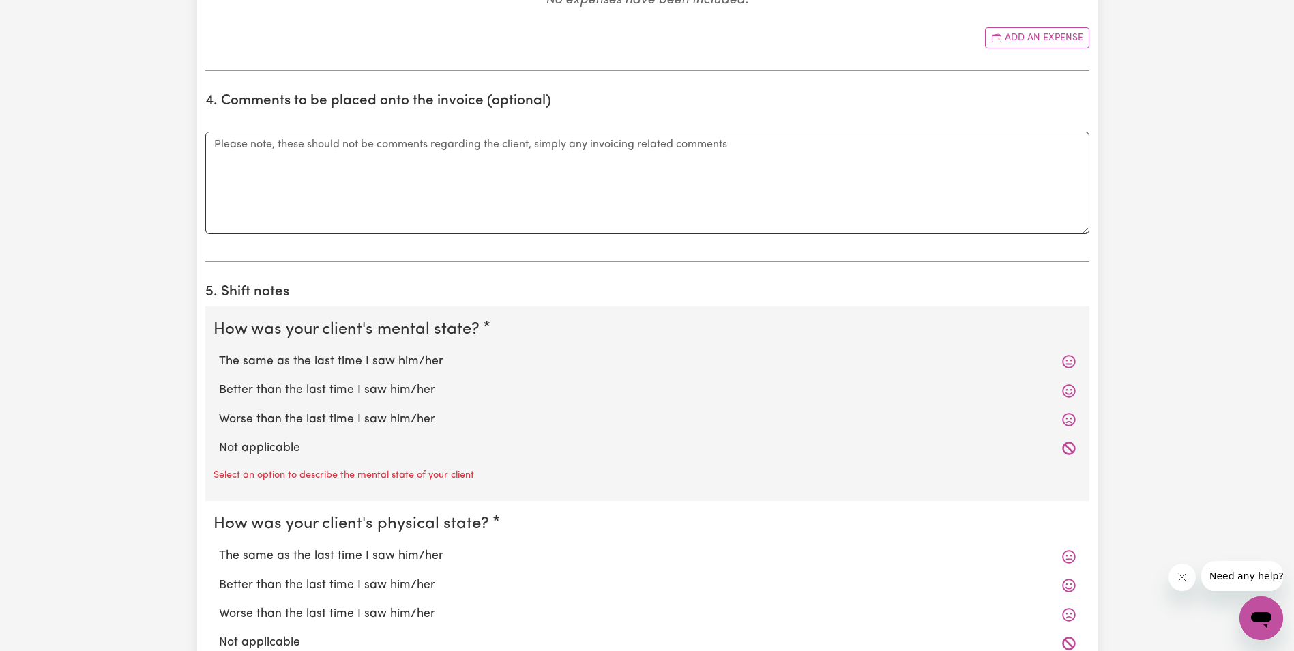
scroll to position [750, 0]
click at [257, 361] on label "The same as the last time I saw him/her" at bounding box center [647, 360] width 857 height 18
click at [219, 351] on input "The same as the last time I saw him/her" at bounding box center [218, 351] width 1 height 1
radio input "true"
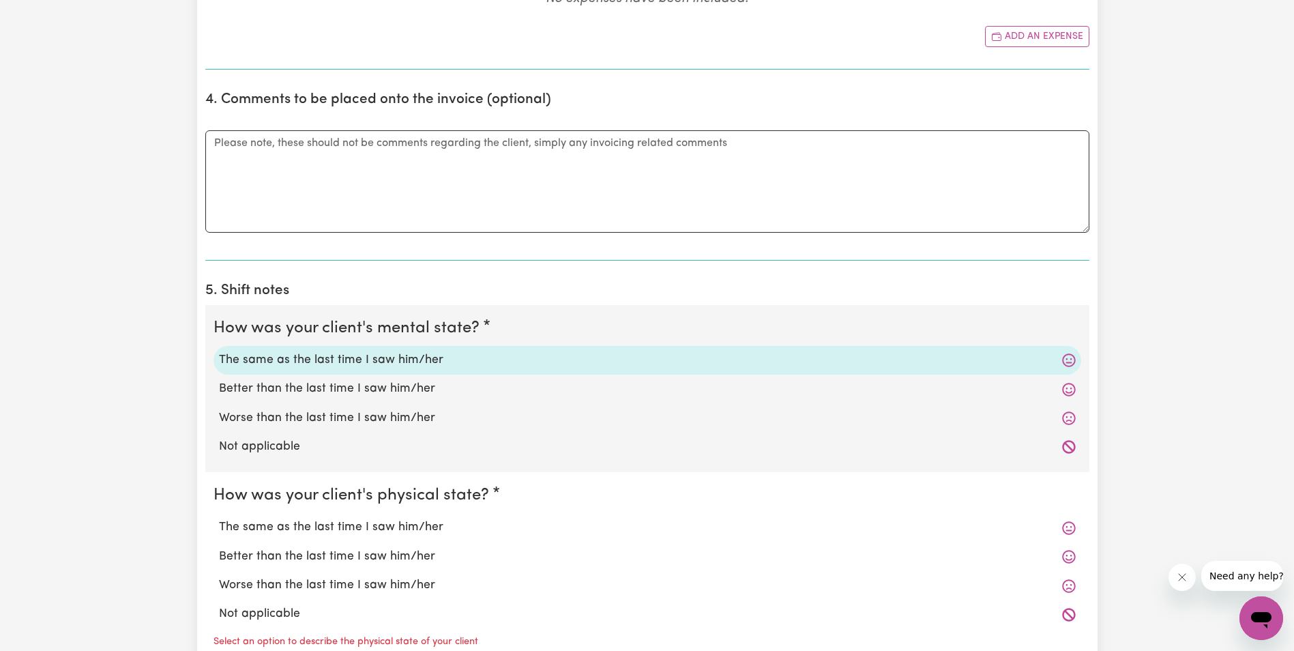
click at [250, 529] on label "The same as the last time I saw him/her" at bounding box center [647, 527] width 857 height 18
click at [219, 518] on input "The same as the last time I saw him/her" at bounding box center [218, 518] width 1 height 1
radio input "true"
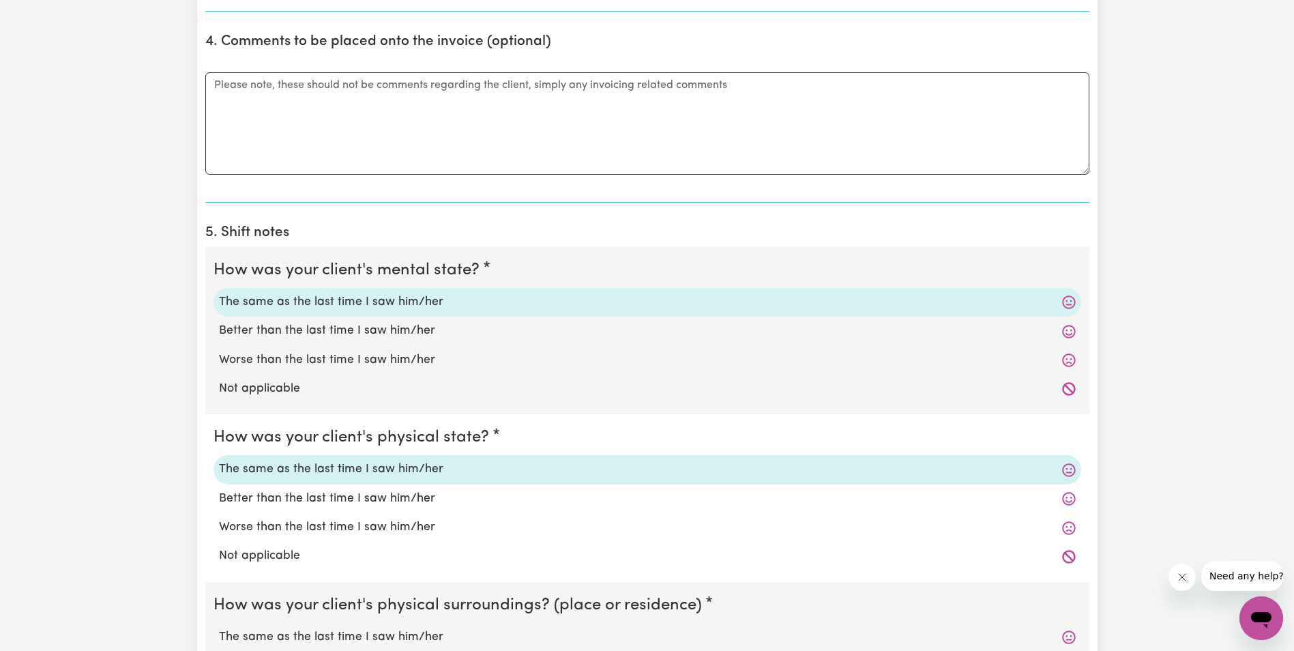
scroll to position [955, 0]
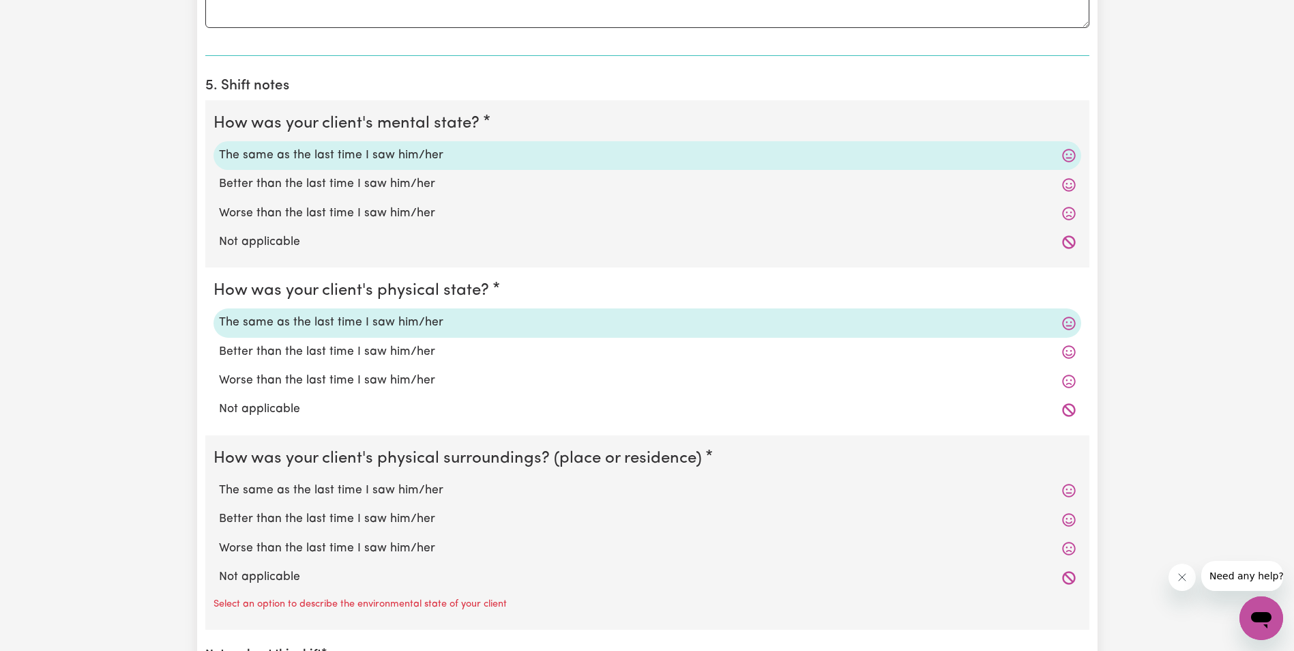
click at [300, 484] on label "The same as the last time I saw him/her" at bounding box center [647, 491] width 857 height 18
click at [219, 482] on input "The same as the last time I saw him/her" at bounding box center [218, 481] width 1 height 1
radio input "true"
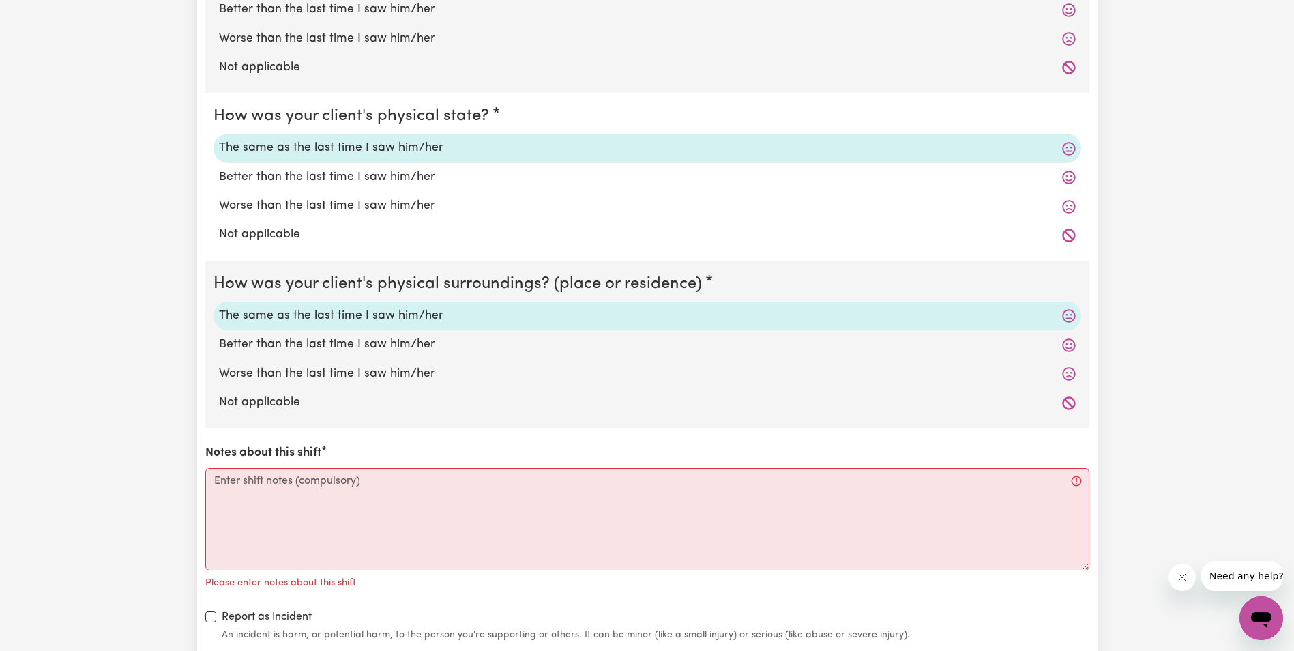
scroll to position [1160, 0]
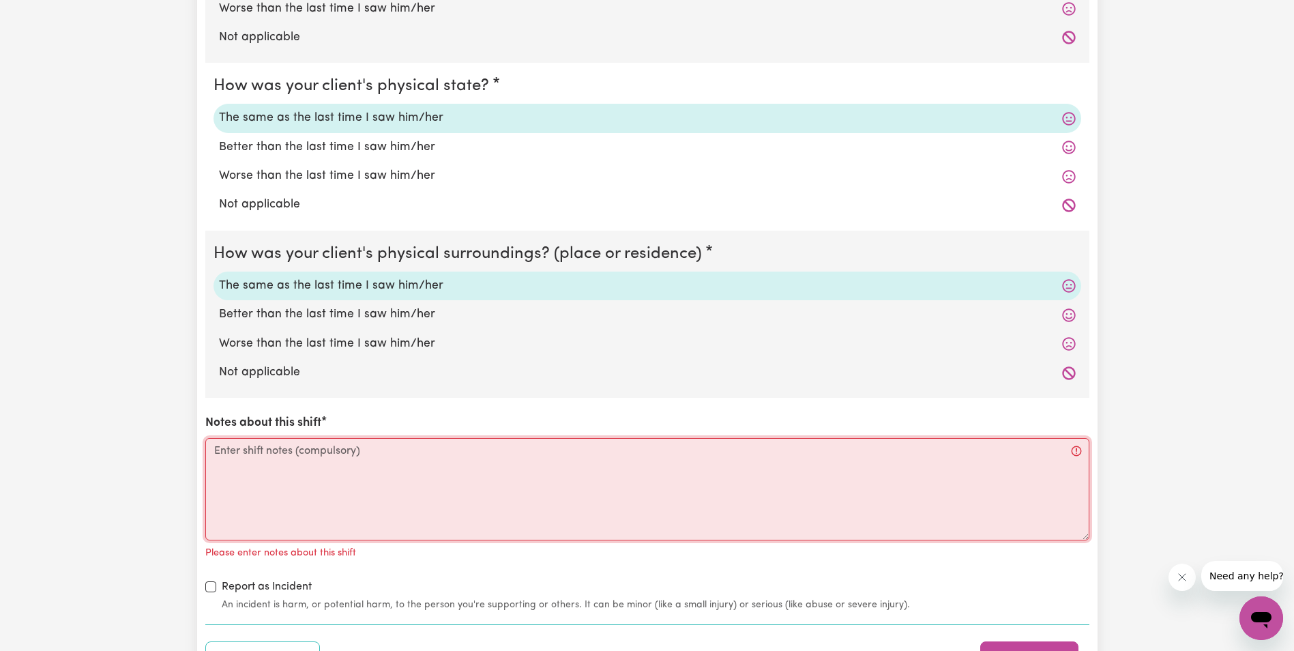
click at [310, 500] on textarea "Notes about this shift" at bounding box center [647, 489] width 884 height 102
paste textarea "Lorem ips do sitame cons A elitsed. Doeiu tem in ut lab et d magna. Aliqu eni a…"
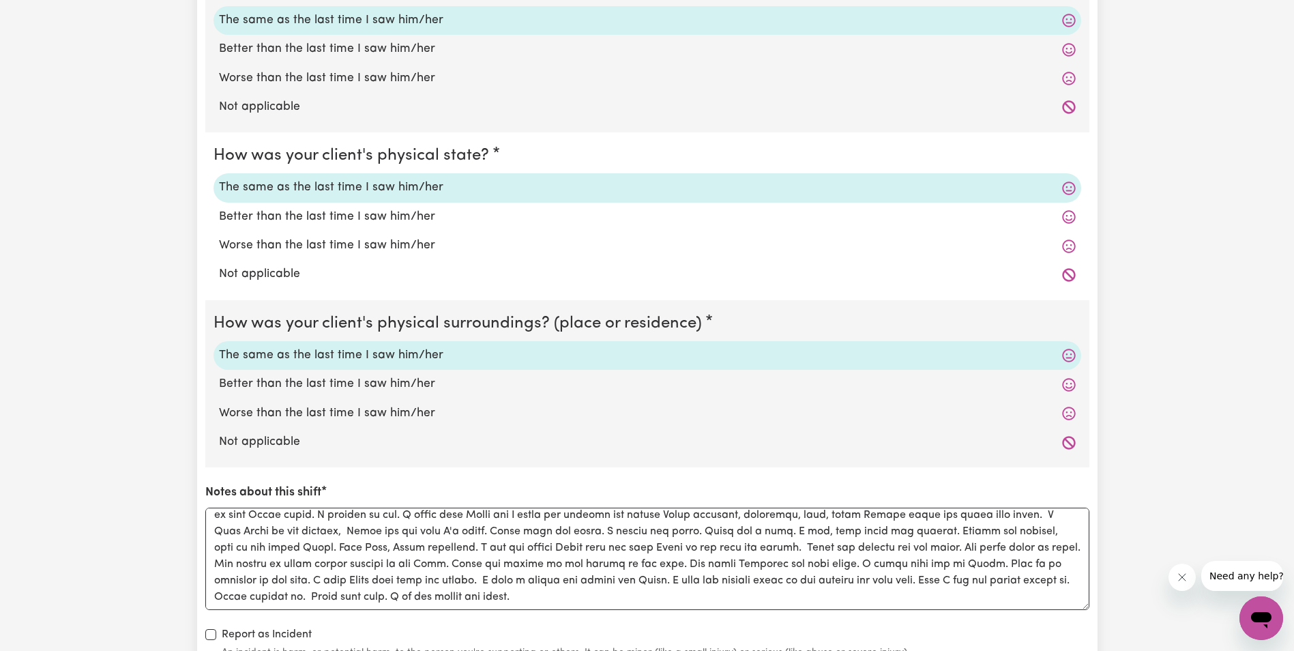
scroll to position [1092, 0]
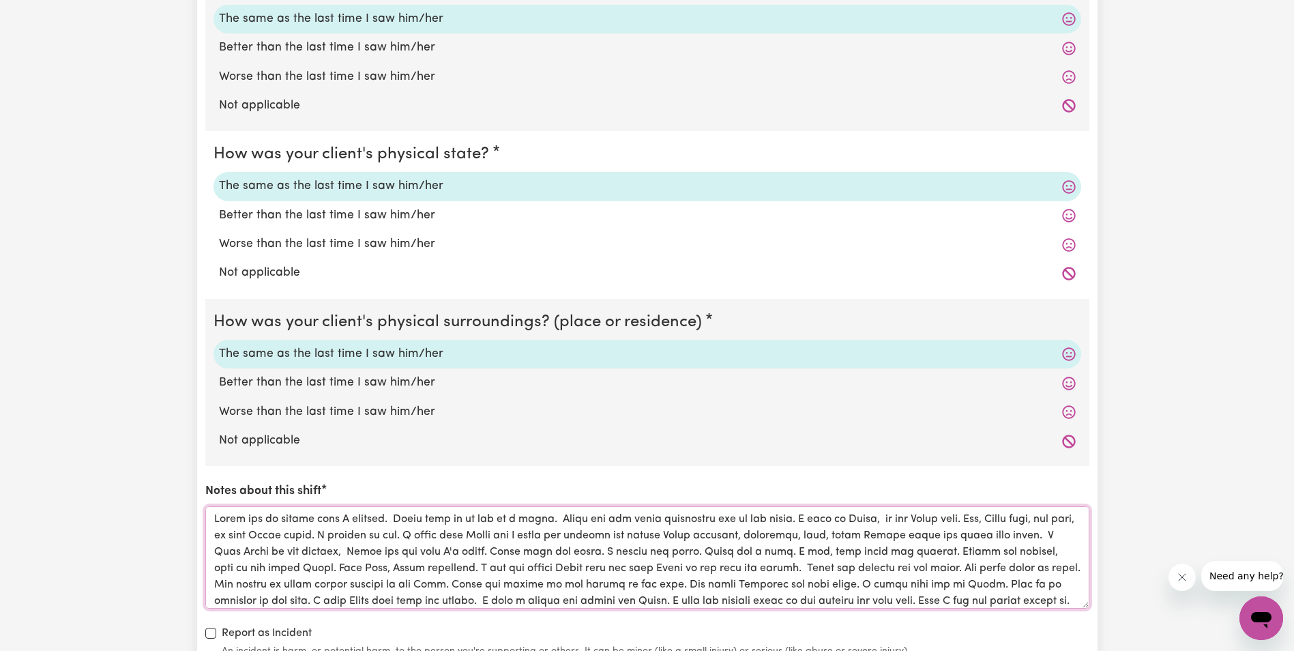
click at [486, 522] on textarea "Notes about this shift" at bounding box center [647, 557] width 884 height 102
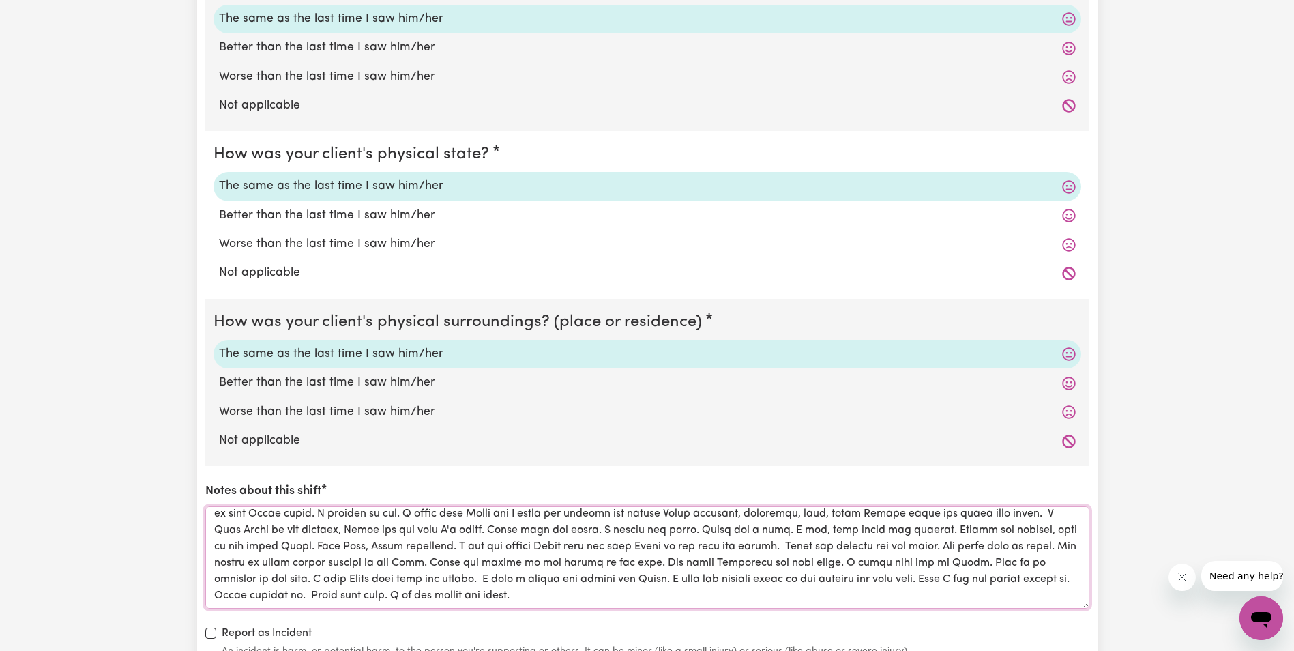
scroll to position [38, 0]
click at [1057, 564] on textarea "Notes about this shift" at bounding box center [647, 557] width 884 height 102
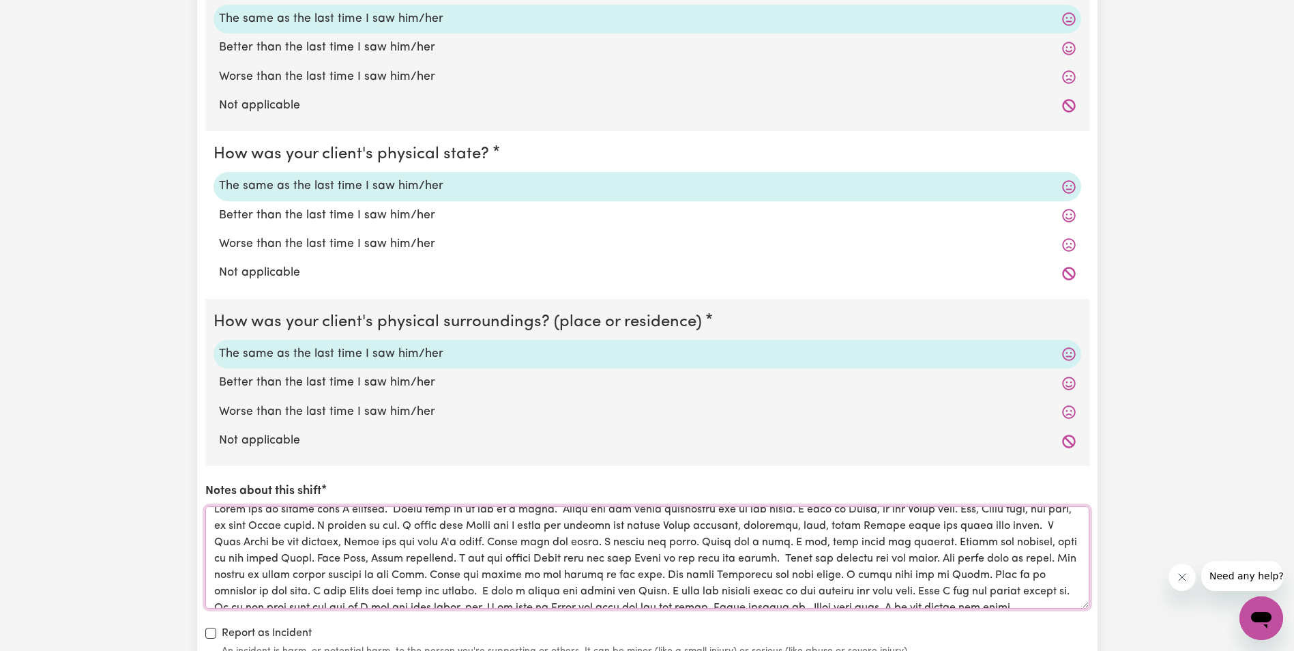
scroll to position [0, 0]
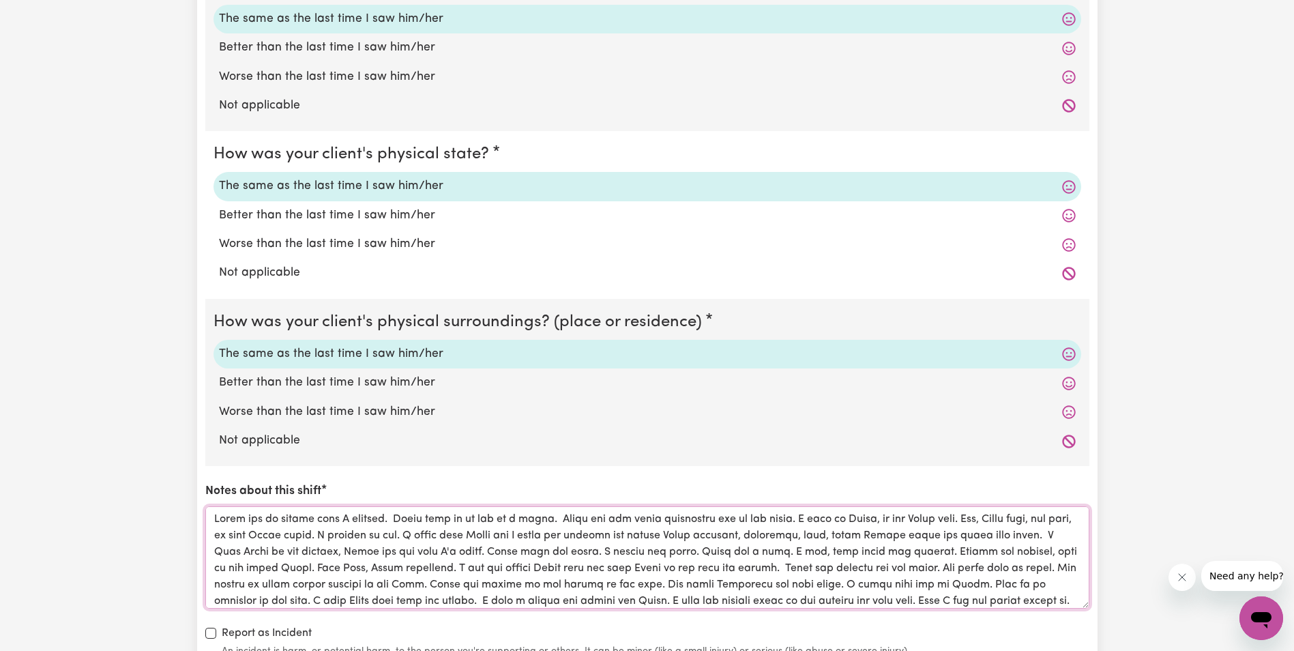
drag, startPoint x: 1042, startPoint y: 580, endPoint x: 208, endPoint y: 518, distance: 836.6
click at [208, 518] on textarea "Notes about this shift" at bounding box center [647, 557] width 884 height 102
type textarea "Lorem ips do sitame cons A elitsed. Doeiu temp in ut lab et d magna. Aliqu eni …"
click at [496, 465] on fieldset "How was your client's physical surroundings? (place or residence) The same as t…" at bounding box center [647, 383] width 884 height 168
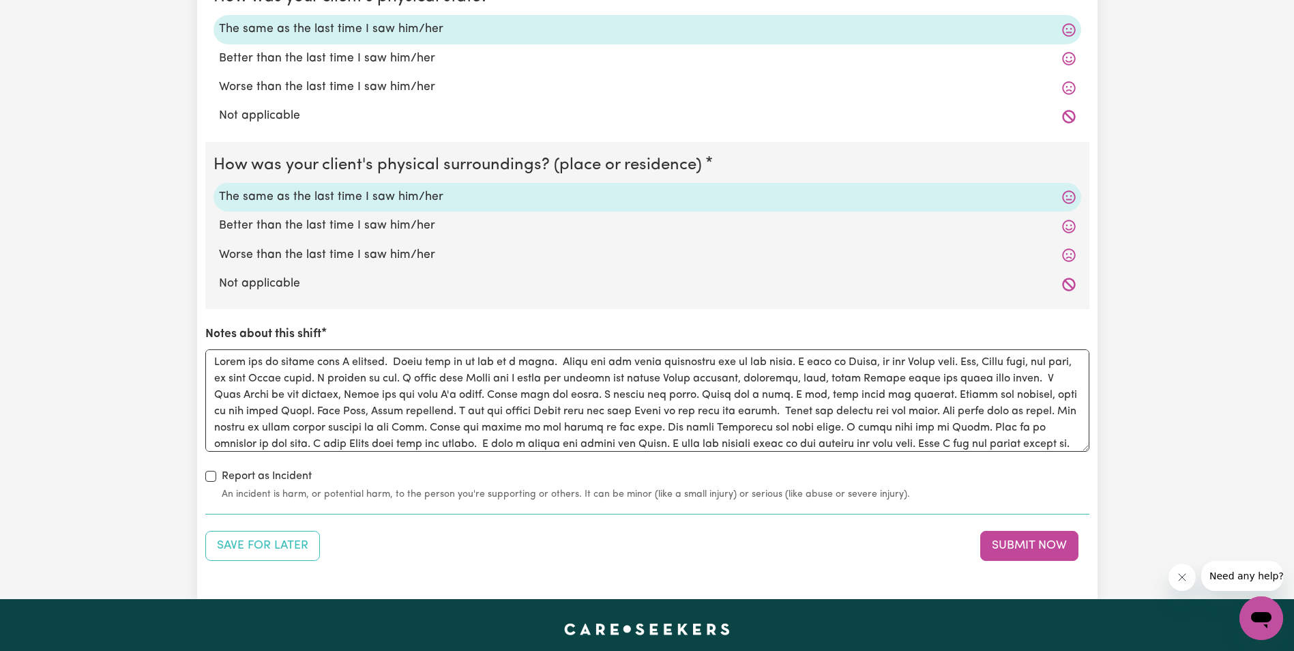
scroll to position [1296, 0]
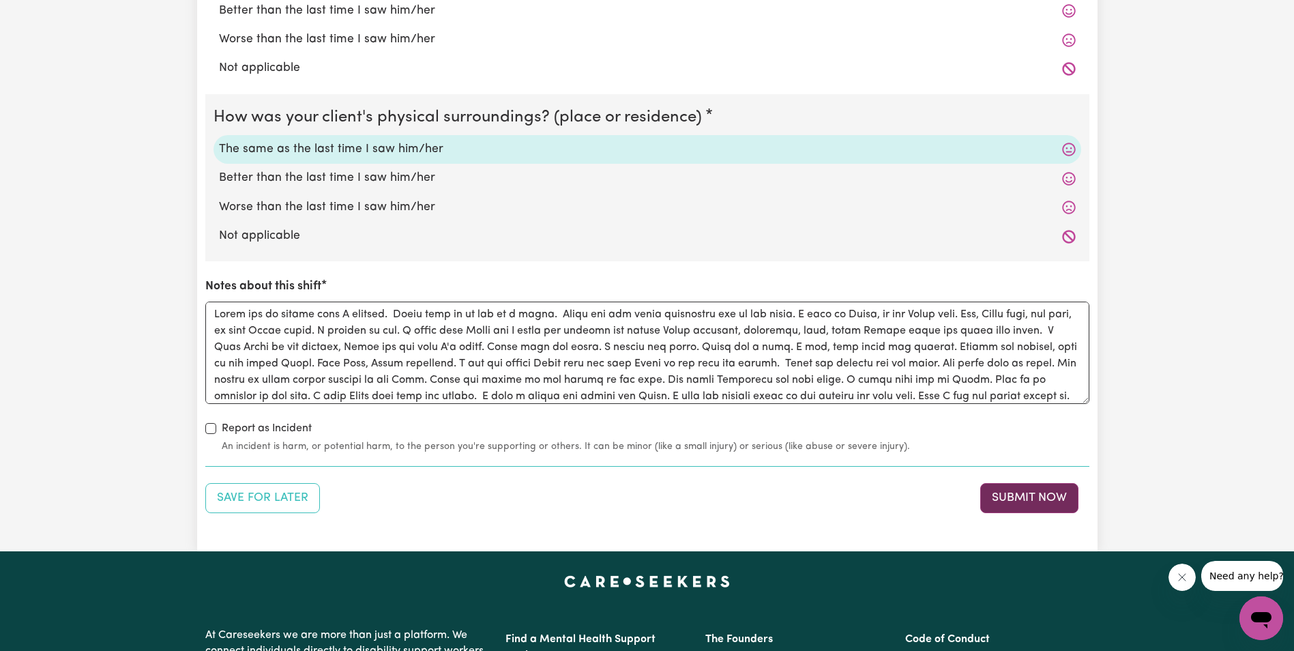
click at [1032, 499] on button "Submit Now" at bounding box center [1029, 498] width 98 height 30
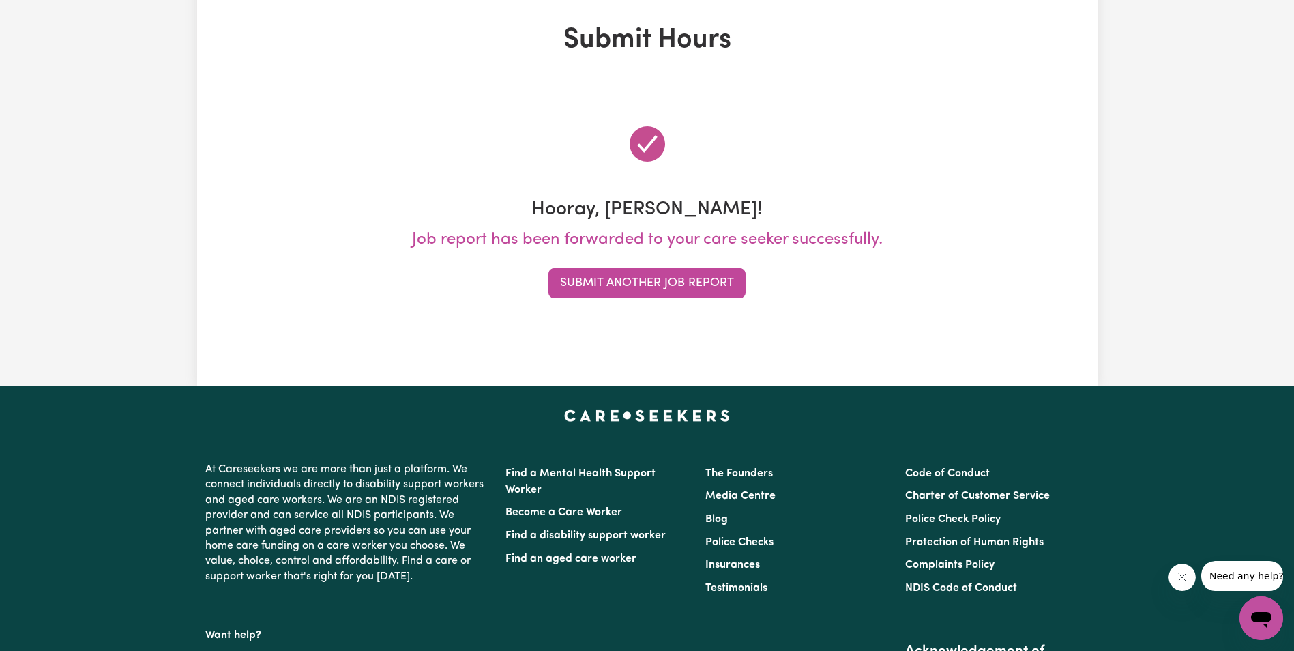
scroll to position [0, 0]
